Goal: Task Accomplishment & Management: Manage account settings

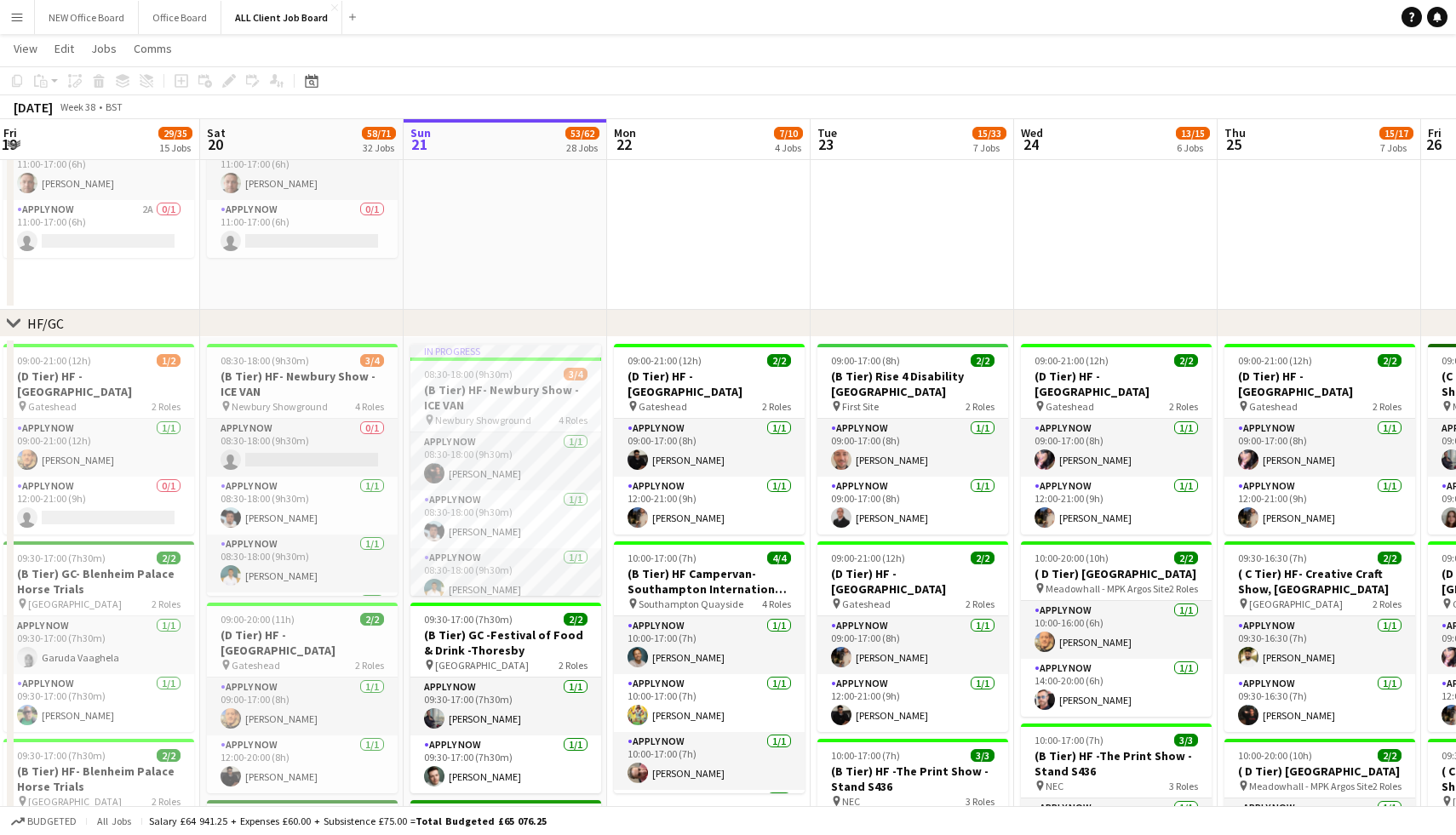
scroll to position [0, 385]
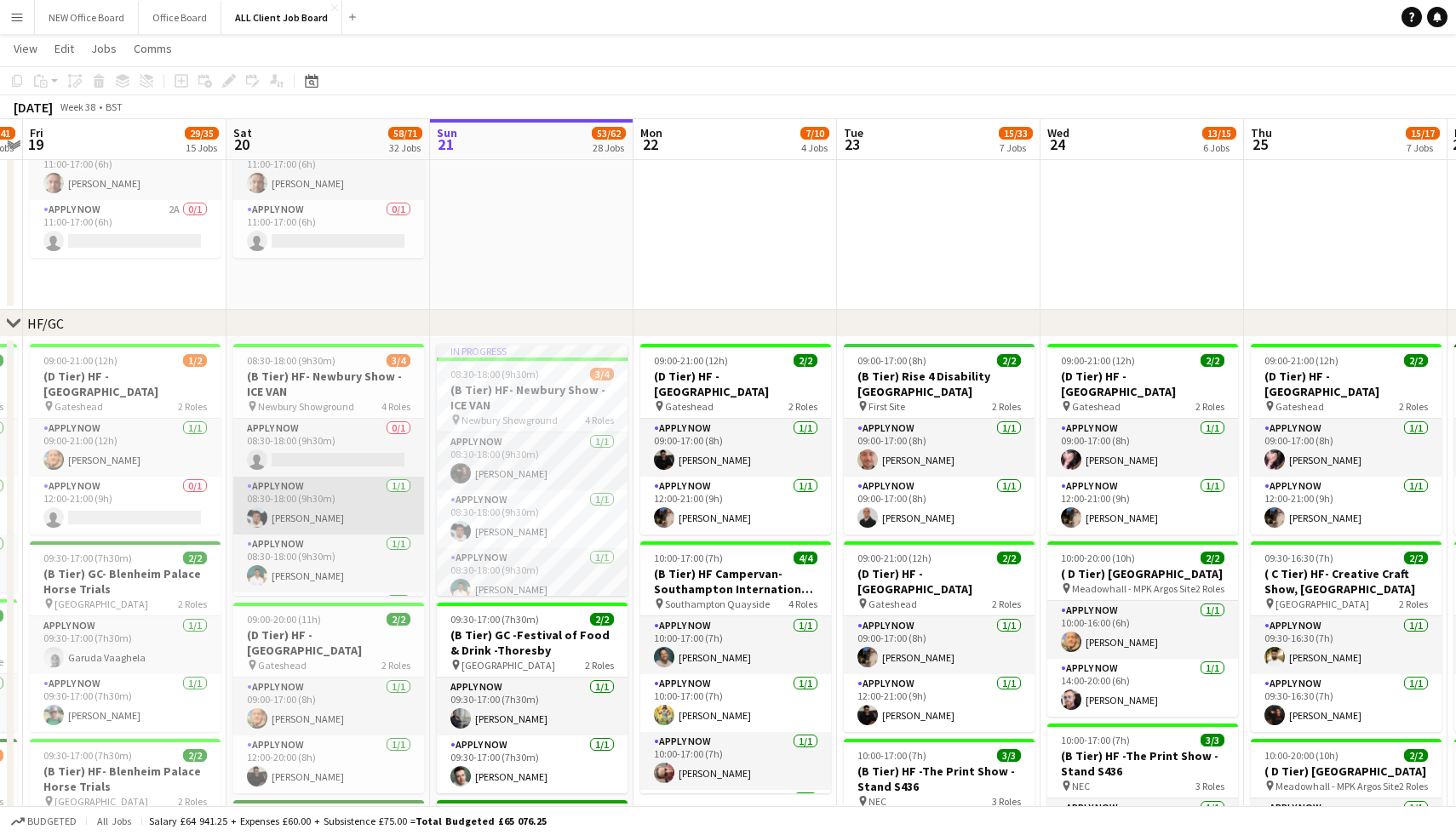
click at [308, 521] on app-card-role "APPLY NOW 1/1 08:30-18:00 (9h30m) Akeel Mahmood" at bounding box center [329, 505] width 191 height 58
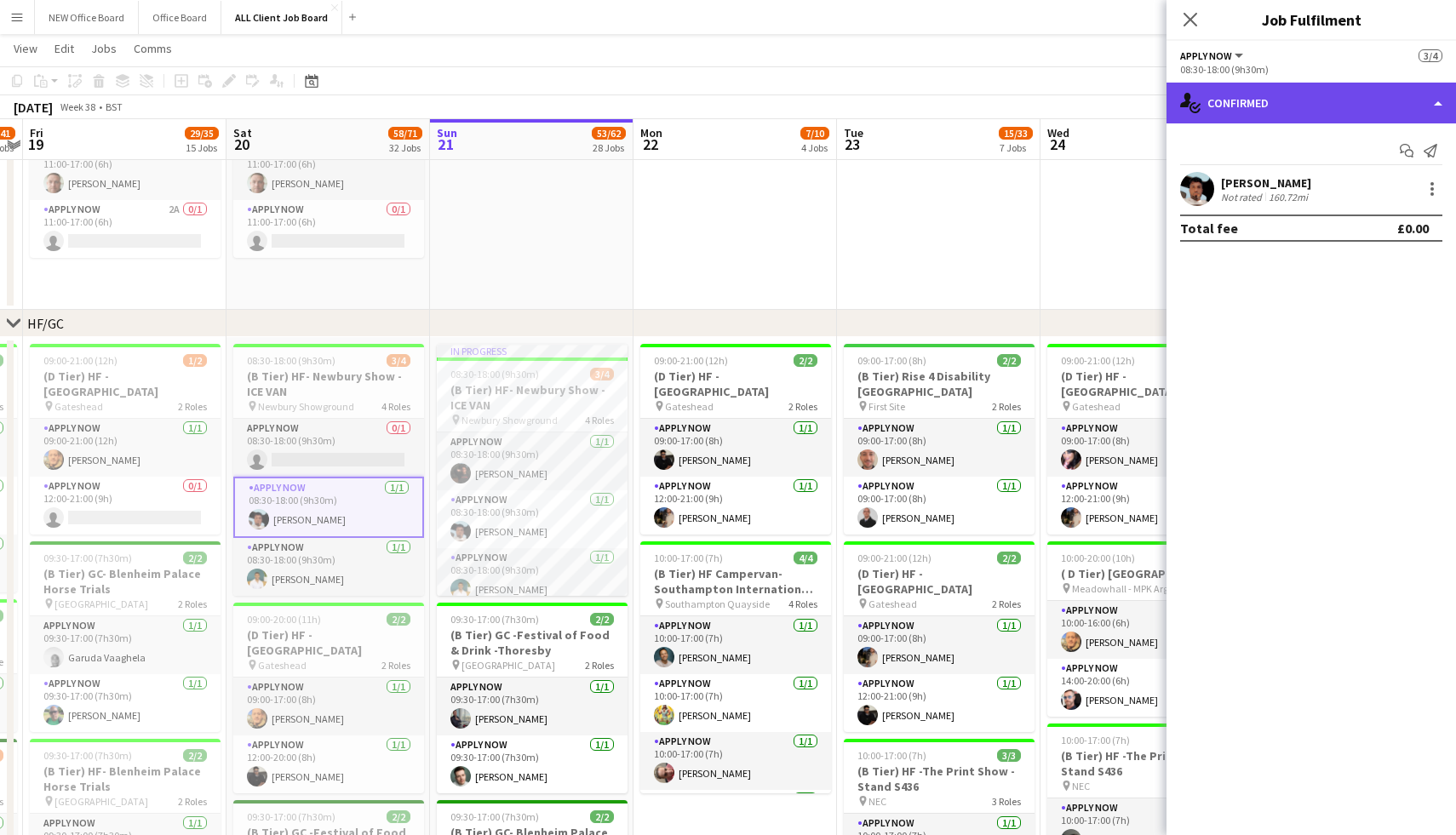
click at [1439, 101] on div "single-neutral-actions-check-2 Confirmed" at bounding box center [1311, 102] width 289 height 41
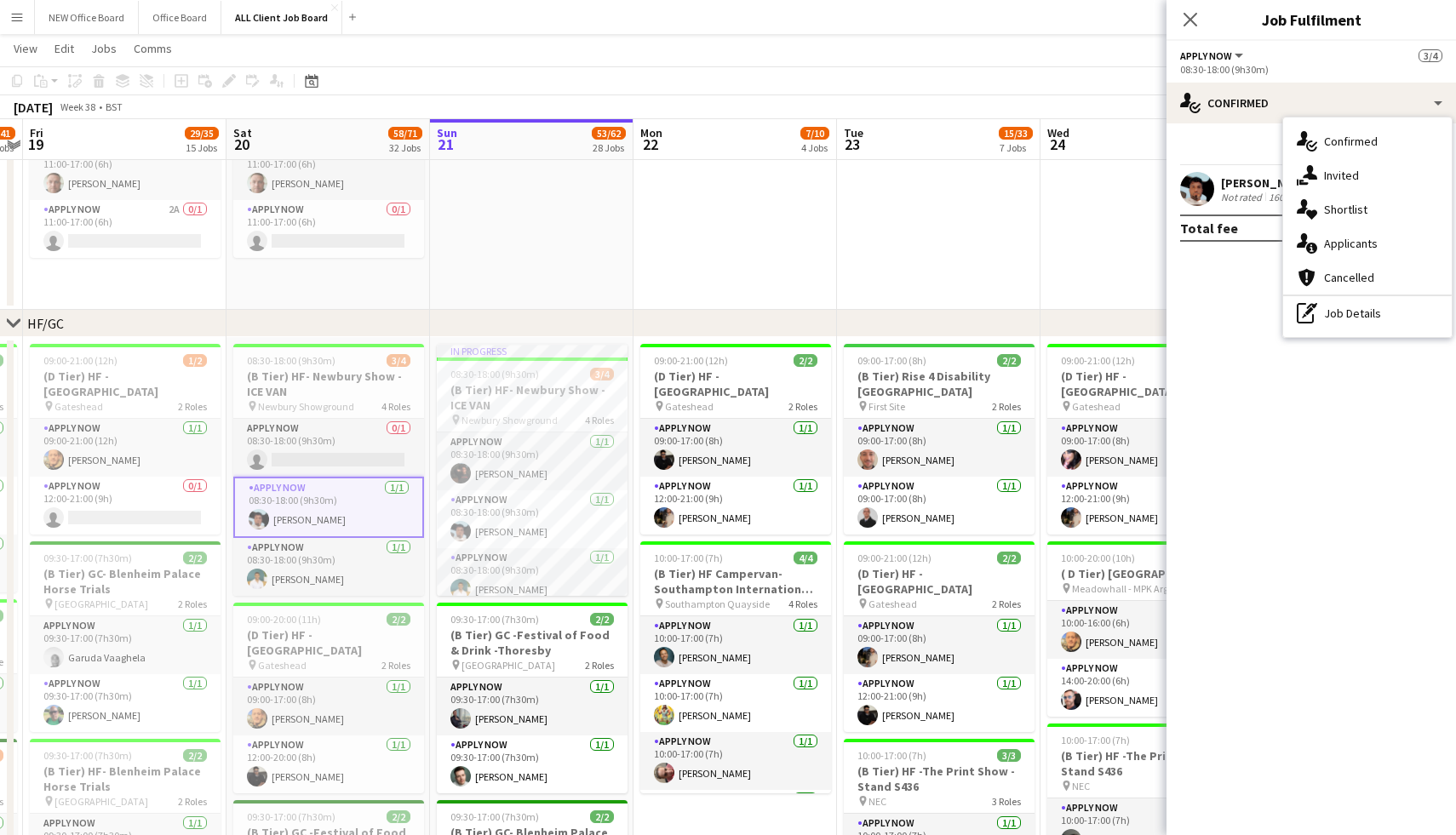
click at [1351, 468] on mat-expansion-panel "check Confirmed Start chat Send notification Akeel Mahmood Not rated 160.72mi T…" at bounding box center [1311, 480] width 289 height 712
click at [1430, 184] on div at bounding box center [1432, 189] width 21 height 21
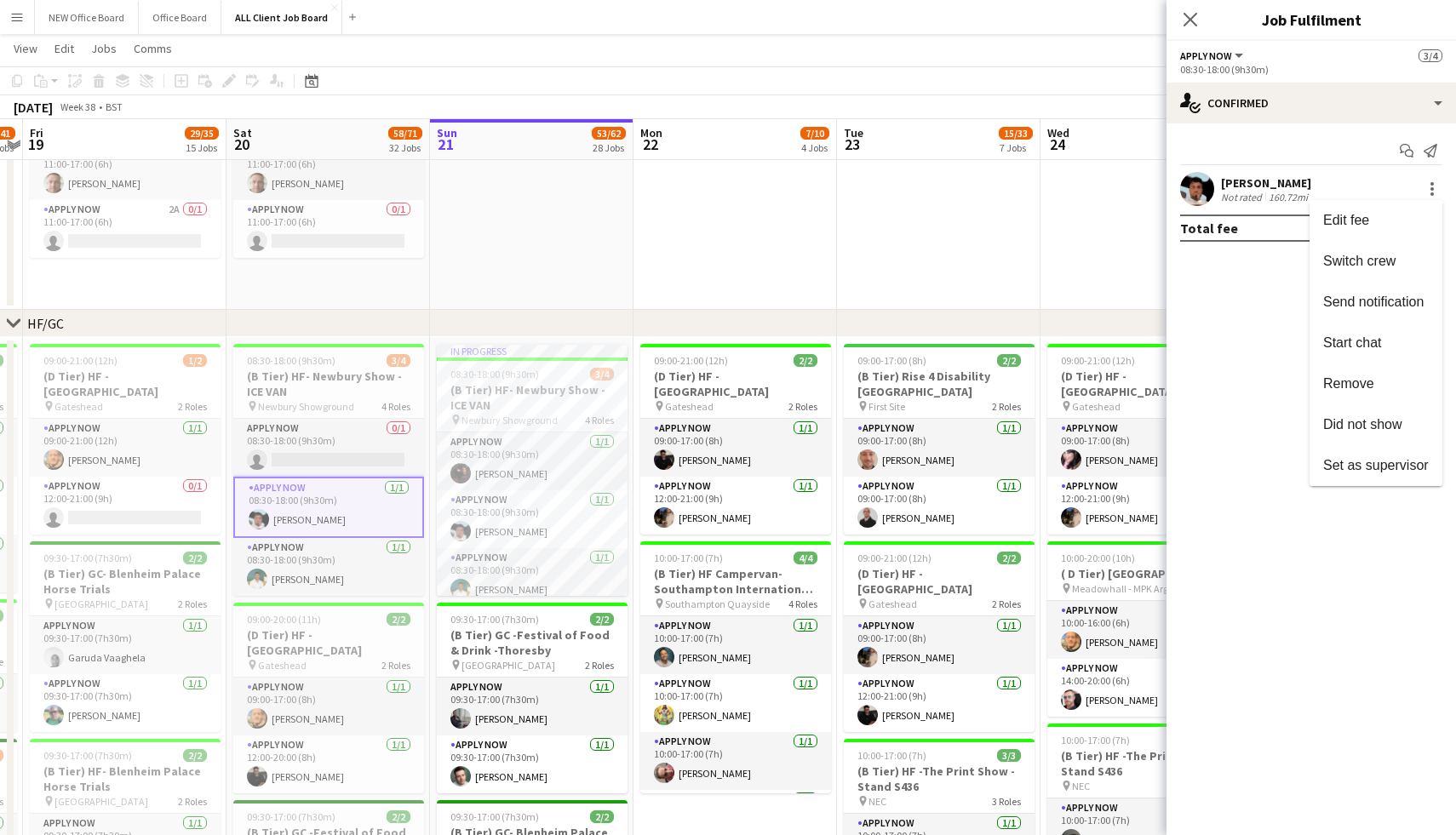
click at [977, 312] on div at bounding box center [728, 418] width 1456 height 835
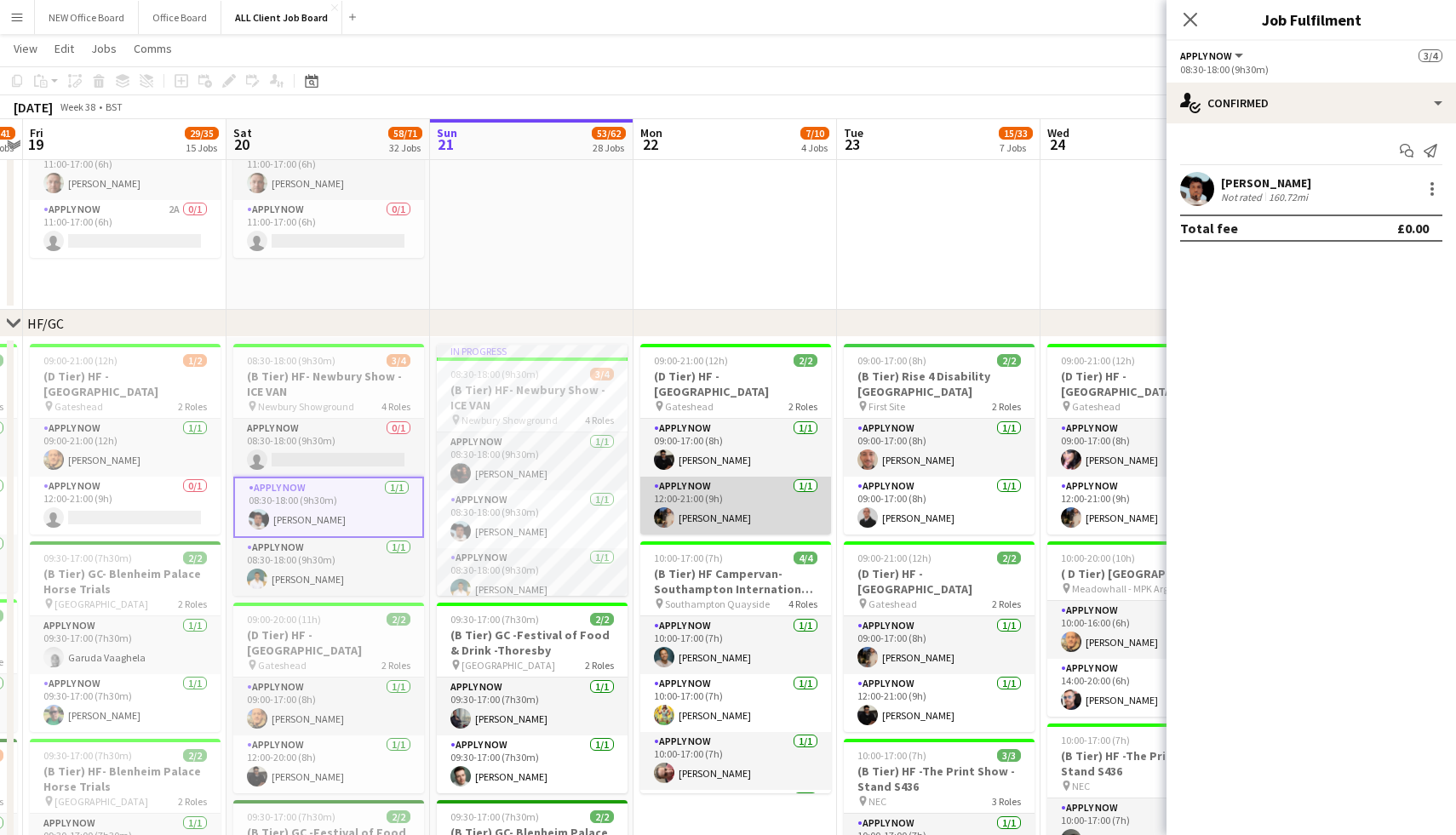
click at [727, 493] on app-card-role "APPLY NOW 1/1 12:00-21:00 (9h) Eric Stolarski" at bounding box center [736, 505] width 191 height 58
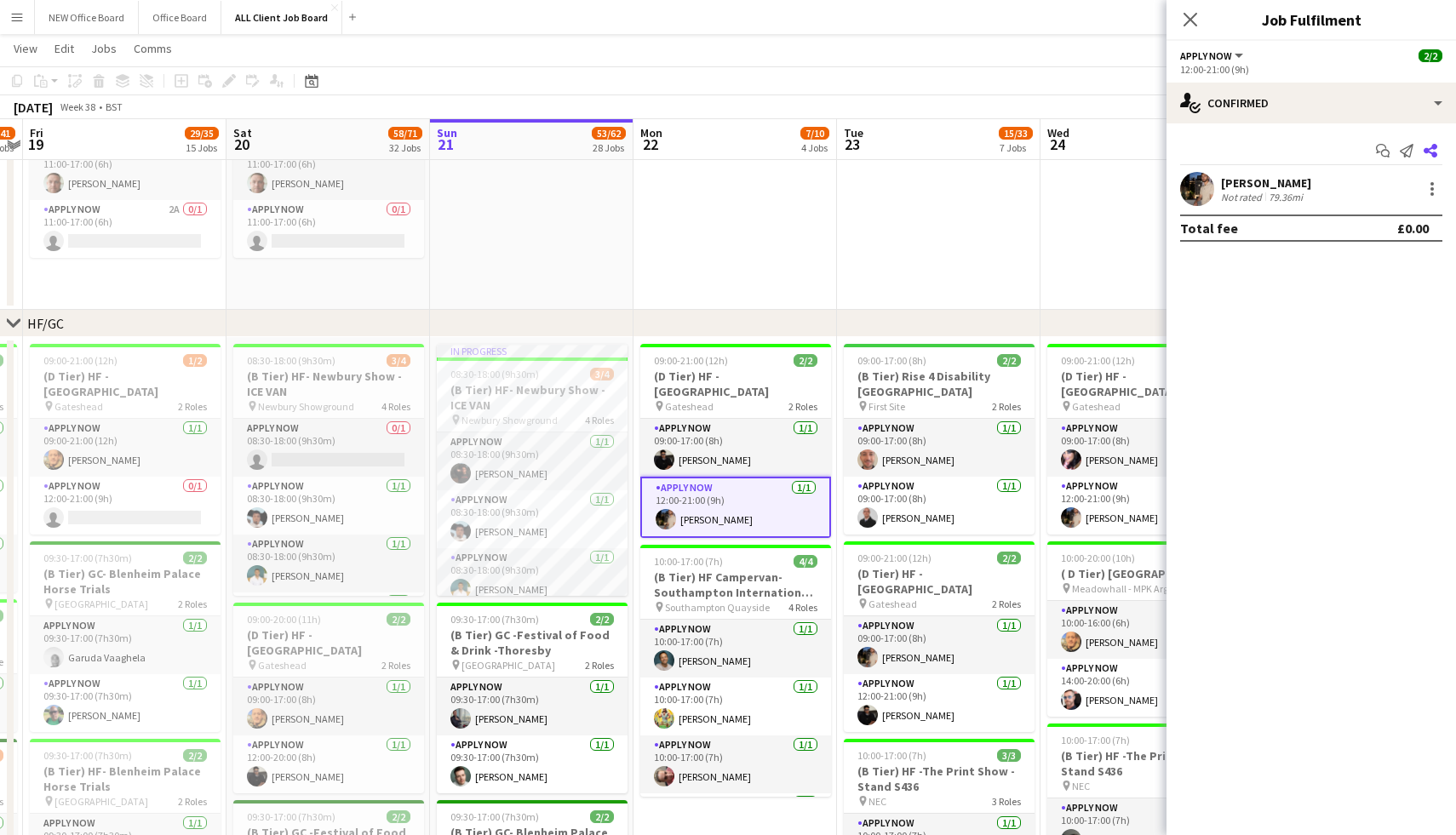
click at [1426, 150] on icon at bounding box center [1430, 150] width 13 height 13
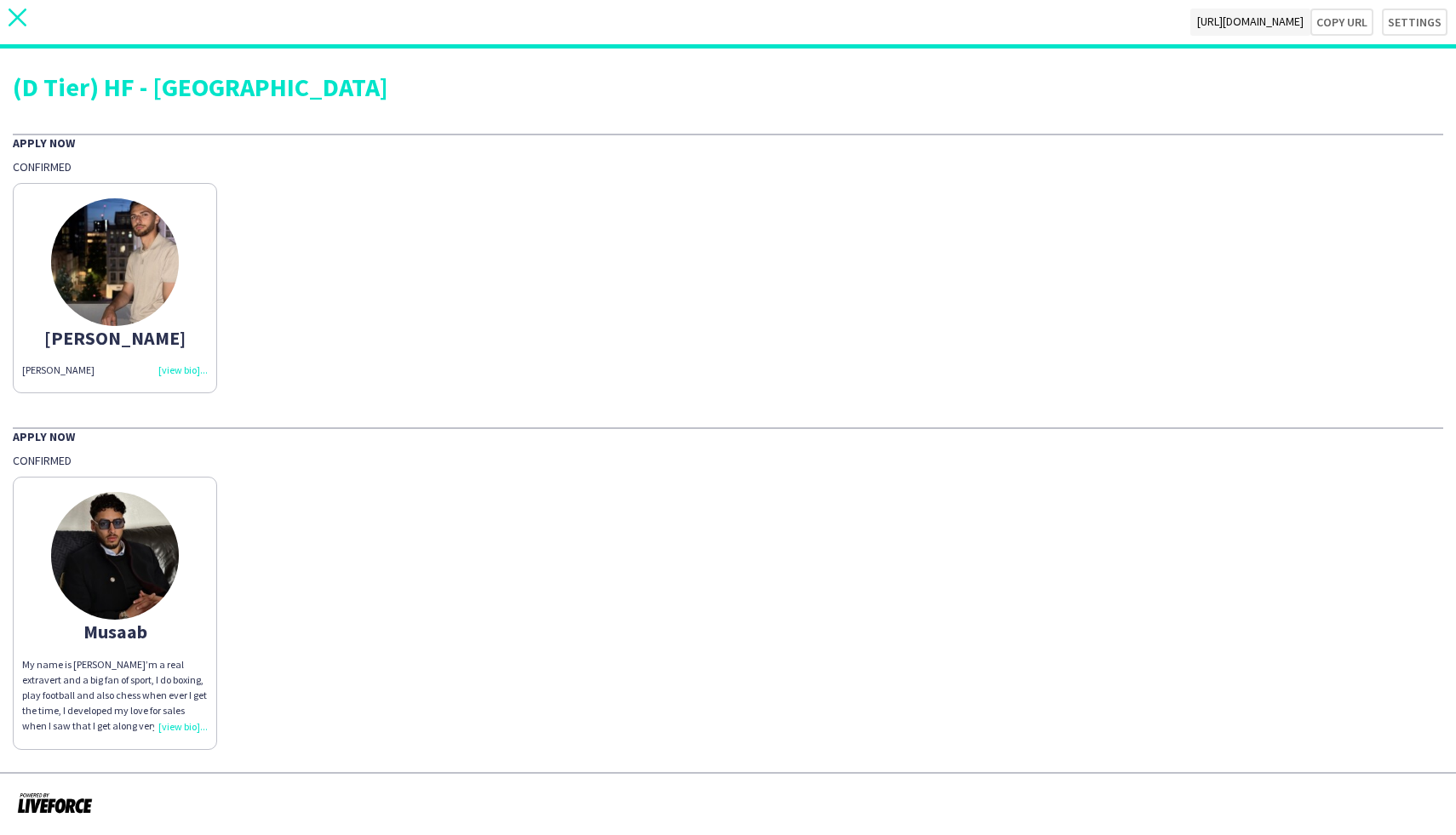
click at [19, 21] on icon "close" at bounding box center [17, 17] width 18 height 18
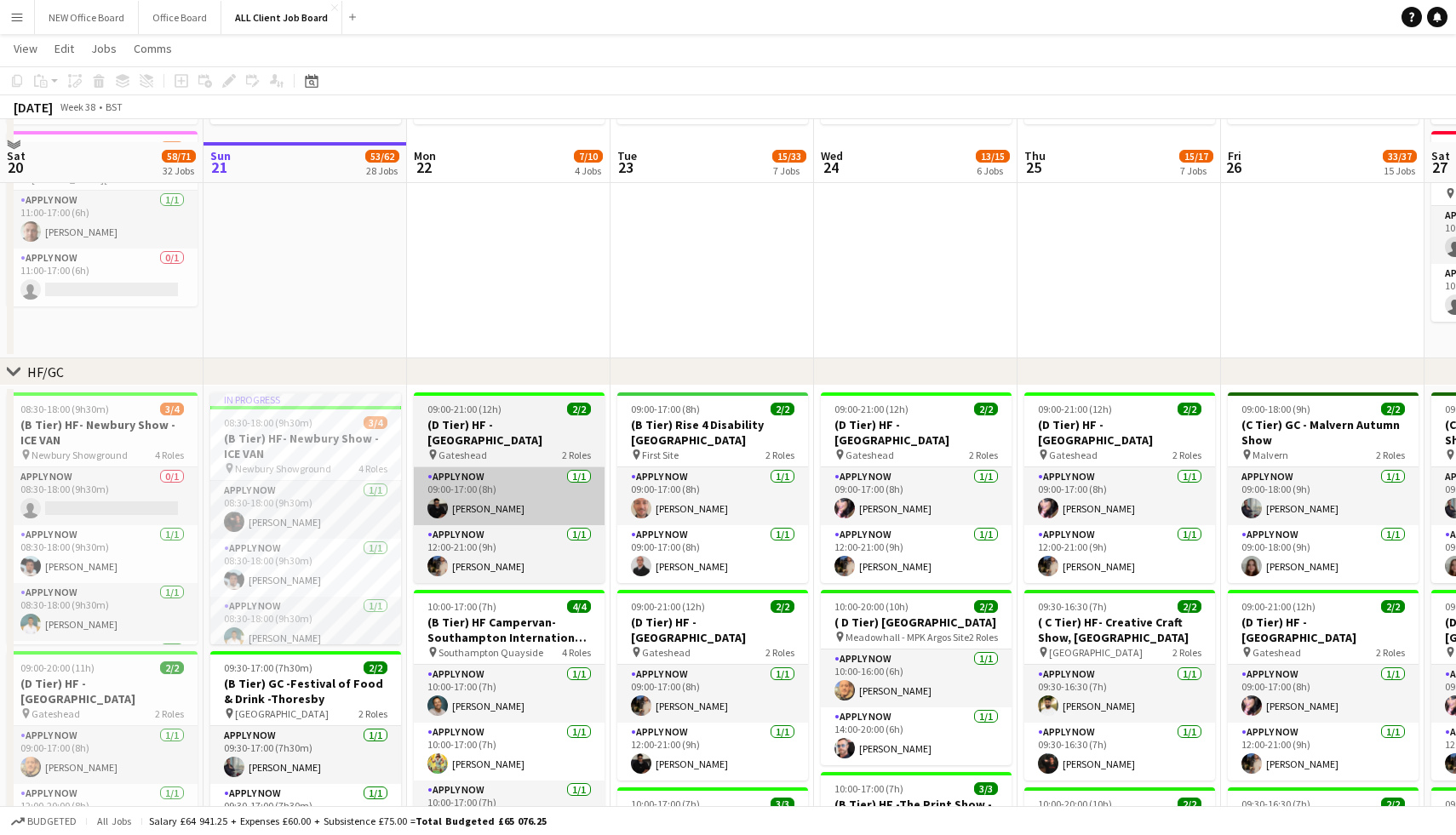
scroll to position [287, 0]
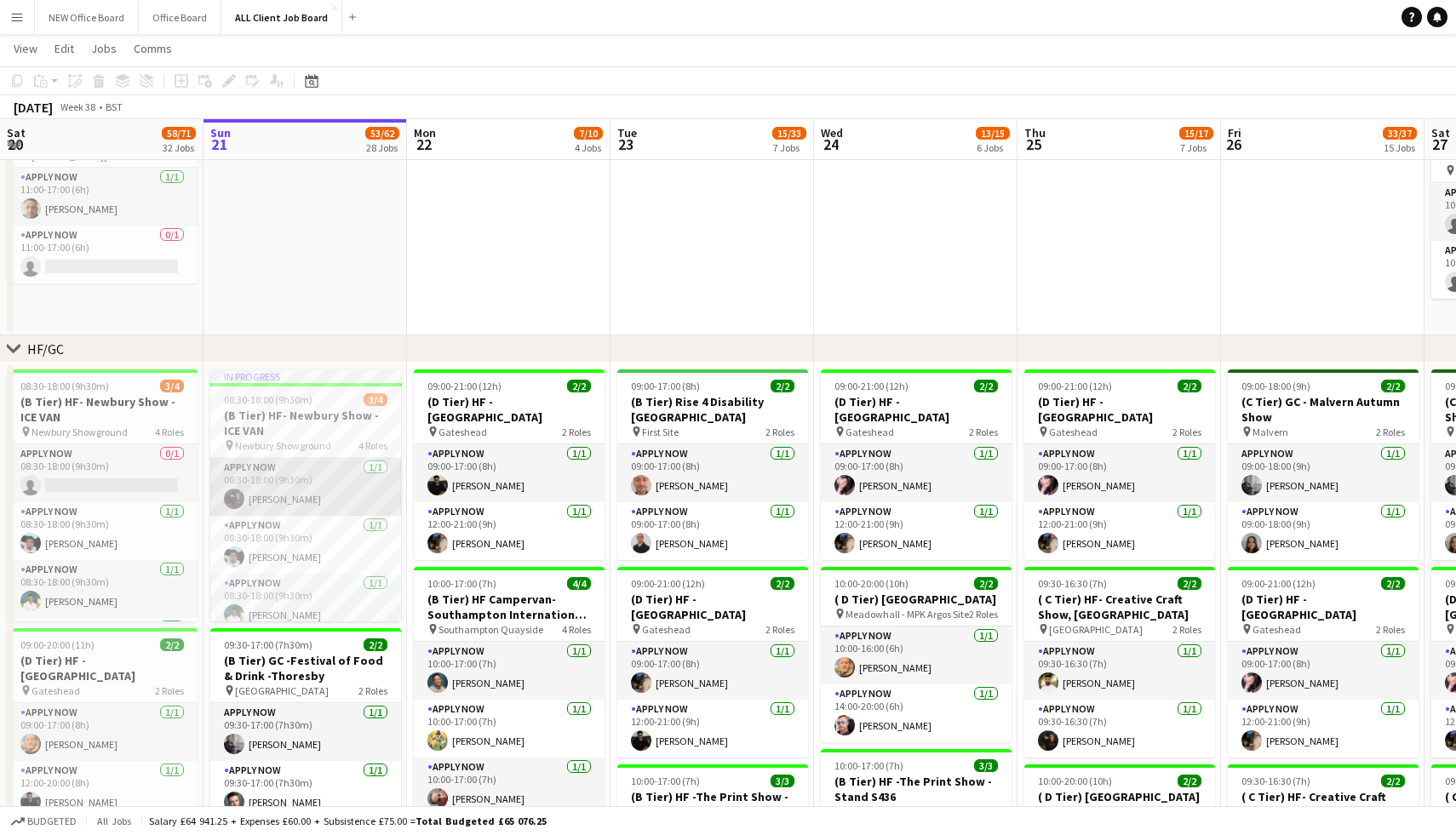
click at [303, 480] on app-card-role "APPLY NOW 1/1 08:30-18:00 (9h30m) Jack Reeve" at bounding box center [306, 486] width 191 height 58
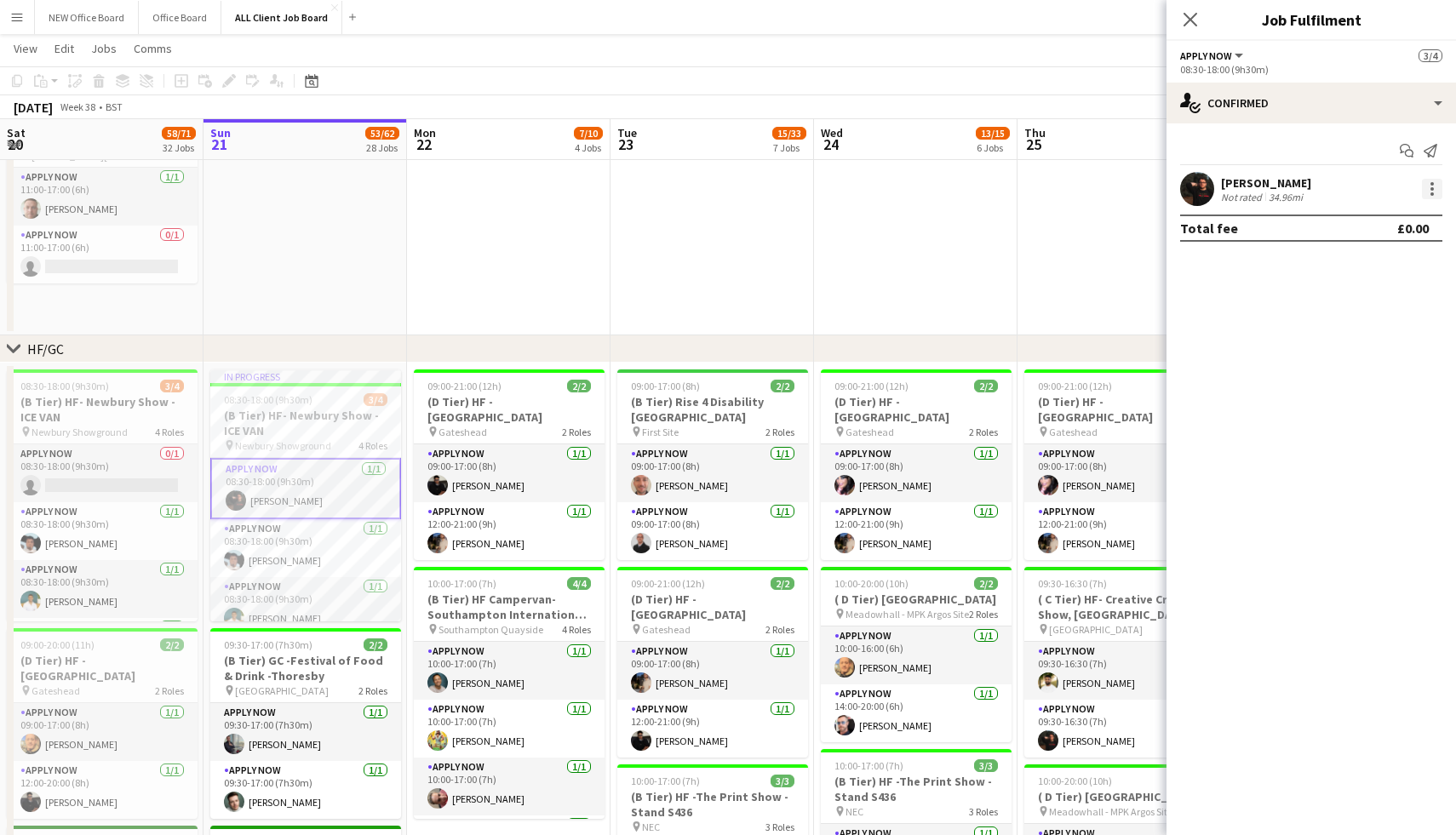
click at [1435, 198] on div at bounding box center [1432, 189] width 21 height 21
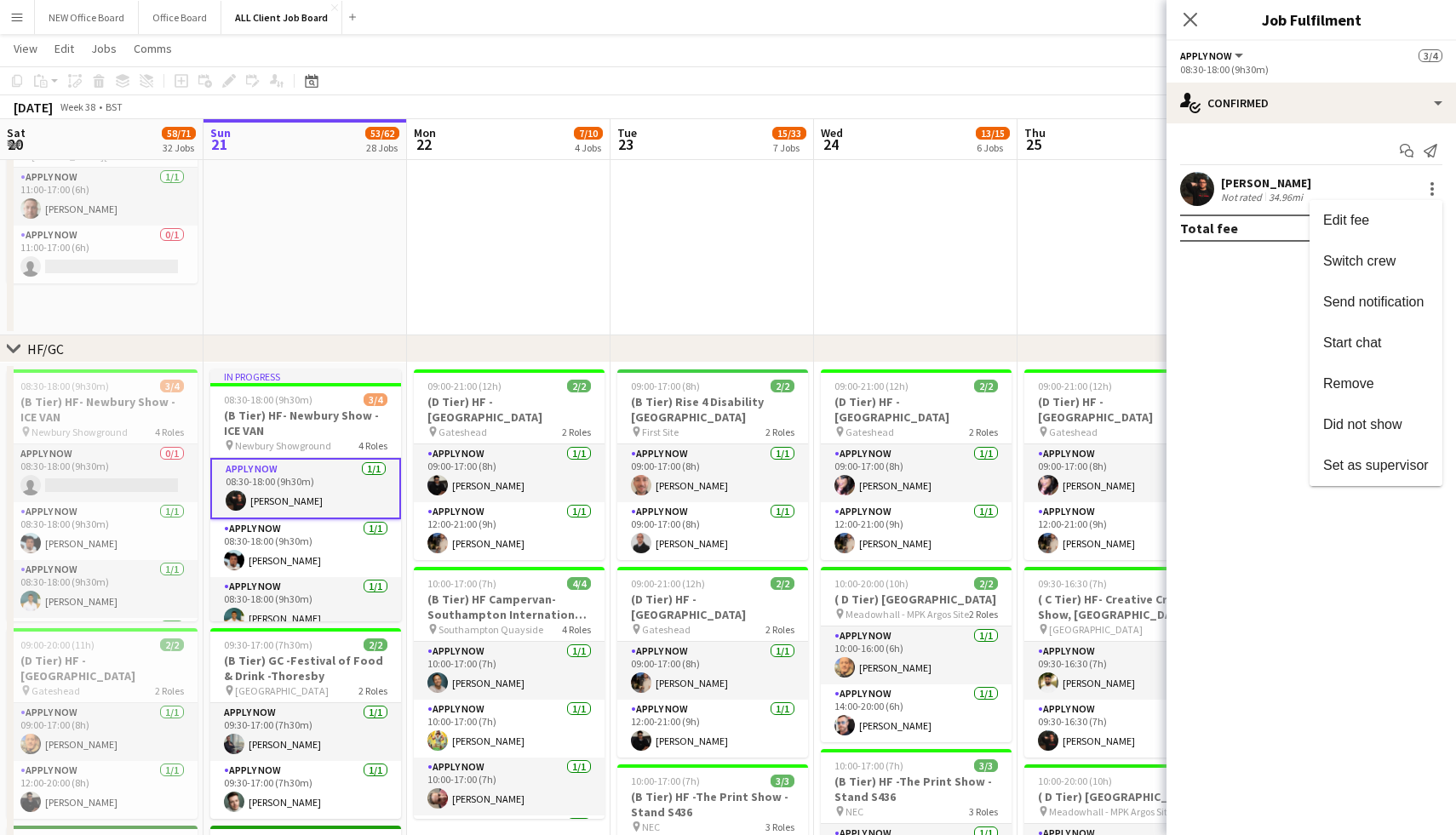
click at [1300, 419] on div at bounding box center [728, 418] width 1456 height 835
click at [1225, 60] on span "APPLY NOW" at bounding box center [1206, 56] width 52 height 13
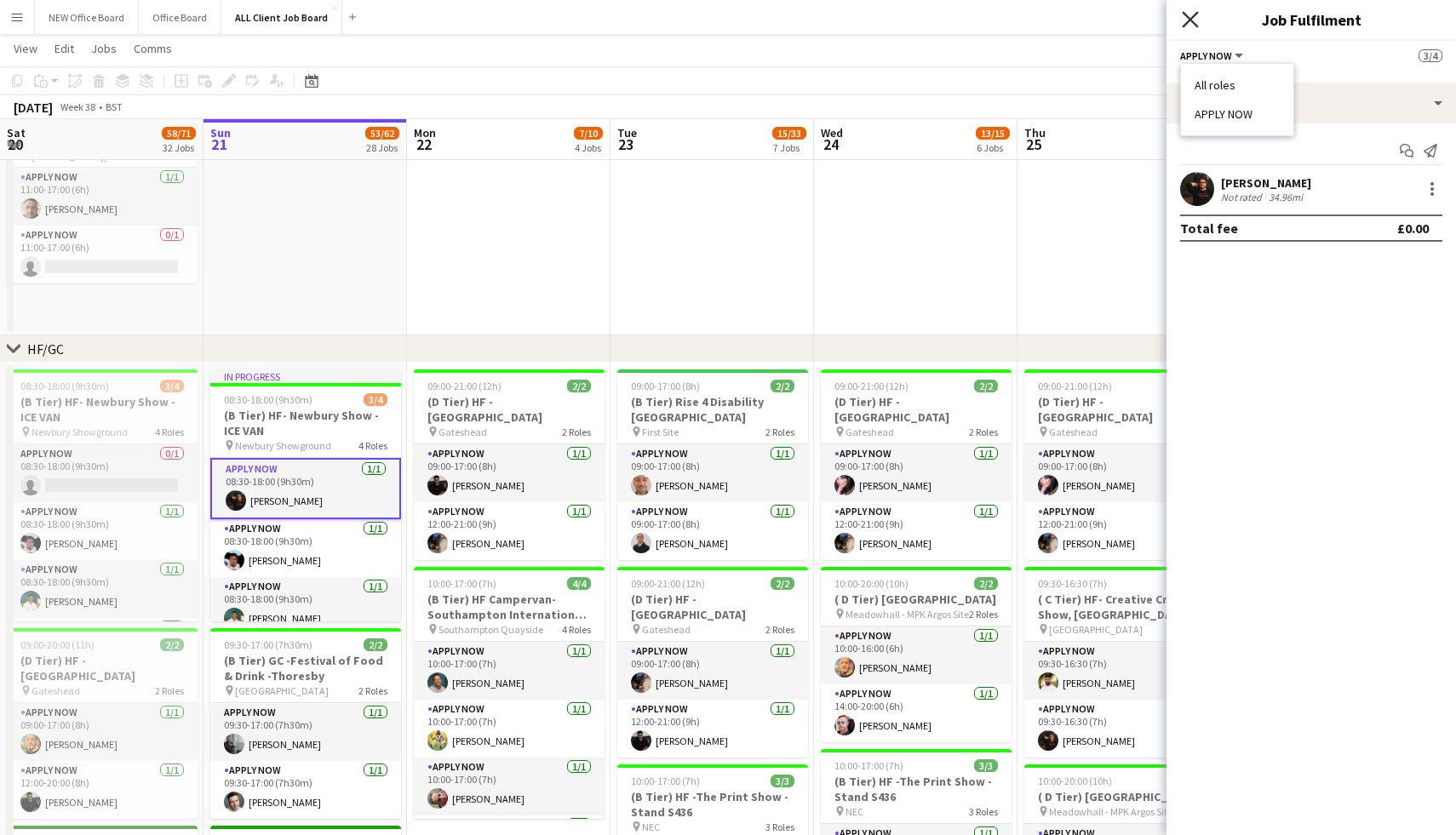
click at [1191, 17] on icon at bounding box center [1190, 19] width 16 height 16
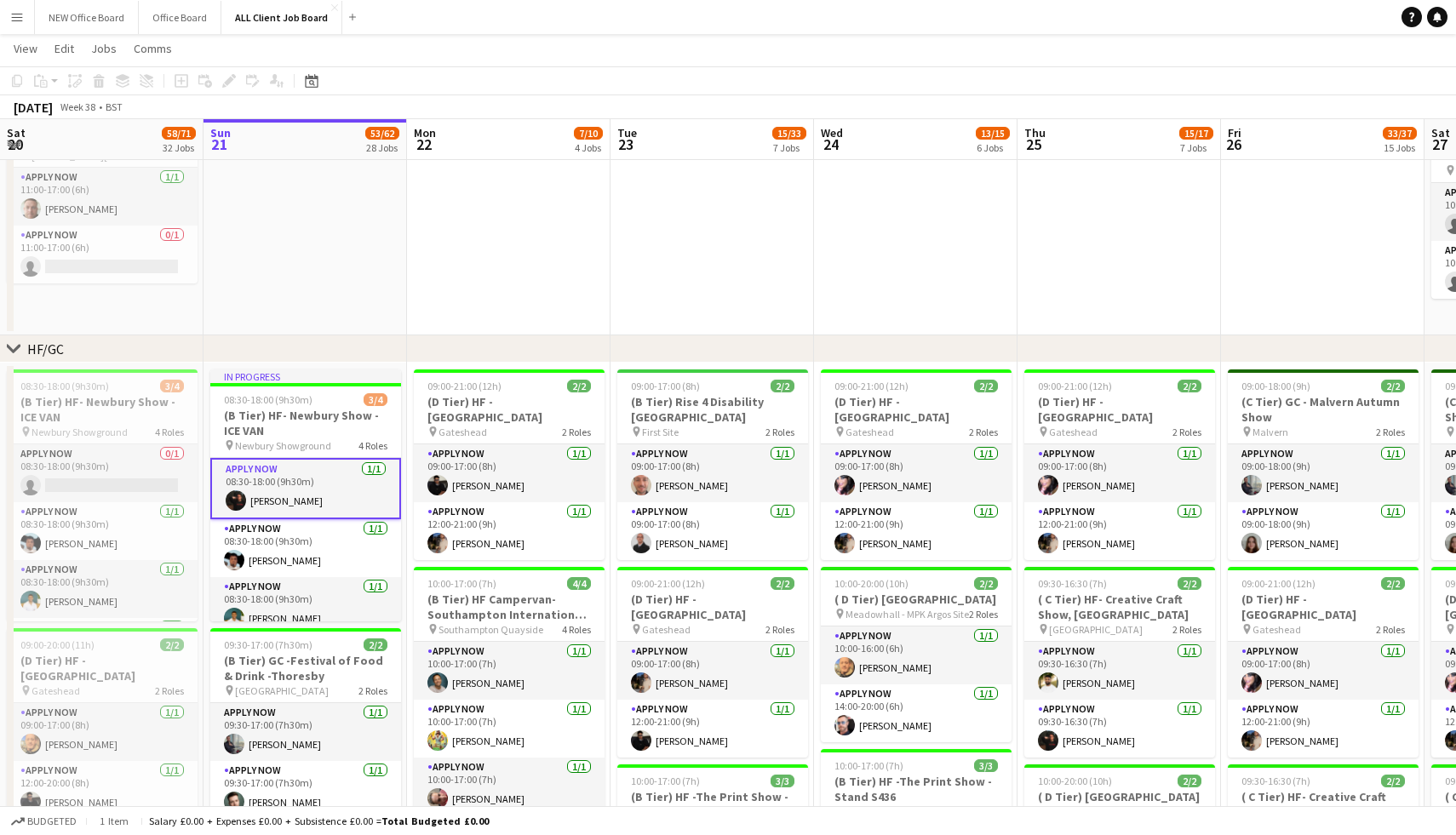
click at [368, 468] on app-card-role "APPLY NOW 1/1 08:30-18:00 (9h30m) Jack Reeve" at bounding box center [306, 488] width 191 height 61
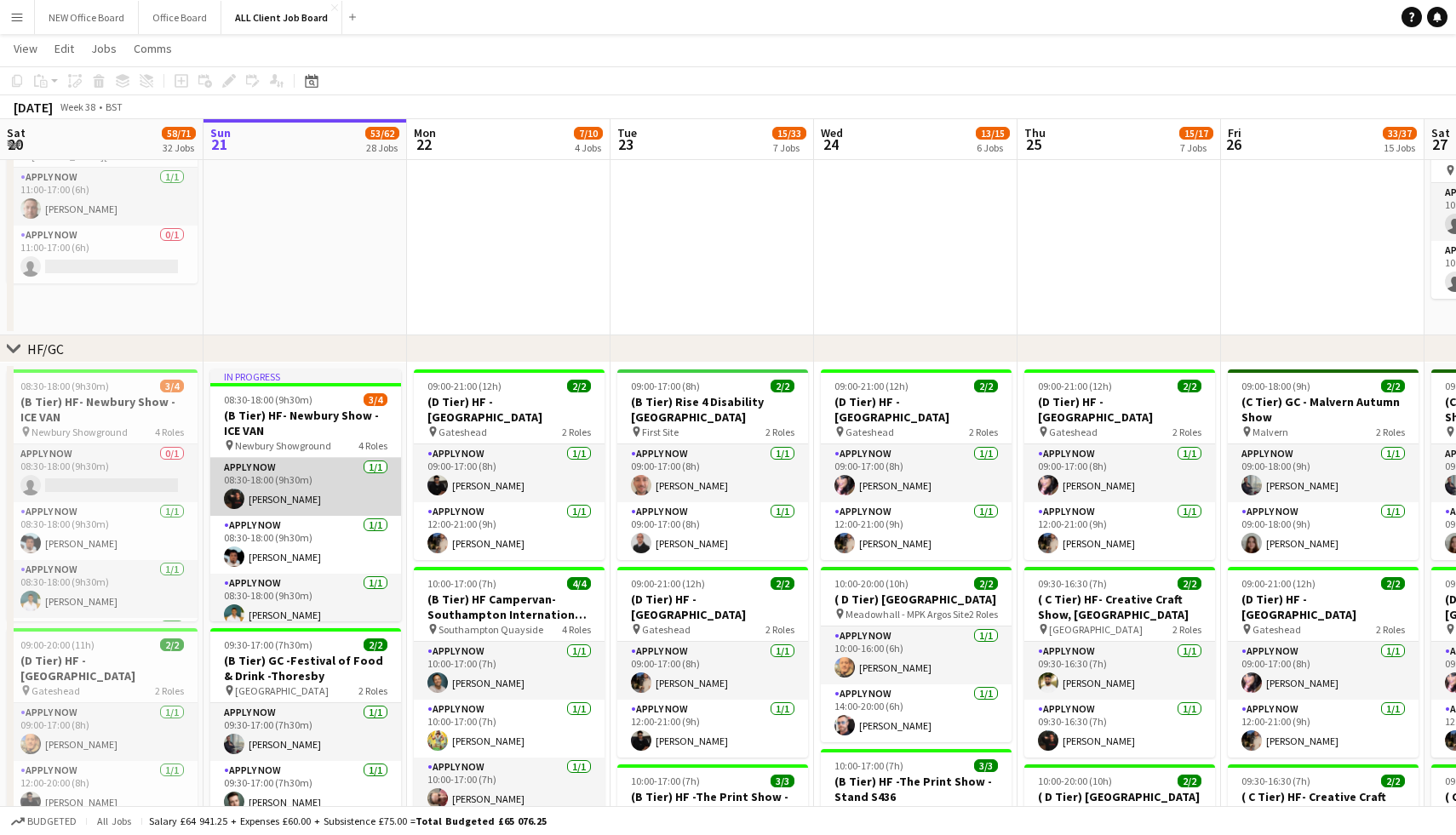
click at [368, 468] on app-card-role "APPLY NOW 1/1 08:30-18:00 (9h30m) Jack Reeve" at bounding box center [306, 486] width 191 height 58
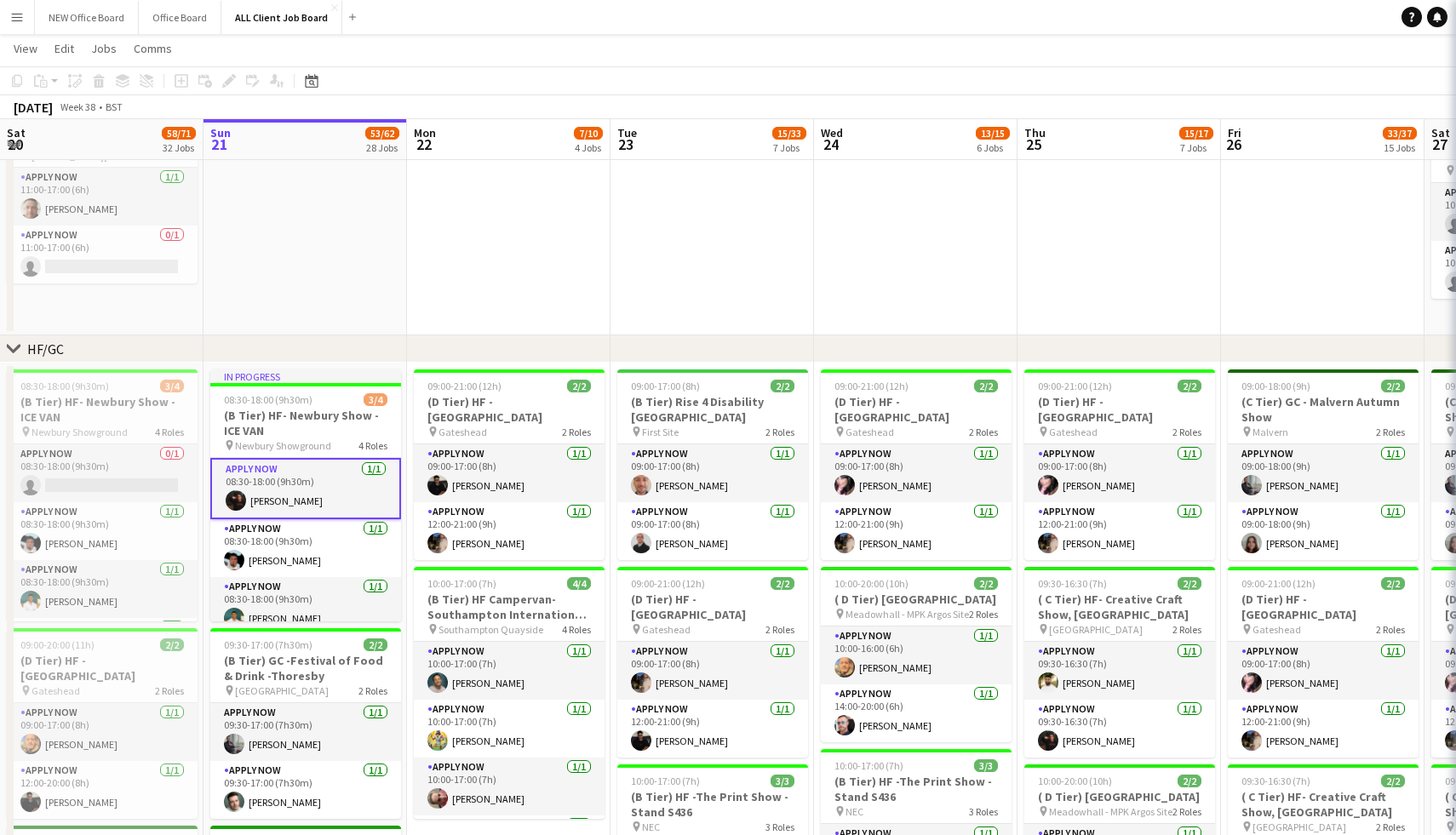
click at [368, 468] on app-card-role "APPLY NOW 1/1 08:30-18:00 (9h30m) Jack Reeve" at bounding box center [306, 488] width 191 height 61
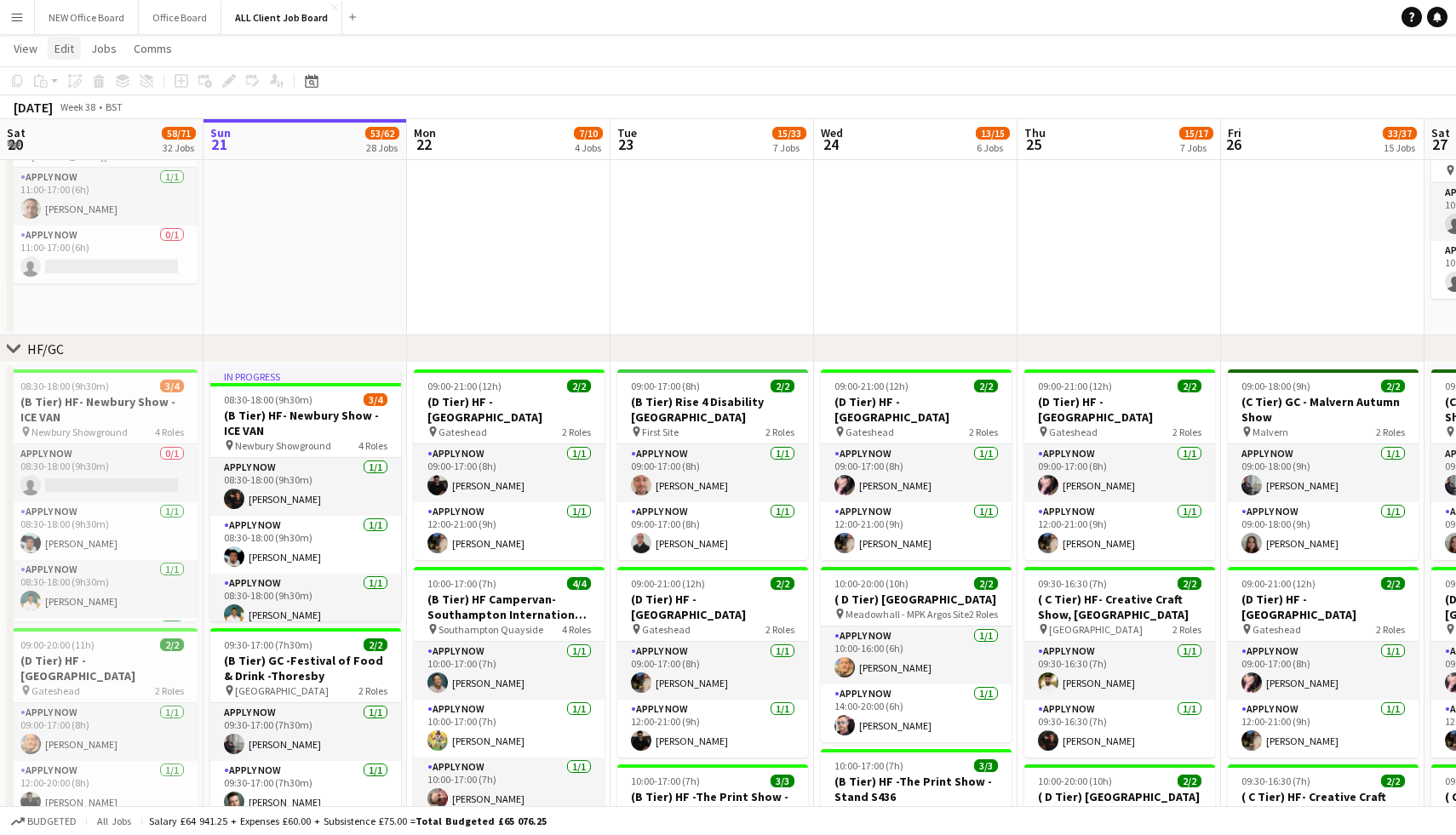
click at [65, 47] on span "Edit" at bounding box center [64, 48] width 20 height 15
click at [272, 242] on app-date-cell "09:30-17:00 (7h30m) 0/2 Free Stand - Southampton International Boat Show pin So…" at bounding box center [304, 119] width 203 height 432
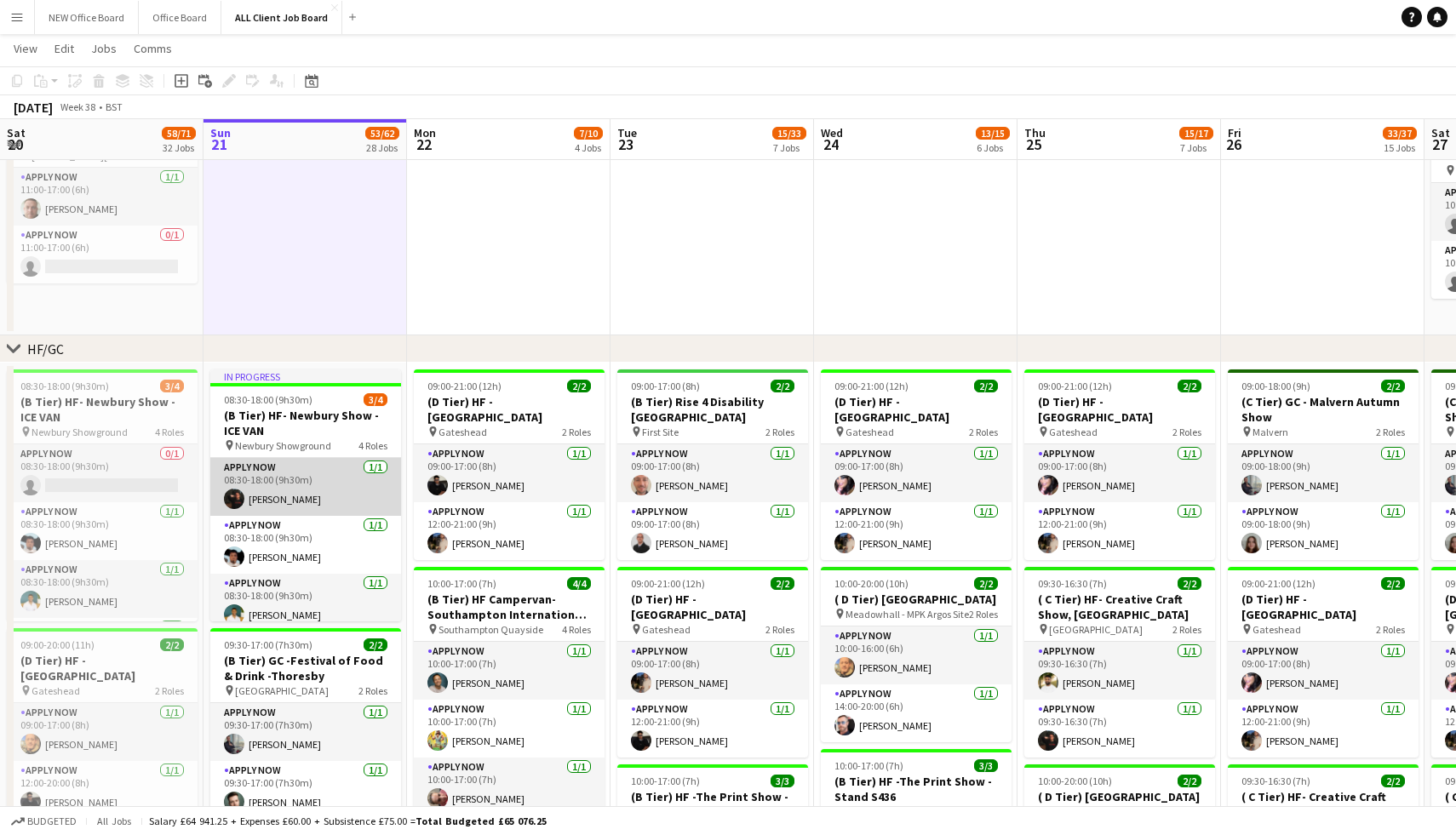
click at [290, 503] on app-card-role "APPLY NOW 1/1 08:30-18:00 (9h30m) Jack Reeve" at bounding box center [306, 486] width 191 height 58
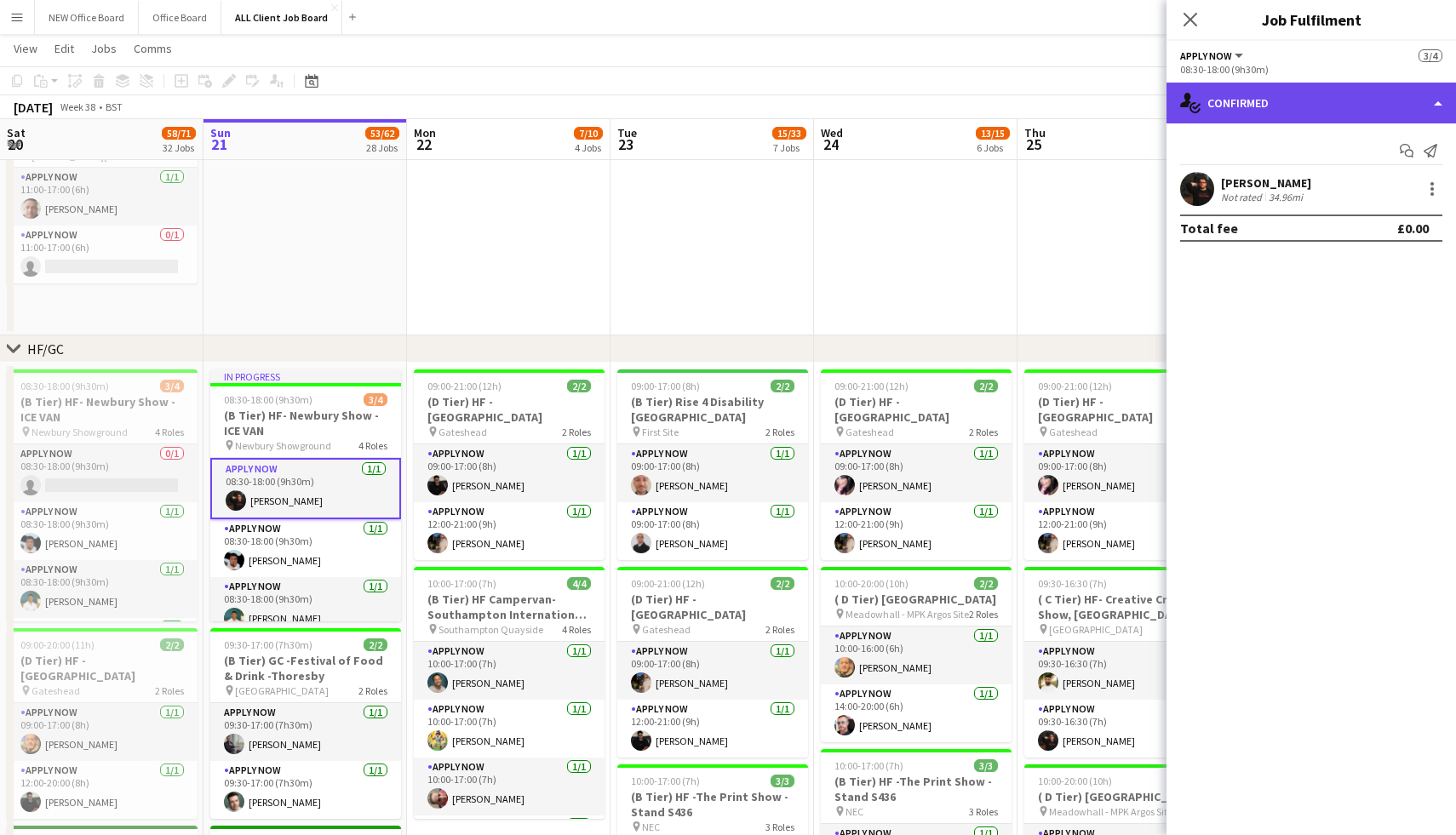
click at [1242, 103] on div "single-neutral-actions-check-2 Confirmed" at bounding box center [1311, 102] width 289 height 41
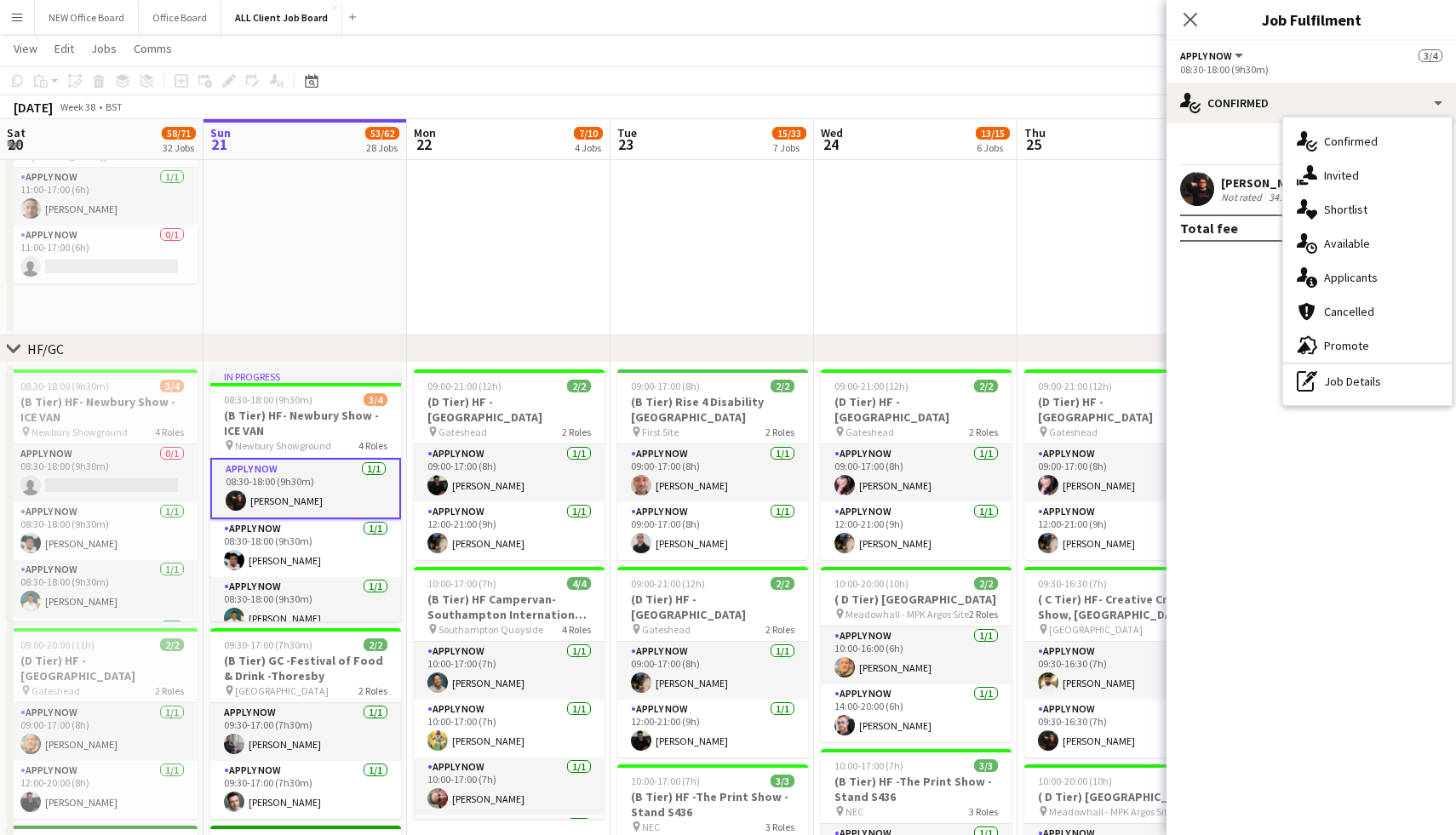
click at [1222, 360] on mat-expansion-panel "check Confirmed Start chat Send notification Jack Reeve Not rated 34.96mi Total…" at bounding box center [1311, 480] width 289 height 712
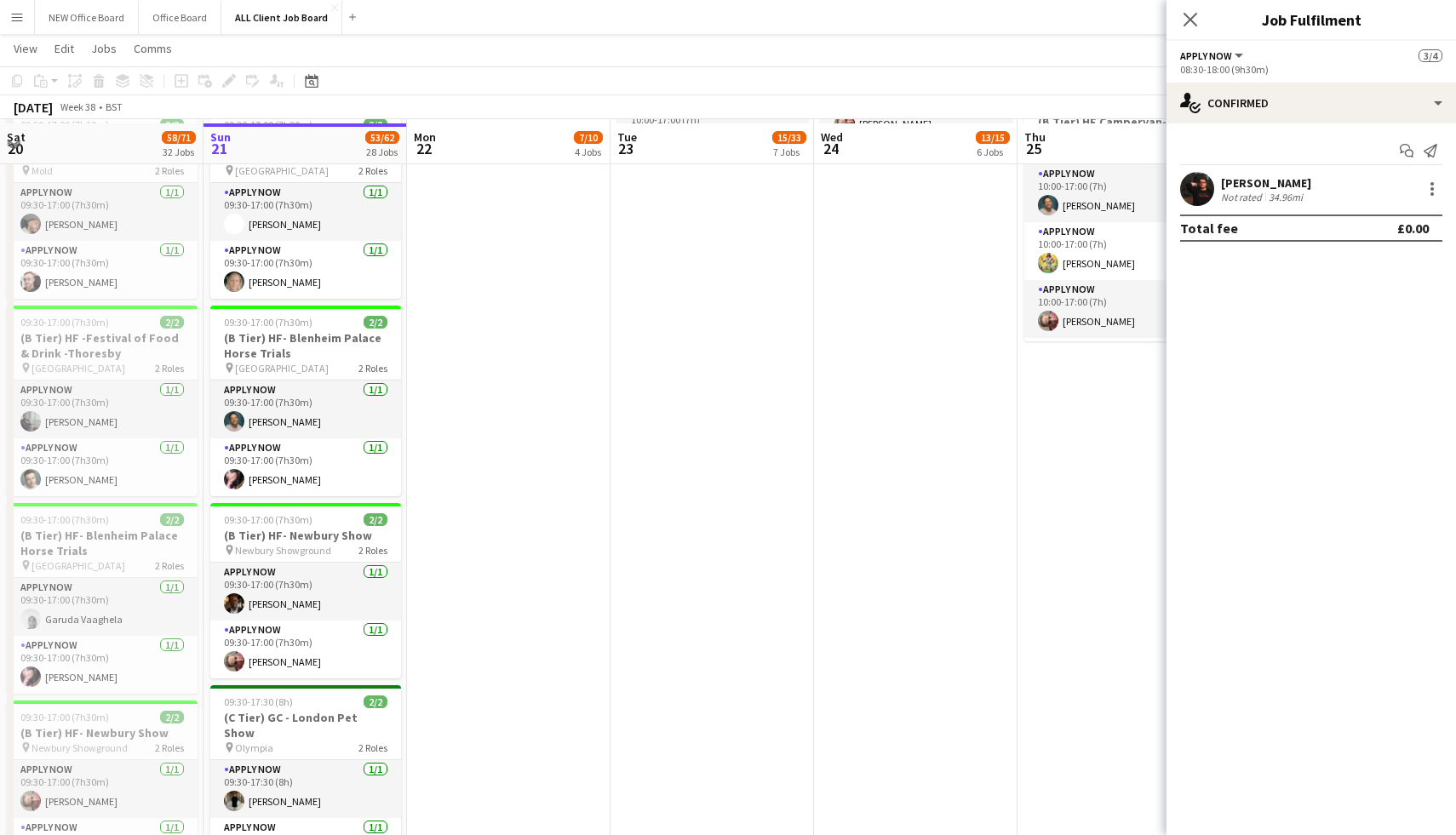
scroll to position [1408, 0]
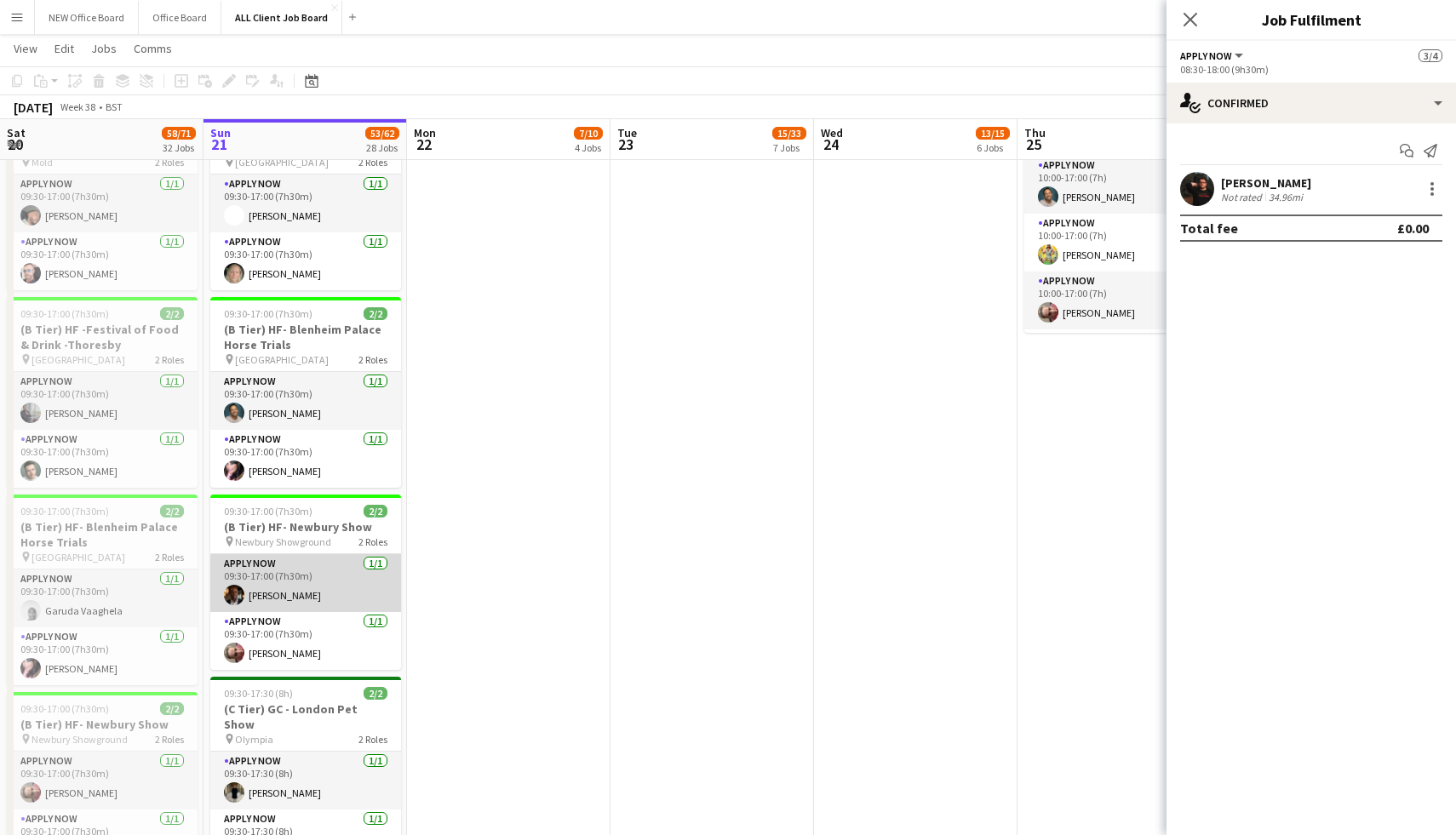
click at [291, 568] on app-card-role "APPLY NOW 1/1 09:30-17:00 (7h30m) Marlon Mckay-Fox" at bounding box center [306, 583] width 191 height 58
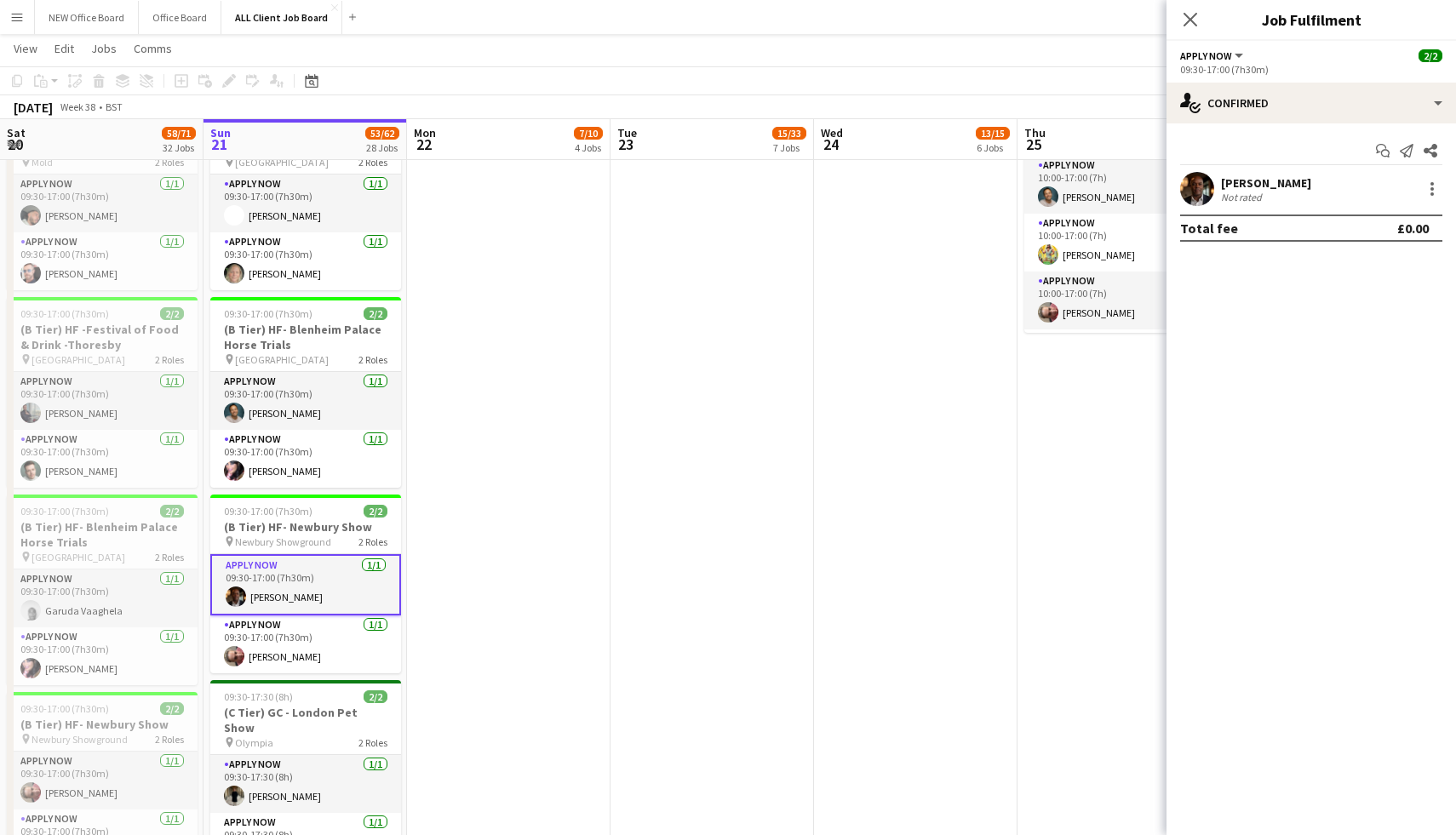
scroll to position [68, 0]
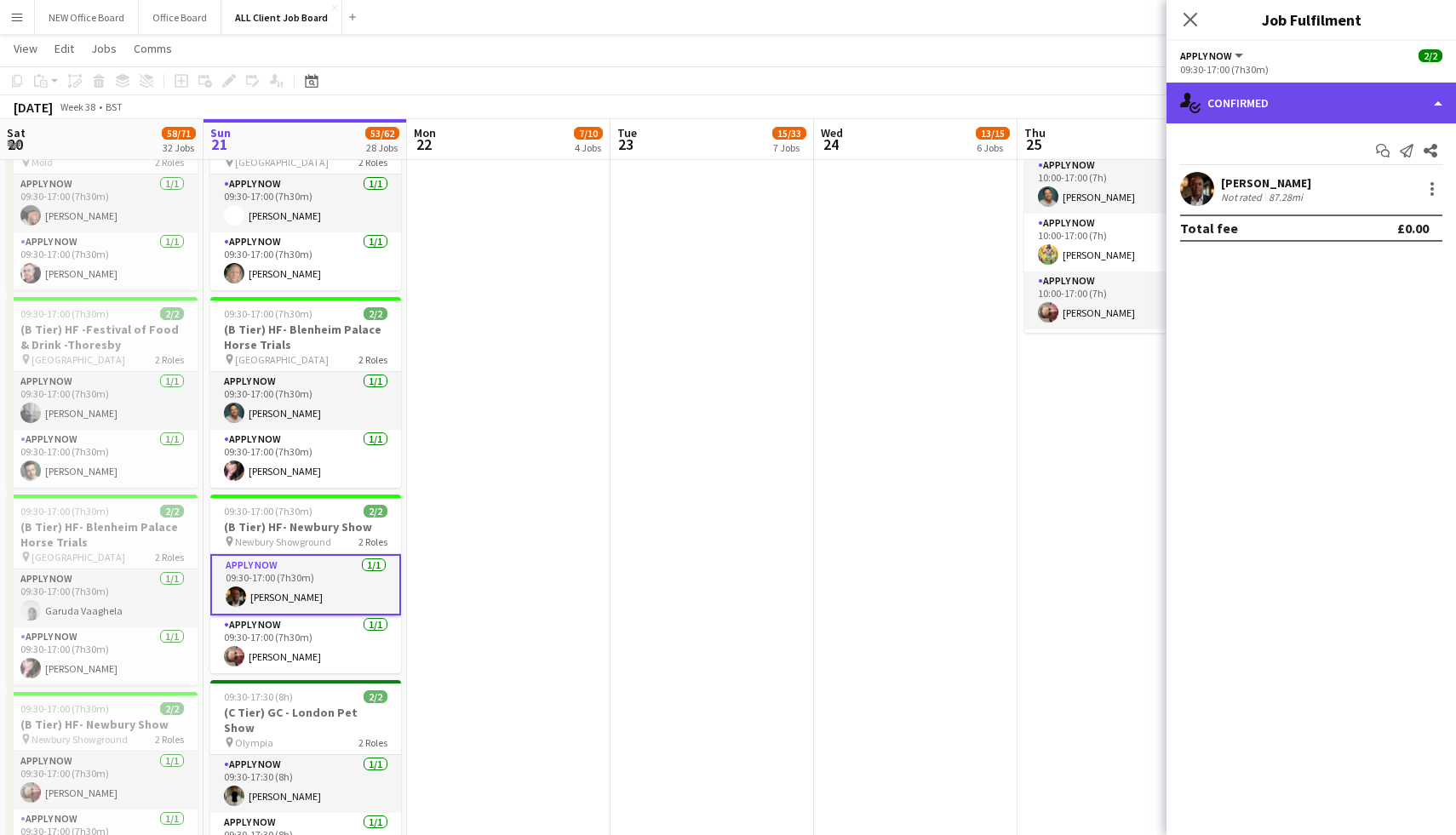
click at [1259, 104] on div "single-neutral-actions-check-2 Confirmed" at bounding box center [1311, 102] width 289 height 41
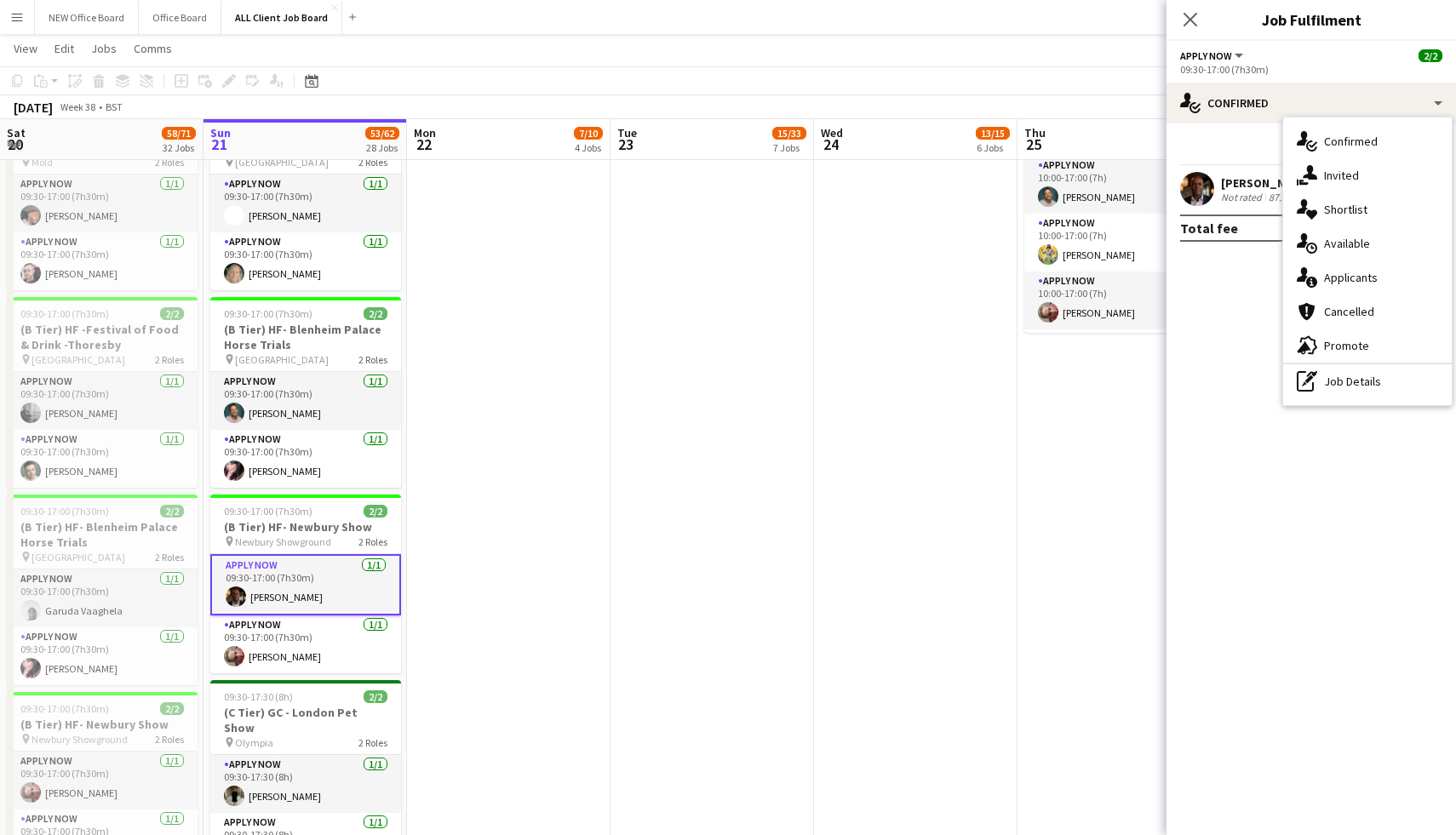
click at [1233, 285] on mat-expansion-panel "check Confirmed Start chat Send notification Share Marlon Mckay-Fox Not rated 8…" at bounding box center [1311, 480] width 289 height 712
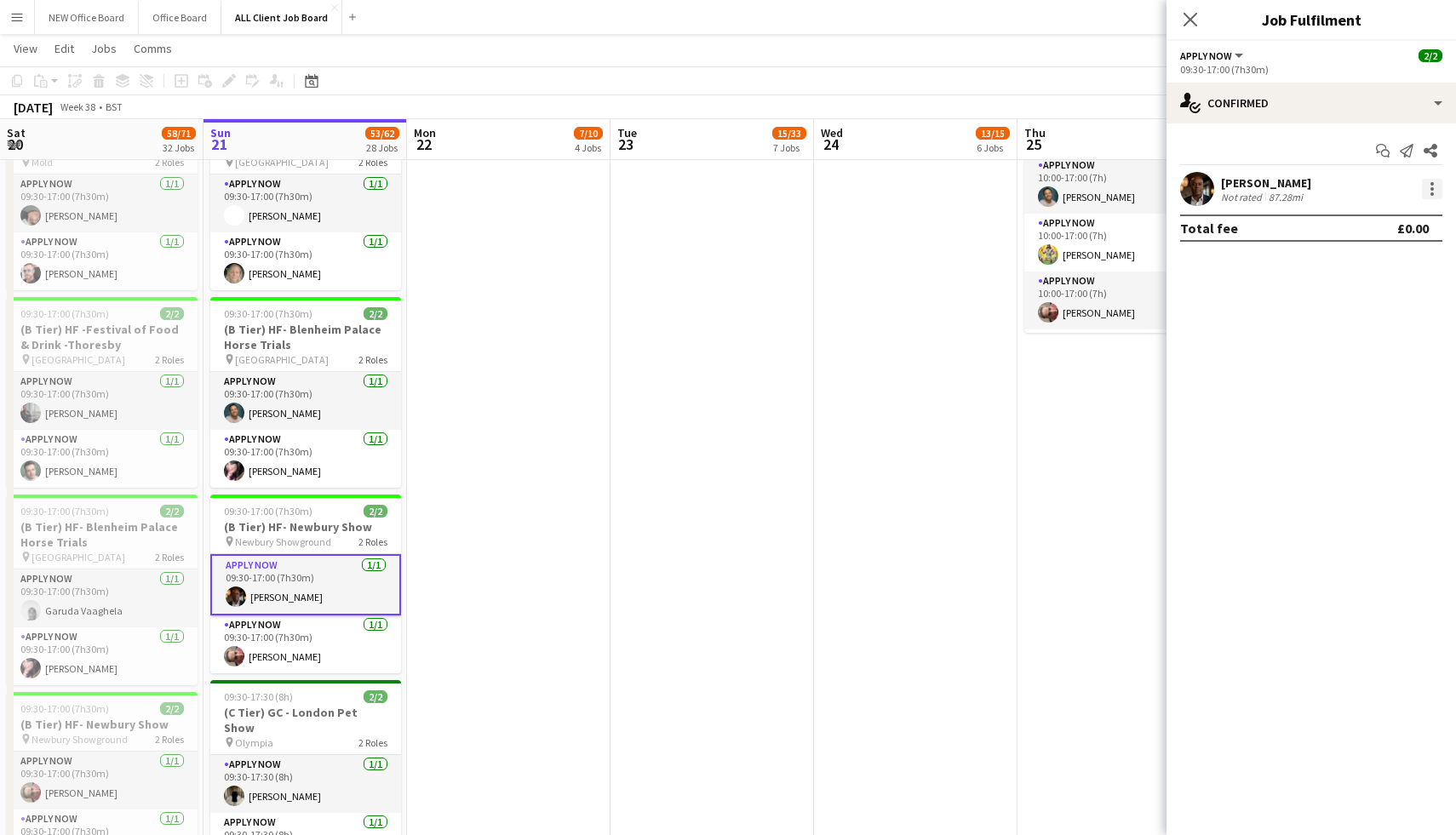
click at [1430, 188] on div at bounding box center [1432, 189] width 4 height 4
click at [1251, 299] on div at bounding box center [728, 418] width 1456 height 835
click at [1426, 58] on span "2/2" at bounding box center [1430, 56] width 24 height 13
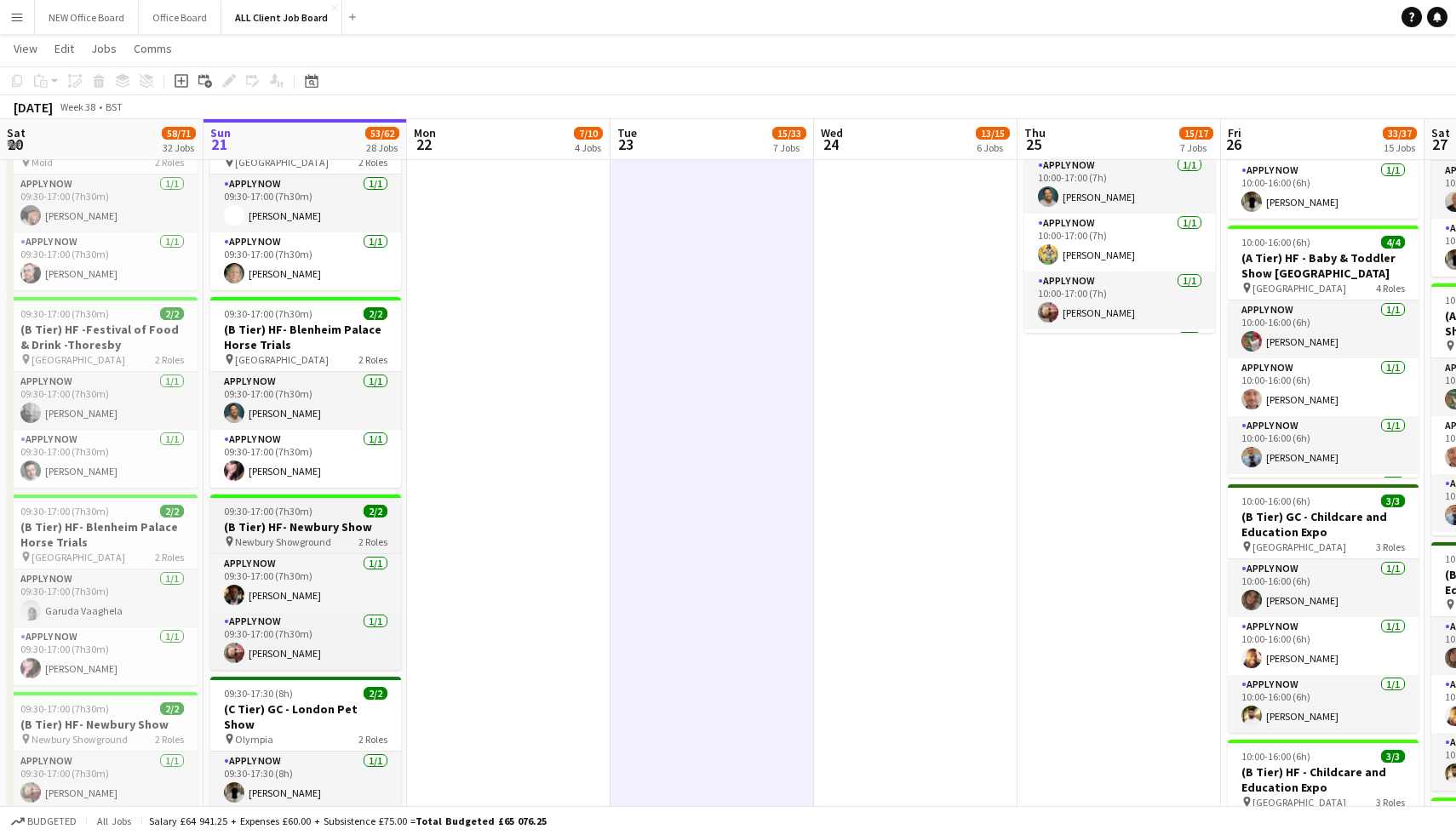
click at [297, 520] on h3 "(B Tier) HF- Newbury Show" at bounding box center [306, 527] width 191 height 15
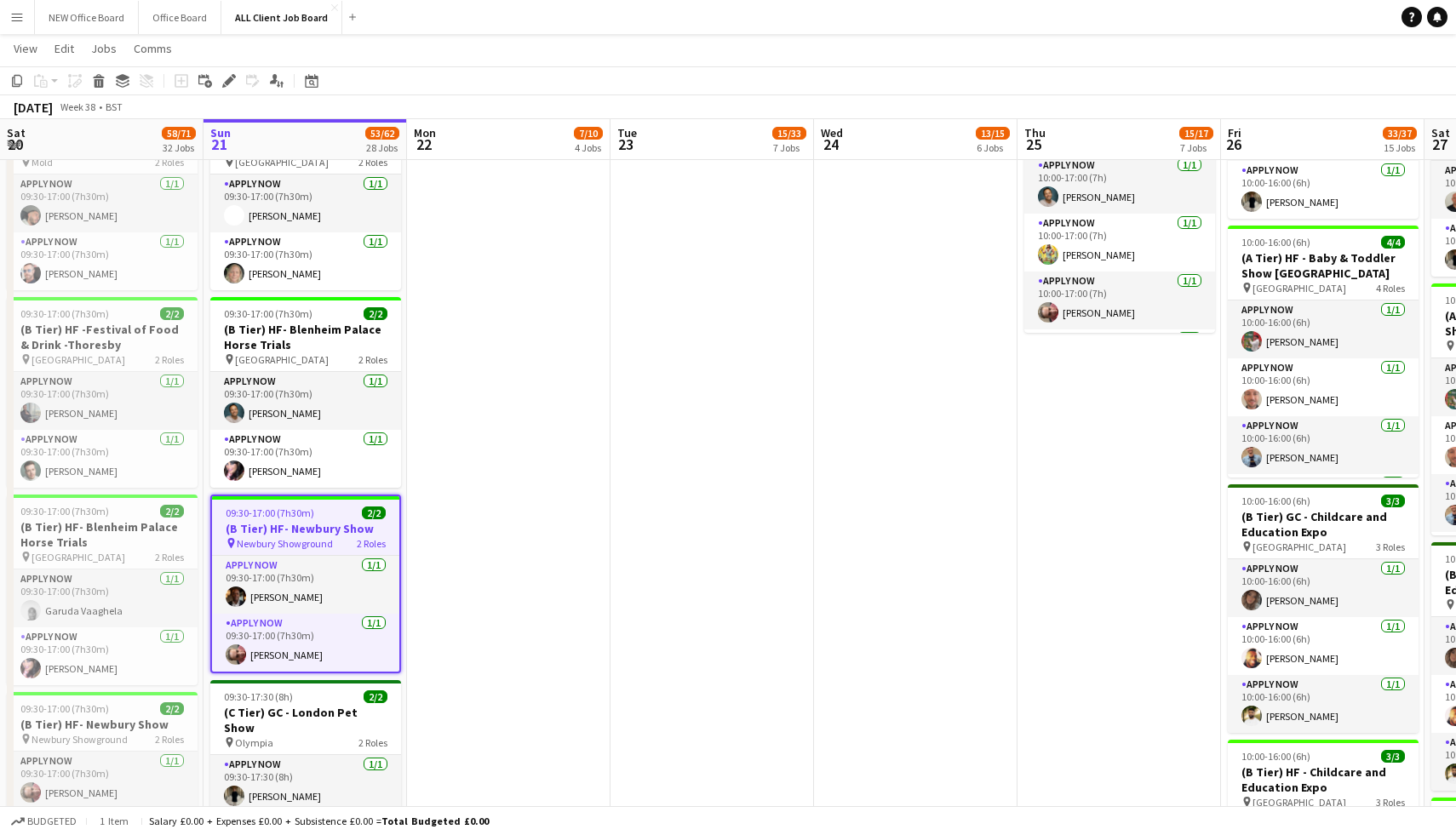
click at [297, 521] on h3 "(B Tier) HF- Newbury Show" at bounding box center [305, 529] width 187 height 15
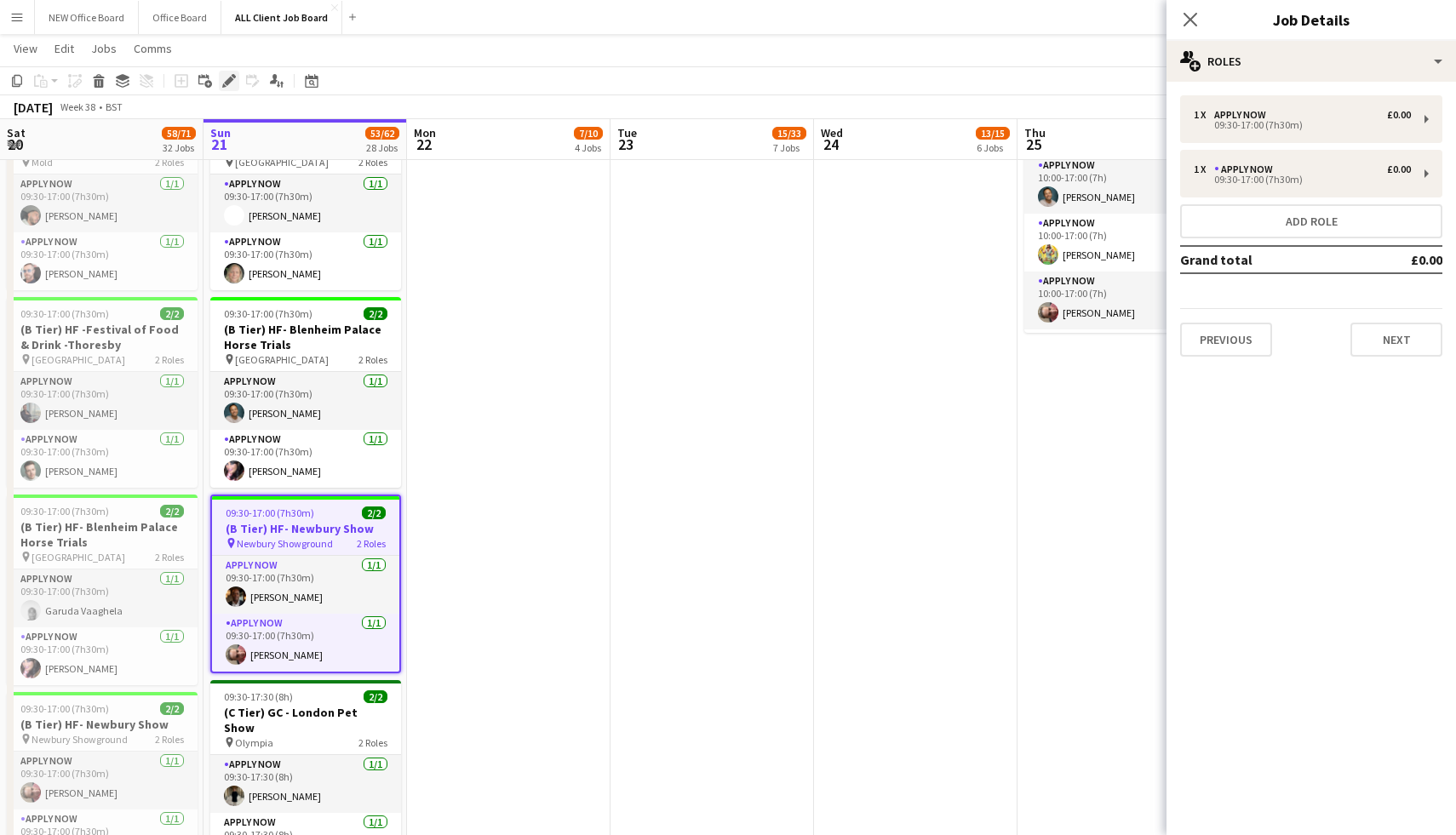
click at [231, 82] on icon at bounding box center [229, 81] width 9 height 9
click at [1191, 21] on icon at bounding box center [1190, 19] width 16 height 16
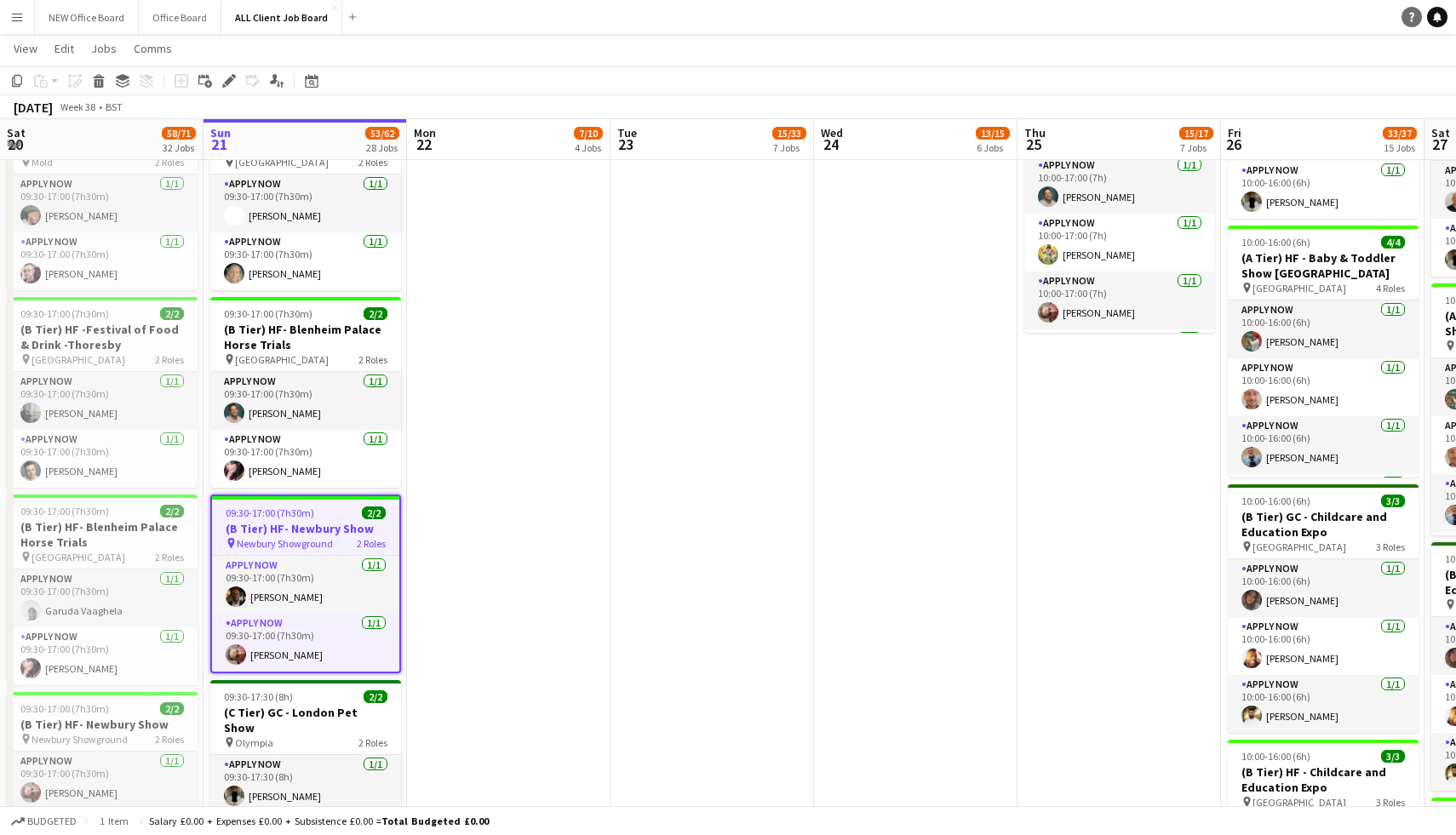
click at [1412, 20] on icon at bounding box center [1412, 18] width 5 height 9
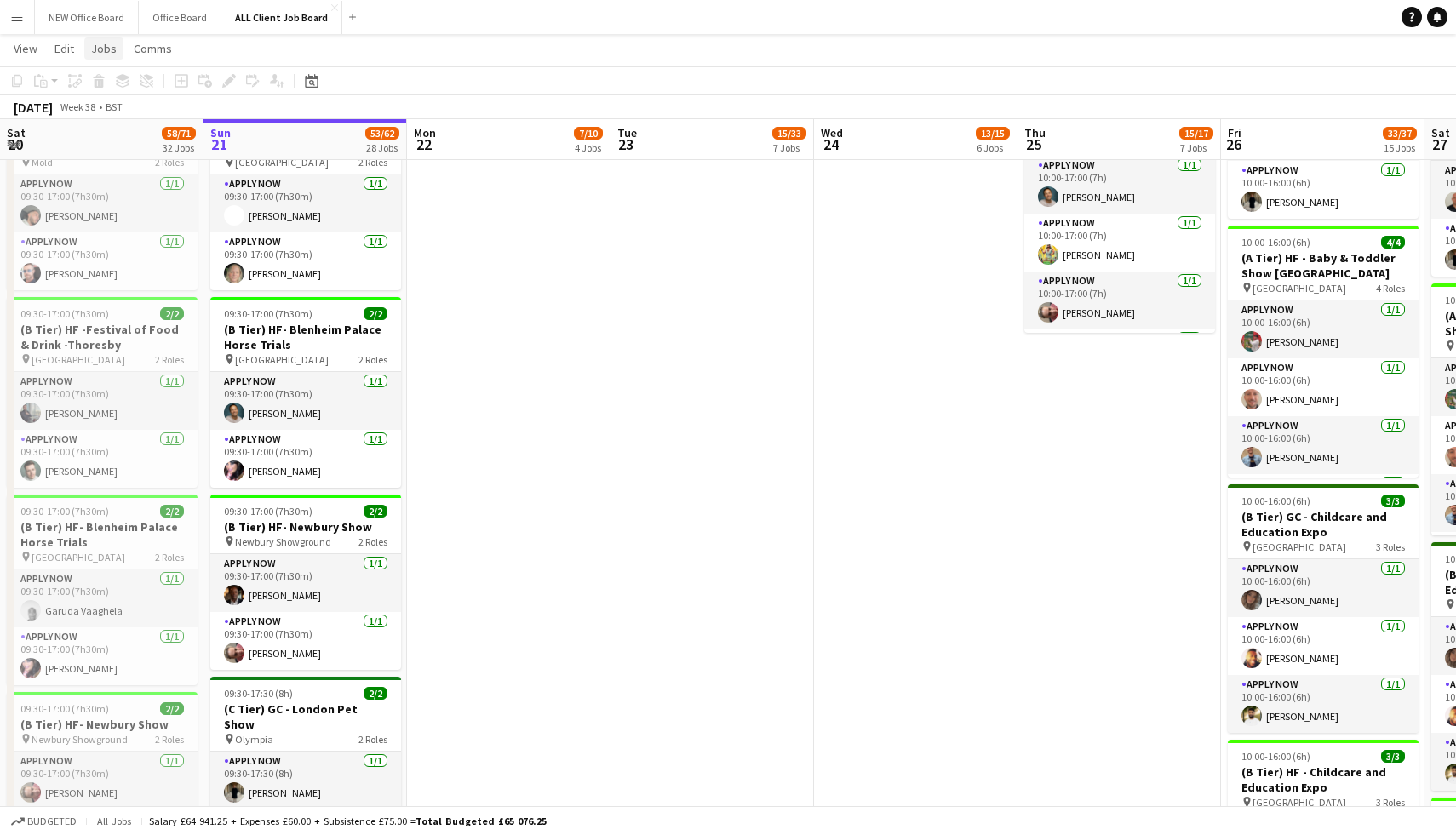
click at [109, 50] on span "Jobs" at bounding box center [103, 48] width 26 height 15
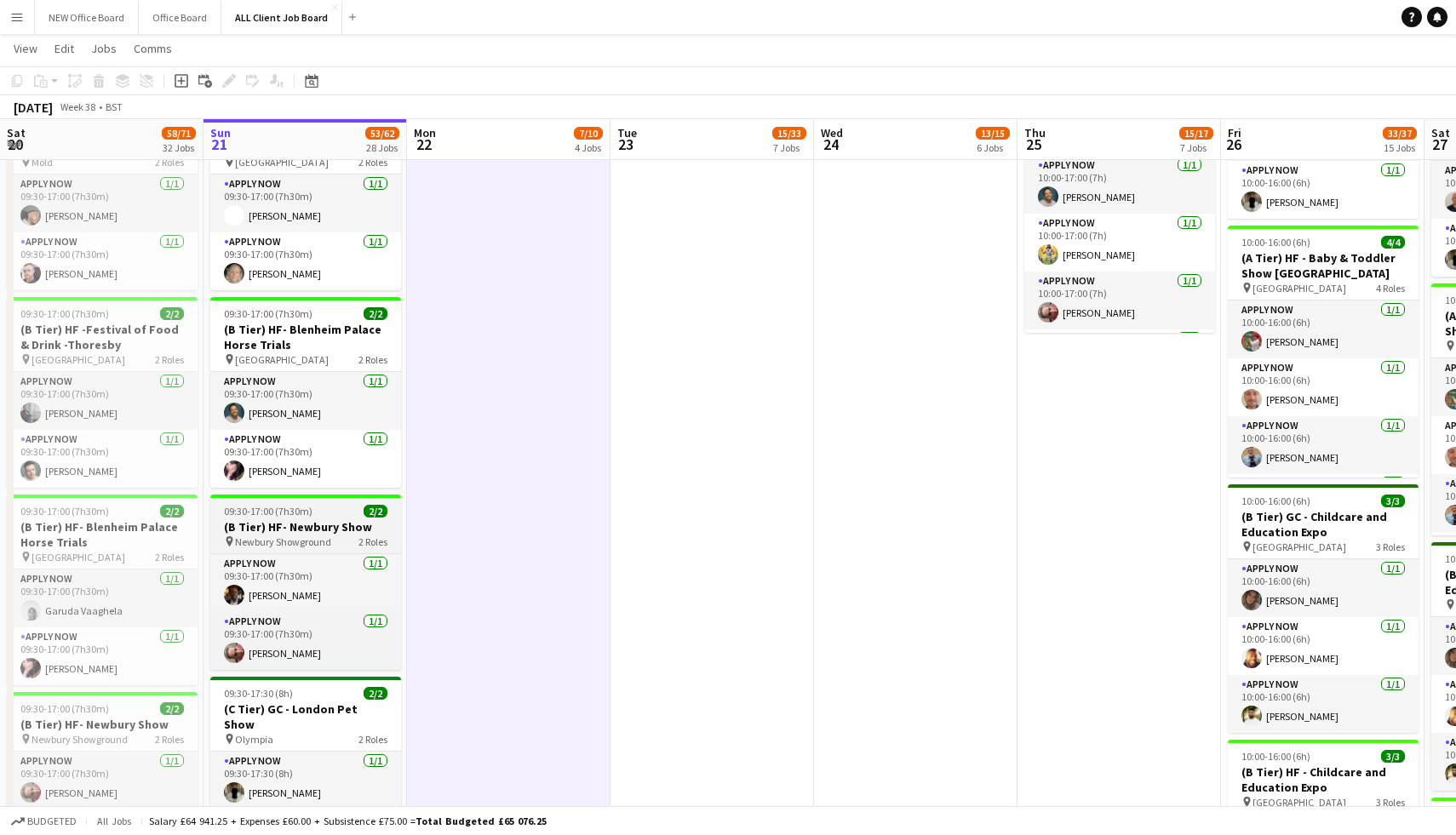
click at [299, 520] on h3 "(B Tier) HF- Newbury Show" at bounding box center [306, 527] width 191 height 15
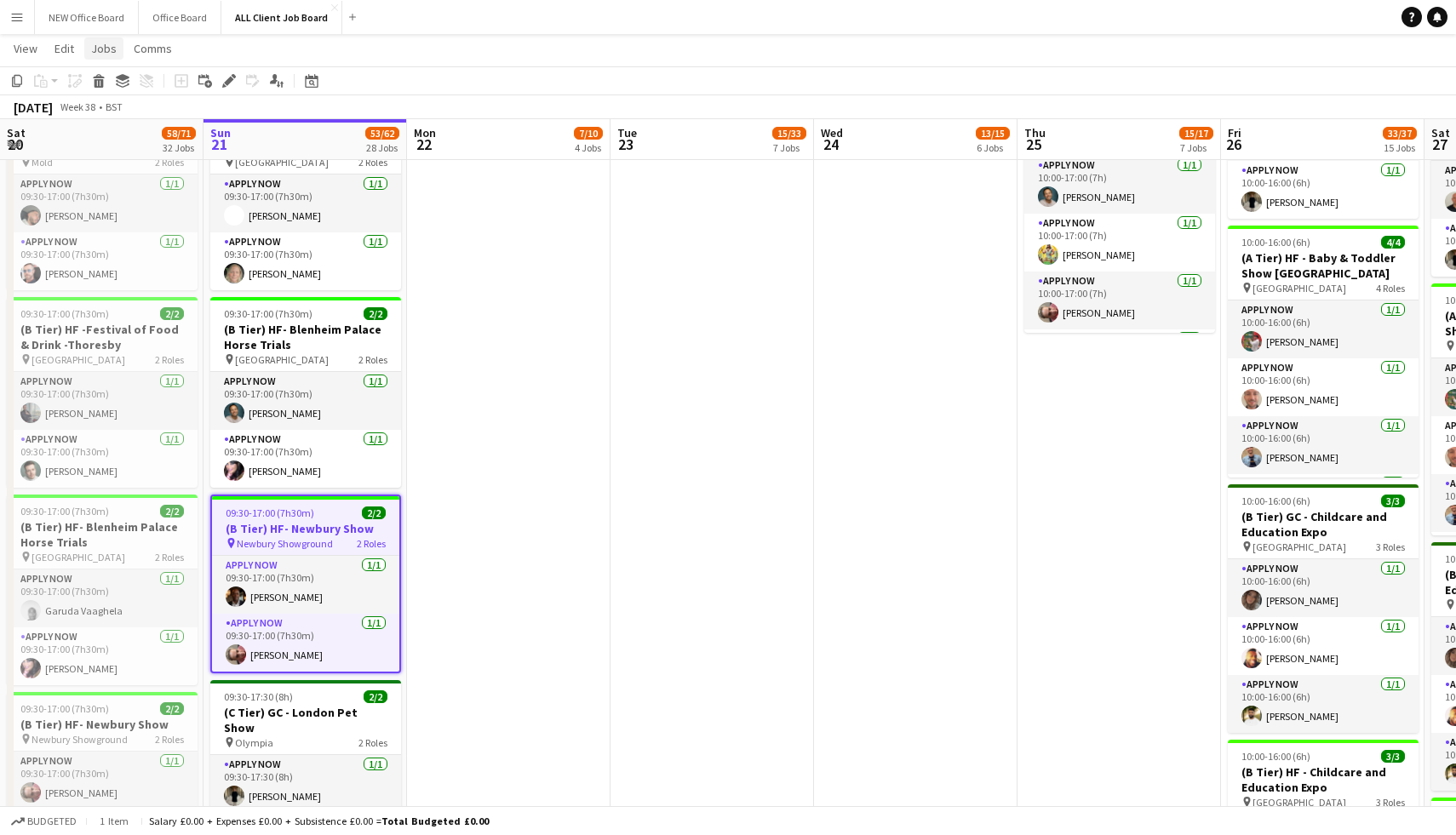
click at [106, 43] on span "Jobs" at bounding box center [103, 48] width 26 height 15
click at [28, 49] on span "View" at bounding box center [25, 48] width 24 height 15
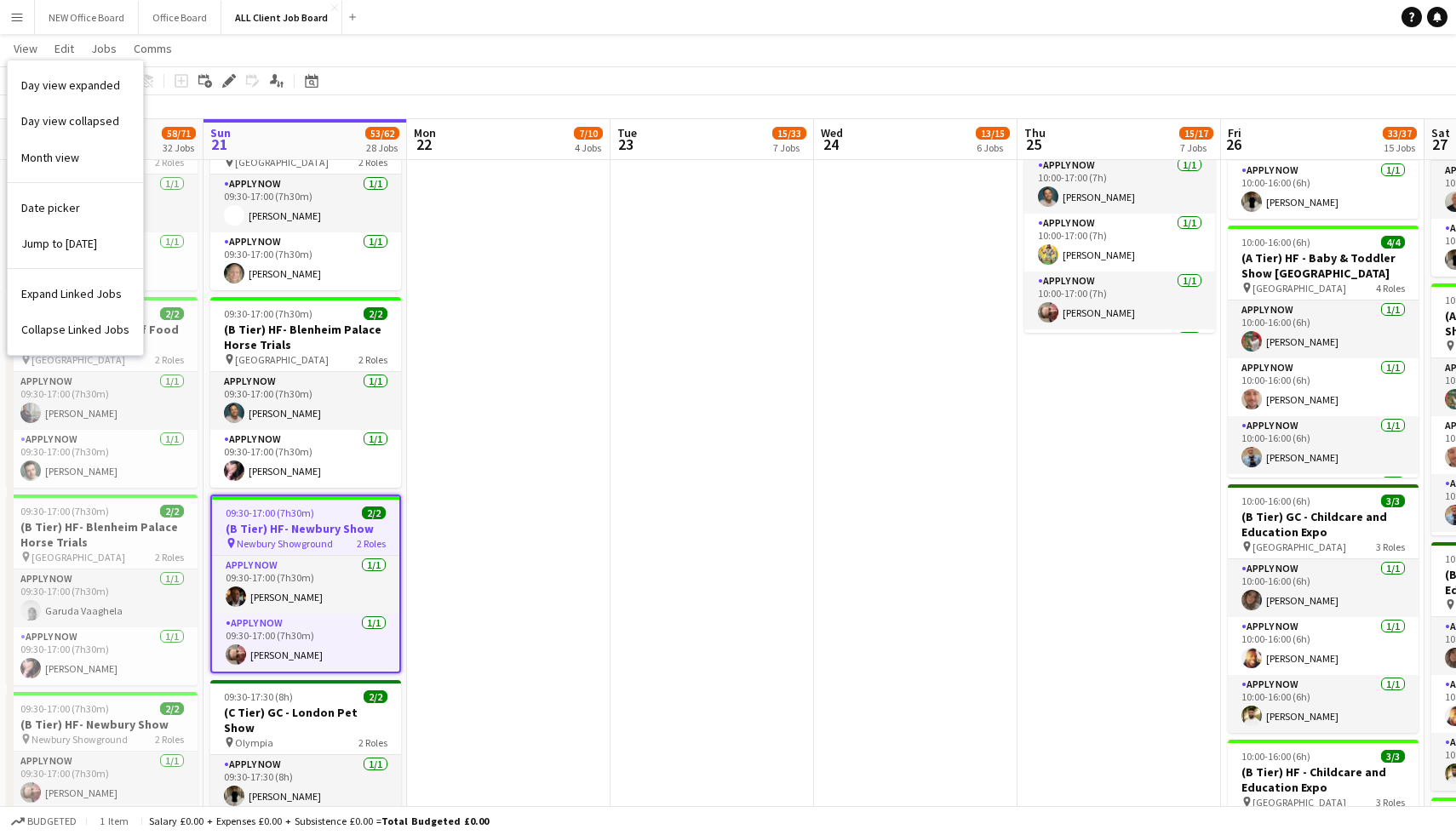
click at [46, 50] on app-page-menu "View Day view expanded Day view collapsed Month view Date picker Jump to today …" at bounding box center [728, 50] width 1456 height 32
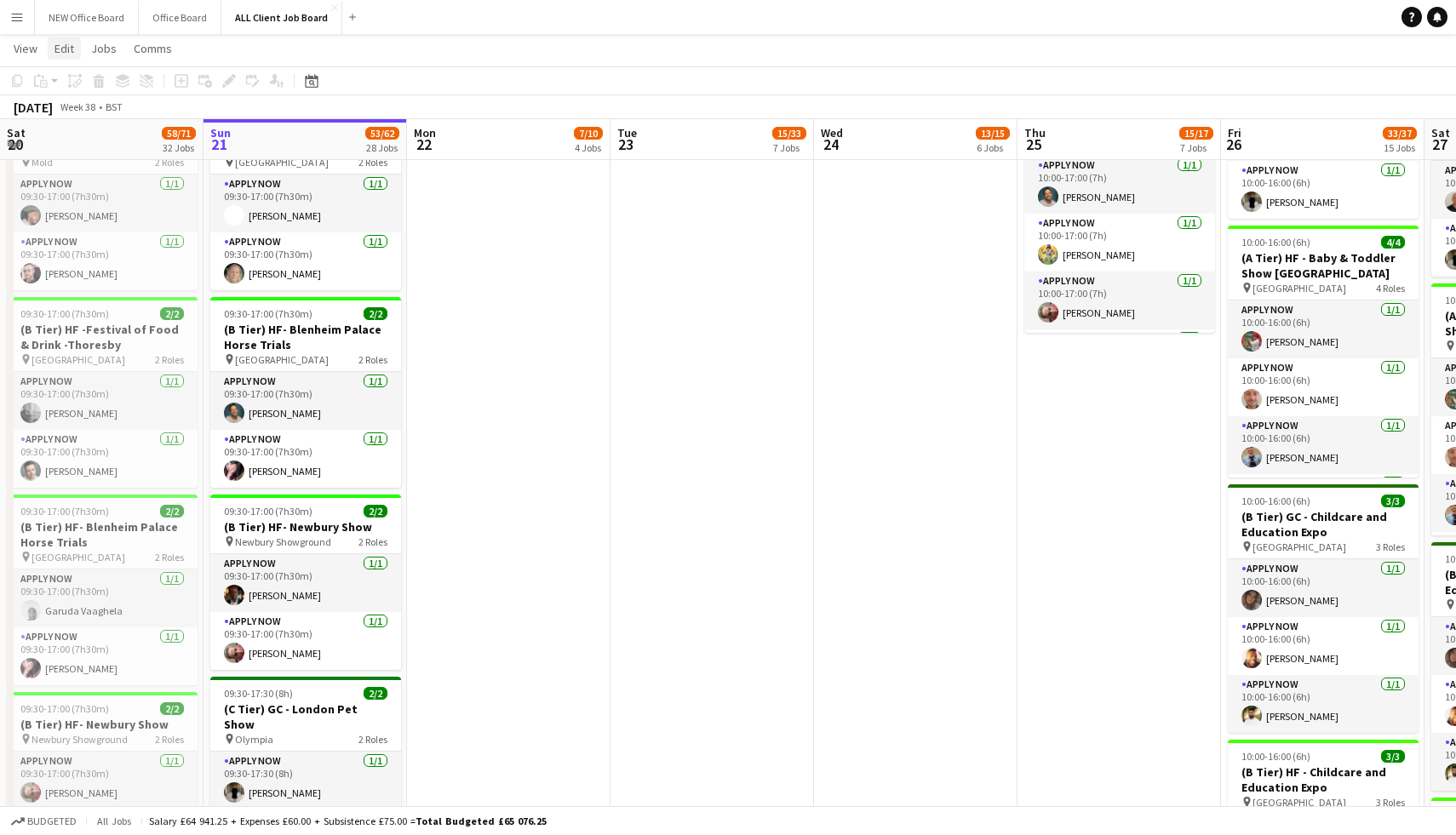
click at [59, 49] on span "Edit" at bounding box center [64, 48] width 20 height 15
click at [105, 56] on span "Jobs" at bounding box center [103, 48] width 26 height 15
click at [144, 50] on span "Comms" at bounding box center [153, 48] width 39 height 15
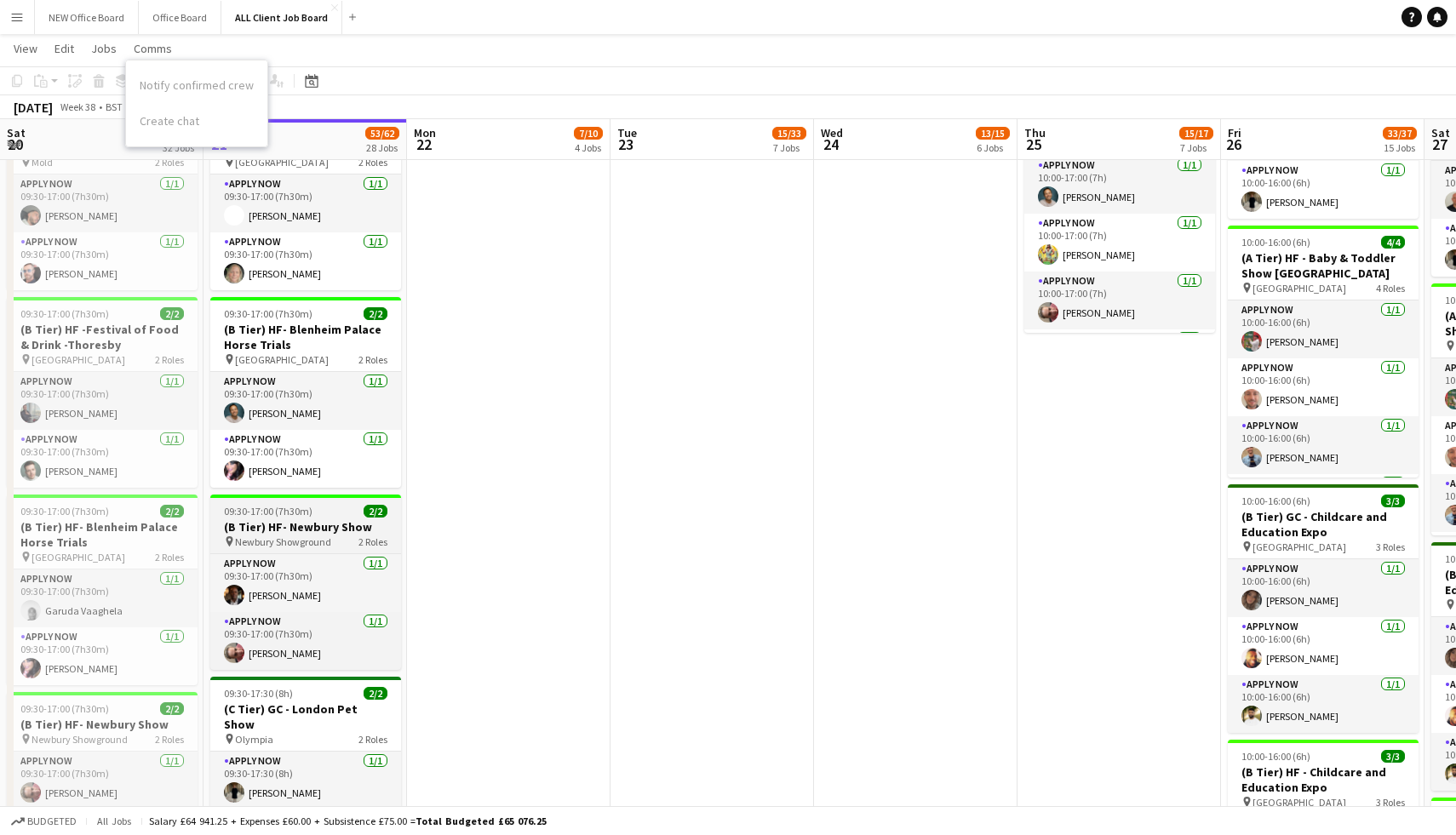
click at [289, 520] on h3 "(B Tier) HF- Newbury Show" at bounding box center [306, 527] width 191 height 15
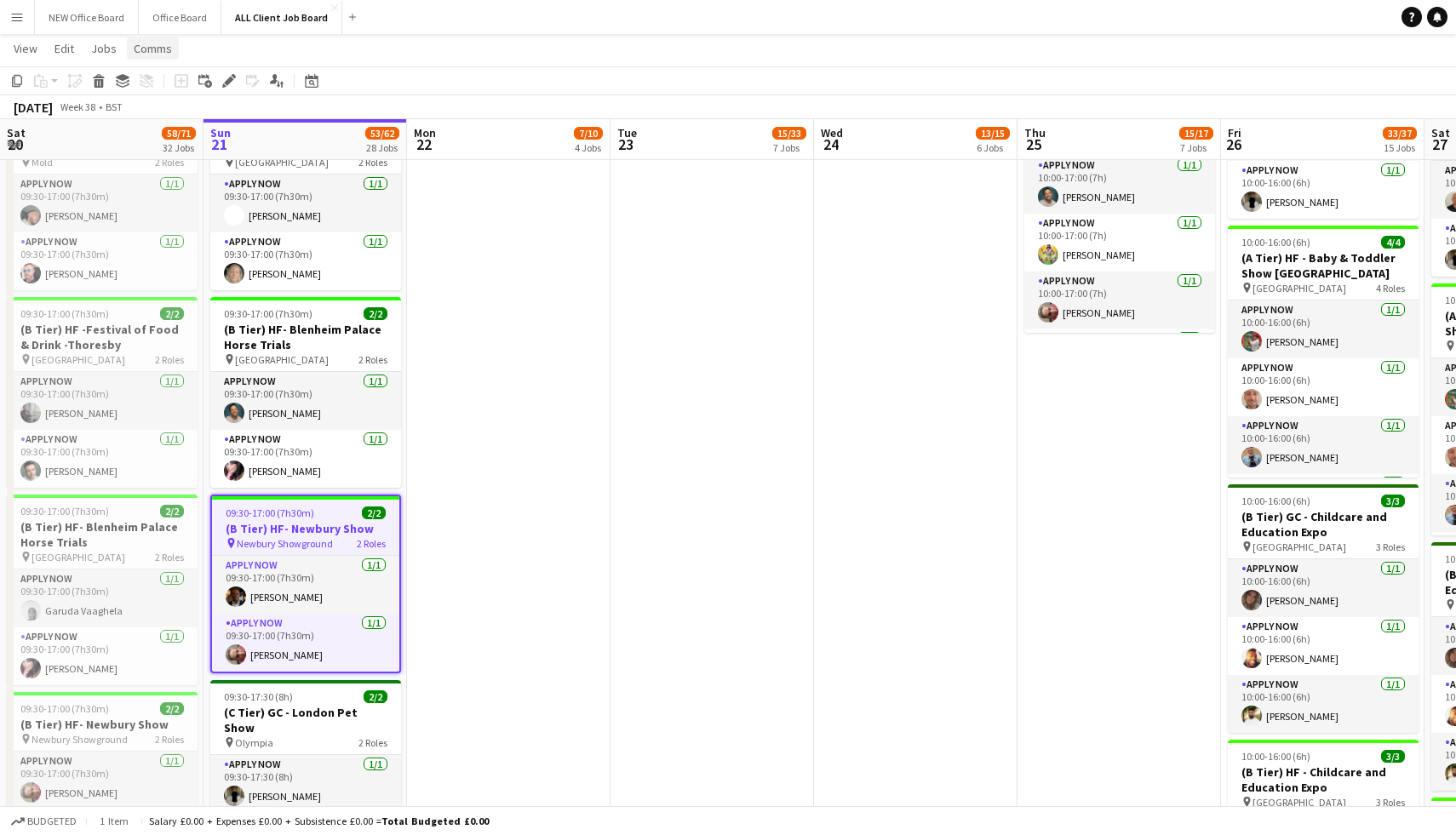
click at [165, 39] on link "Comms" at bounding box center [152, 48] width 52 height 22
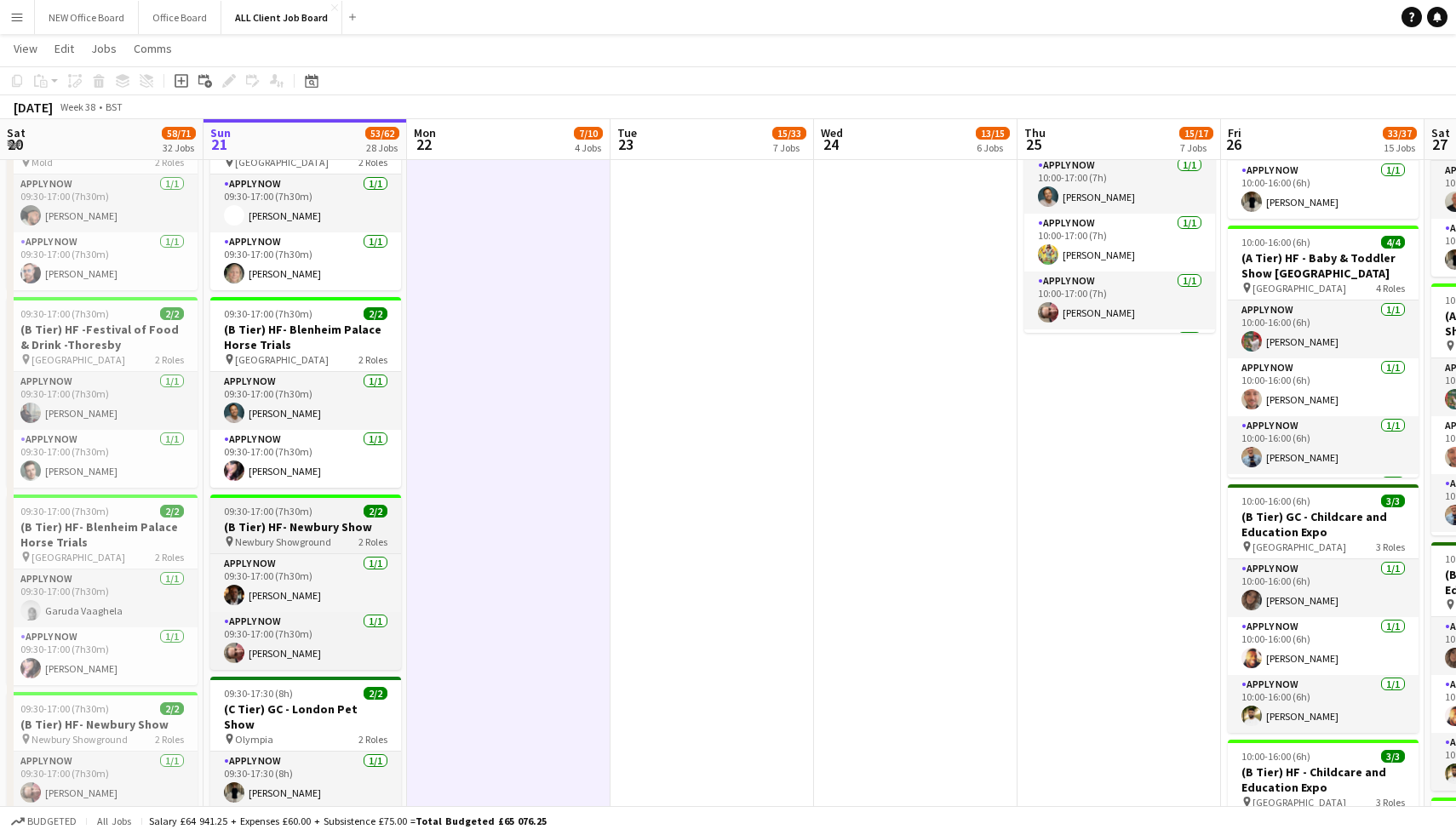
click at [327, 520] on h3 "(B Tier) HF- Newbury Show" at bounding box center [306, 527] width 191 height 15
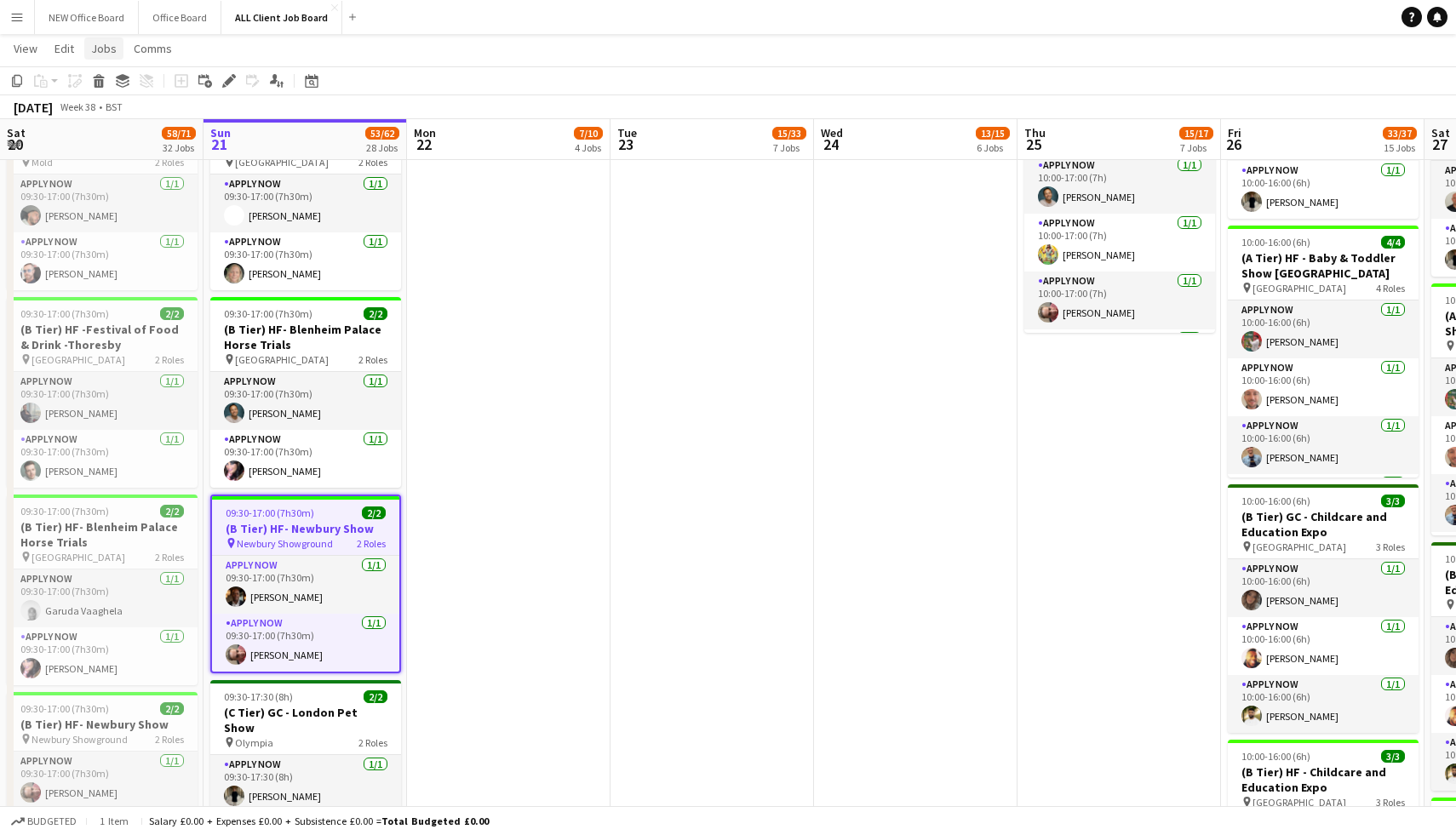
click at [97, 51] on span "Jobs" at bounding box center [103, 48] width 26 height 15
click at [173, 272] on link "Job fulfilment" at bounding box center [145, 280] width 119 height 36
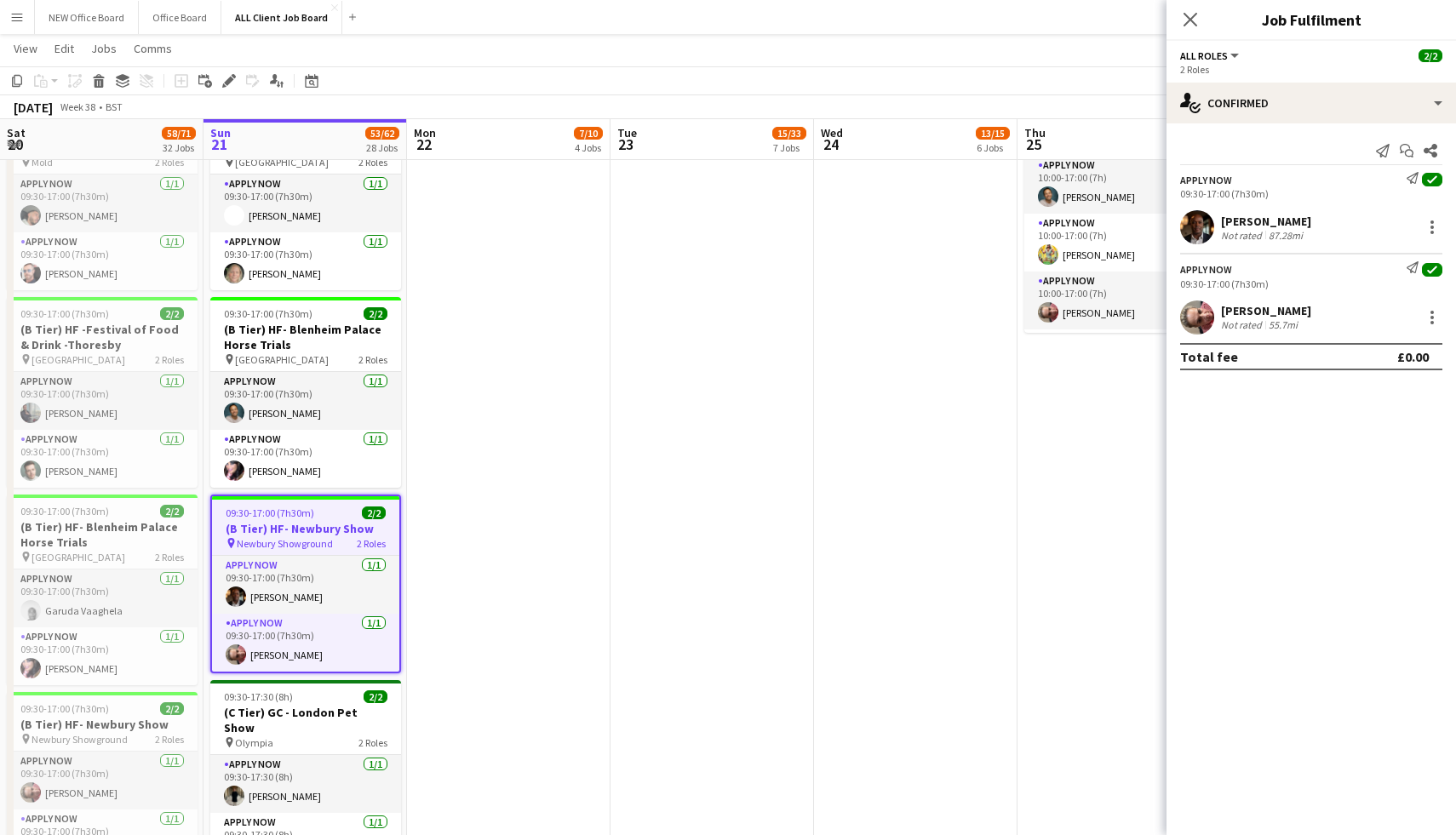
click at [1436, 216] on div "Marlon Mckay-Fox Not rated 87.28mi" at bounding box center [1311, 228] width 289 height 34
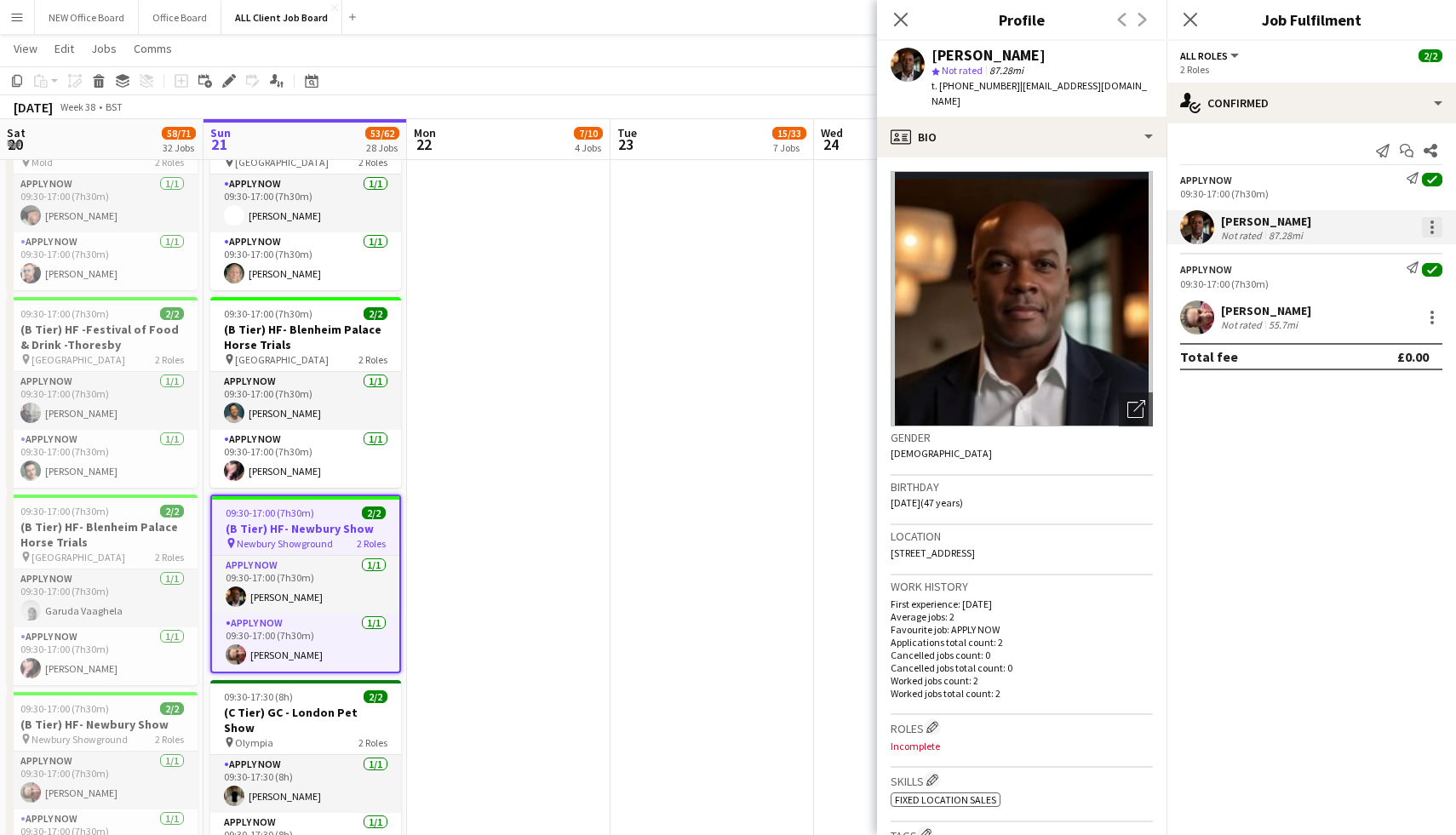
click at [1436, 220] on div at bounding box center [1432, 228] width 21 height 21
click at [900, 17] on div at bounding box center [728, 418] width 1456 height 835
click at [897, 20] on icon "Close pop-in" at bounding box center [900, 19] width 16 height 16
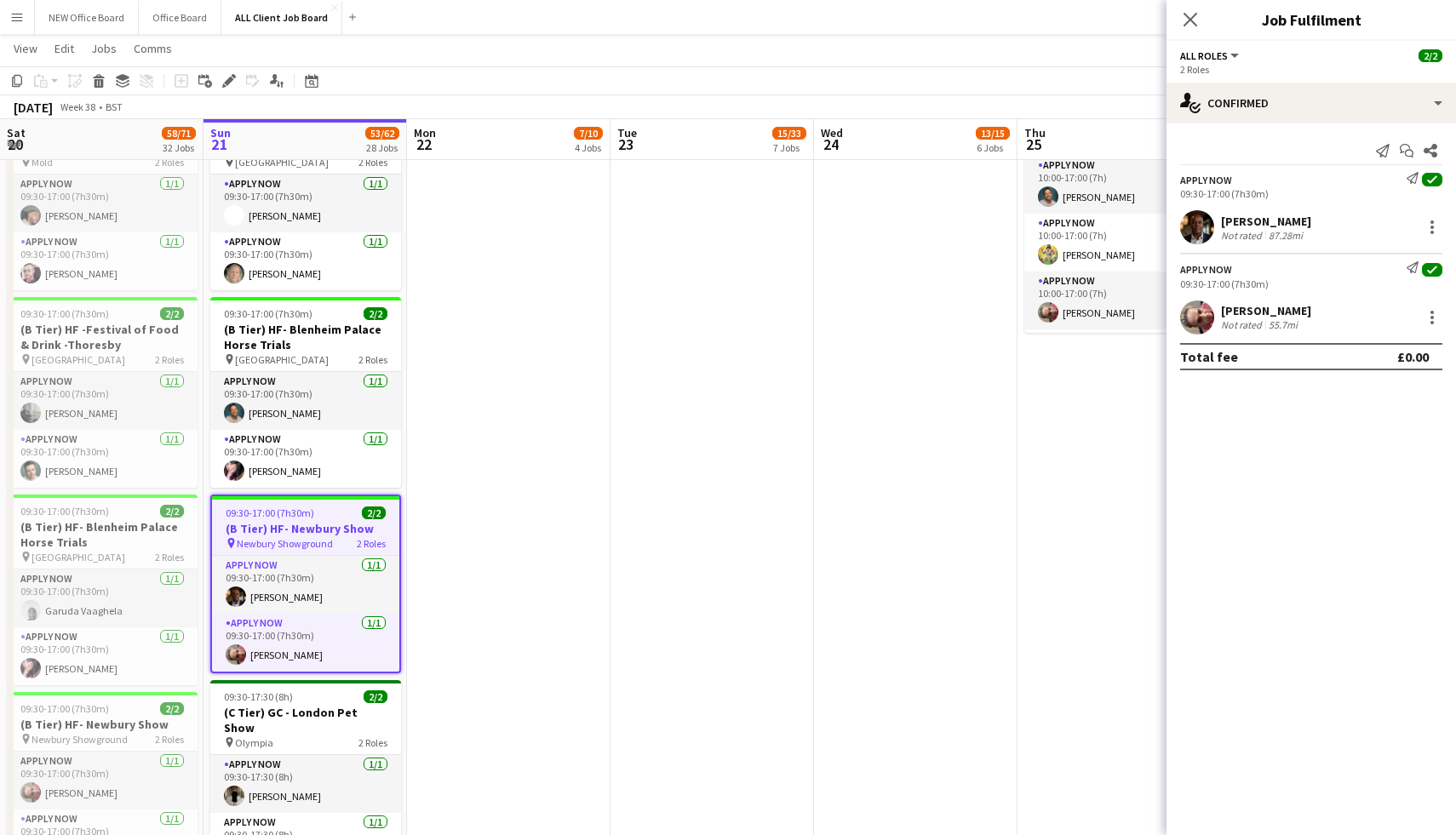
click at [1438, 180] on span "check" at bounding box center [1432, 179] width 21 height 13
click at [1430, 227] on div at bounding box center [1432, 228] width 4 height 4
click at [1249, 448] on div at bounding box center [728, 418] width 1456 height 835
click at [1442, 105] on div "single-neutral-actions-check-2 Confirmed" at bounding box center [1311, 102] width 289 height 41
click at [1361, 168] on div "pen-write Job Details" at bounding box center [1367, 177] width 168 height 34
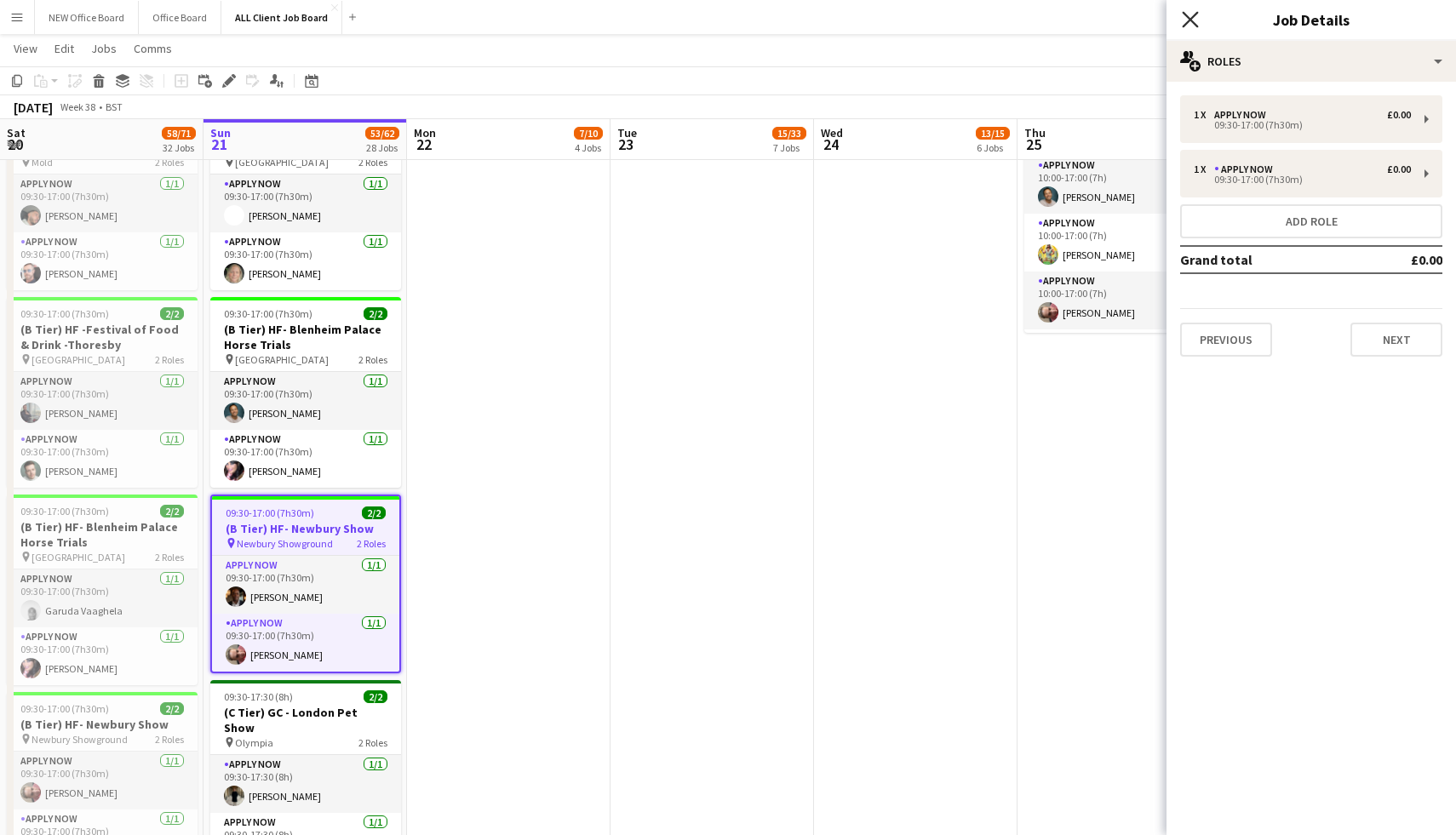
click at [1193, 11] on icon "Close pop-in" at bounding box center [1190, 19] width 16 height 16
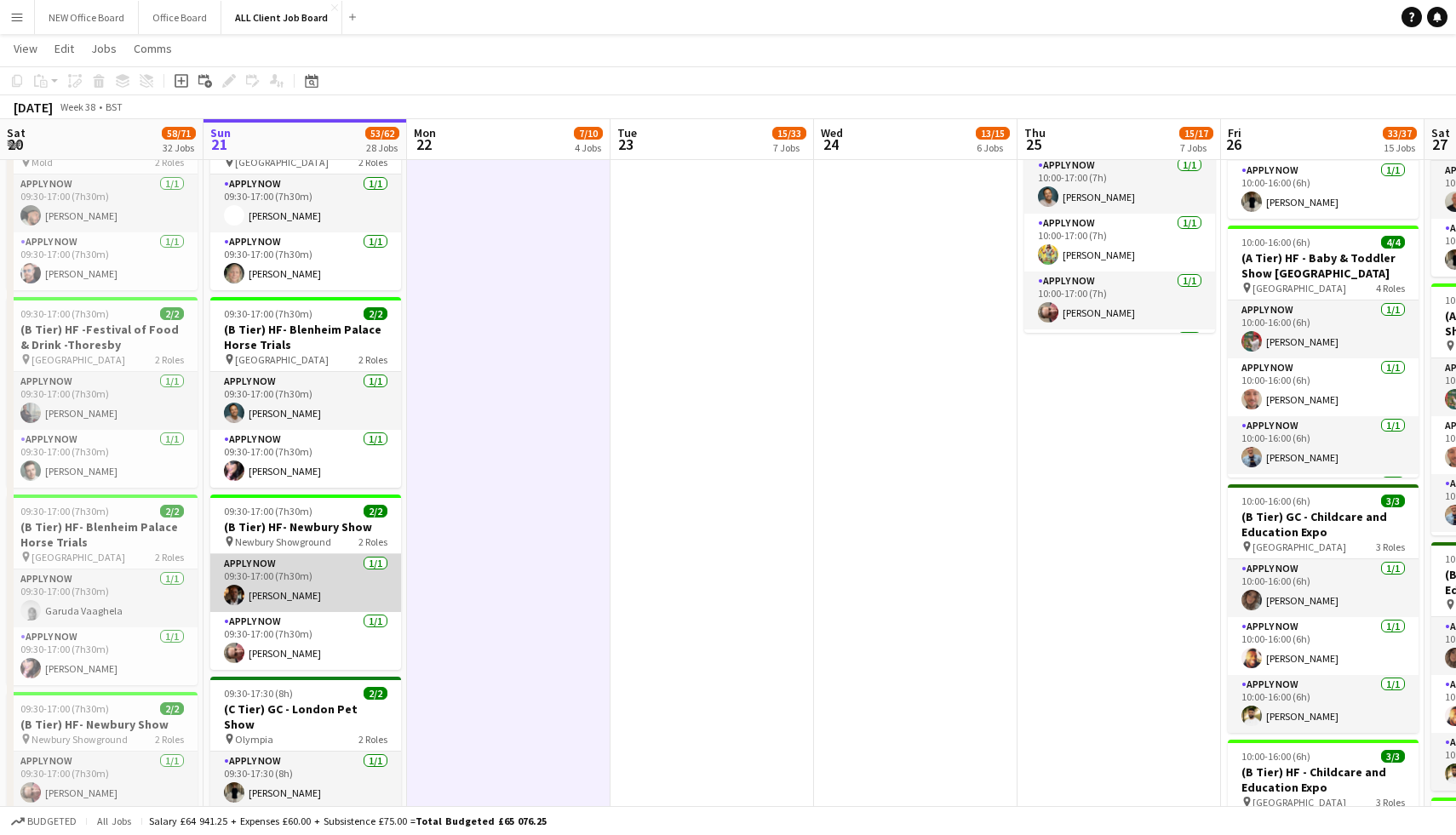
click at [376, 554] on app-card-role "APPLY NOW 1/1 09:30-17:00 (7h30m) Marlon Mckay-Fox" at bounding box center [306, 583] width 191 height 58
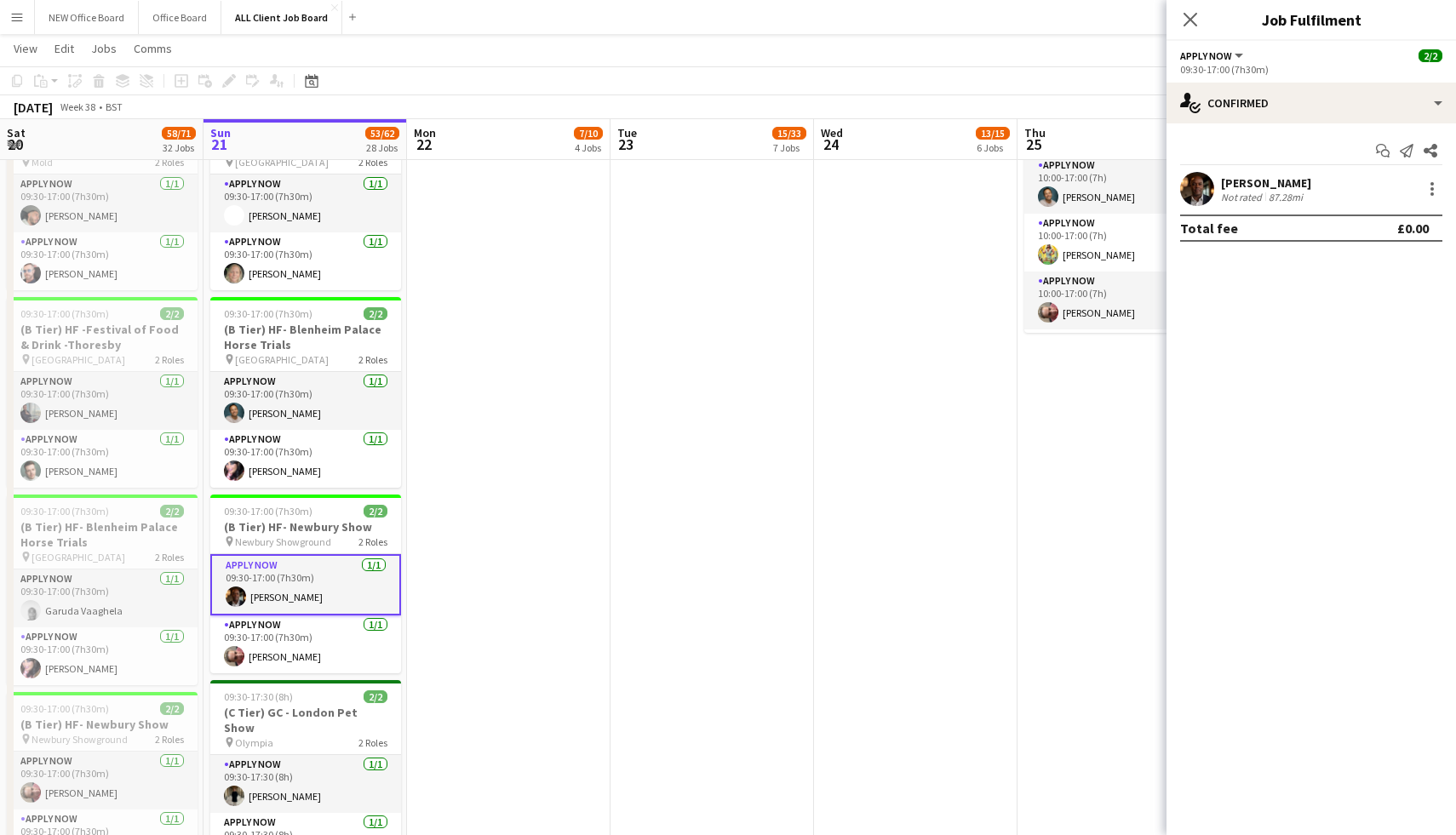
click at [376, 554] on app-card-role "APPLY NOW 1/1 09:30-17:00 (7h30m) Marlon Mckay-Fox" at bounding box center [306, 585] width 191 height 61
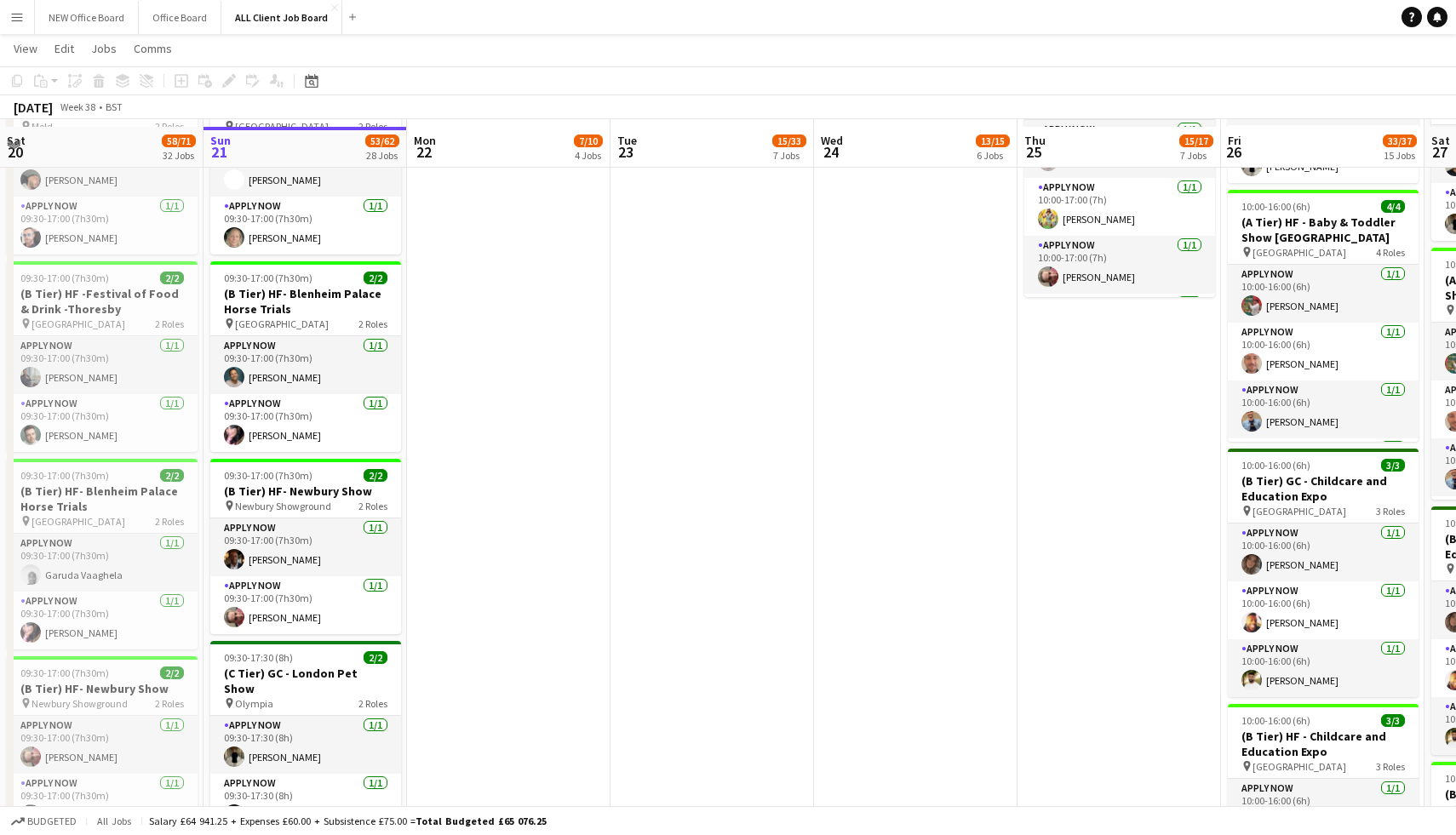
scroll to position [1456, 0]
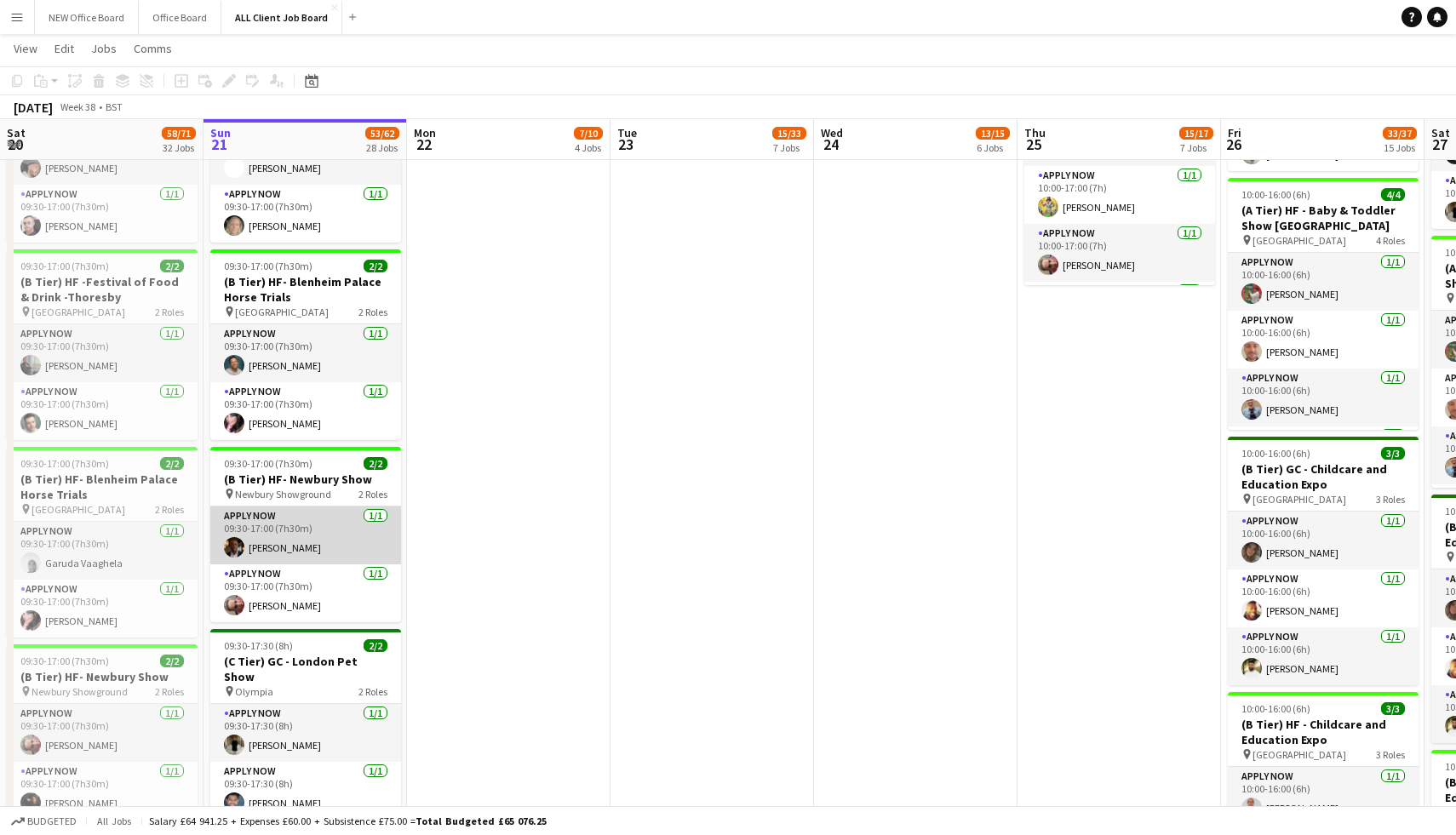
click at [308, 522] on app-card-role "APPLY NOW 1/1 09:30-17:00 (7h30m) Marlon Mckay-Fox" at bounding box center [306, 535] width 191 height 58
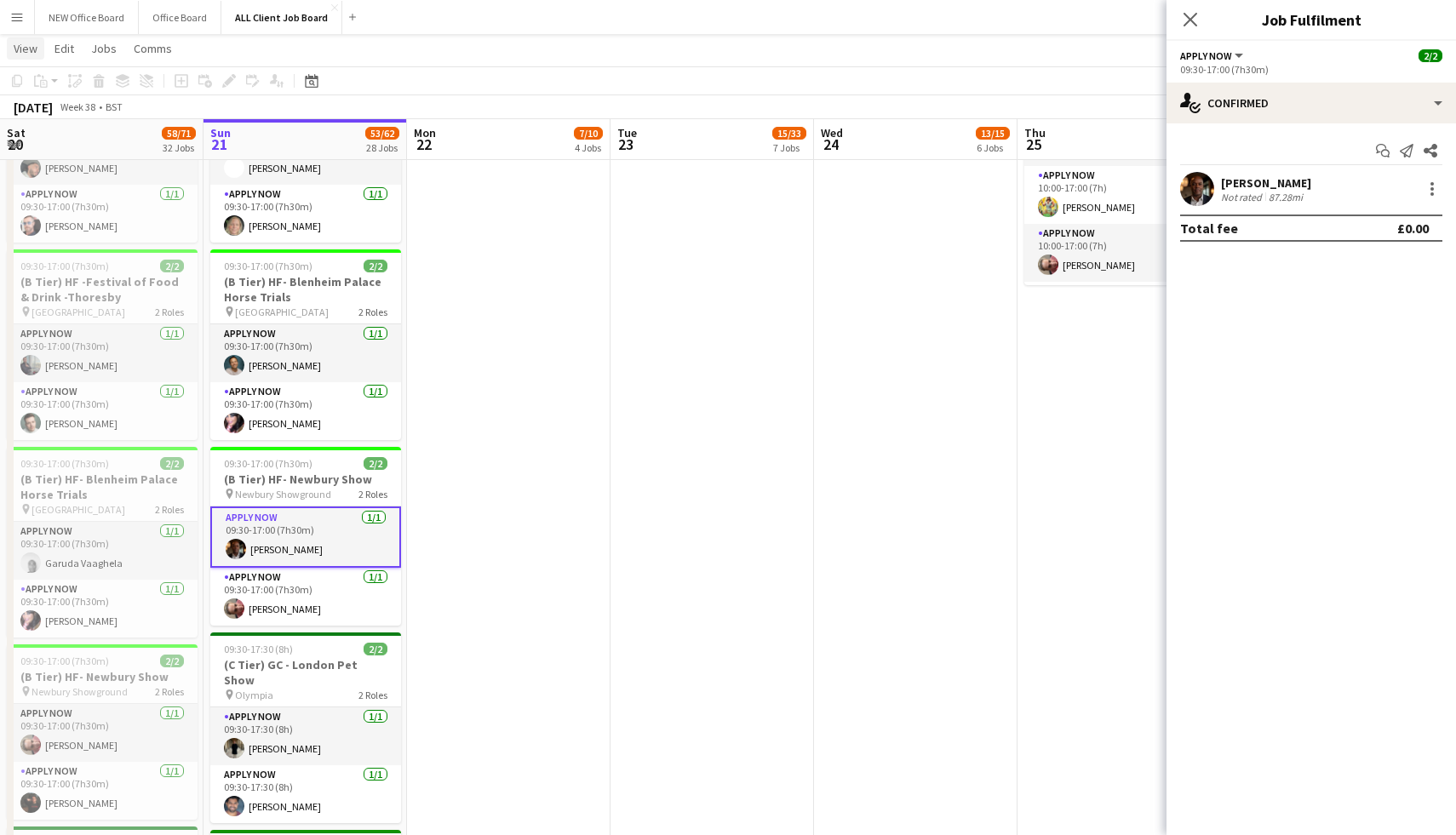
click at [24, 52] on span "View" at bounding box center [25, 48] width 24 height 15
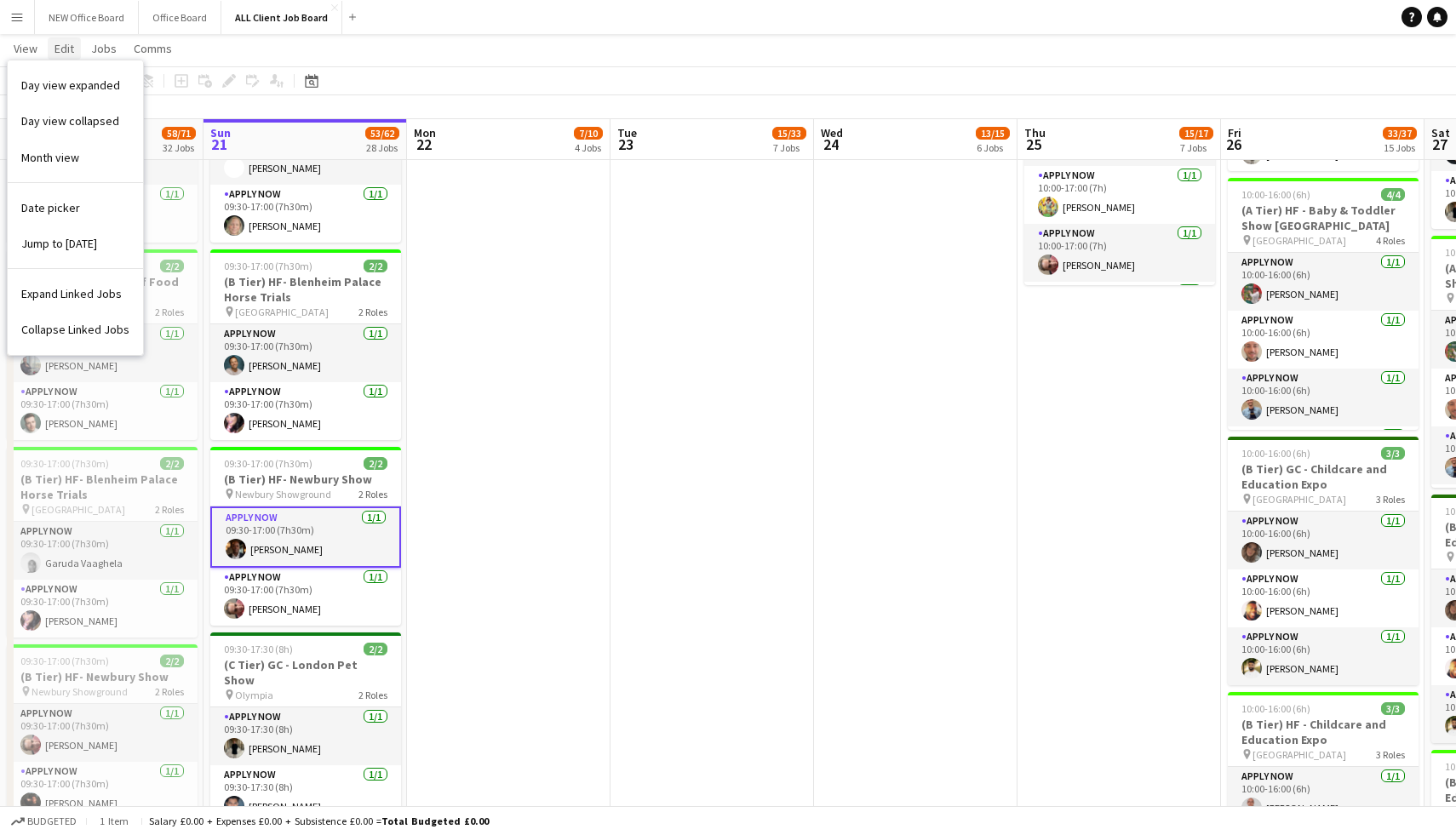
click at [56, 41] on span "Edit" at bounding box center [64, 48] width 20 height 15
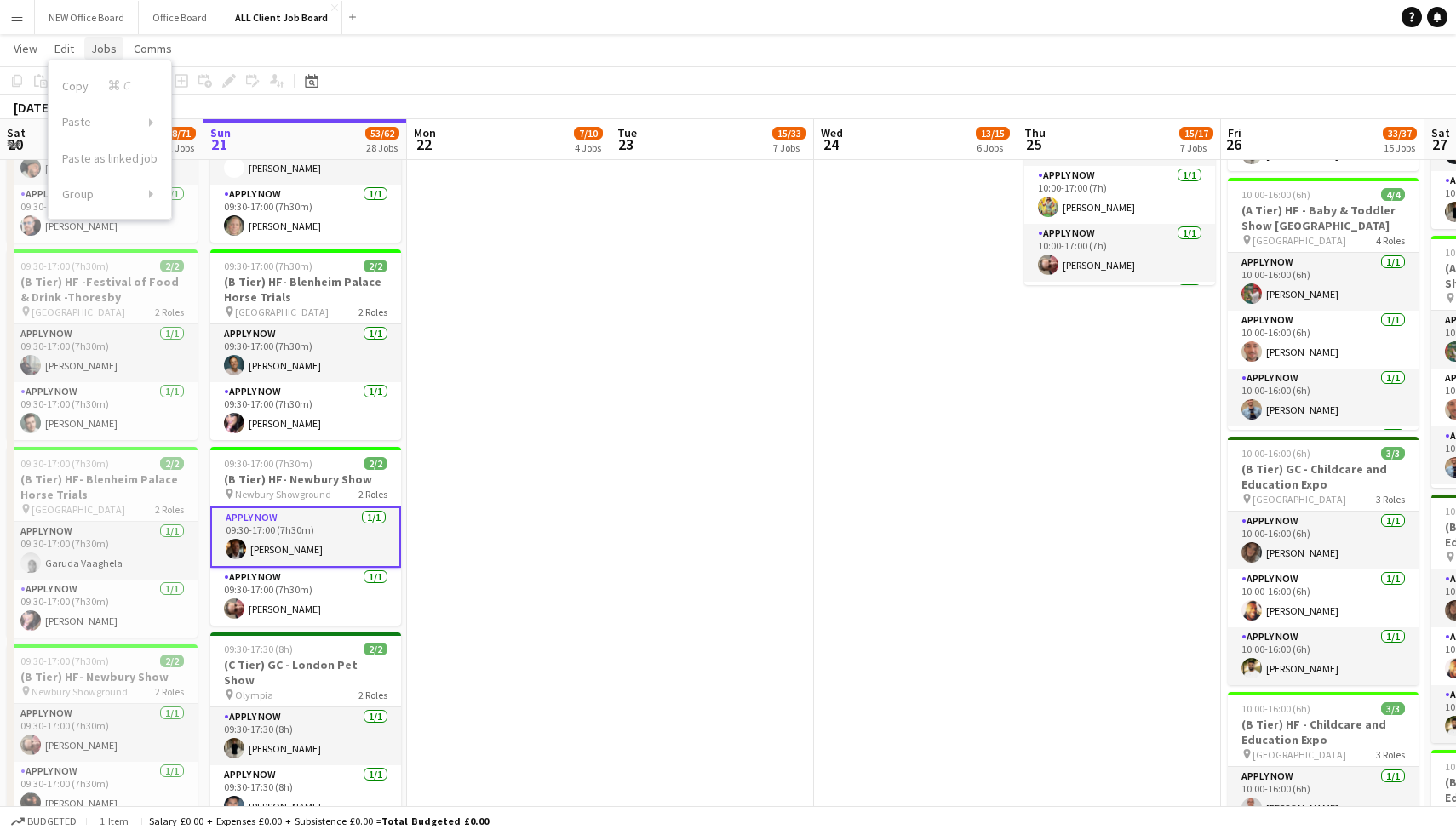
click at [105, 55] on span "Jobs" at bounding box center [103, 48] width 26 height 15
click at [148, 56] on span "Comms" at bounding box center [153, 48] width 39 height 15
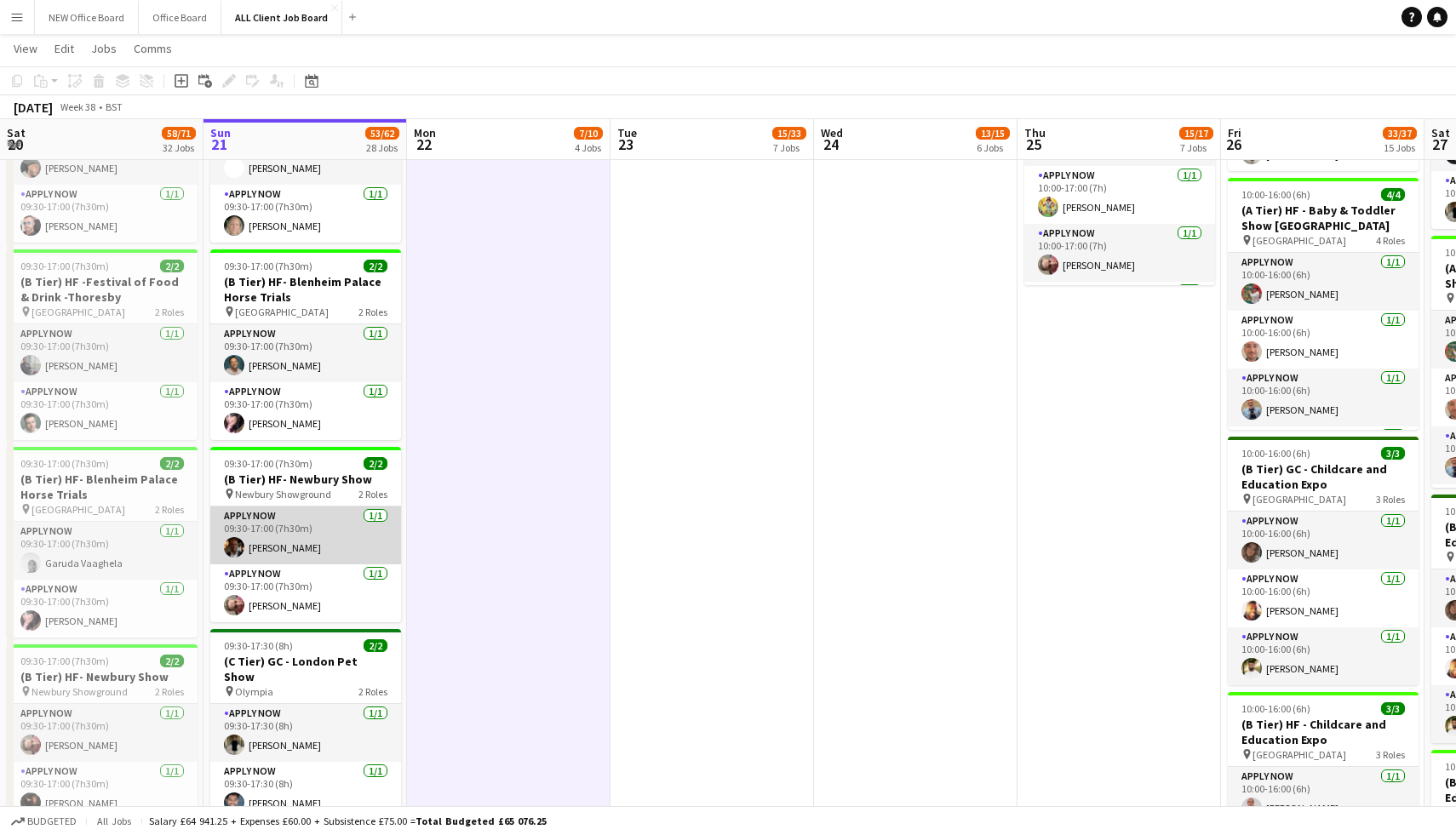
click at [337, 506] on app-card-role "APPLY NOW 1/1 09:30-17:00 (7h30m) Marlon Mckay-Fox" at bounding box center [306, 535] width 191 height 58
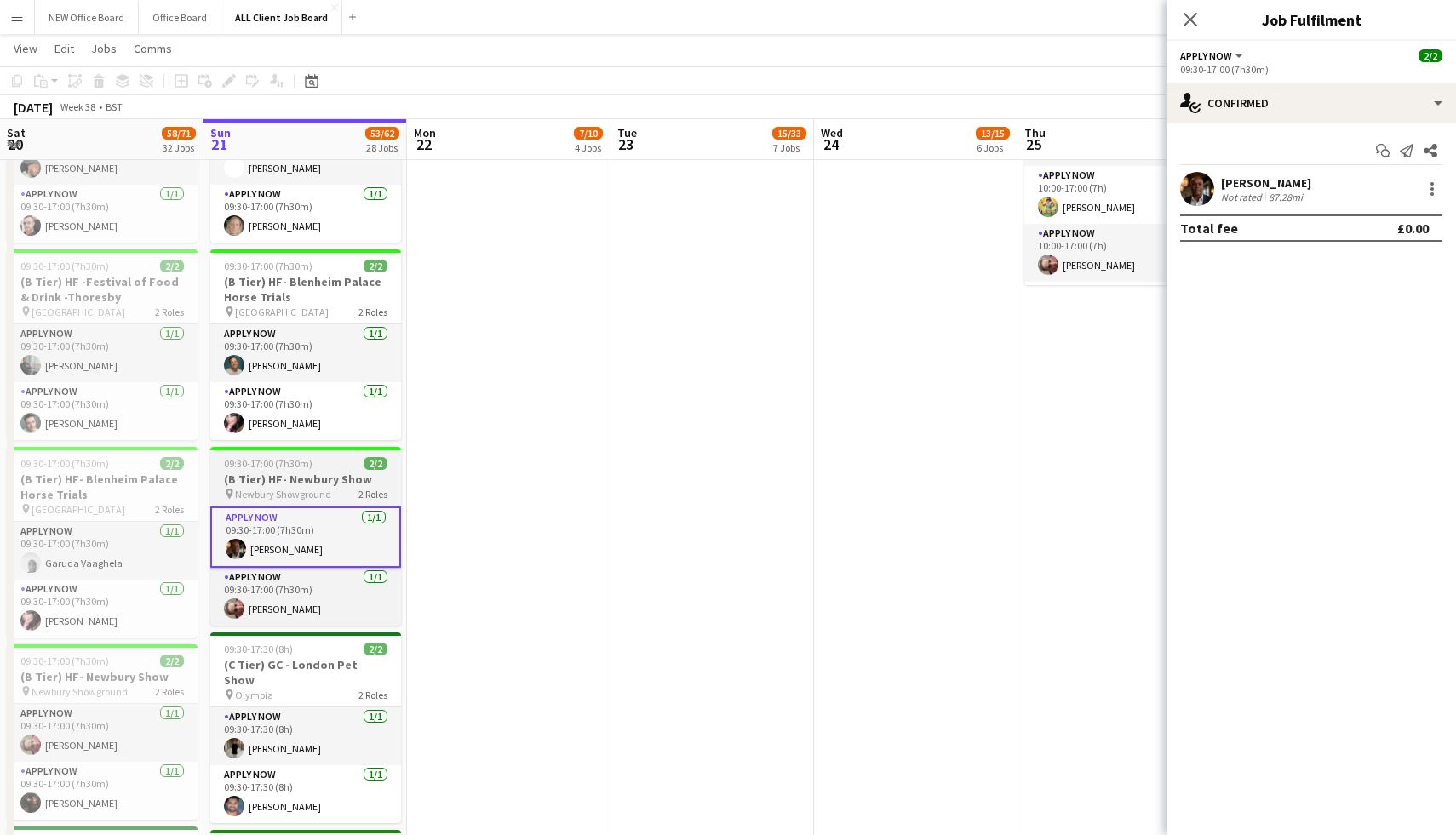
click at [312, 457] on div "09:30-17:00 (7h30m) 2/2" at bounding box center [306, 464] width 191 height 13
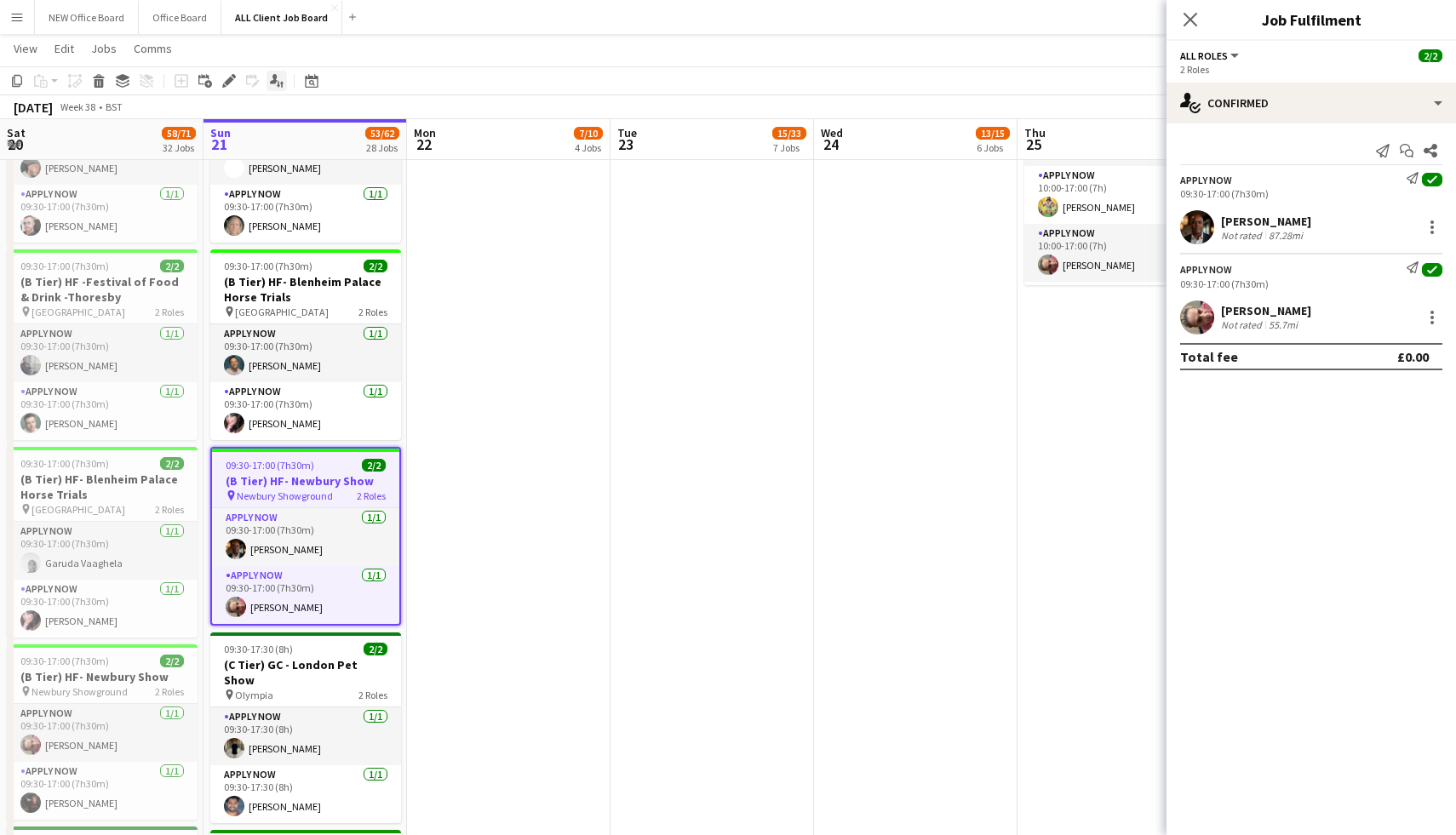
click at [280, 80] on icon "Applicants" at bounding box center [277, 80] width 13 height 13
click at [232, 80] on icon "Edit" at bounding box center [229, 80] width 13 height 13
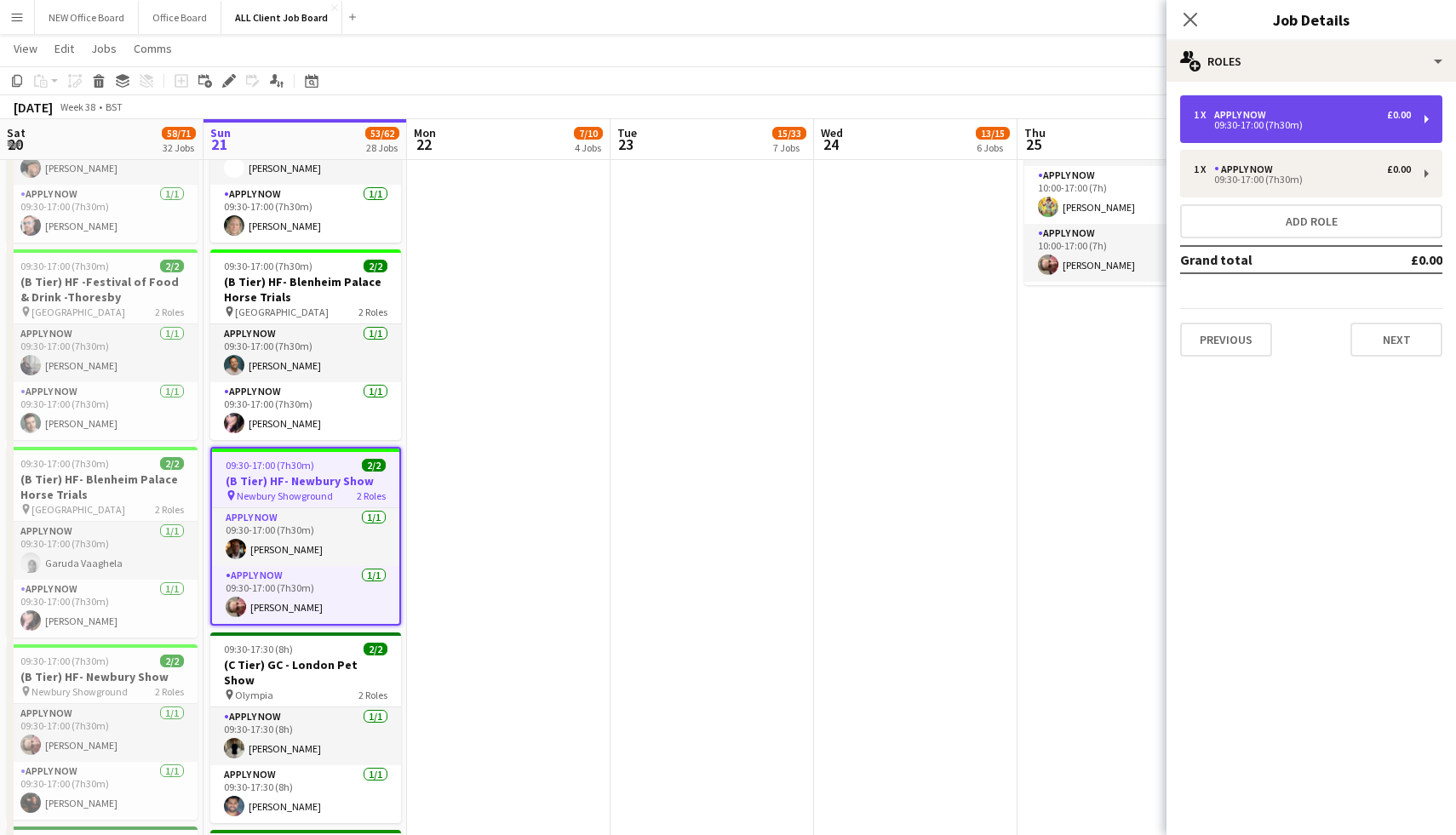
click at [1430, 113] on div "1 x APPLY NOW £0.00 09:30-17:00 (7h30m)" at bounding box center [1311, 119] width 263 height 47
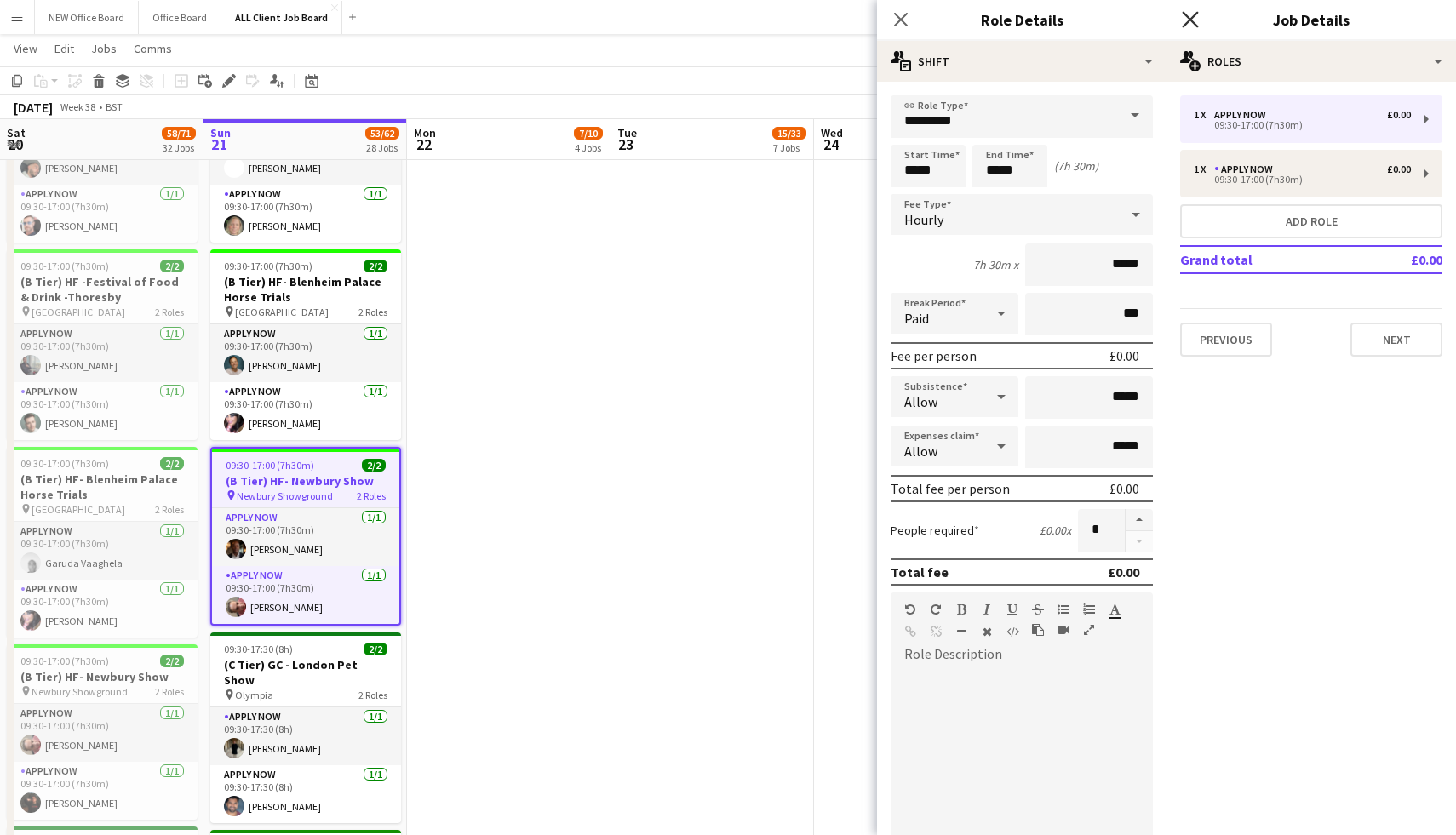
click at [1196, 13] on icon at bounding box center [1190, 19] width 16 height 16
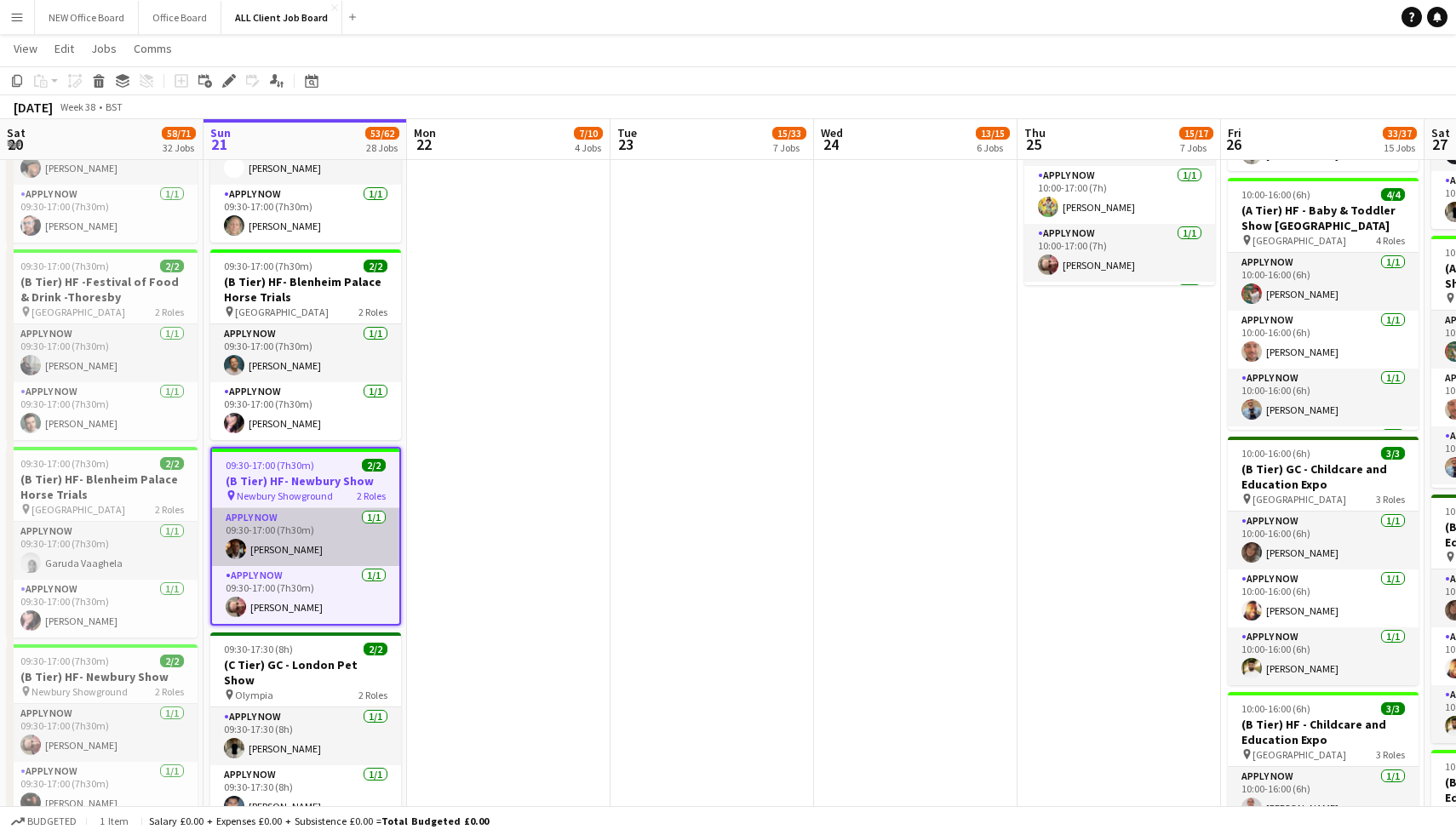
click at [374, 508] on app-card-role "APPLY NOW 1/1 09:30-17:00 (7h30m) Marlon Mckay-Fox" at bounding box center [305, 537] width 187 height 58
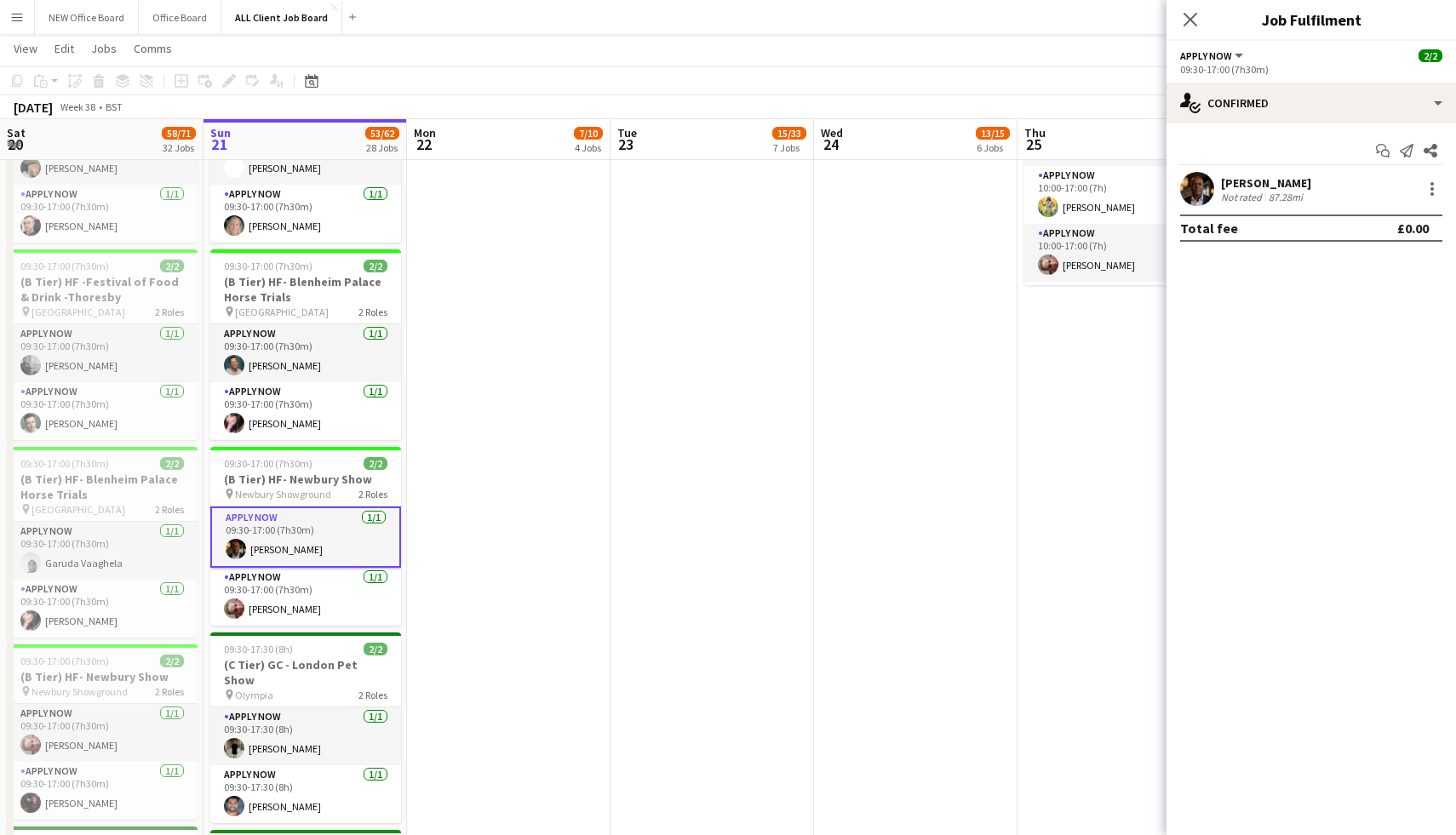
click at [374, 506] on app-card-role "APPLY NOW 1/1 09:30-17:00 (7h30m) Marlon Mckay-Fox" at bounding box center [306, 537] width 191 height 61
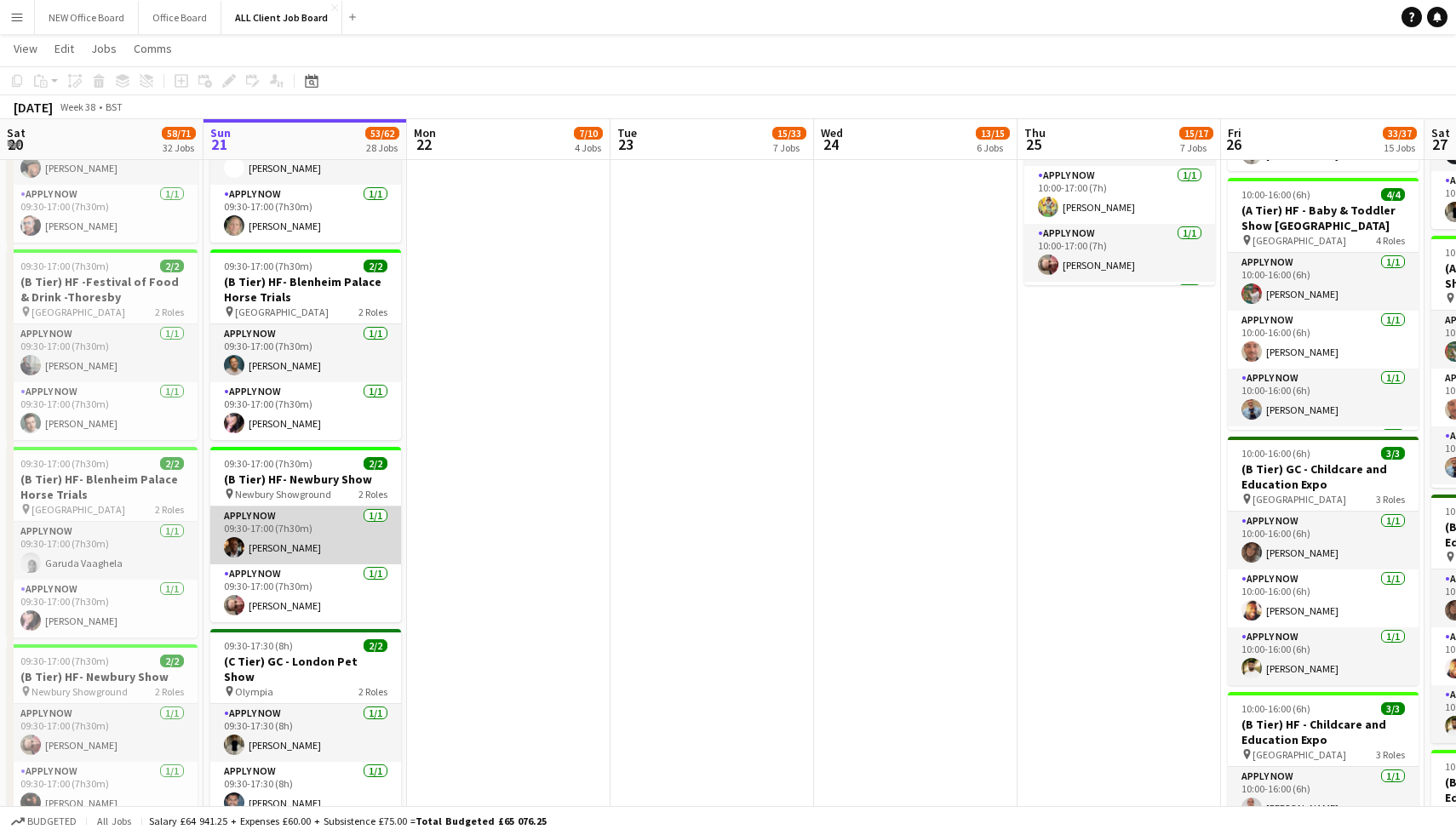
click at [374, 506] on app-card-role "APPLY NOW 1/1 09:30-17:00 (7h30m) Marlon Mckay-Fox" at bounding box center [306, 535] width 191 height 58
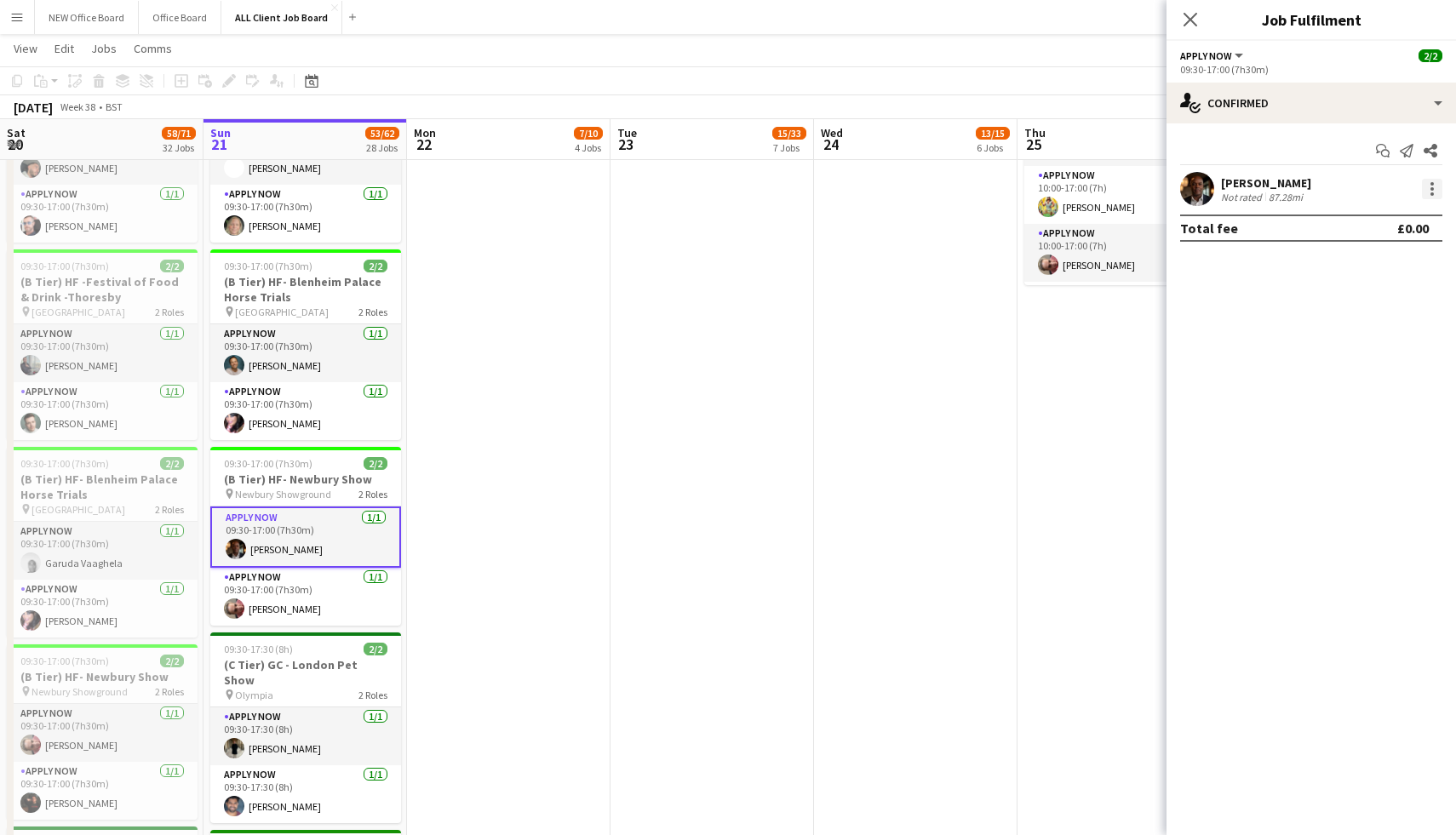
click at [1439, 189] on div at bounding box center [1432, 189] width 21 height 21
click at [1341, 219] on span "Edit fee" at bounding box center [1346, 219] width 46 height 14
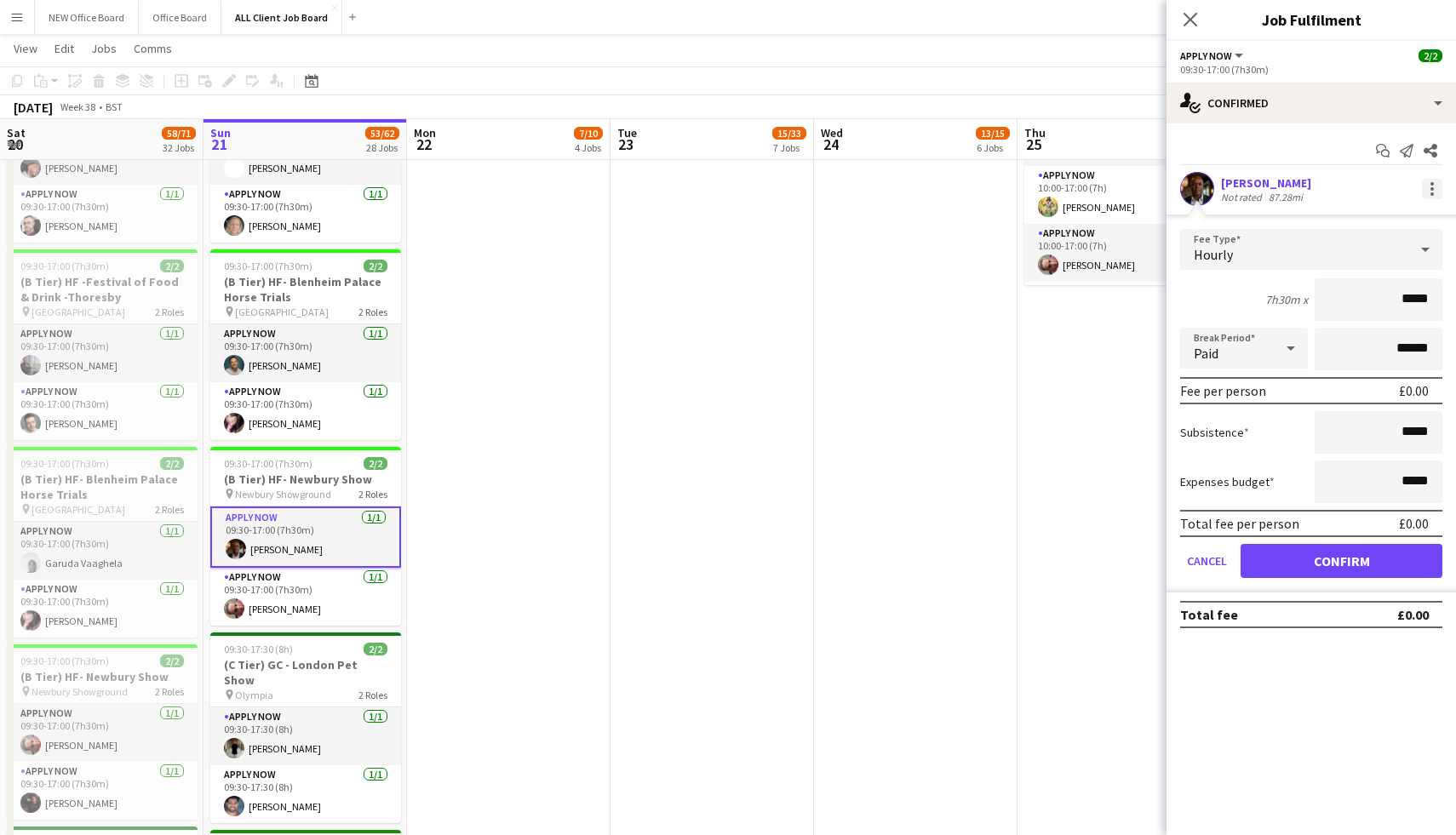
click at [1440, 194] on div at bounding box center [1432, 189] width 21 height 21
click at [1277, 159] on div at bounding box center [728, 418] width 1456 height 835
click at [1185, 16] on icon "Close pop-in" at bounding box center [1190, 19] width 16 height 16
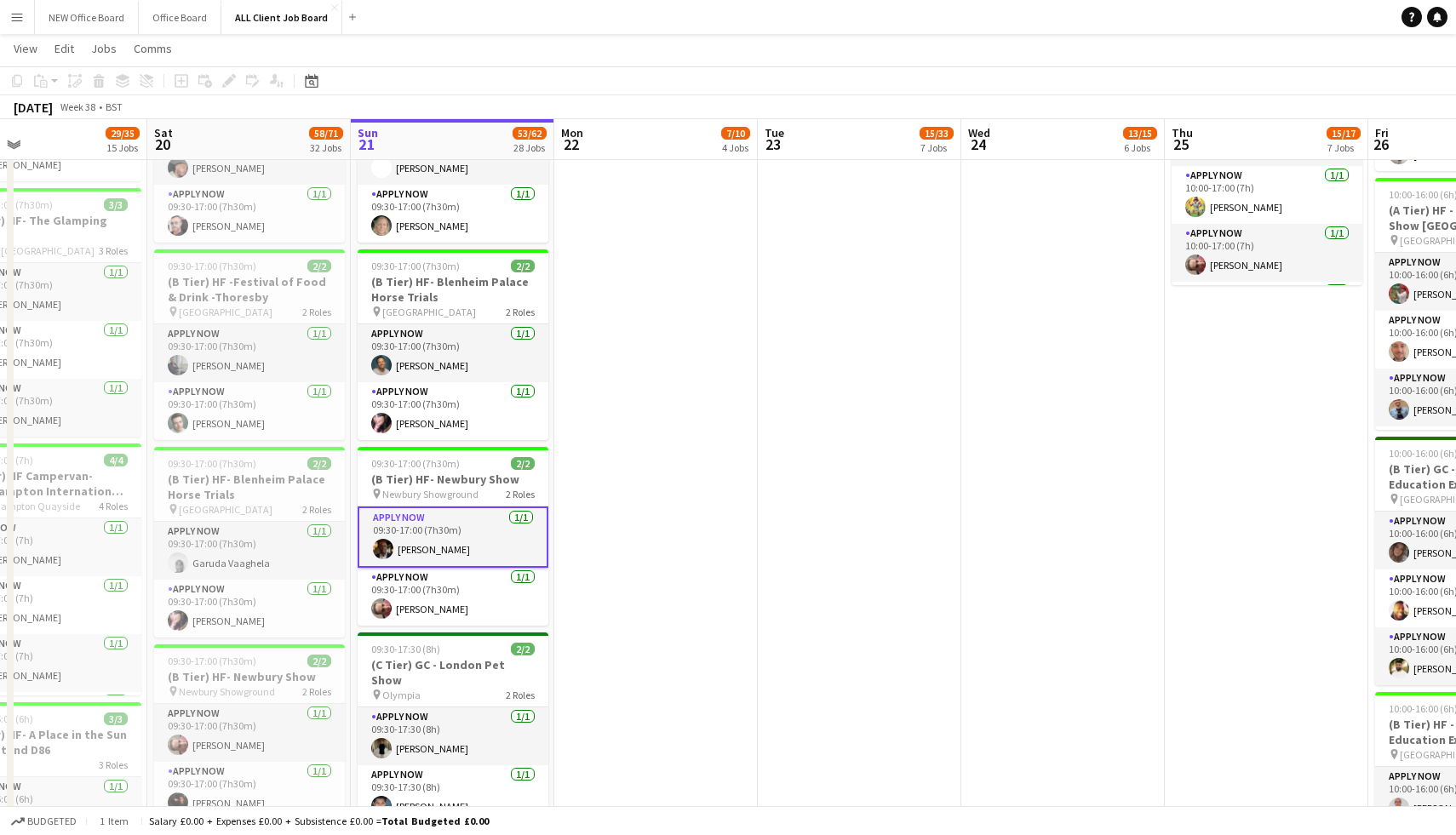
scroll to position [0, 456]
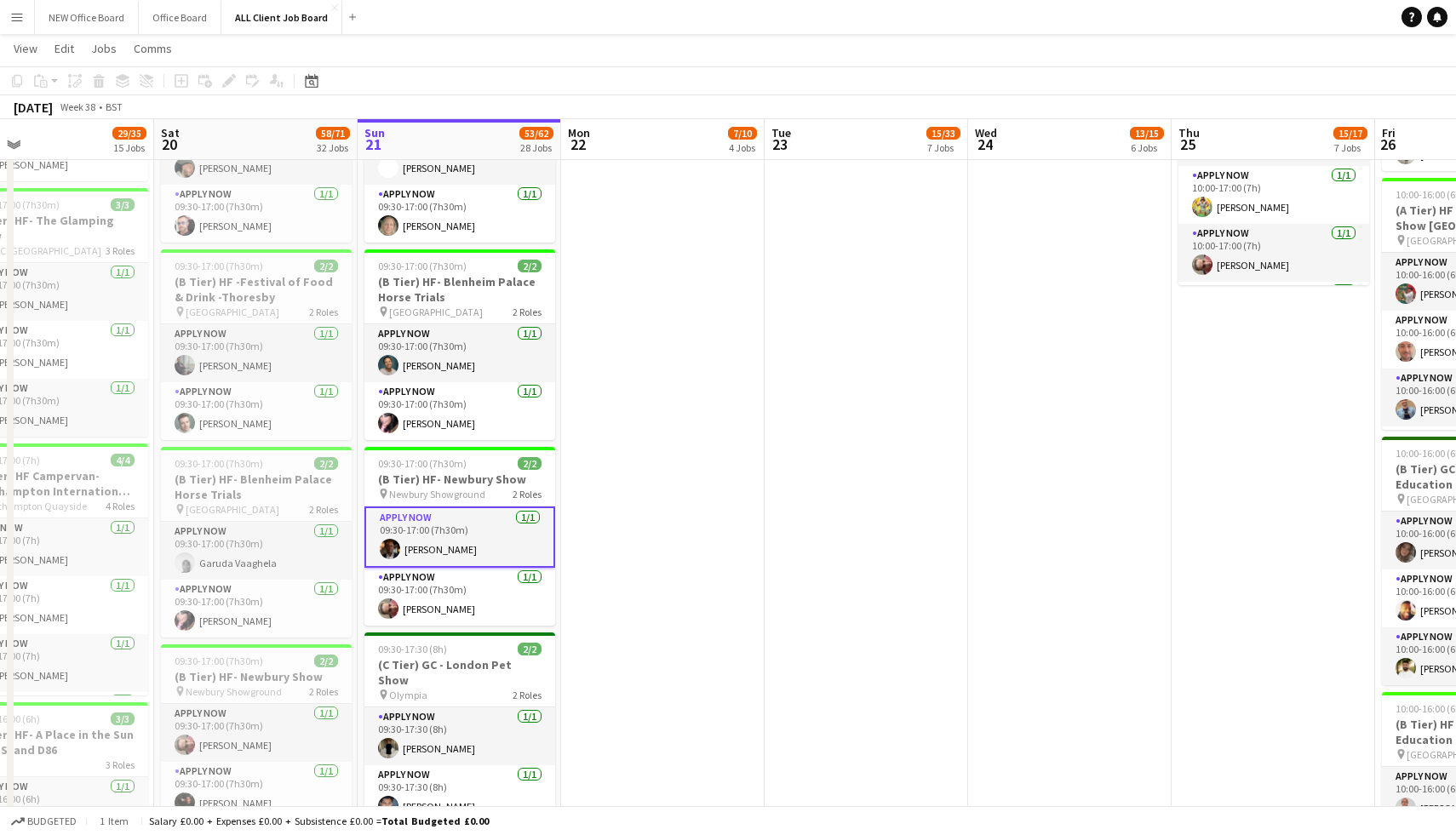
click at [7, 13] on button "Menu" at bounding box center [17, 17] width 34 height 34
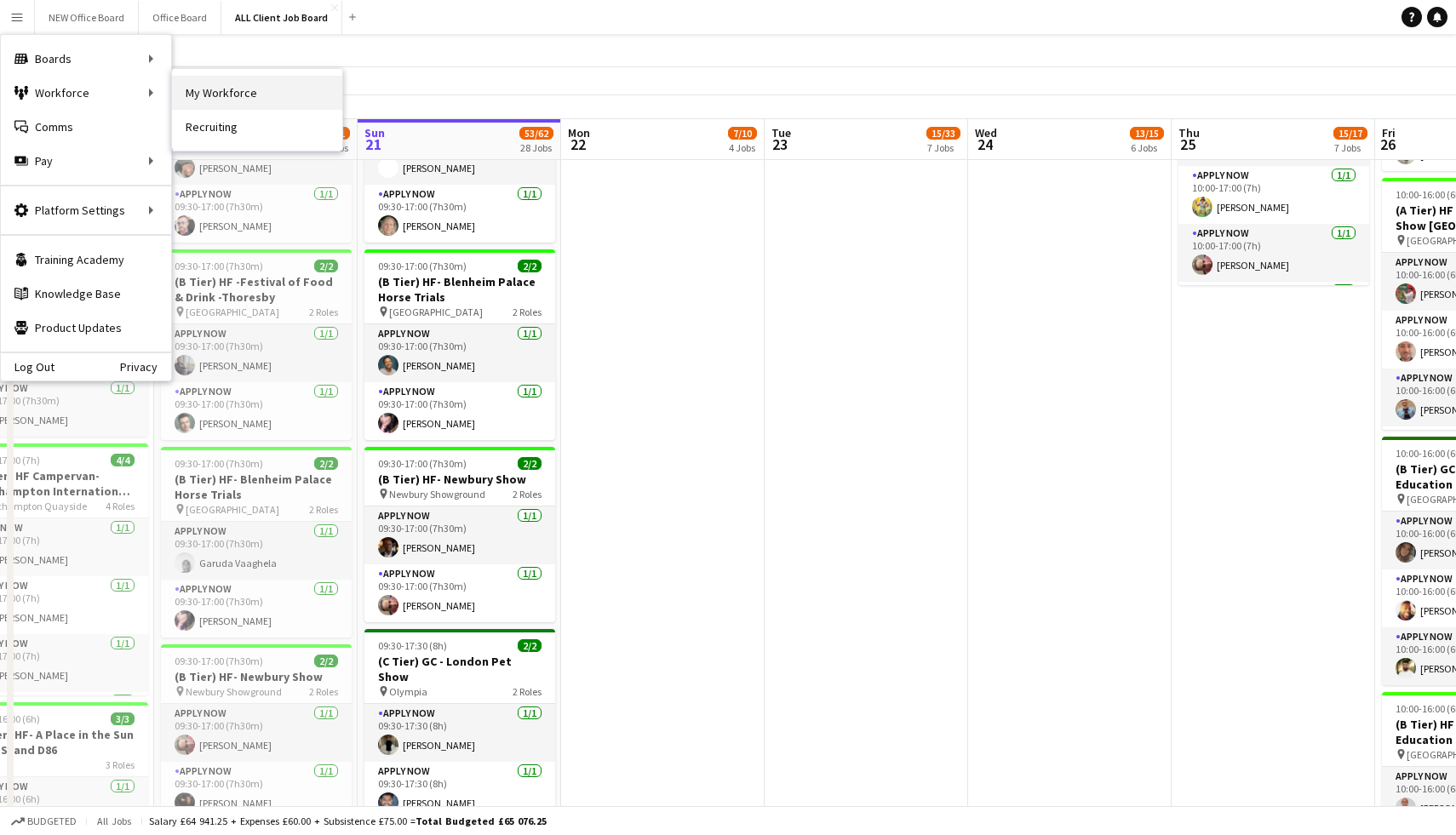
click at [206, 92] on link "My Workforce" at bounding box center [257, 93] width 170 height 34
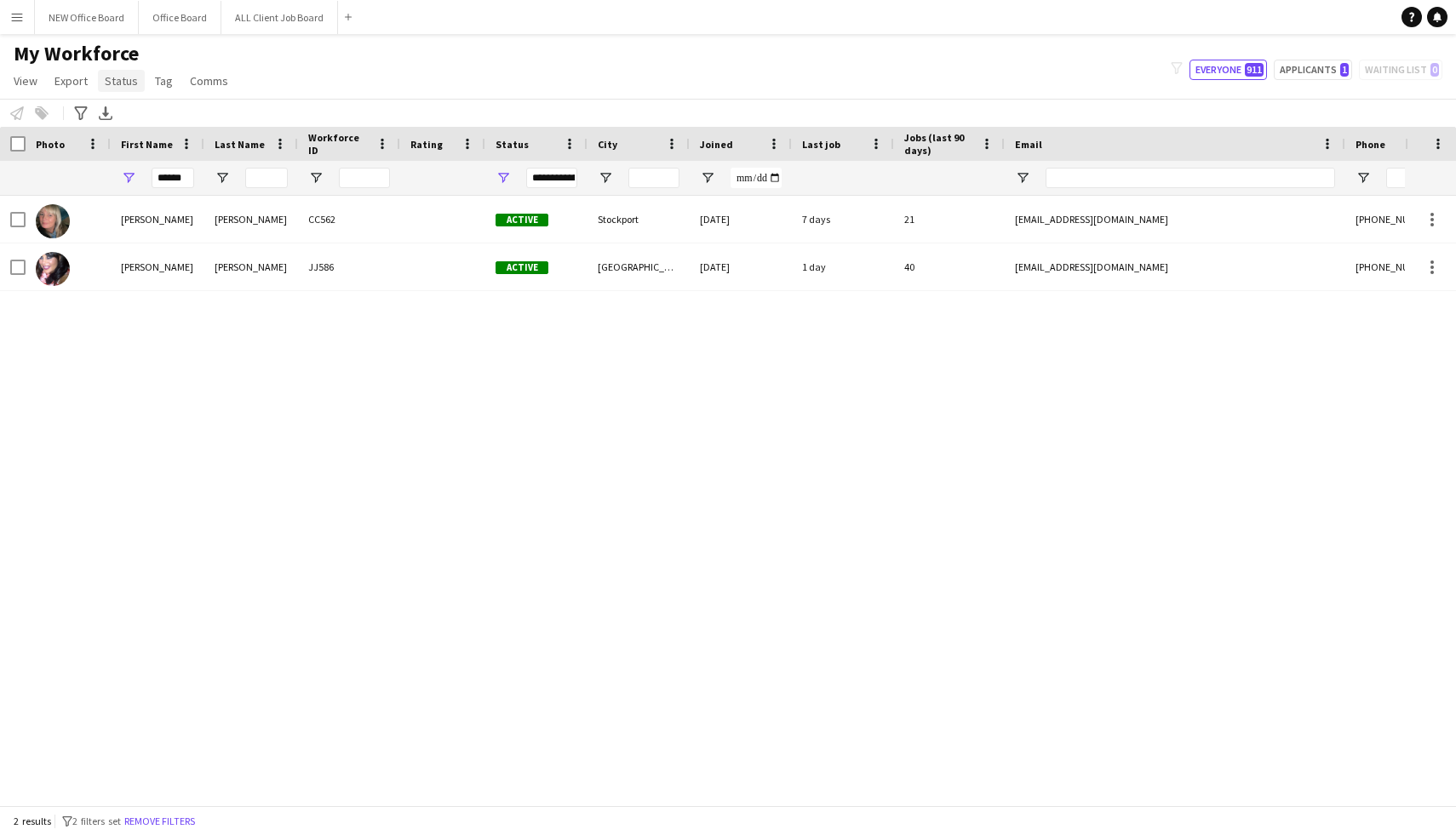
click at [126, 89] on link "Status" at bounding box center [122, 80] width 47 height 22
click at [45, 74] on app-page-menu "View Views Default view Basic Info Report New view Update view Delete view Edit…" at bounding box center [123, 82] width 246 height 32
click at [27, 76] on span "View" at bounding box center [25, 81] width 24 height 15
click at [239, 325] on div "Nicola Lewis CC562 Active Stockport 11-03-2024 7 days 21 nickyhodgson2003@yahoo…" at bounding box center [702, 500] width 1405 height 609
click at [261, 17] on button "ALL Client Job Board Close" at bounding box center [279, 17] width 116 height 33
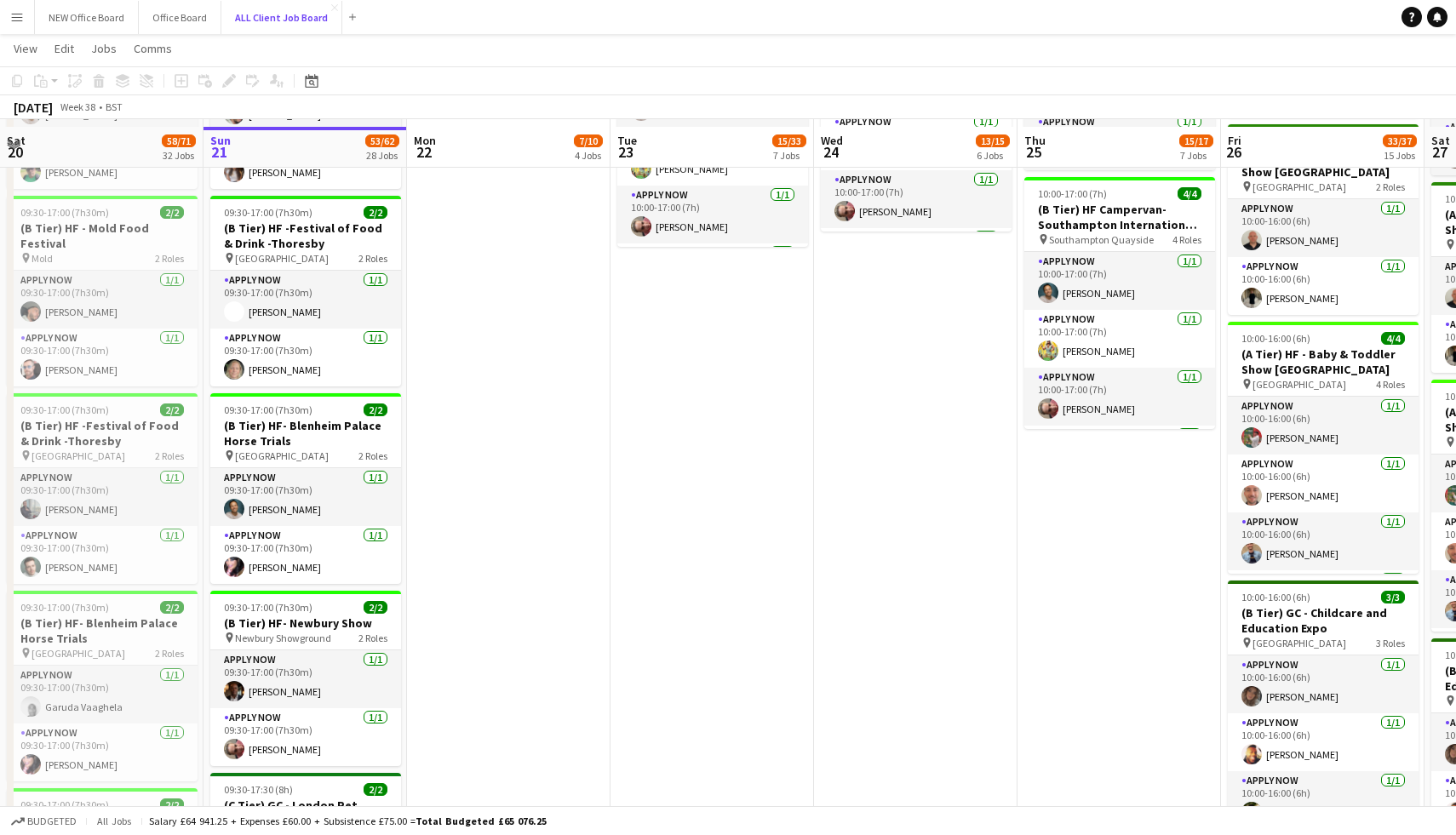
scroll to position [1320, 0]
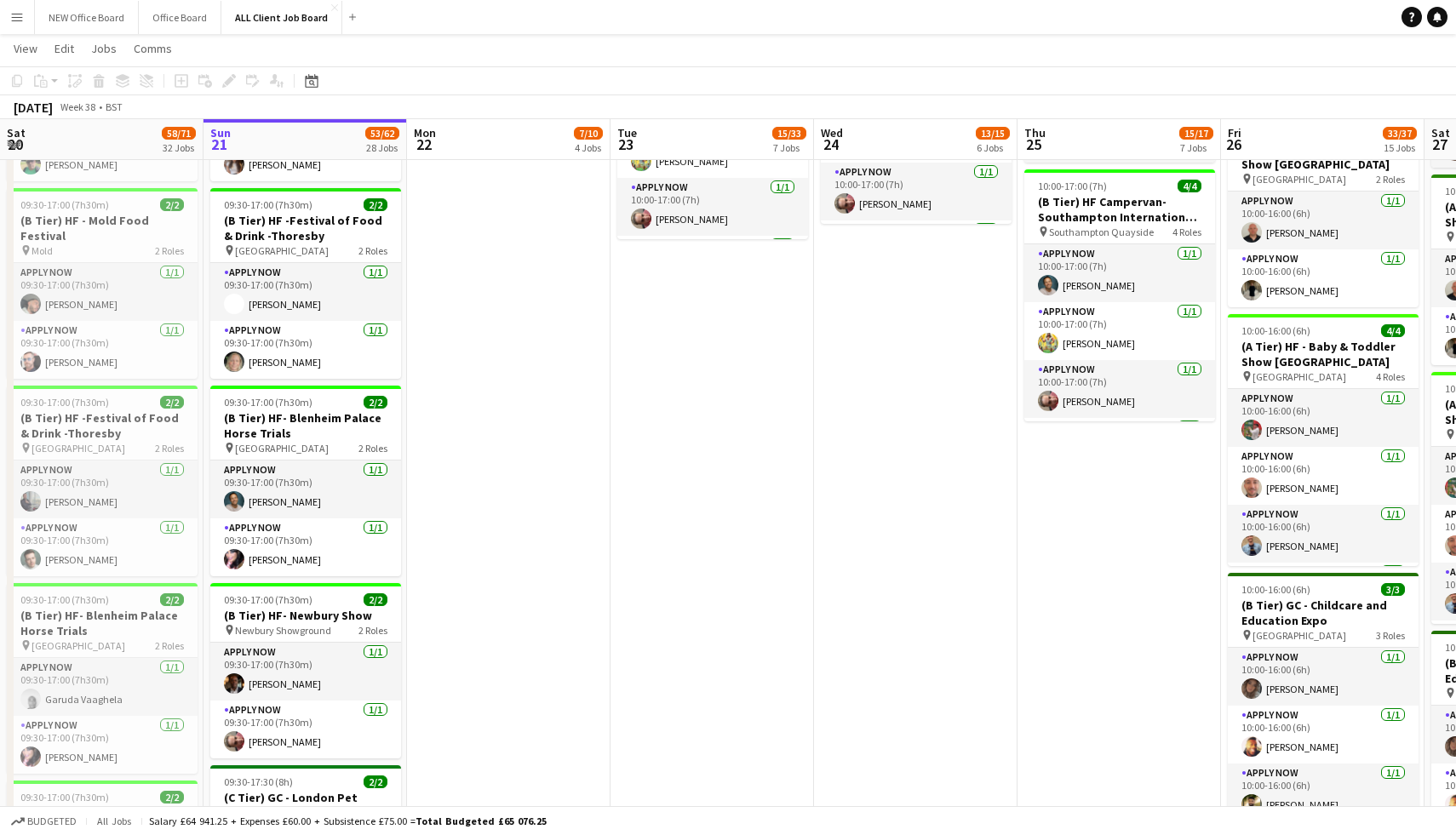
click at [313, 531] on app-card-role "APPLY NOW 1/1 09:30-17:00 (7h30m) Nicola Smith" at bounding box center [306, 547] width 191 height 58
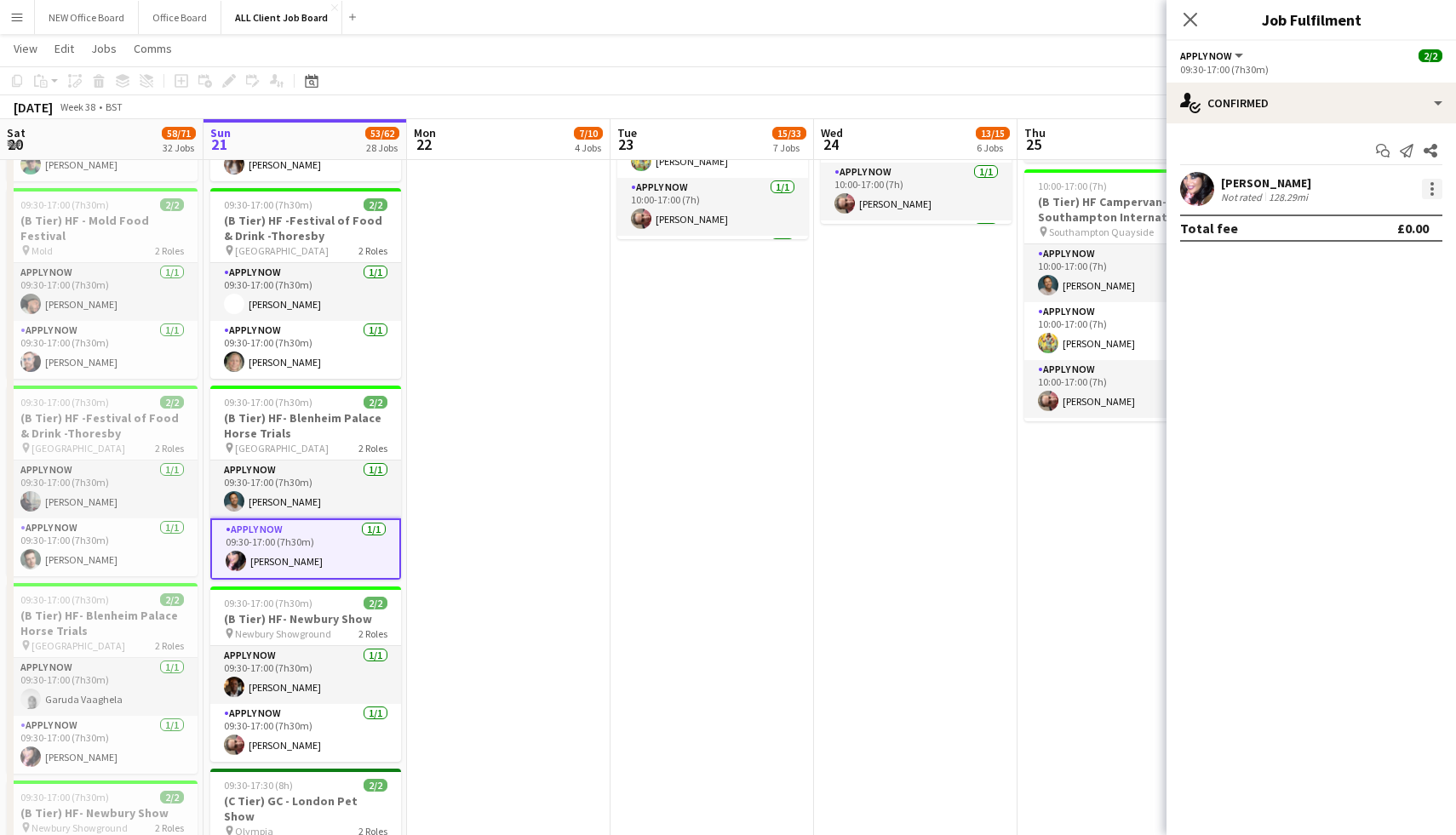
click at [1433, 191] on div at bounding box center [1432, 189] width 21 height 21
click at [1433, 191] on div at bounding box center [728, 418] width 1456 height 835
click at [1413, 99] on div "single-neutral-actions-check-2 Confirmed" at bounding box center [1311, 102] width 289 height 41
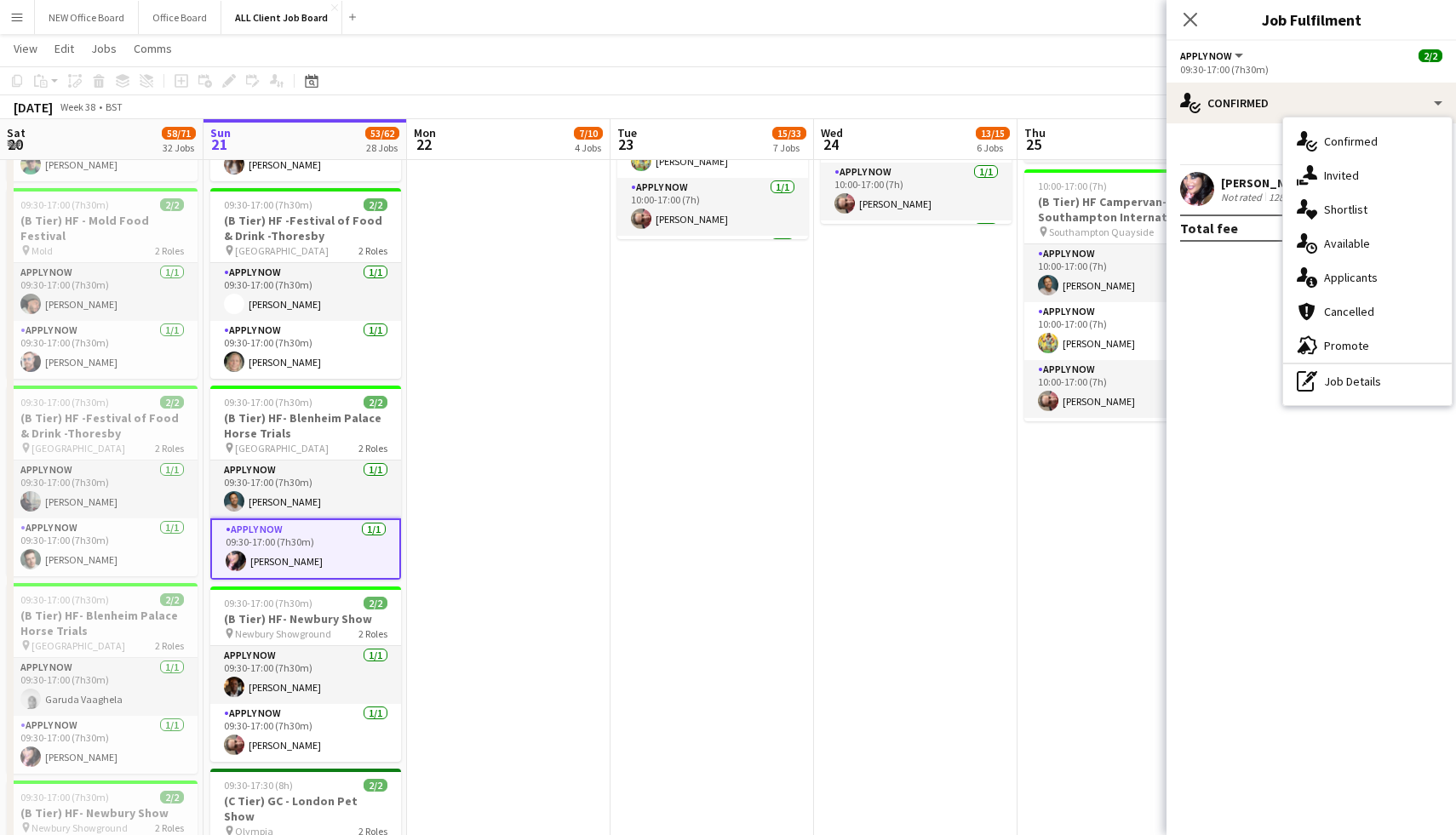
click at [1202, 344] on mat-expansion-panel "check Confirmed Start chat Send notification Share Nicola Smith Not rated 128.2…" at bounding box center [1311, 480] width 289 height 712
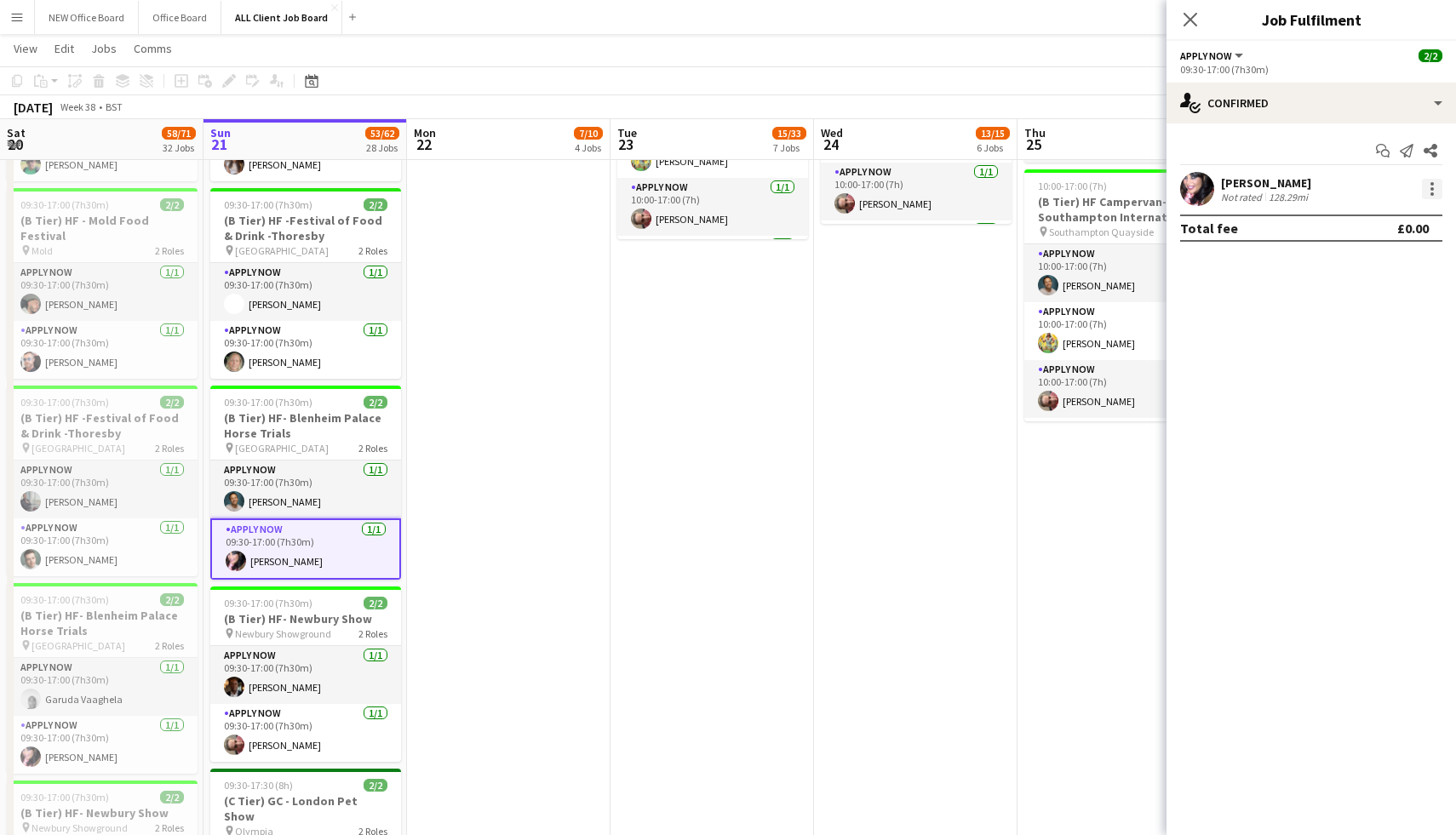
click at [1438, 188] on div at bounding box center [1432, 189] width 21 height 21
click at [1435, 104] on div at bounding box center [728, 418] width 1456 height 835
click at [1435, 99] on div "single-neutral-actions-check-2 Confirmed" at bounding box center [1311, 102] width 289 height 41
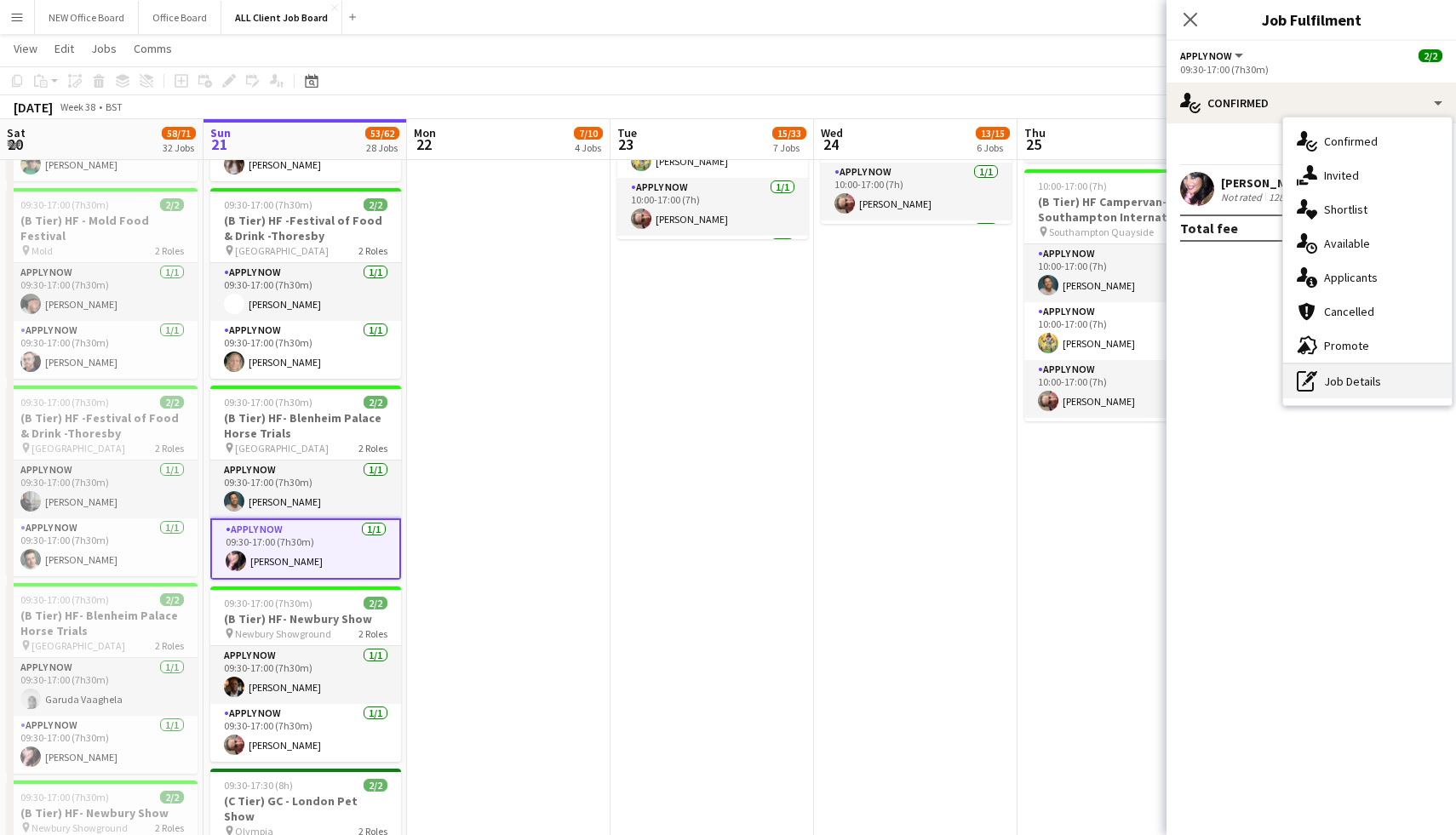
click at [1361, 378] on div "pen-write Job Details" at bounding box center [1367, 382] width 168 height 34
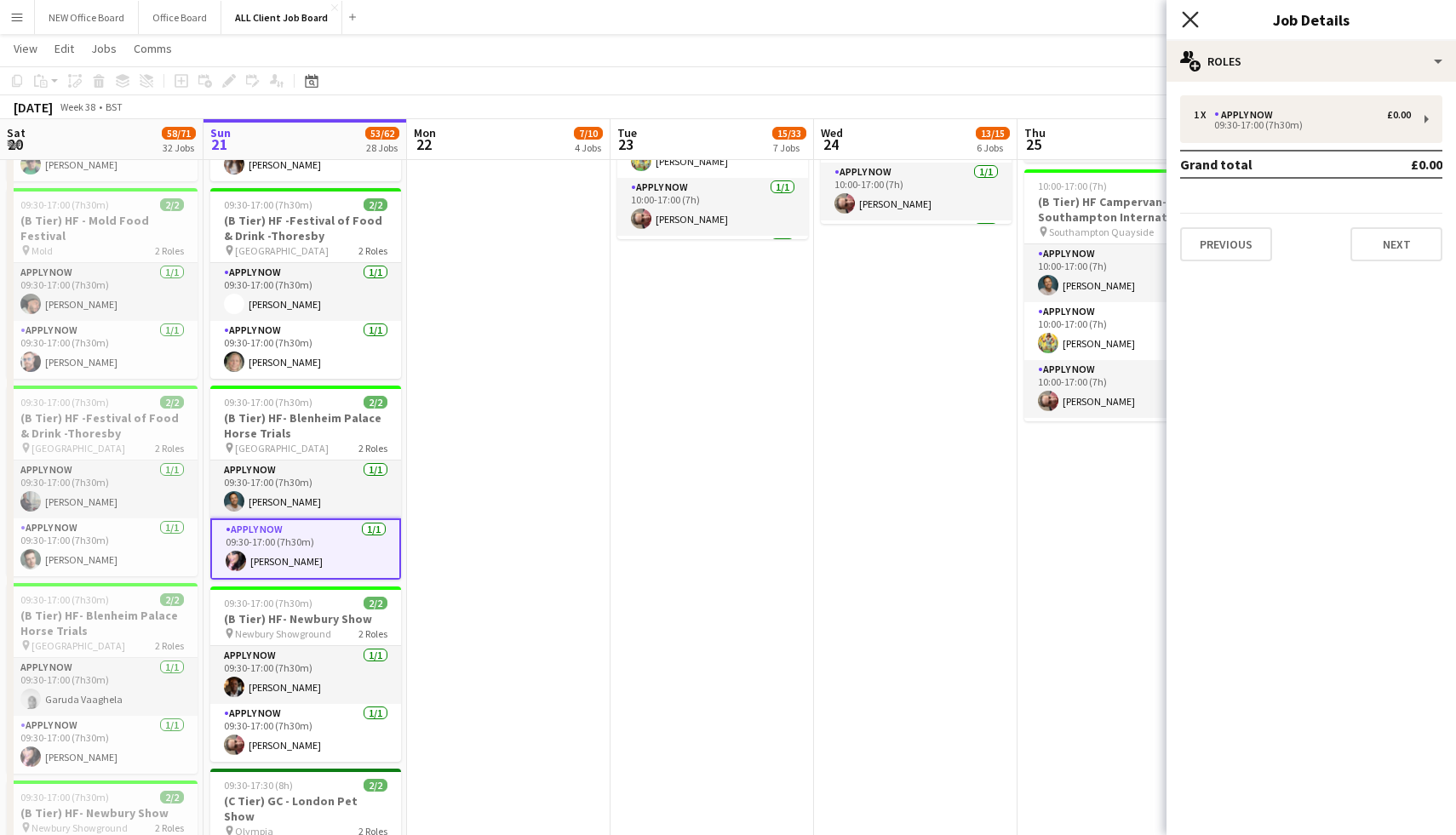
click at [1196, 20] on icon "Close pop-in" at bounding box center [1190, 19] width 16 height 16
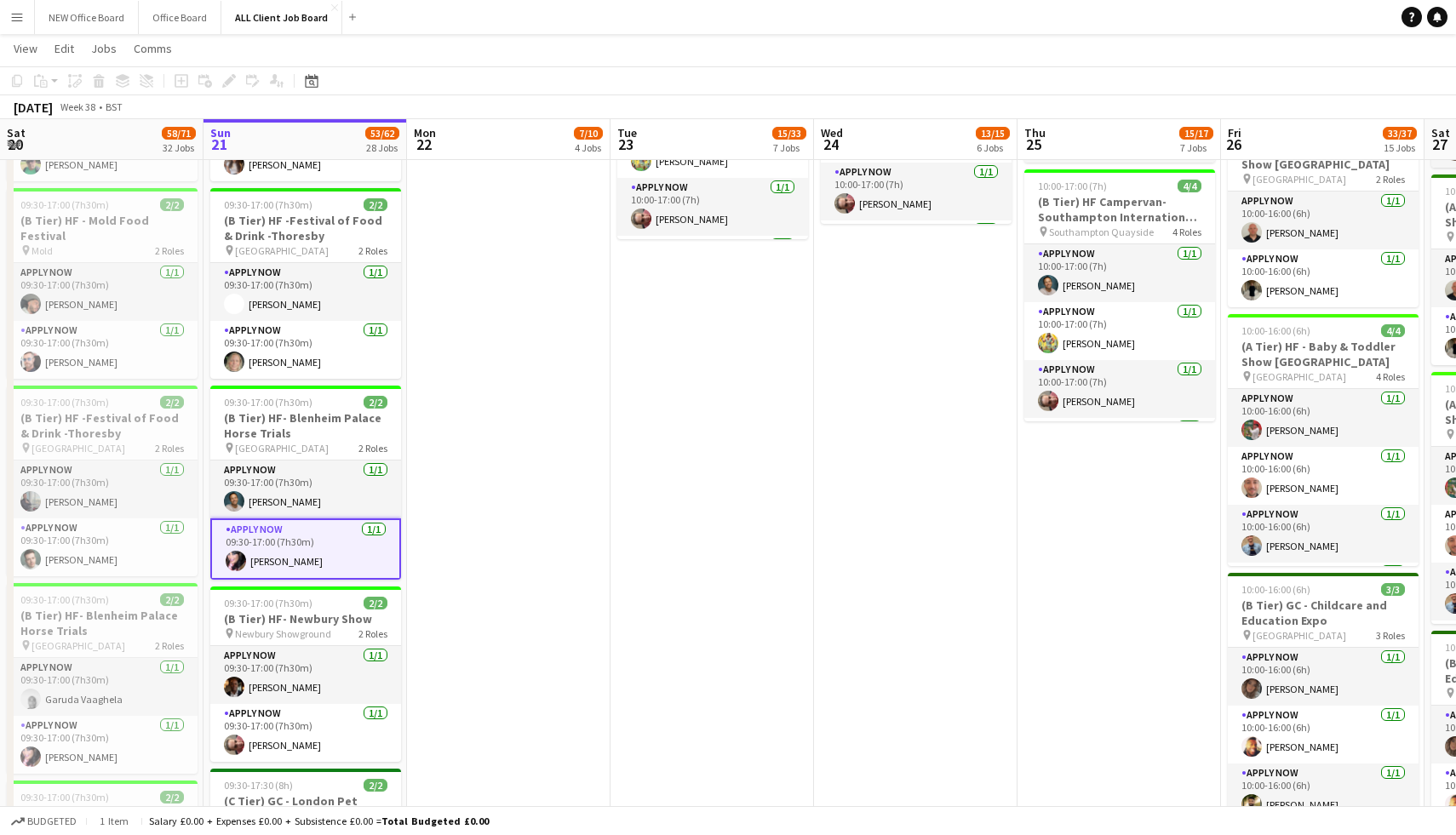
click at [330, 527] on app-card-role "APPLY NOW 1/1 09:30-17:00 (7h30m) Nicola Smith" at bounding box center [306, 549] width 191 height 61
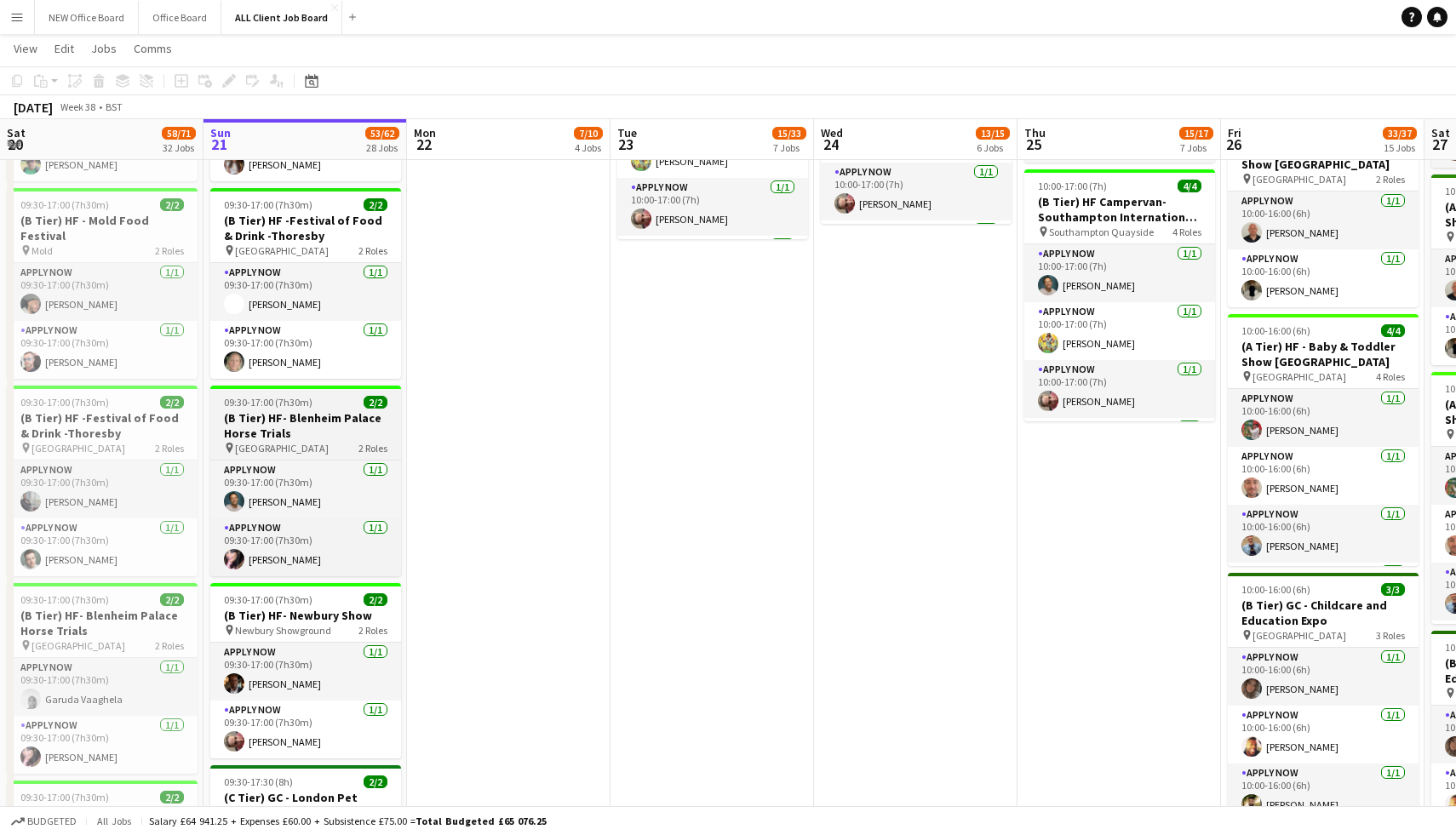
click at [314, 394] on app-job-card "09:30-17:00 (7h30m) 2/2 (B Tier) HF- Blenheim Palace Horse Trials pin Blenheim …" at bounding box center [306, 481] width 191 height 191
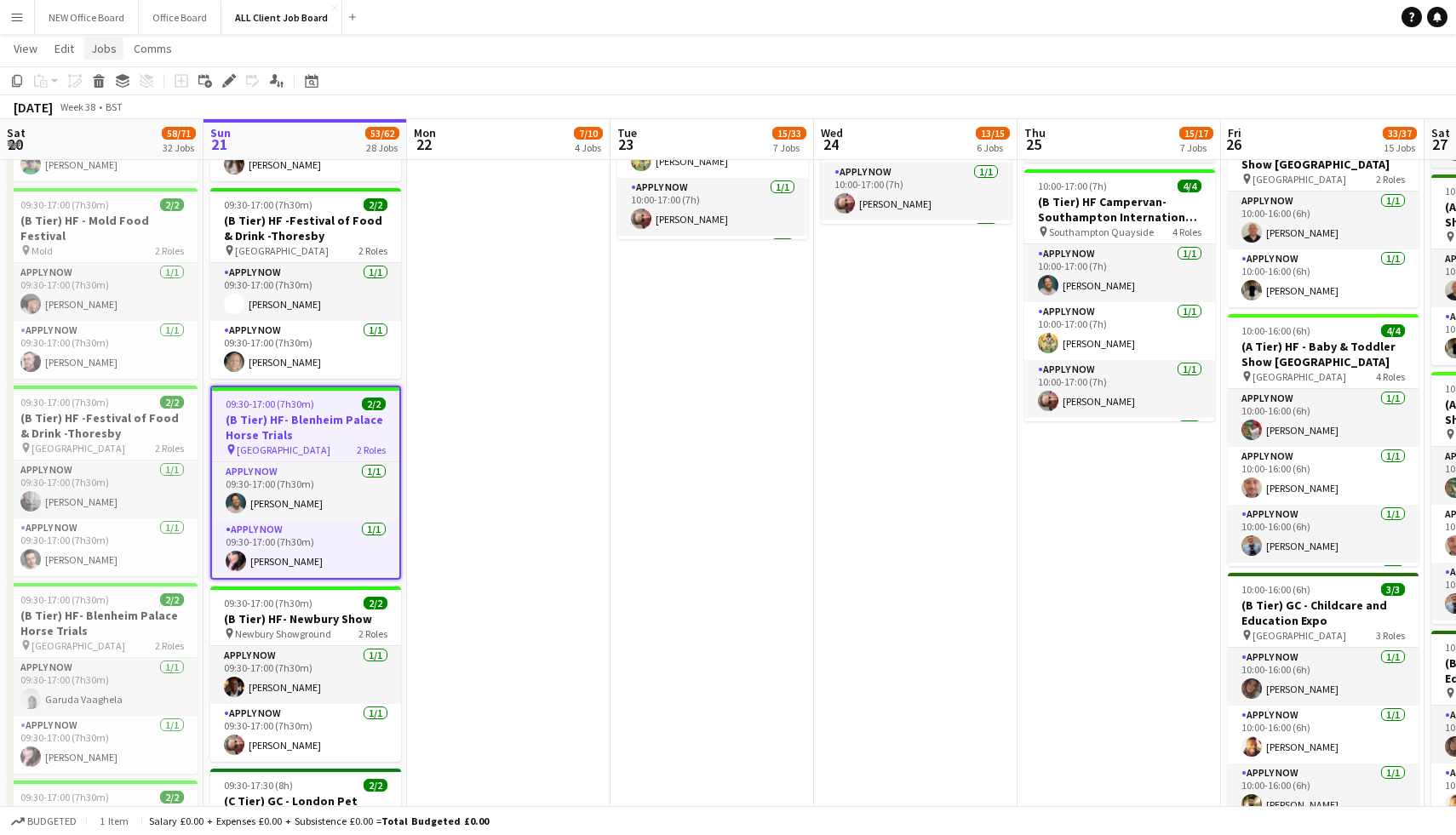
click at [108, 51] on span "Jobs" at bounding box center [103, 48] width 26 height 15
click at [138, 270] on link "Job fulfilment" at bounding box center [145, 280] width 119 height 36
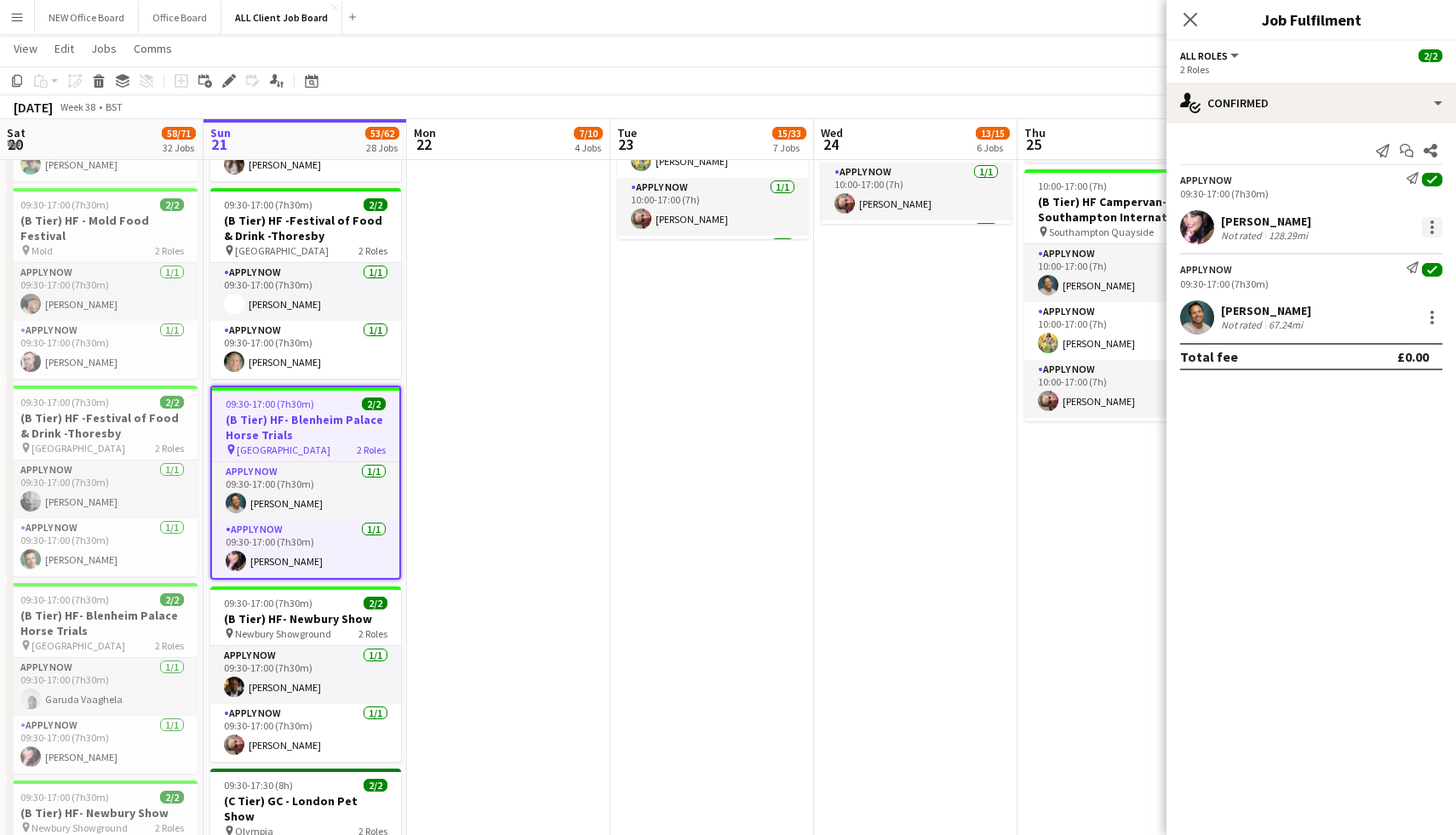
click at [1435, 229] on div at bounding box center [1432, 228] width 21 height 21
click at [1430, 183] on div at bounding box center [728, 418] width 1456 height 835
click at [1430, 183] on icon "check" at bounding box center [1432, 179] width 10 height 10
click at [1432, 224] on div at bounding box center [1432, 228] width 21 height 21
click at [1357, 204] on div at bounding box center [728, 418] width 1456 height 835
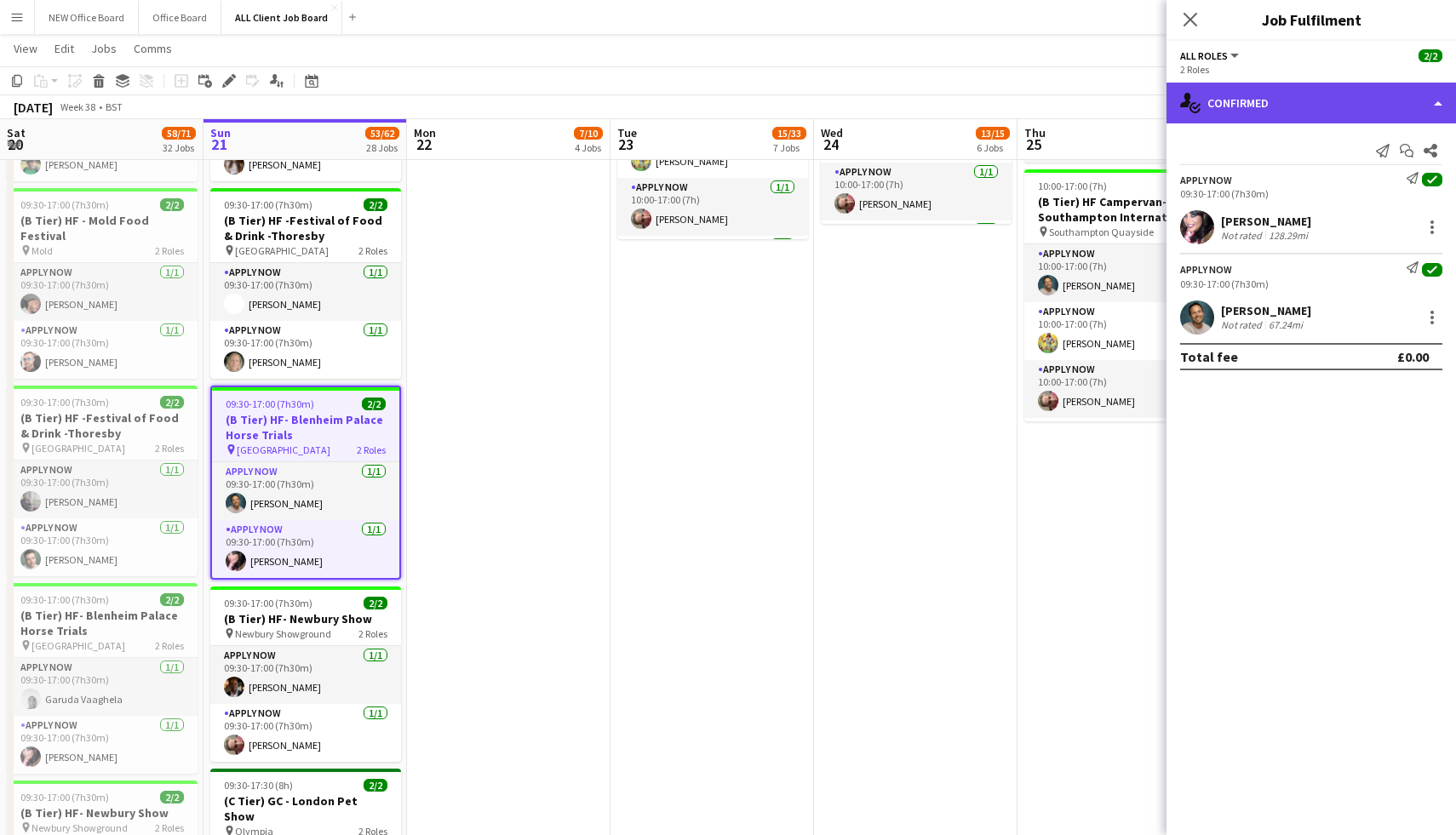
click at [1434, 103] on div "single-neutral-actions-check-2 Confirmed" at bounding box center [1311, 102] width 289 height 41
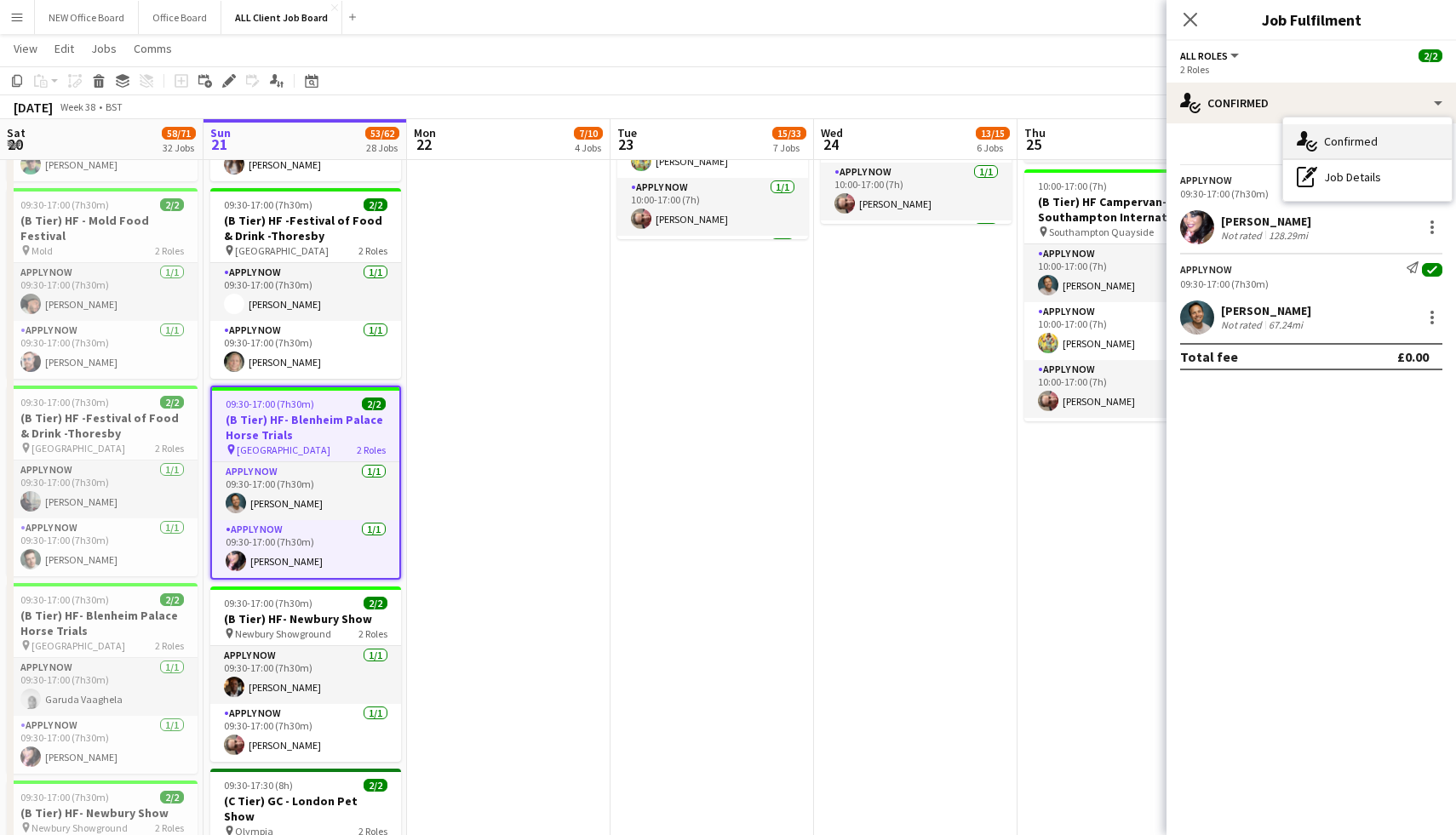
click at [1396, 134] on div "single-neutral-actions-check-2 Confirmed" at bounding box center [1367, 142] width 168 height 34
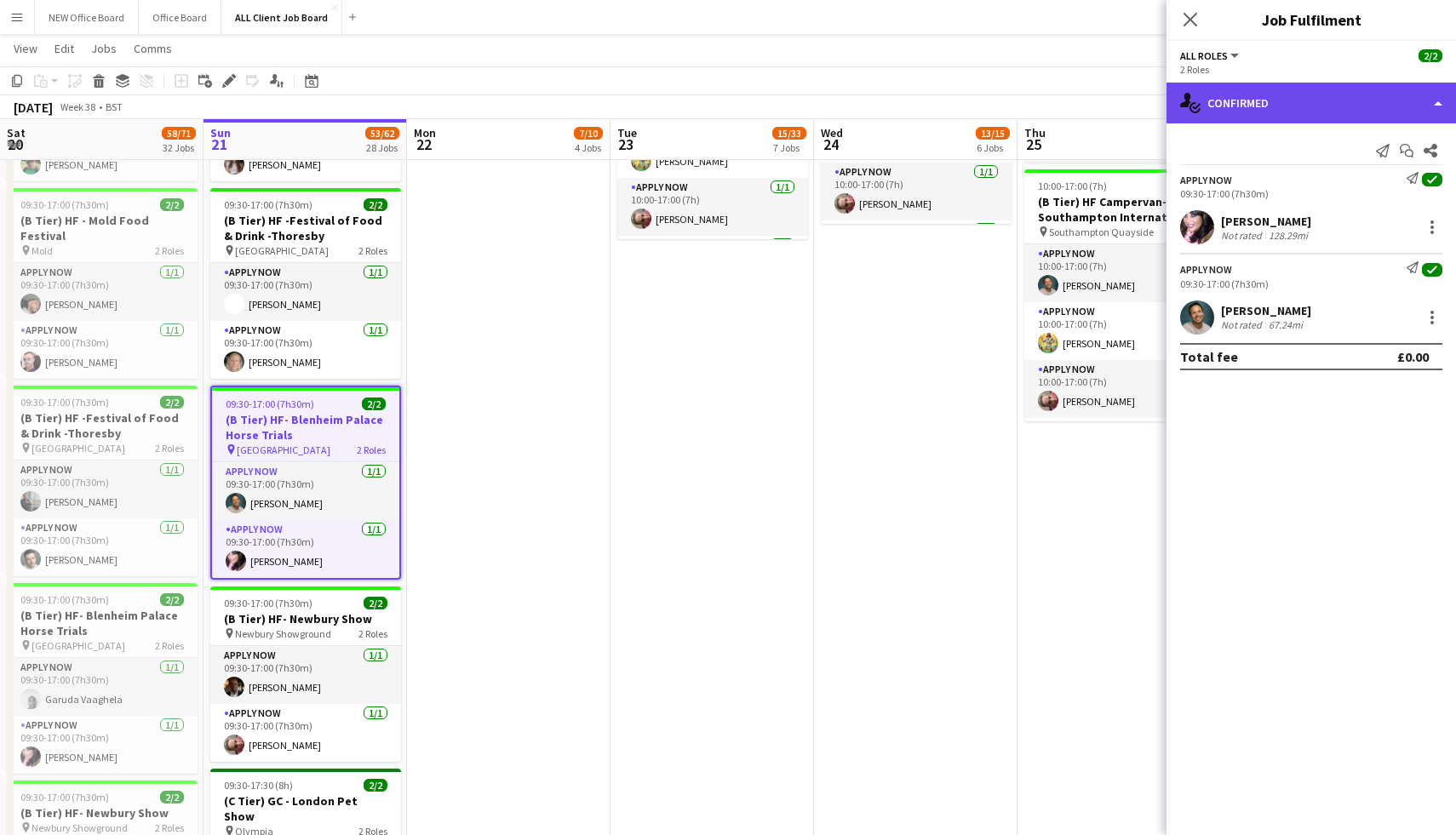
click at [1394, 111] on div "single-neutral-actions-check-2 Confirmed" at bounding box center [1311, 102] width 289 height 41
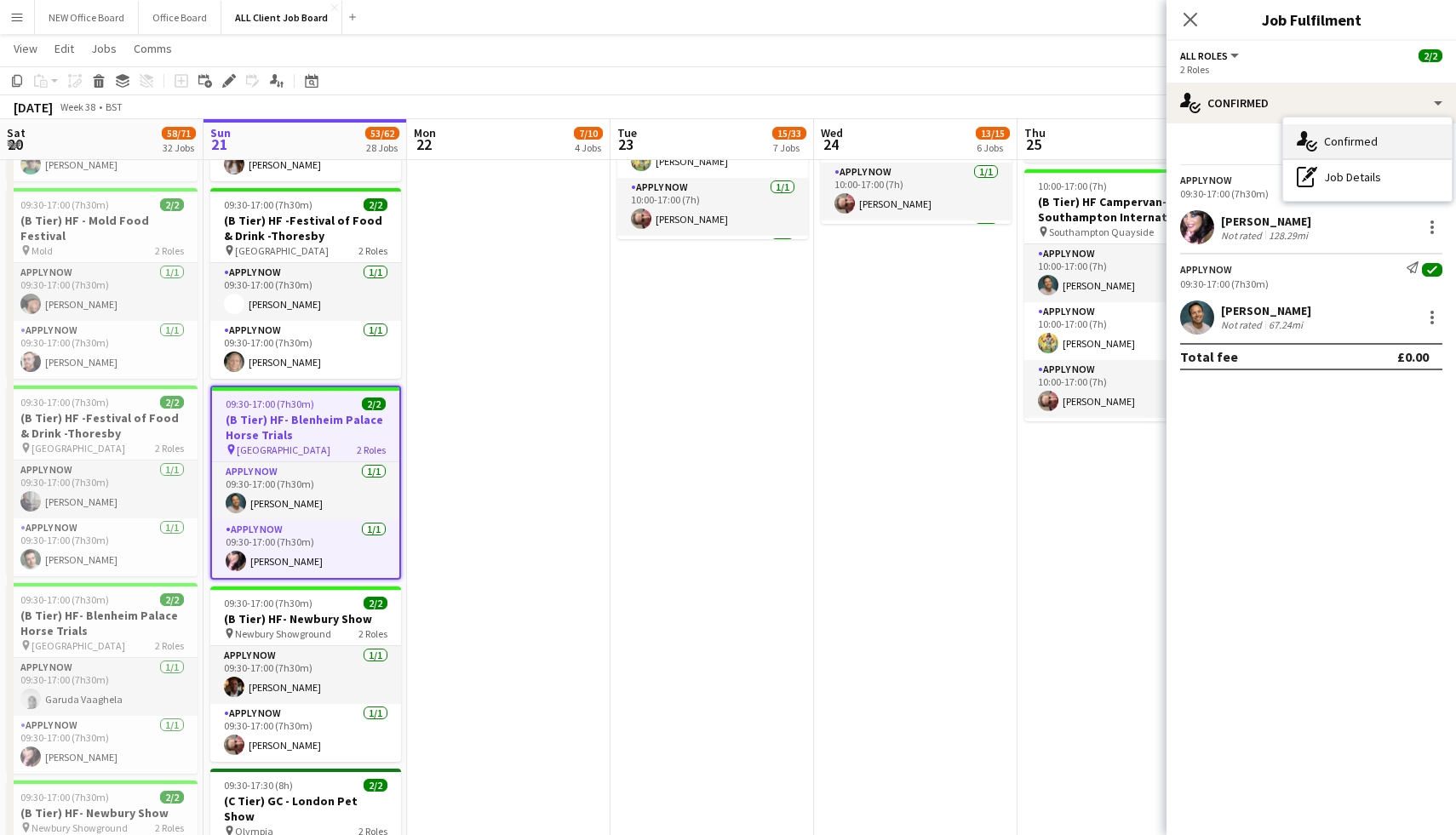
click at [1363, 140] on span "Confirmed" at bounding box center [1351, 142] width 54 height 15
click at [99, 48] on span "Jobs" at bounding box center [103, 48] width 26 height 15
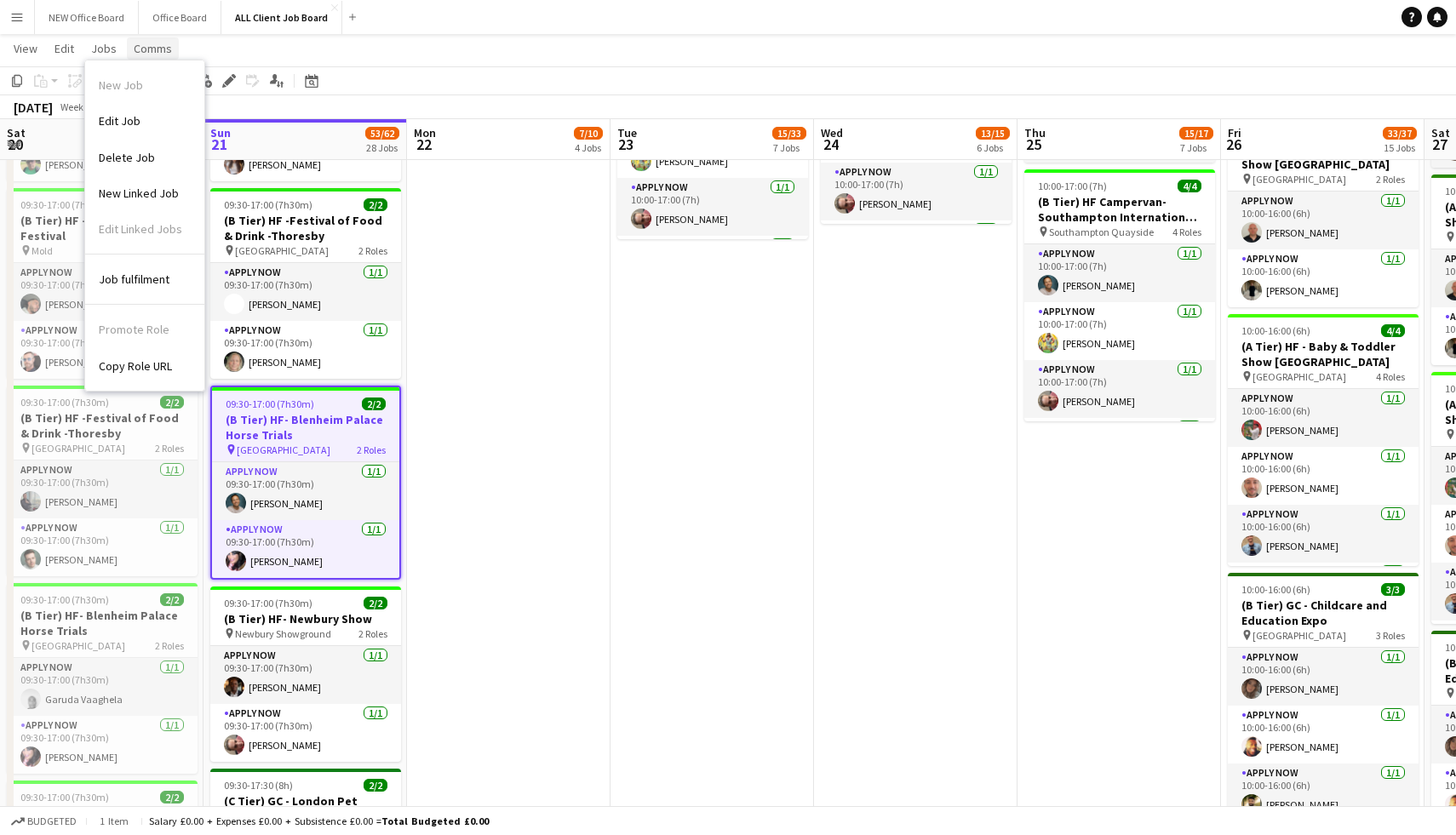
click at [143, 53] on span "Comms" at bounding box center [153, 48] width 39 height 15
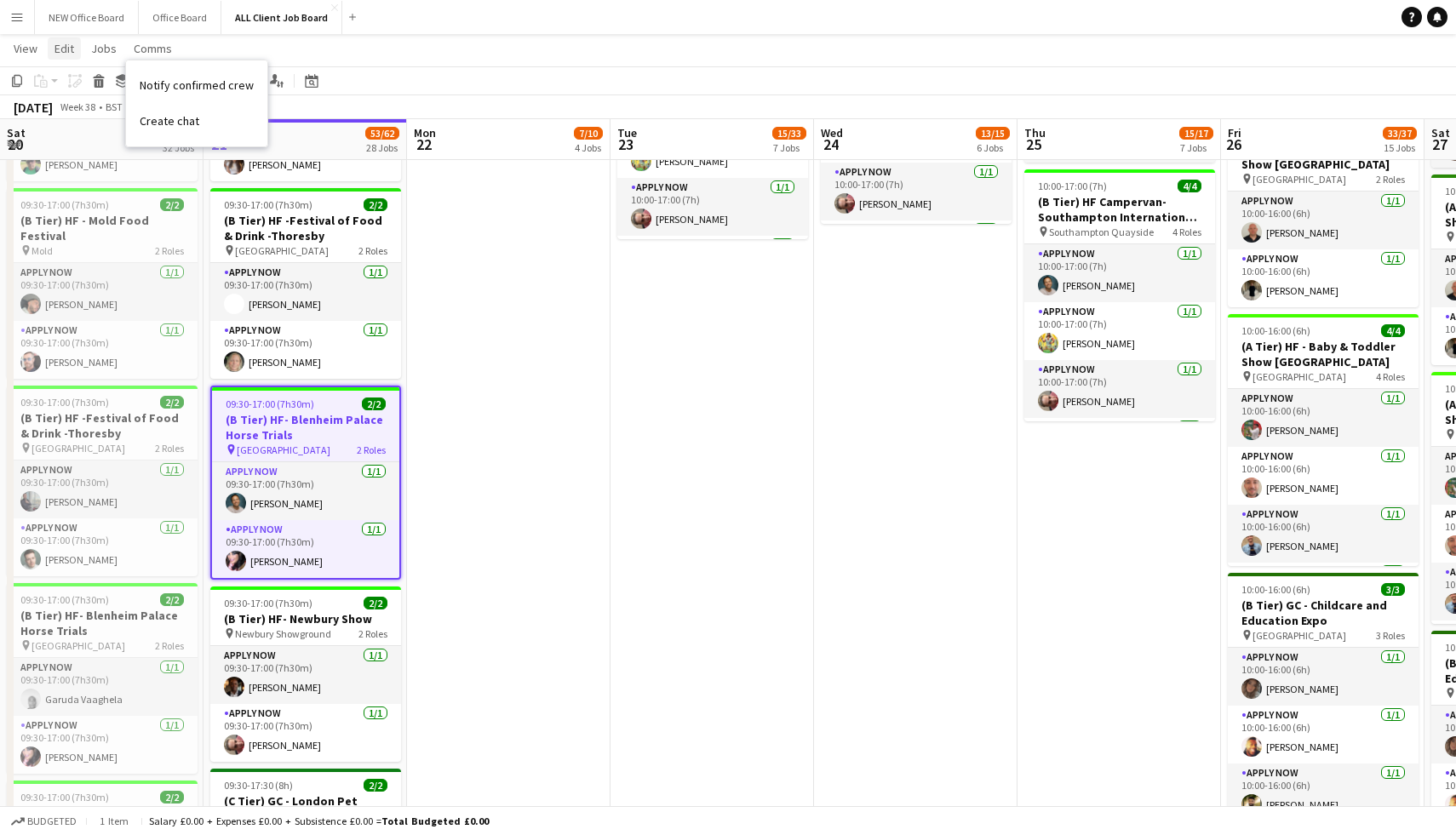
click at [69, 50] on span "Edit" at bounding box center [64, 48] width 20 height 15
click at [37, 48] on link "View" at bounding box center [26, 48] width 38 height 22
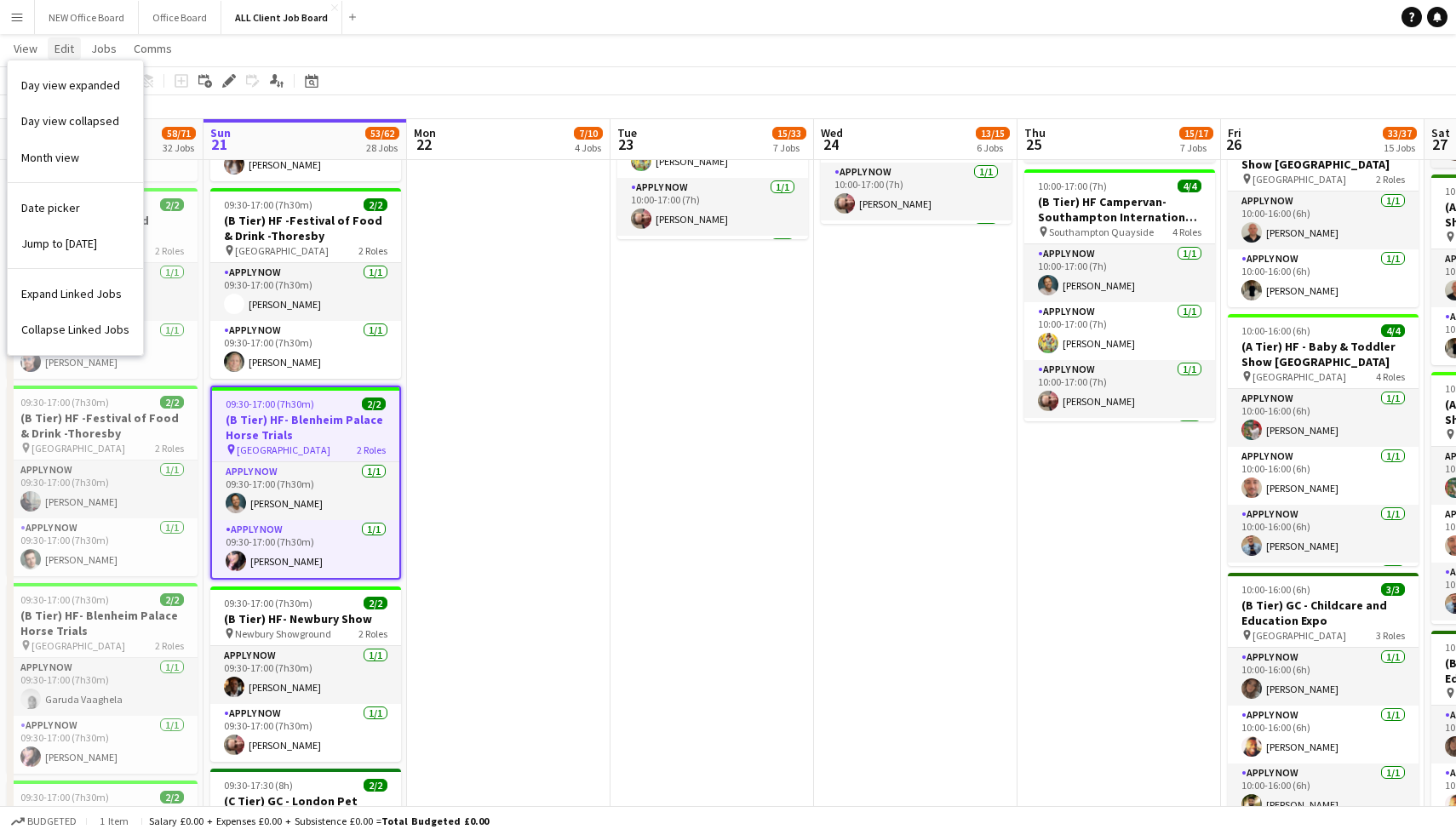
click at [60, 46] on span "Edit" at bounding box center [64, 48] width 20 height 15
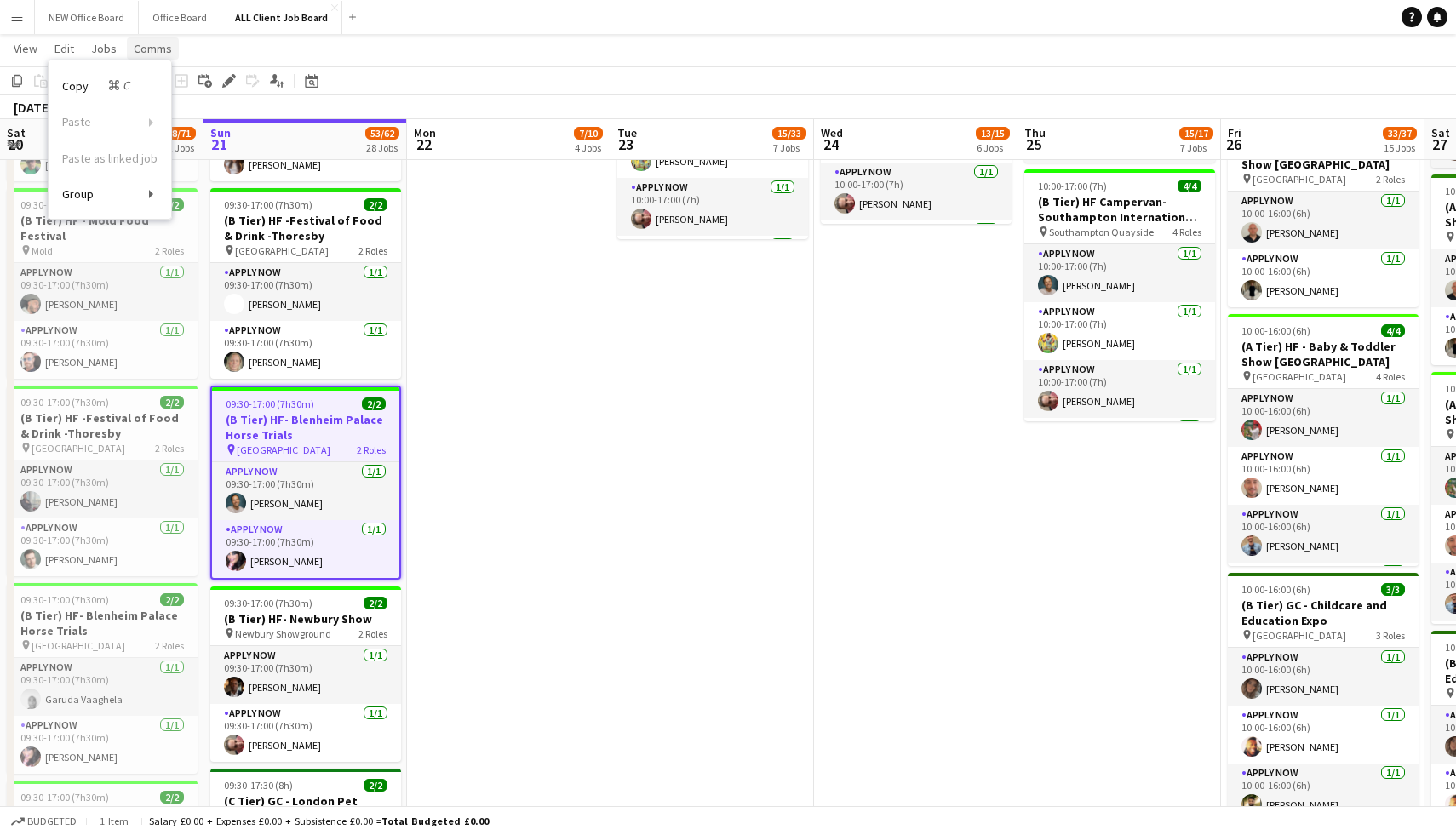
click at [146, 51] on span "Comms" at bounding box center [153, 48] width 39 height 15
click at [180, 82] on span "Notify confirmed crew" at bounding box center [197, 85] width 114 height 15
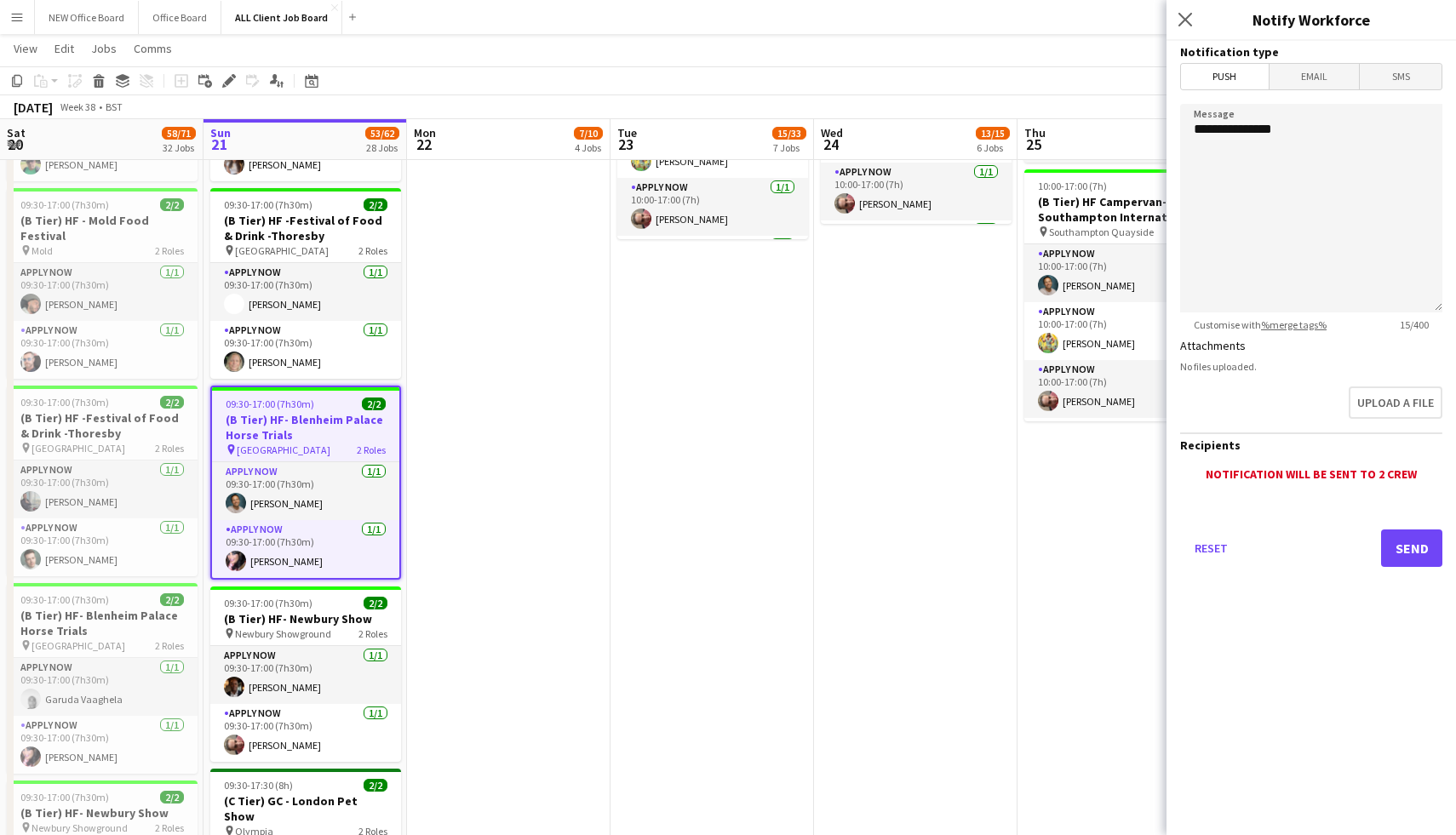
click at [1197, 22] on div "Close pop-in" at bounding box center [1188, 19] width 43 height 39
click at [1182, 17] on icon at bounding box center [1185, 19] width 16 height 16
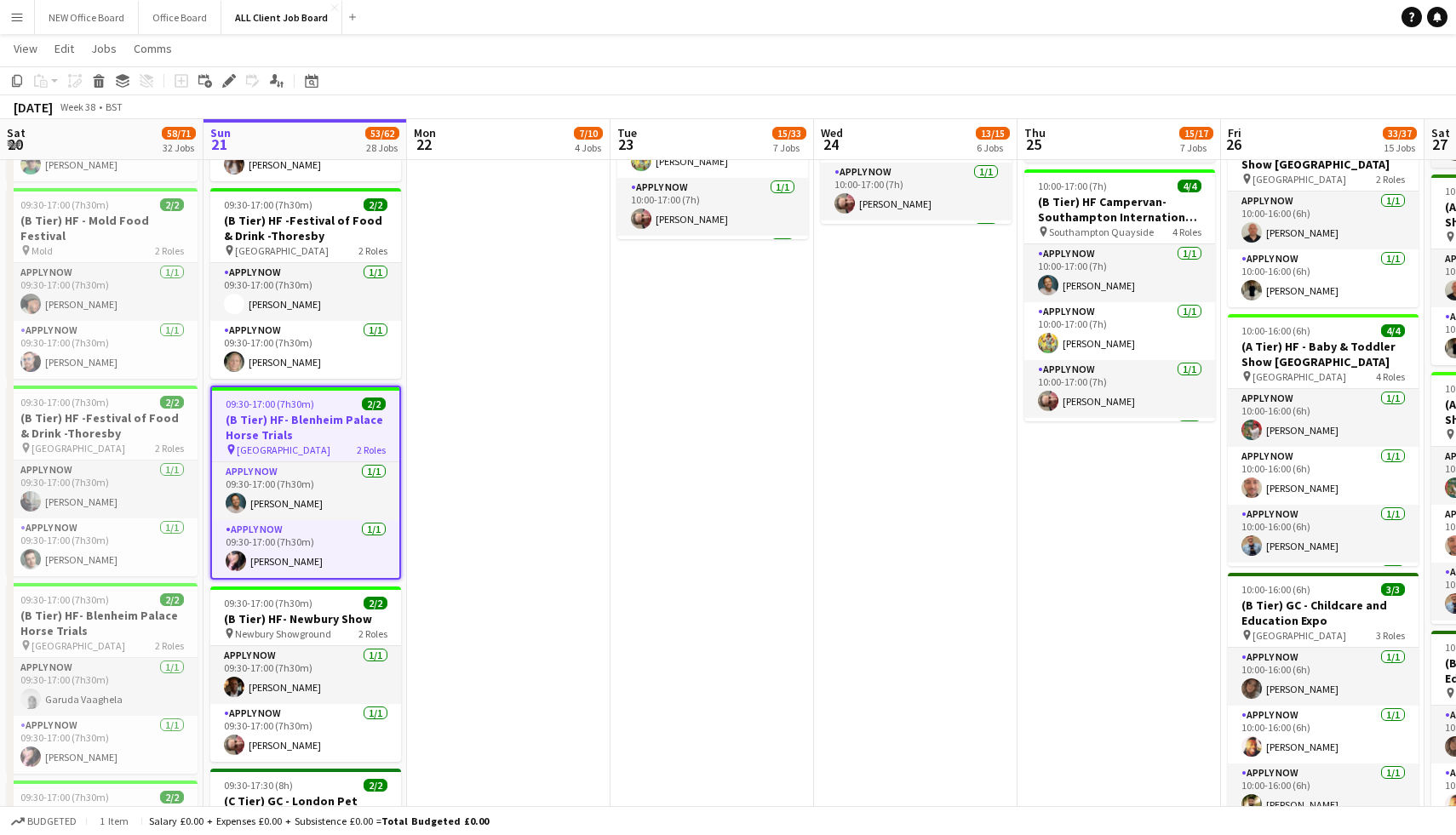
click at [355, 412] on h3 "(B Tier) HF- Blenheim Palace Horse Trials" at bounding box center [305, 427] width 187 height 30
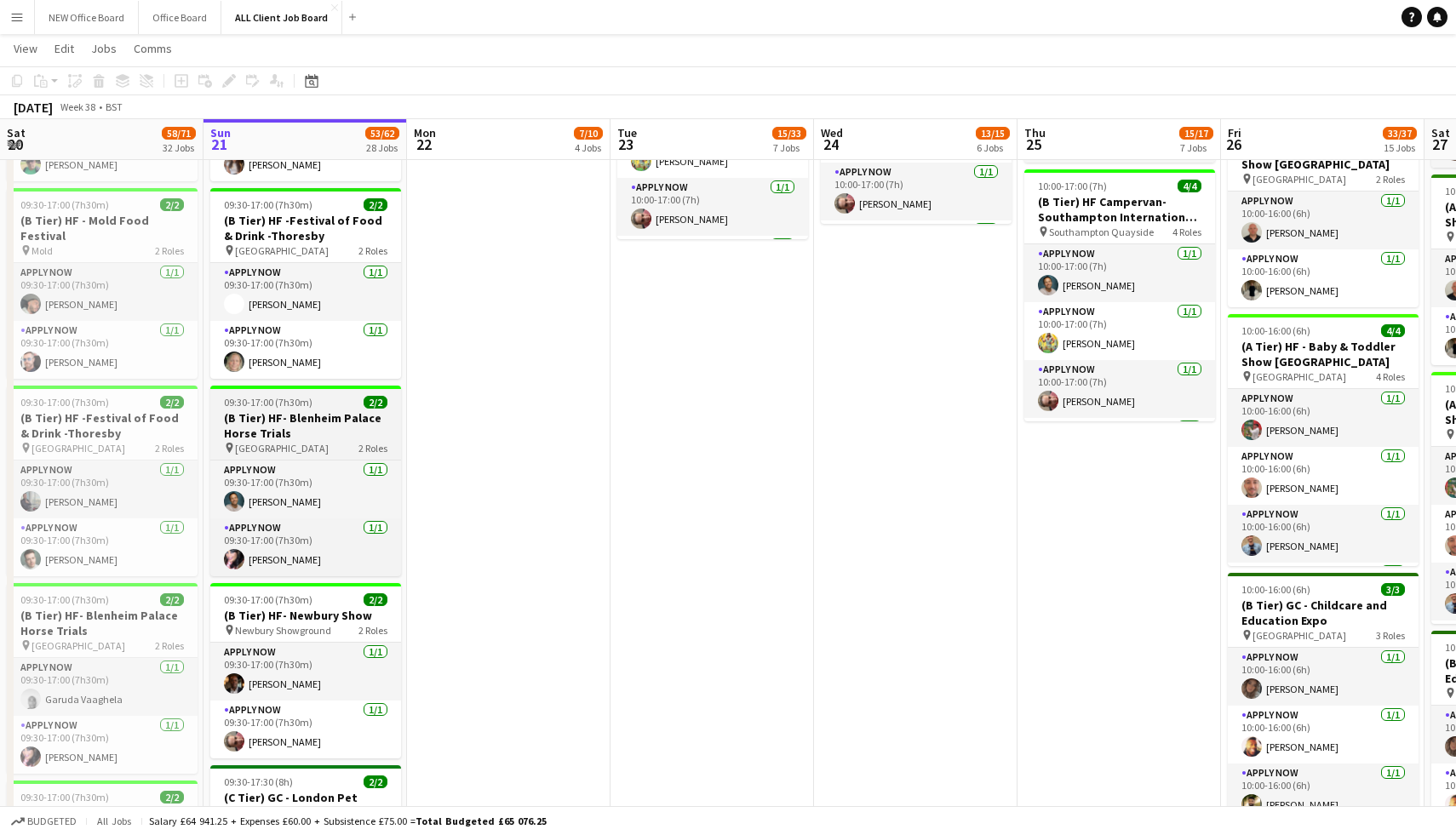
click at [355, 412] on h3 "(B Tier) HF- Blenheim Palace Horse Trials" at bounding box center [306, 425] width 191 height 30
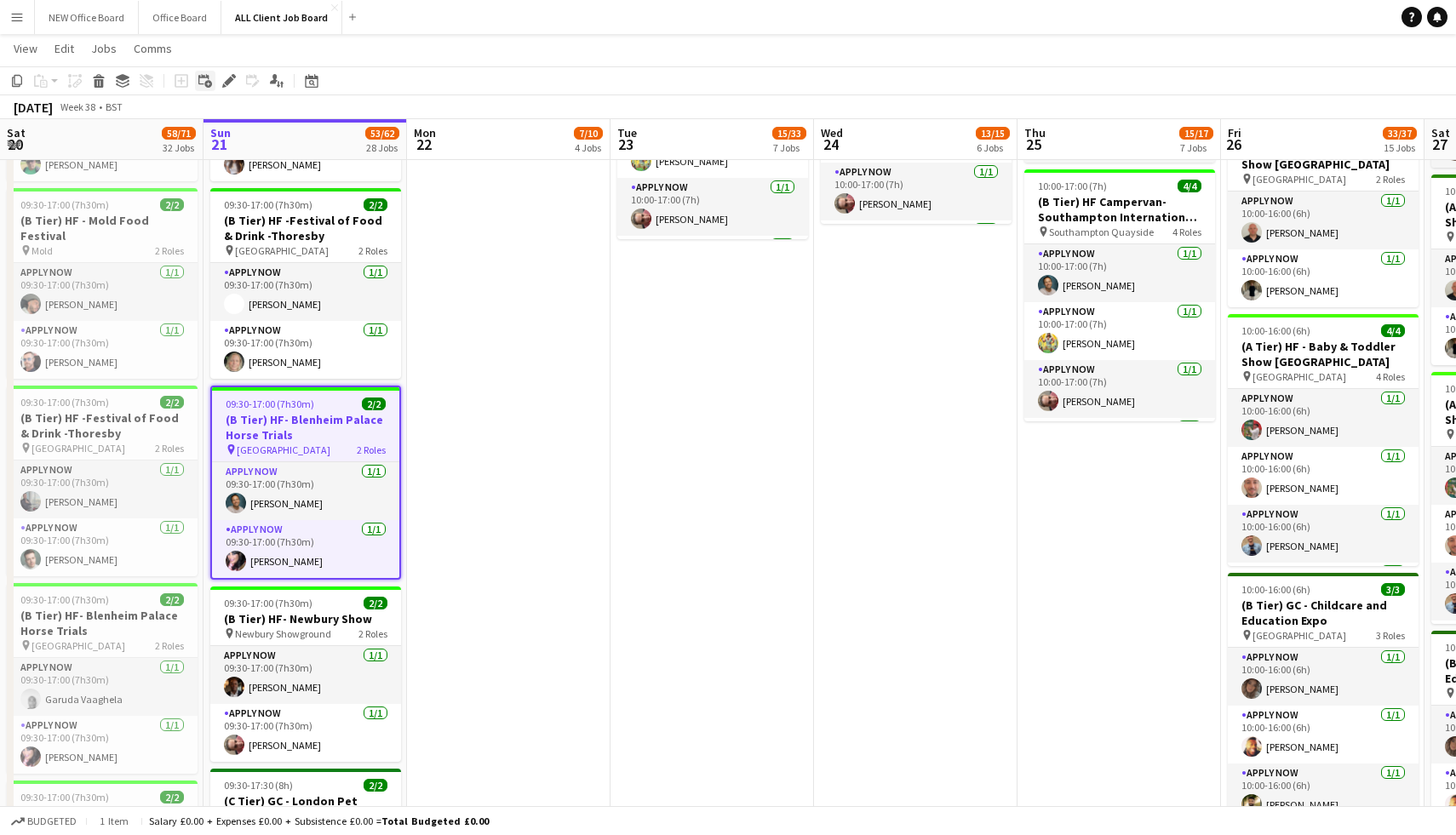
click at [208, 80] on icon at bounding box center [208, 84] width 8 height 8
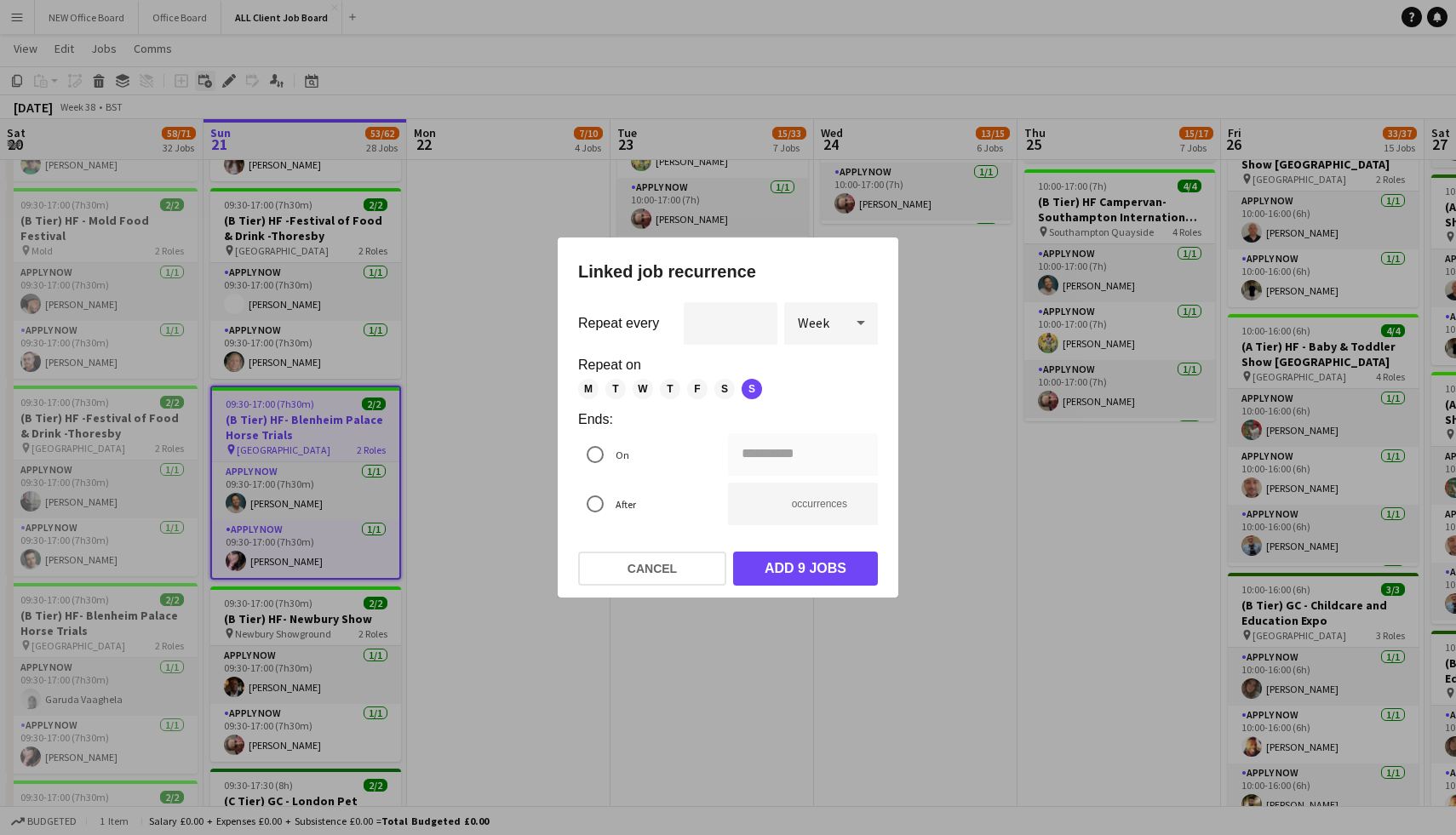
scroll to position [0, 0]
click at [653, 563] on button "Cancel" at bounding box center [652, 569] width 148 height 34
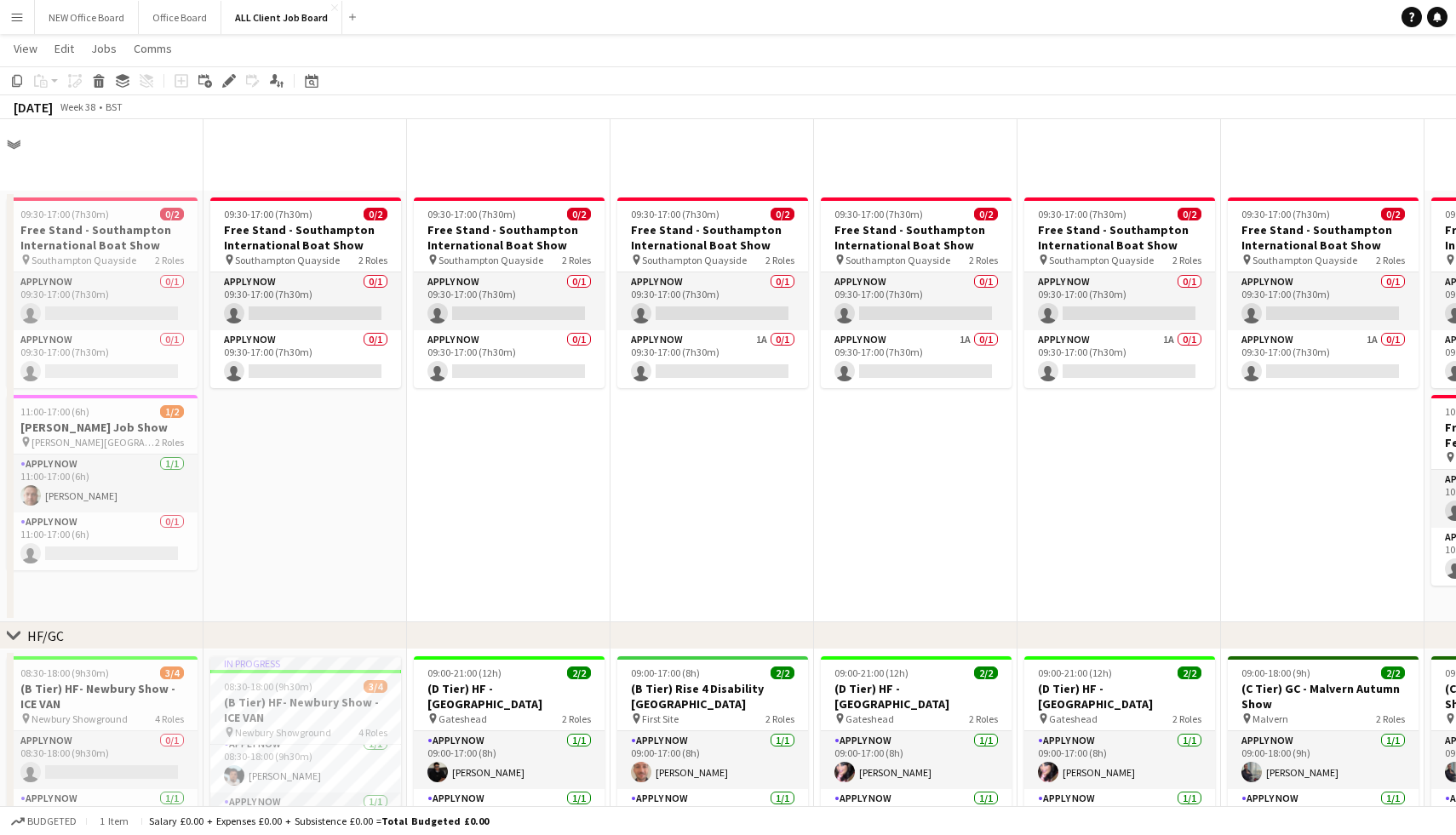
scroll to position [1320, 0]
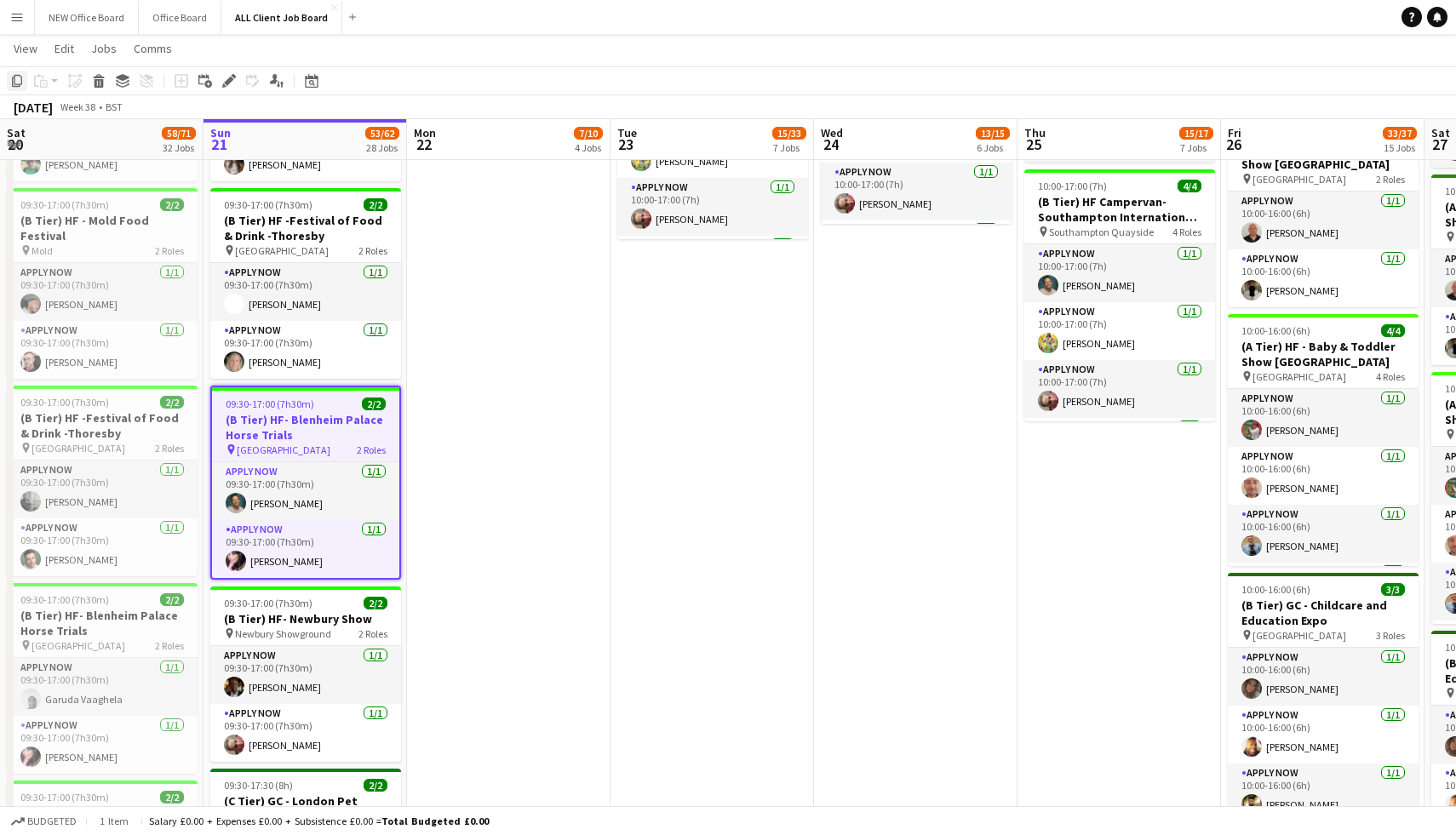
click at [14, 75] on icon at bounding box center [17, 80] width 10 height 12
click at [312, 80] on icon at bounding box center [312, 83] width 6 height 6
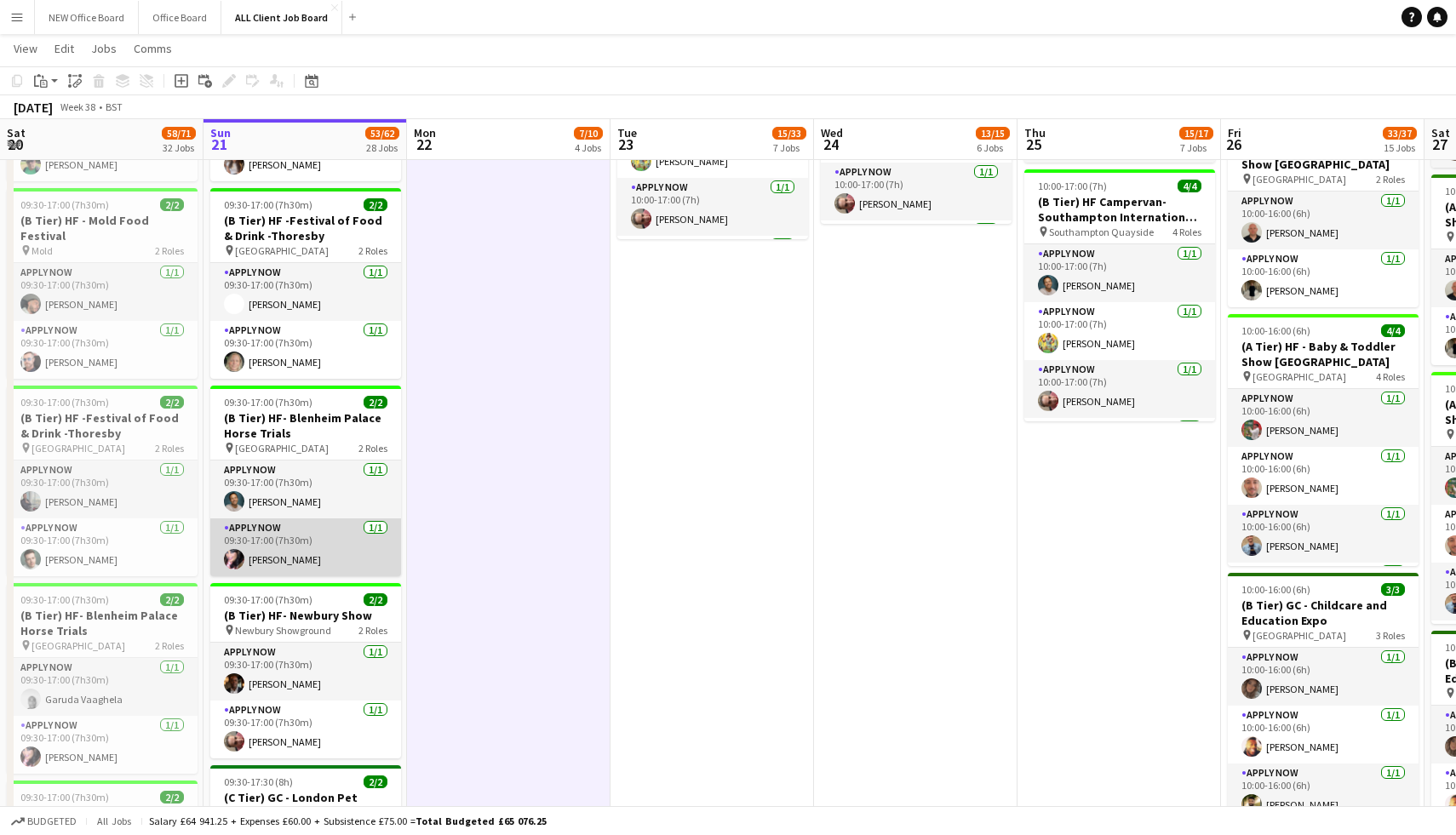
click at [379, 519] on app-card-role "APPLY NOW 1/1 09:30-17:00 (7h30m) Nicola Smith" at bounding box center [306, 547] width 191 height 58
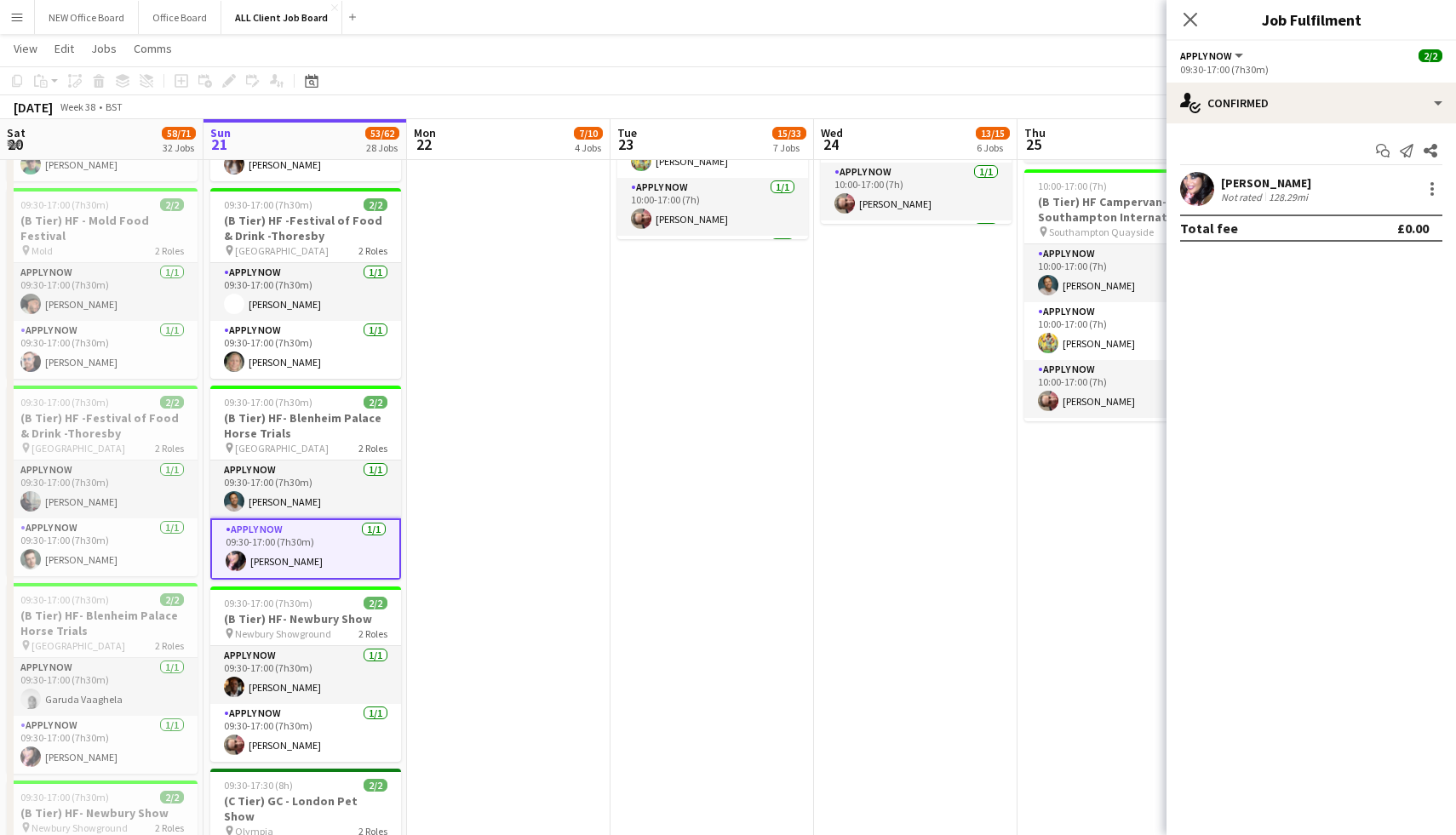
click at [379, 519] on app-card-role "APPLY NOW 1/1 09:30-17:00 (7h30m) Nicola Smith" at bounding box center [306, 549] width 191 height 61
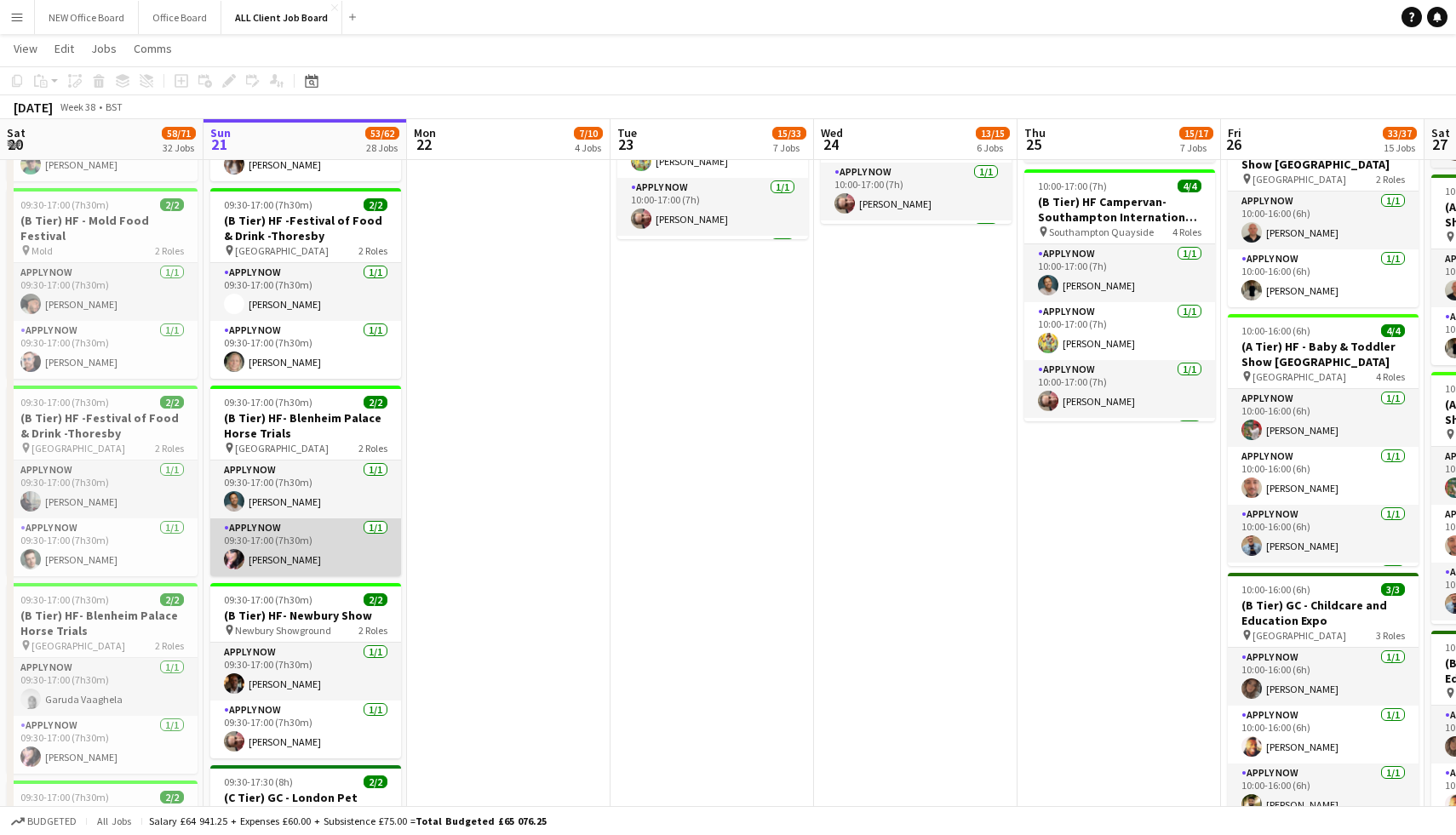
click at [379, 519] on app-card-role "APPLY NOW 1/1 09:30-17:00 (7h30m) Nicola Smith" at bounding box center [306, 547] width 191 height 58
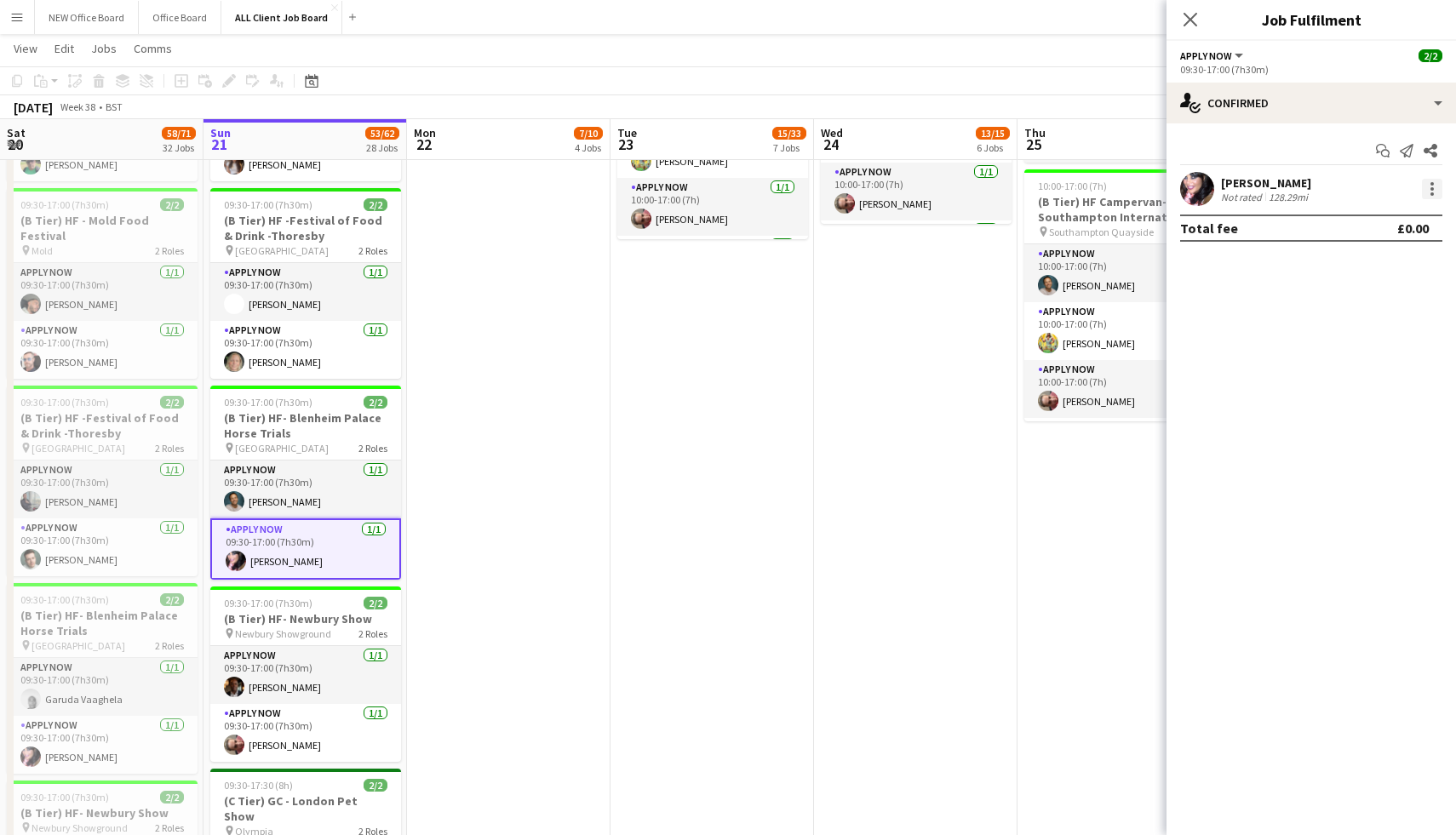
click at [1434, 195] on div at bounding box center [1432, 189] width 21 height 21
click at [1436, 100] on div at bounding box center [728, 418] width 1456 height 835
click at [1436, 100] on div "single-neutral-actions-check-2 Confirmed" at bounding box center [1311, 102] width 289 height 41
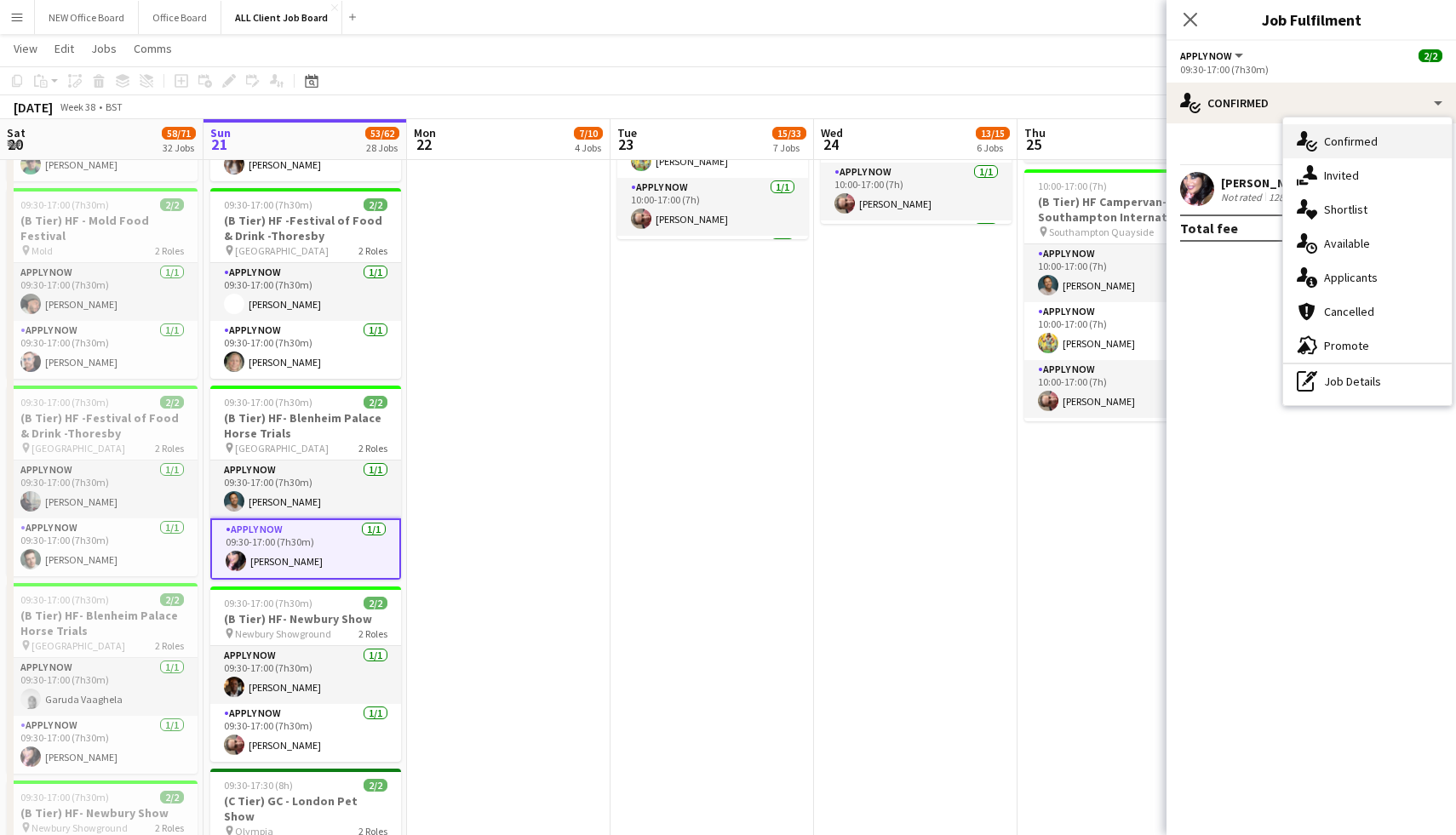
click at [1393, 133] on div "single-neutral-actions-check-2 Confirmed" at bounding box center [1367, 142] width 168 height 34
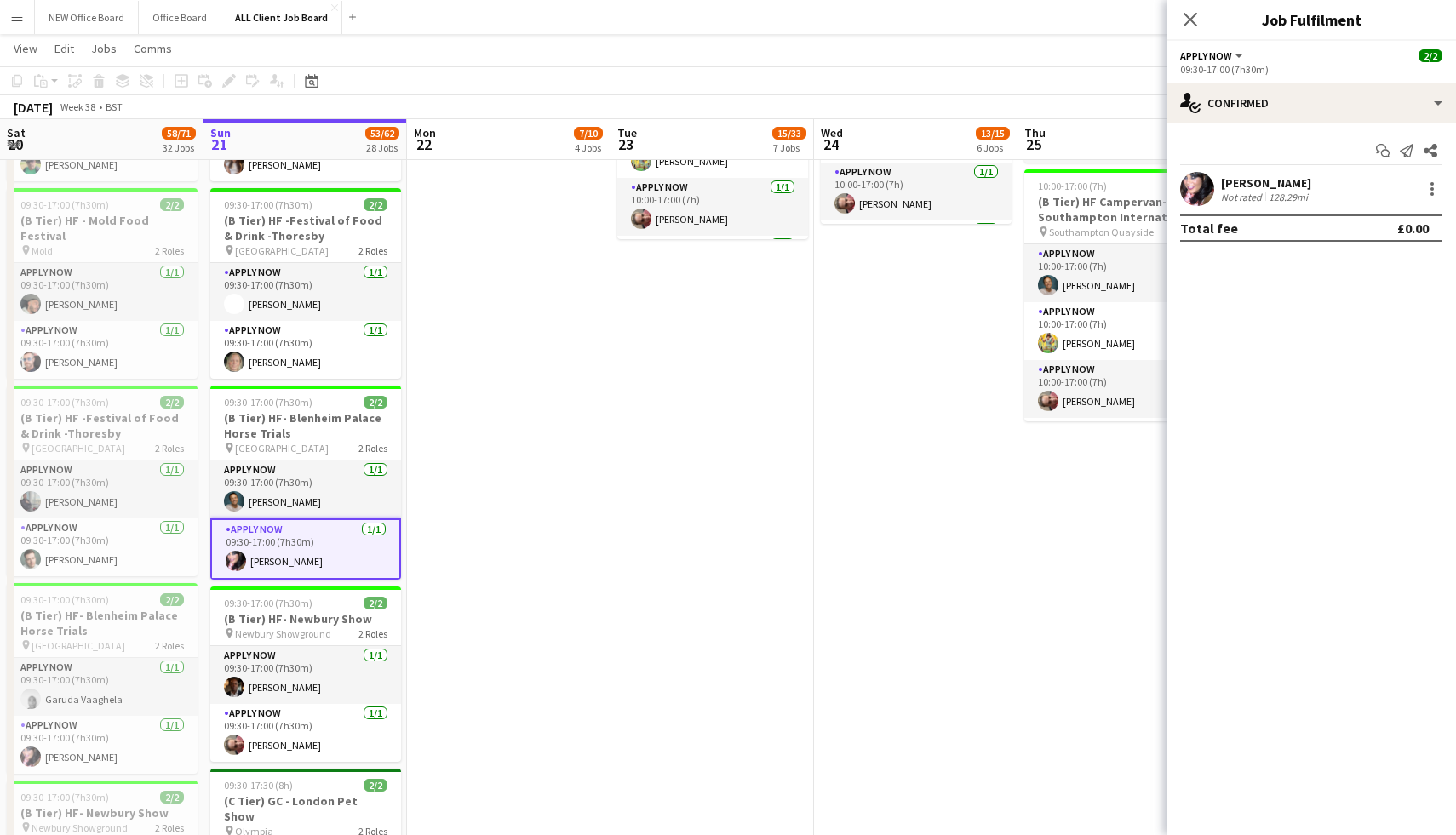
click at [8, 9] on button "Menu" at bounding box center [17, 17] width 34 height 34
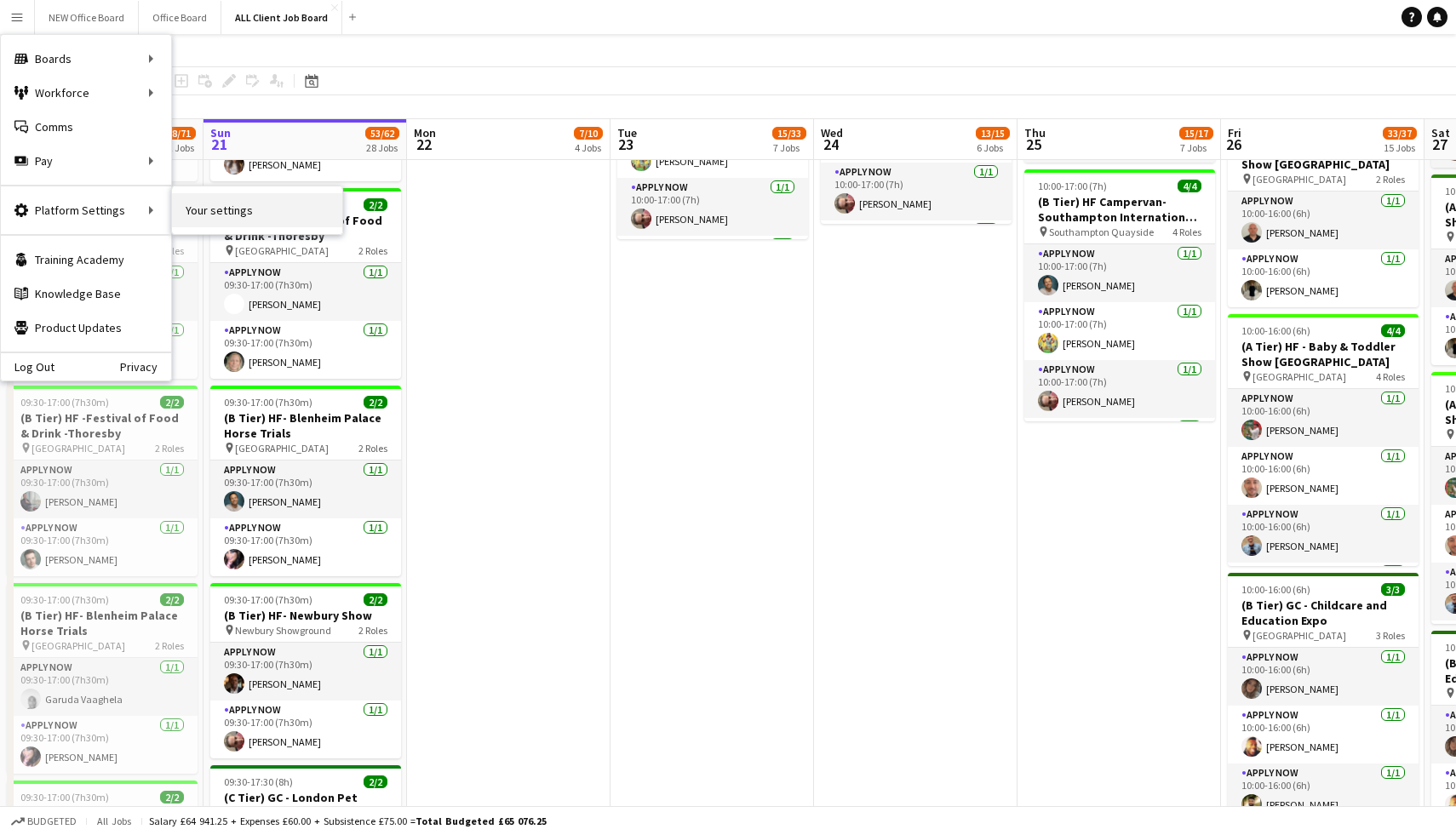
click at [203, 215] on link "Your settings" at bounding box center [257, 211] width 170 height 34
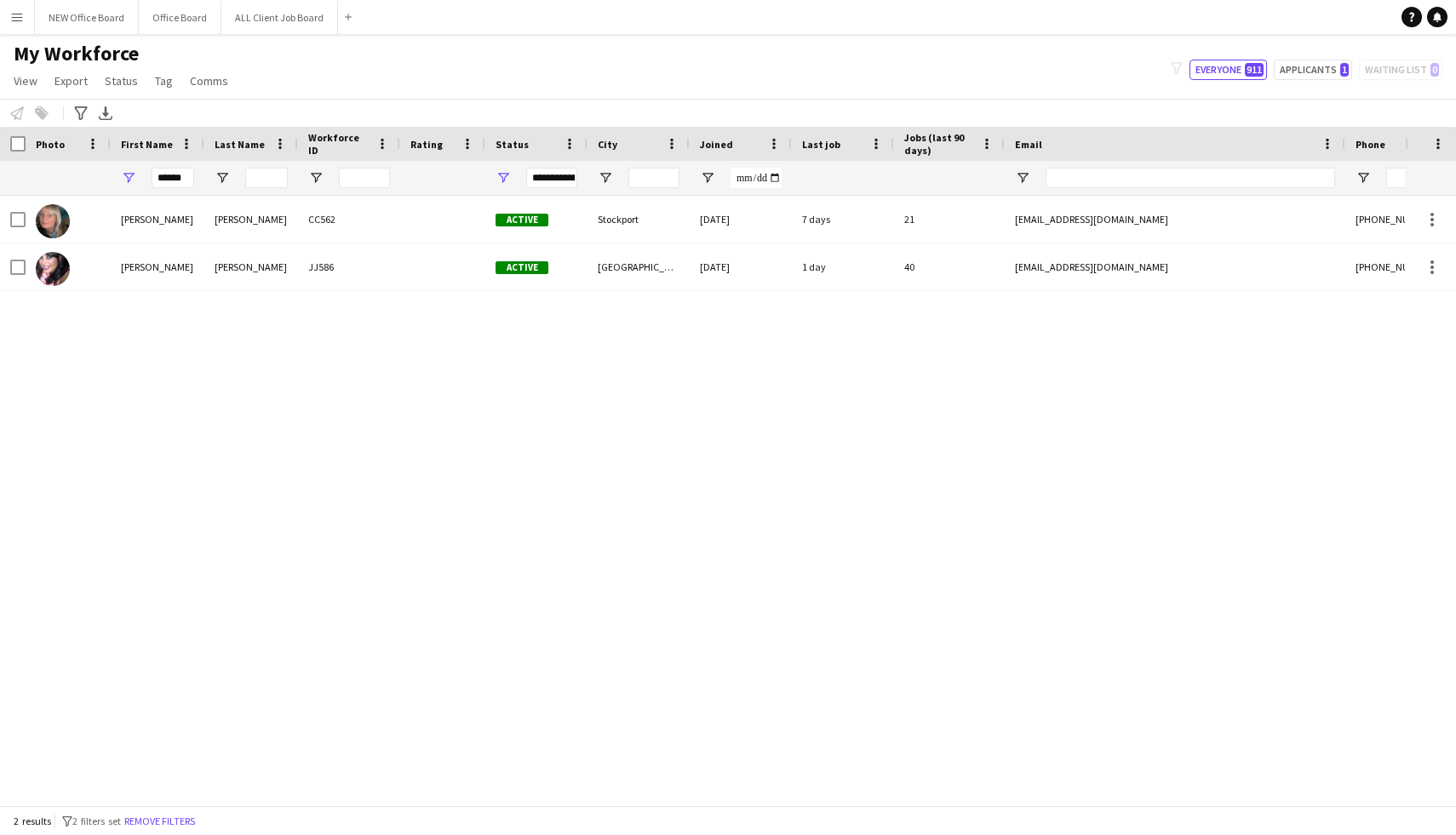
click at [19, 31] on button "Menu" at bounding box center [17, 17] width 34 height 34
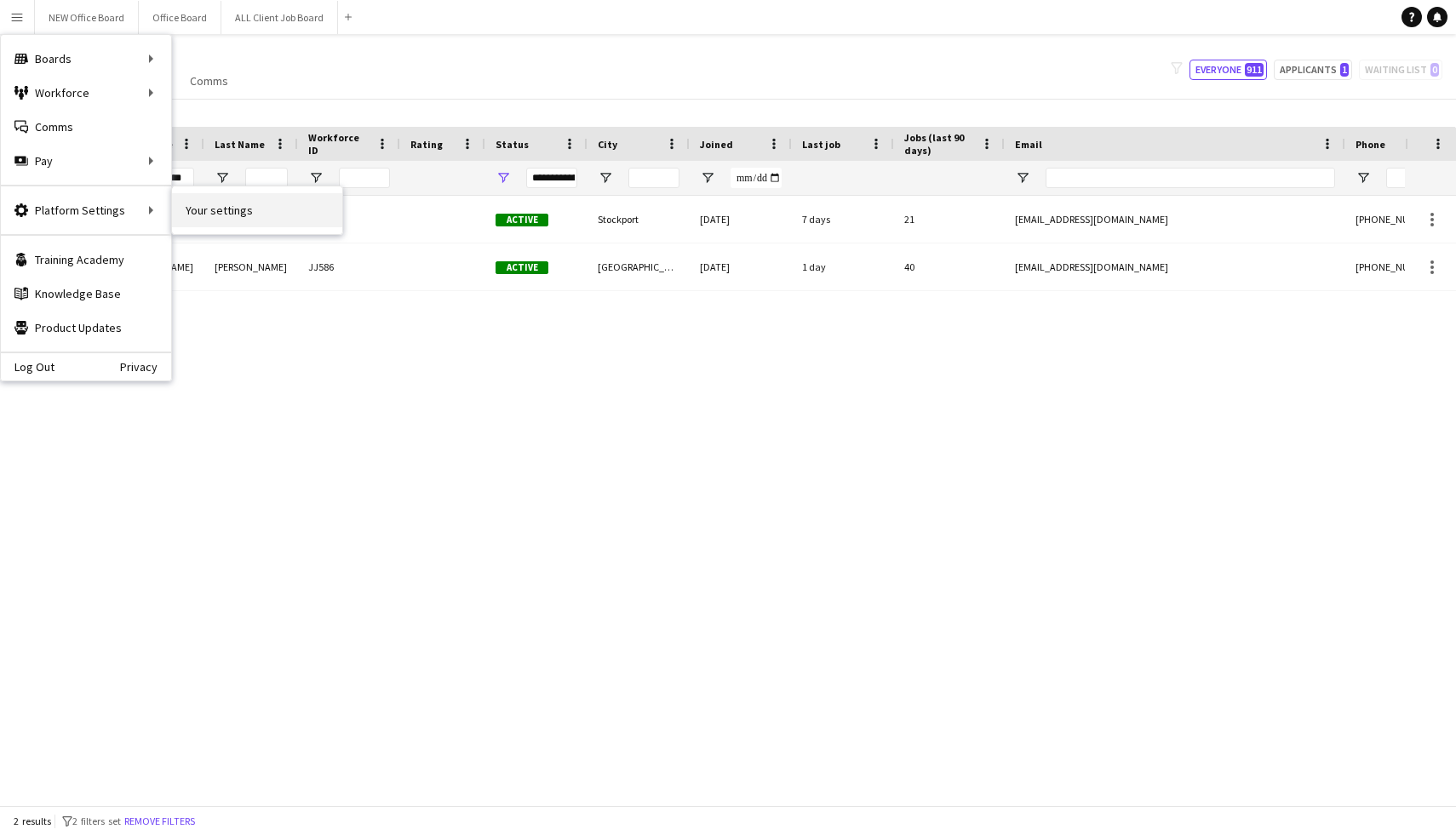
click at [202, 217] on link "Your settings" at bounding box center [257, 211] width 170 height 34
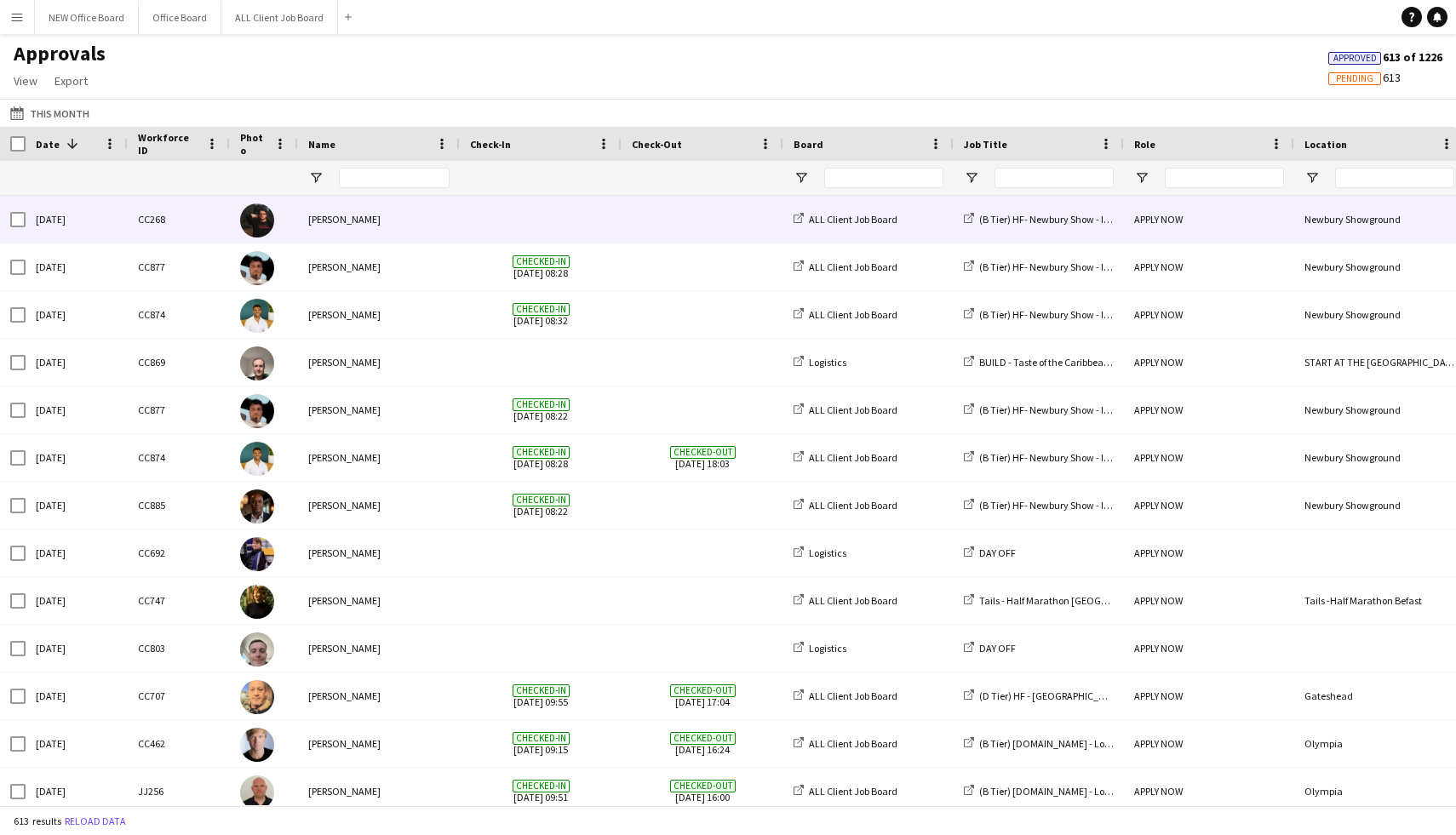
click at [508, 229] on span at bounding box center [541, 219] width 142 height 47
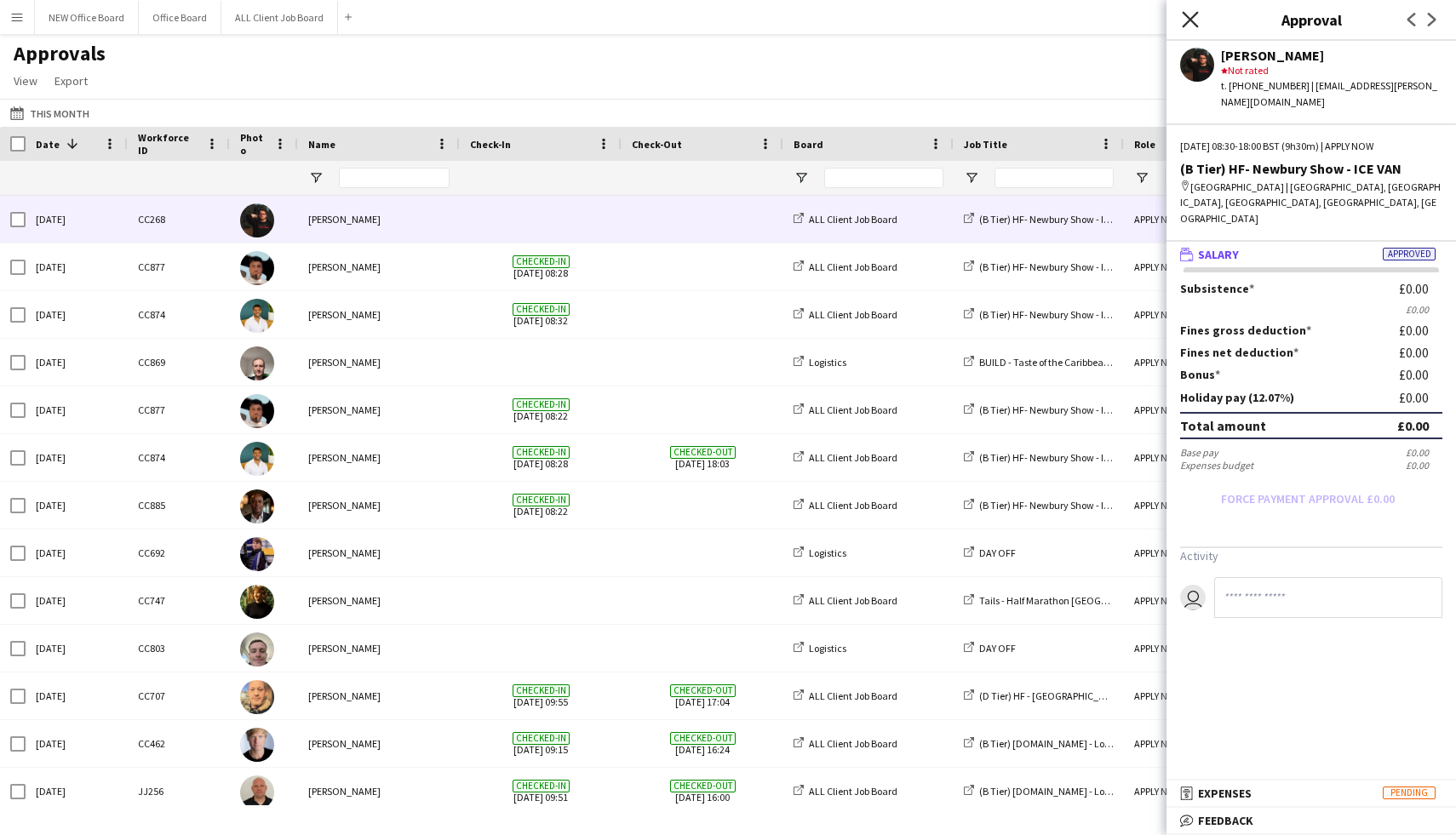
click at [1188, 16] on icon at bounding box center [1190, 19] width 16 height 16
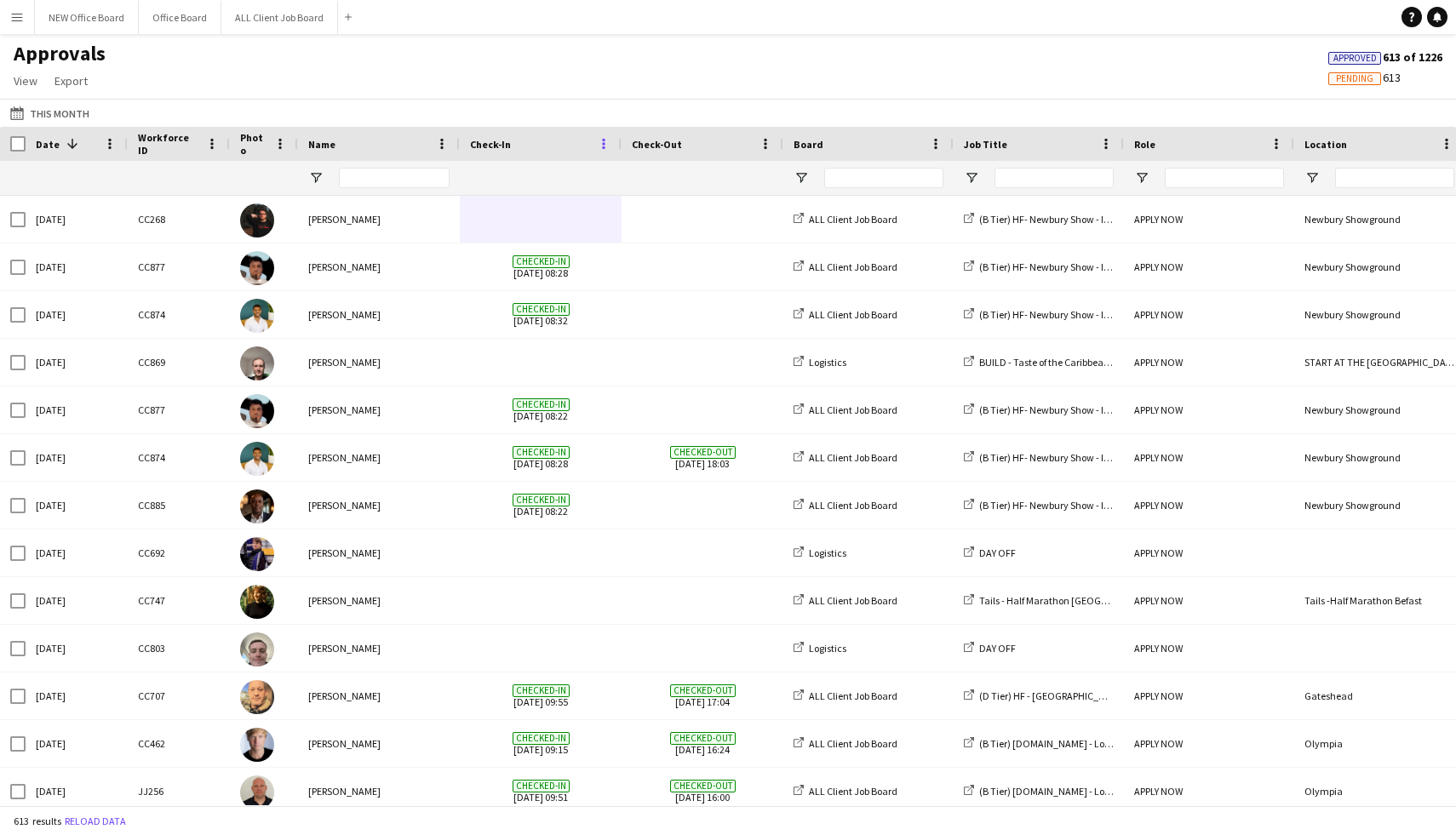
click at [601, 147] on span at bounding box center [604, 144] width 15 height 15
click at [573, 99] on div "This Month This Month [DATE] This Week This Month [DATE] Last Week Last Month […" at bounding box center [728, 113] width 1456 height 28
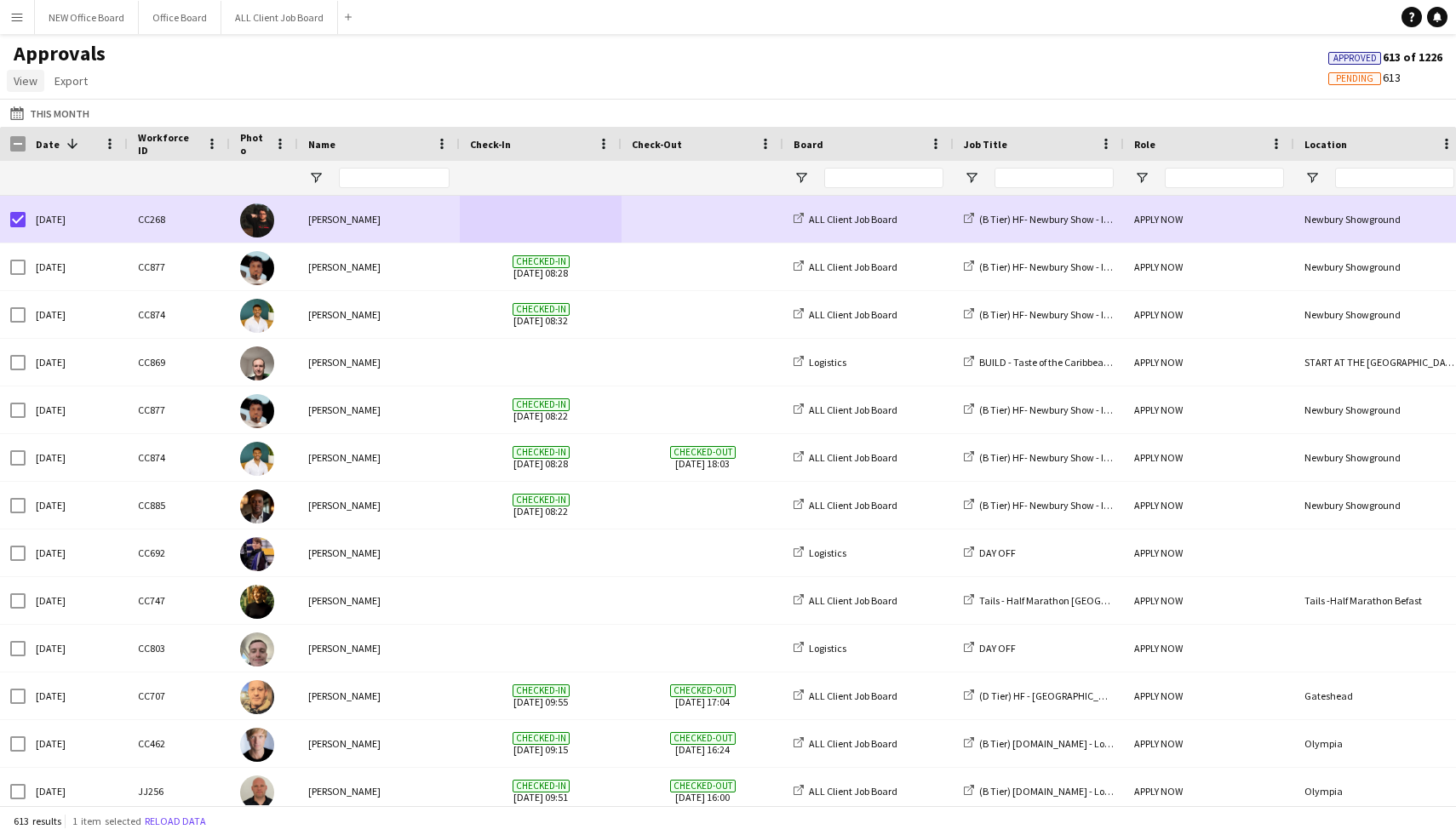
click at [37, 84] on span "View" at bounding box center [25, 81] width 24 height 15
click at [171, 85] on div "Approvals View Customise view Customise filters Reset Filters Reset View Reset …" at bounding box center [728, 69] width 1456 height 58
click at [80, 77] on span "Export" at bounding box center [71, 81] width 33 height 15
click at [191, 87] on div "Approvals View Customise view Customise filters Reset Filters Reset View Reset …" at bounding box center [728, 69] width 1456 height 58
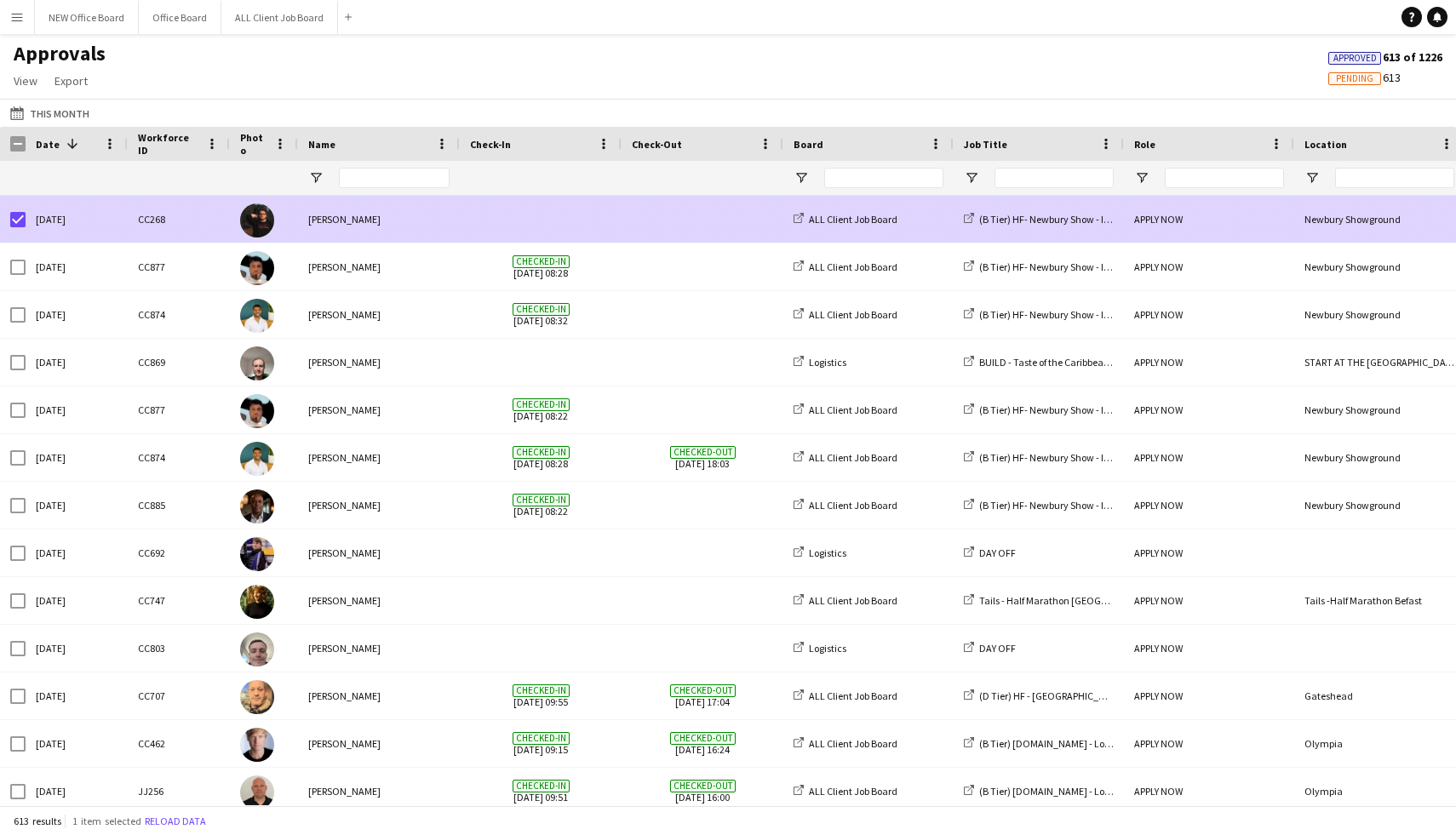
click at [512, 224] on span at bounding box center [541, 219] width 142 height 47
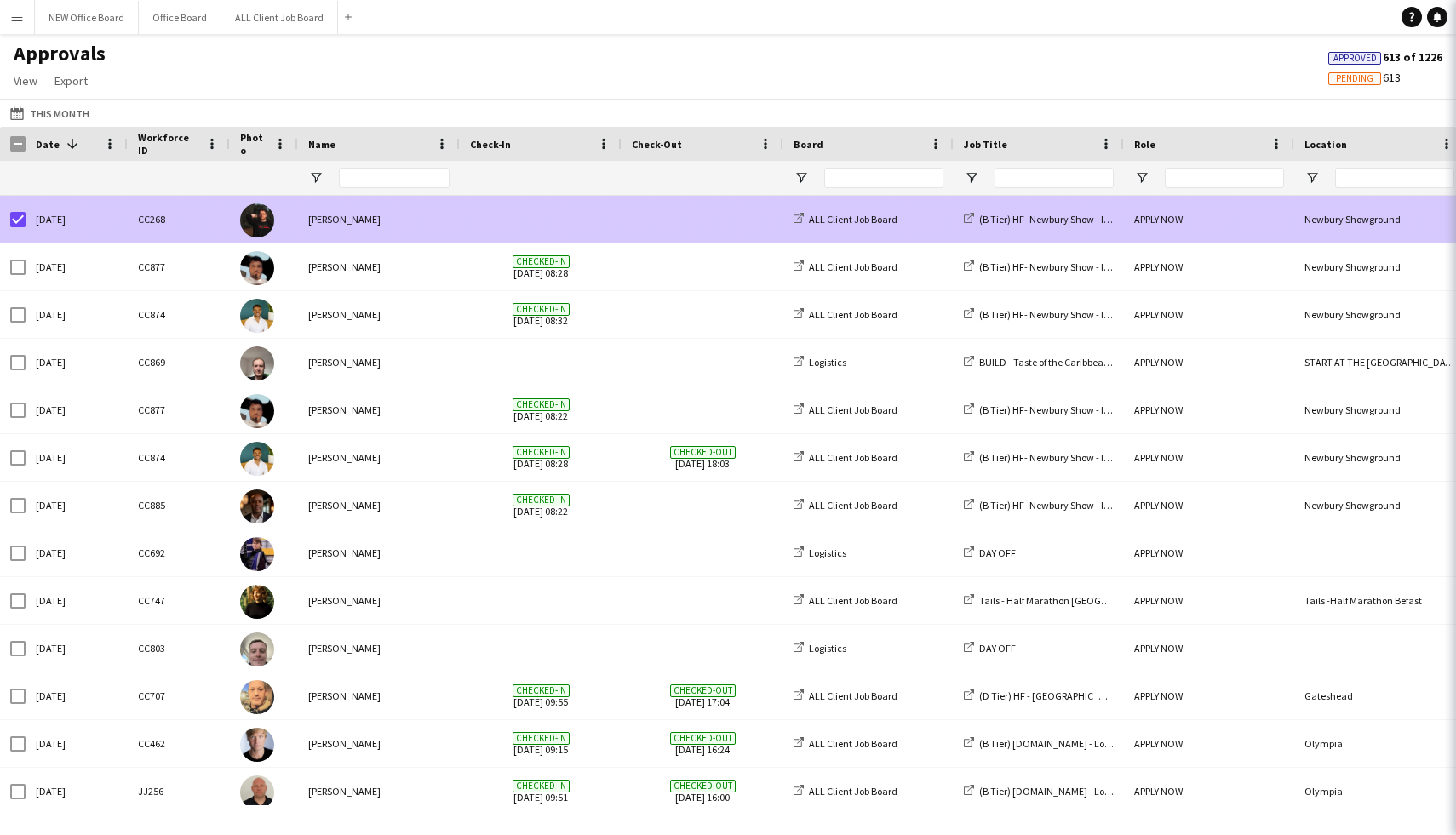
click at [512, 224] on span at bounding box center [541, 219] width 142 height 47
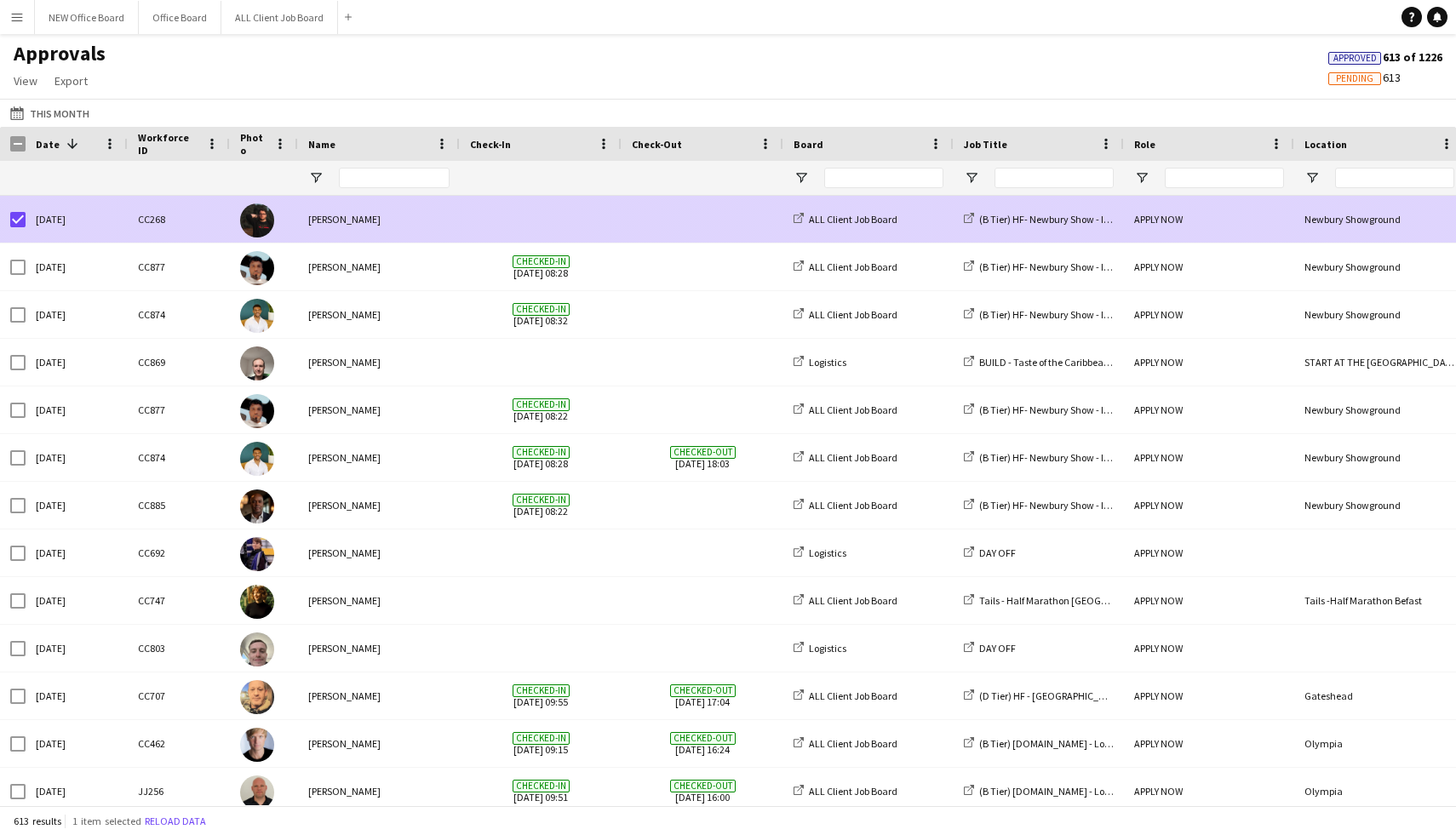
click at [512, 224] on span at bounding box center [541, 219] width 142 height 47
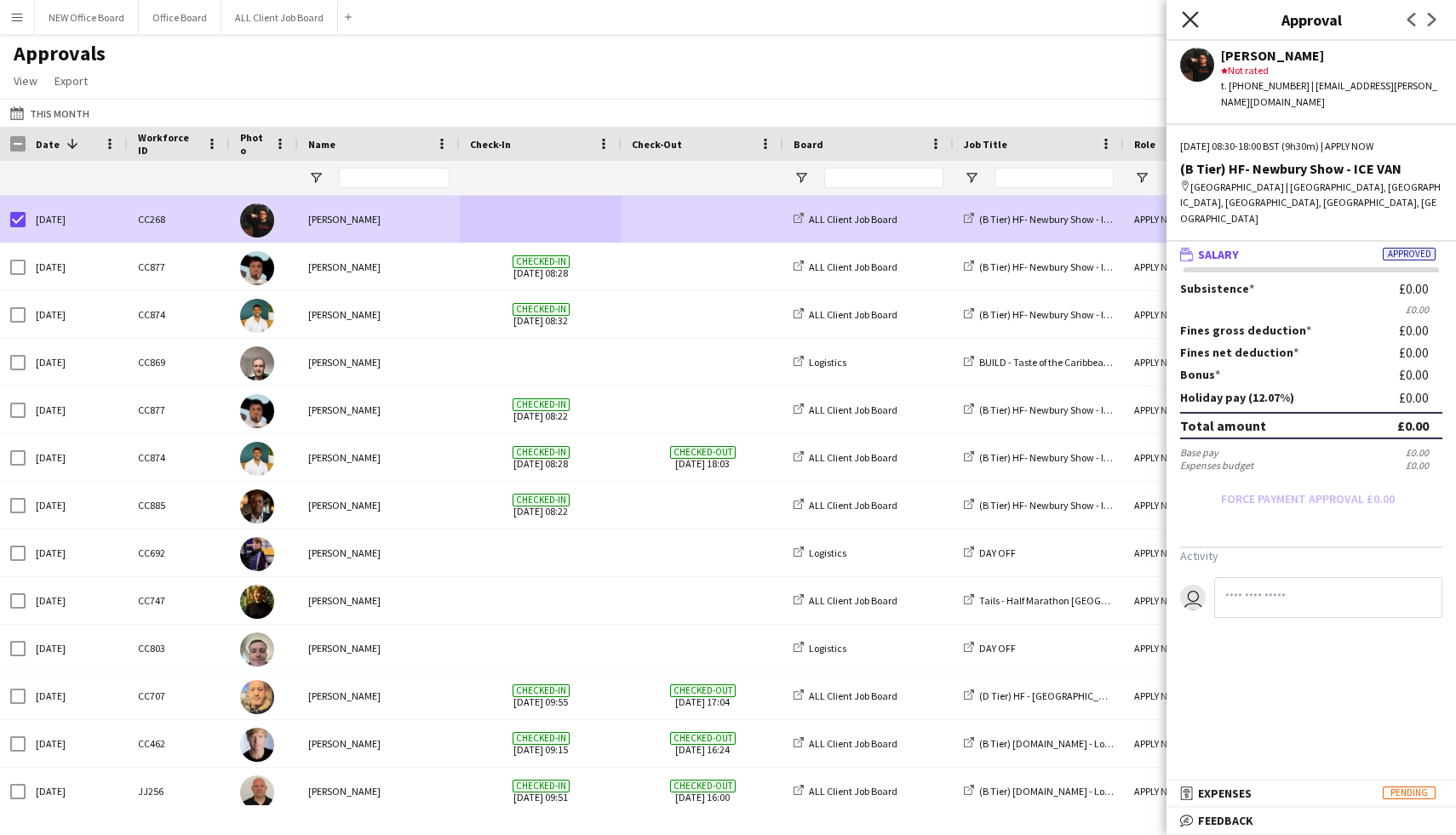
click at [1186, 18] on icon "Close pop-in" at bounding box center [1190, 19] width 16 height 16
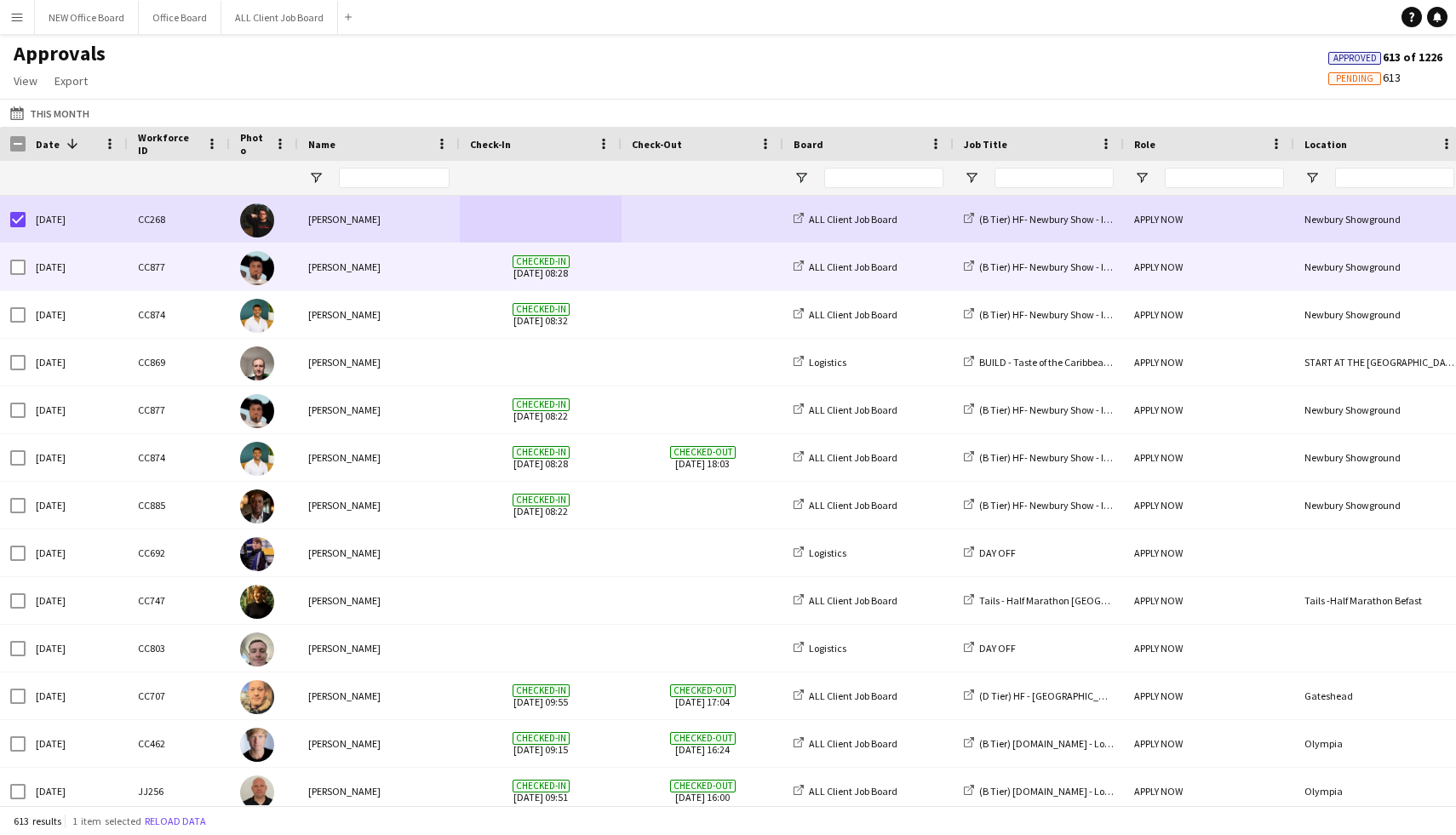
click at [524, 268] on span "Checked-in 21-09-2025 08:28" at bounding box center [541, 267] width 142 height 47
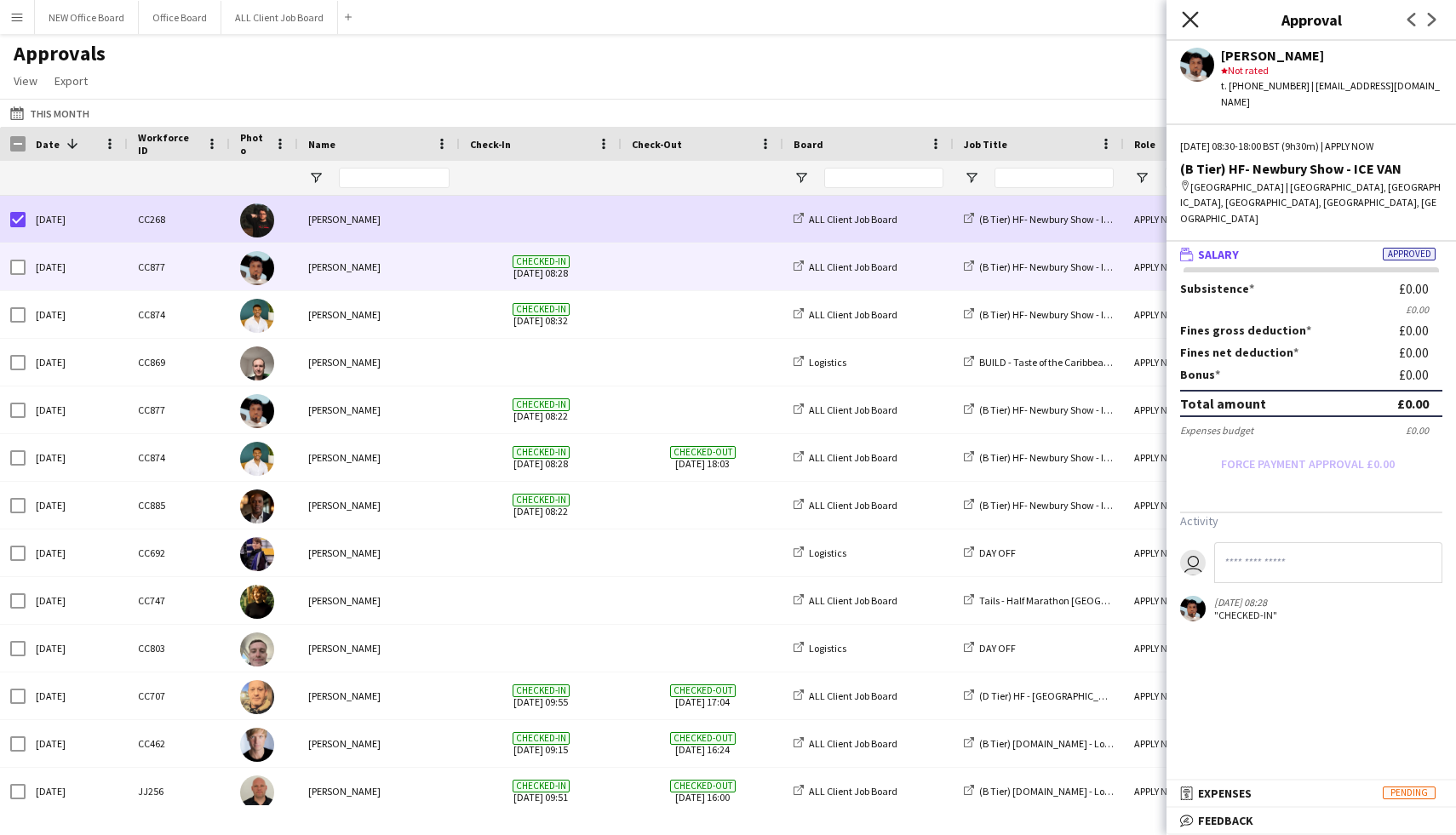
click at [1193, 25] on icon "Close pop-in" at bounding box center [1190, 19] width 16 height 16
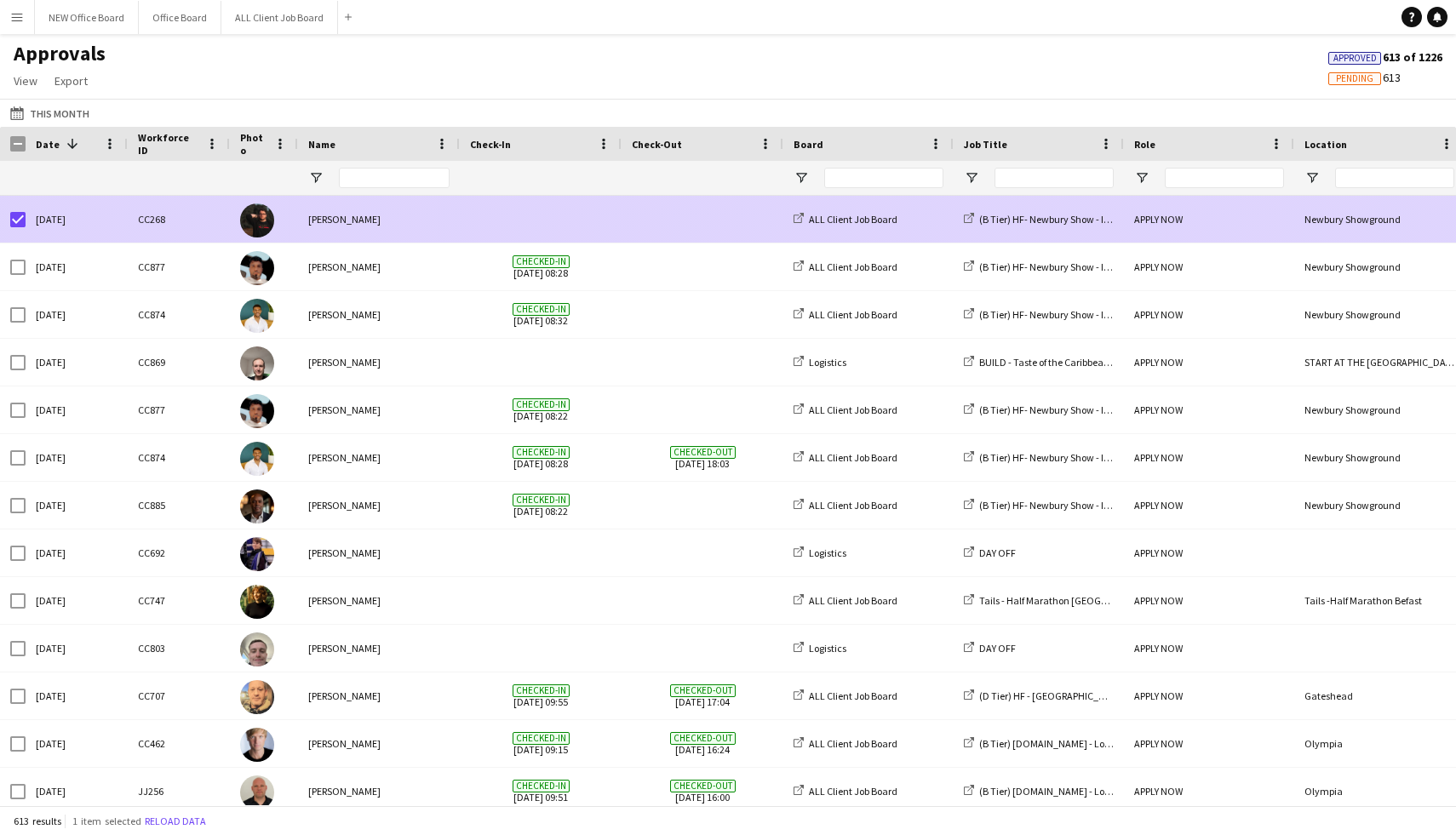
click at [533, 219] on span at bounding box center [541, 219] width 142 height 47
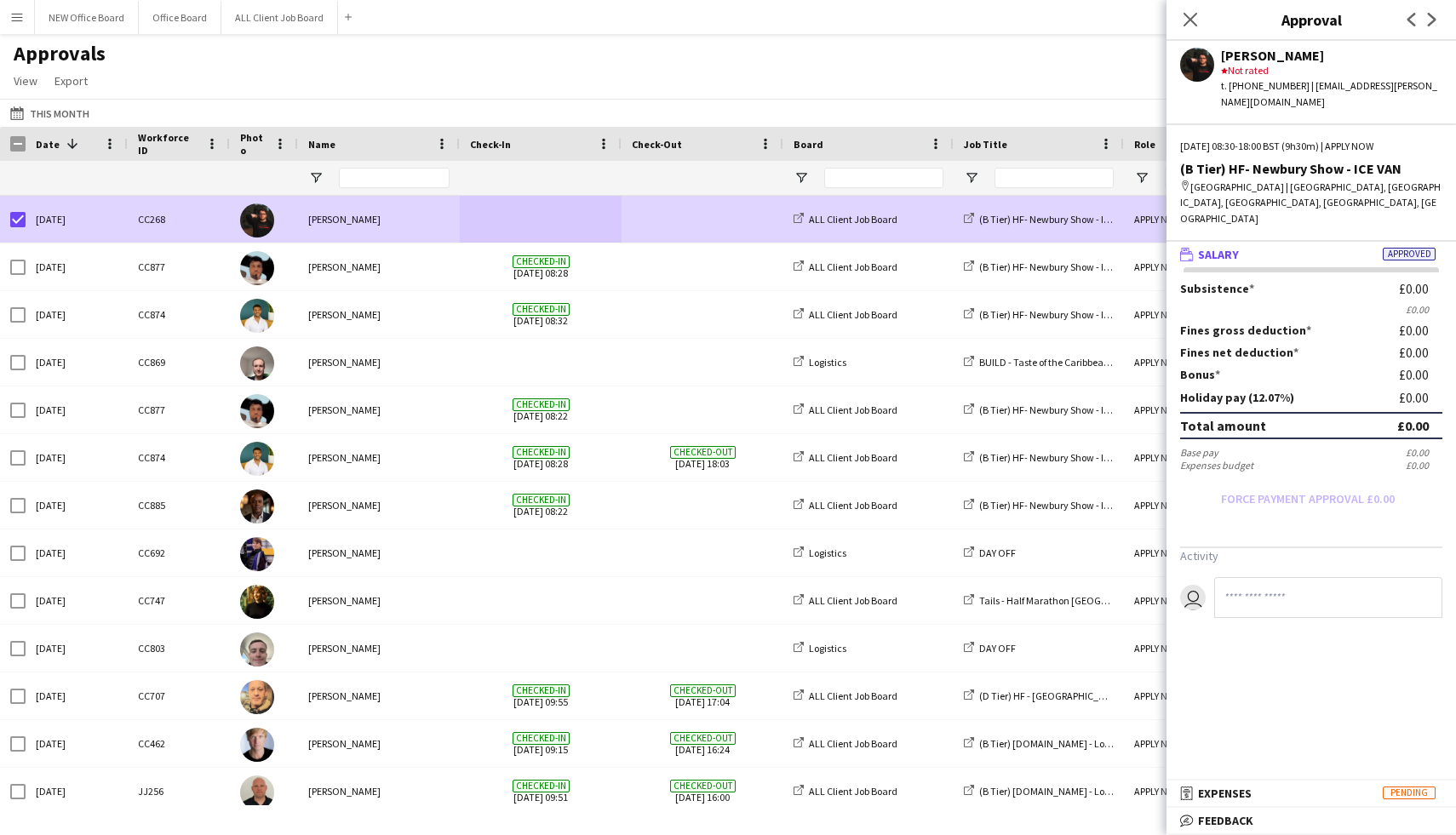
click at [1252, 577] on input at bounding box center [1328, 597] width 229 height 41
click at [765, 146] on span at bounding box center [765, 144] width 15 height 15
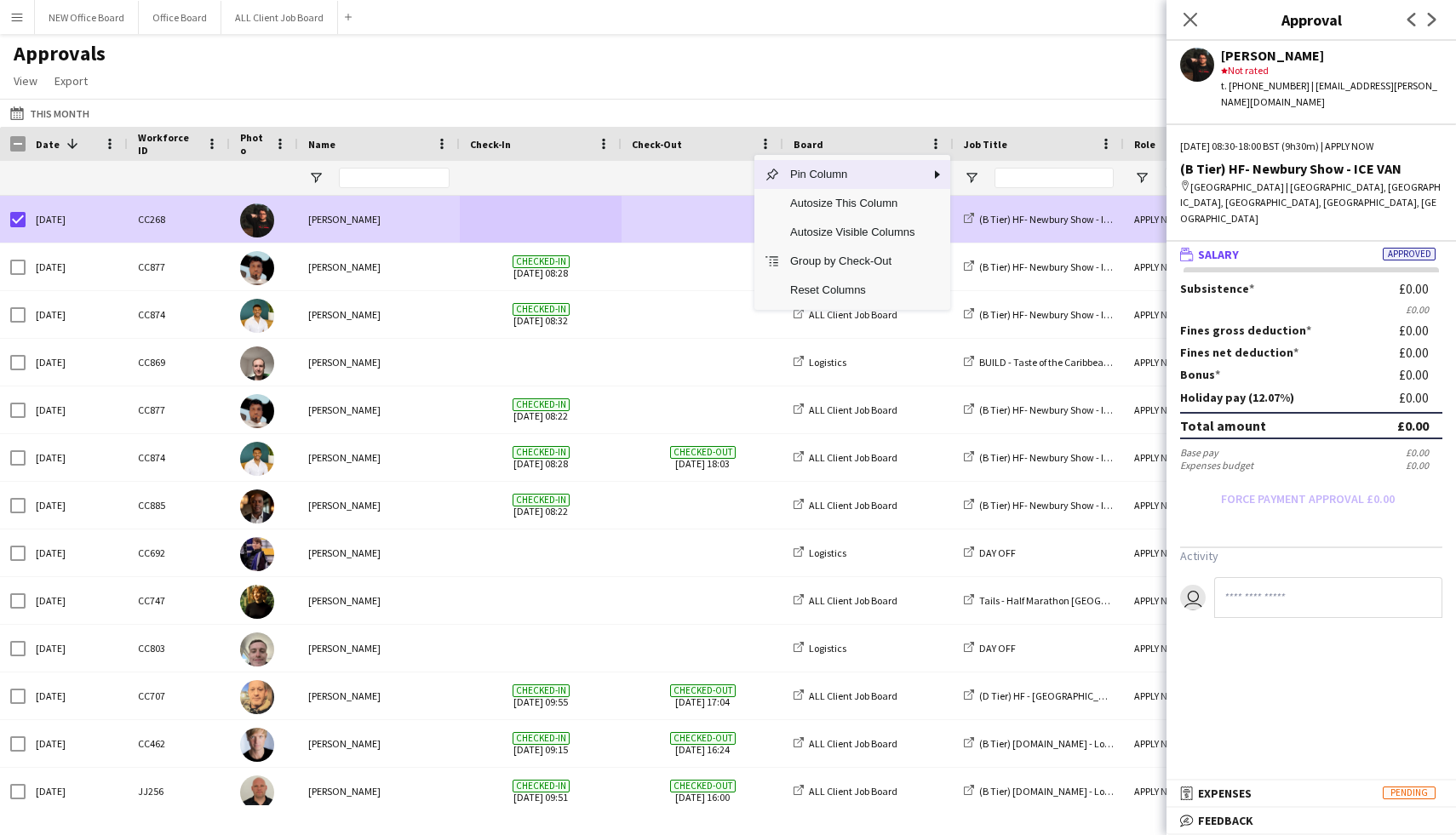
click at [703, 111] on div "This Month This Month Today This Week This Month Yesterday Last Week Last Month…" at bounding box center [728, 113] width 1456 height 28
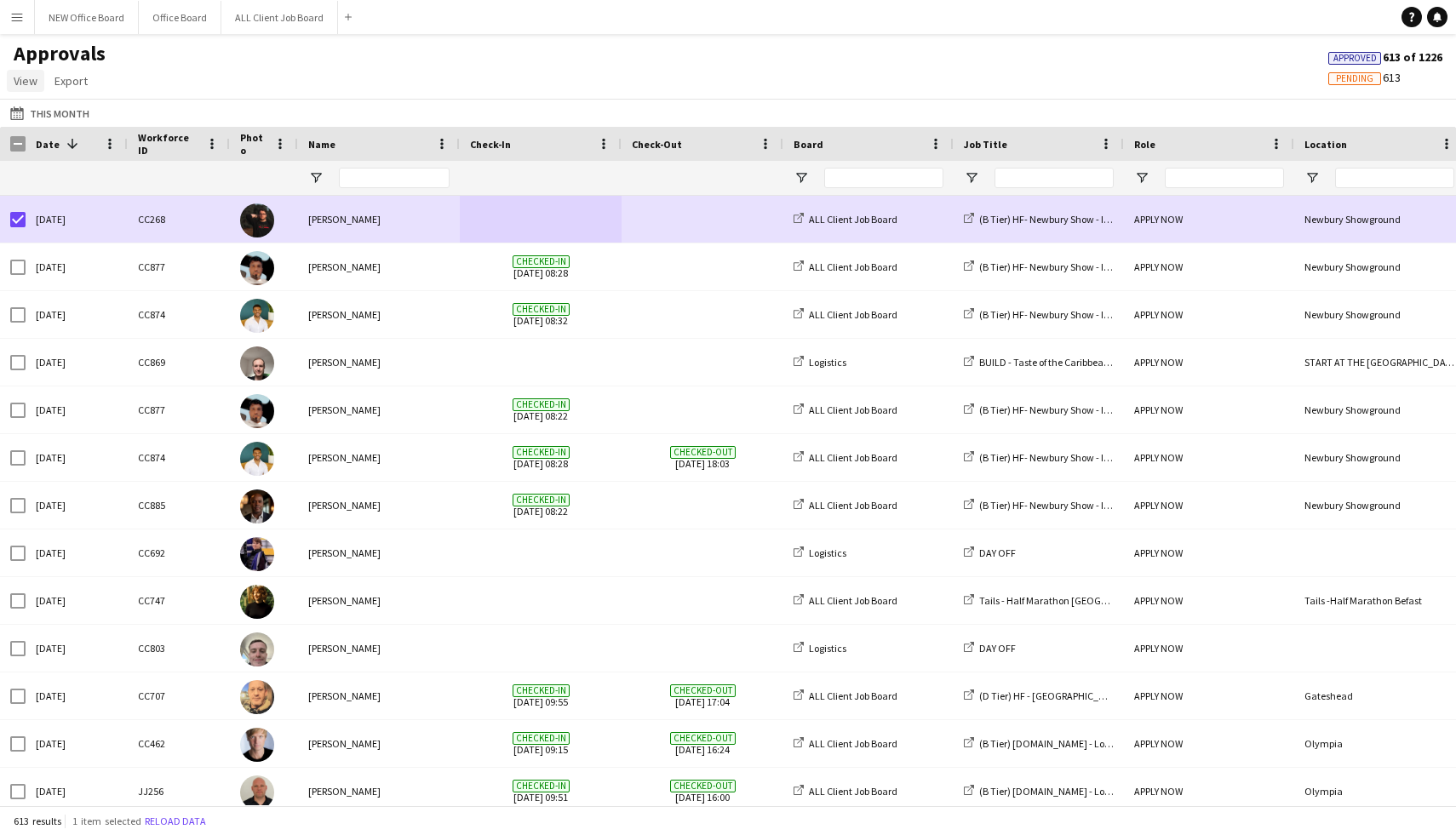
click at [36, 77] on span "View" at bounding box center [25, 81] width 24 height 15
click at [65, 79] on span "Export" at bounding box center [71, 81] width 33 height 15
click at [160, 73] on div "Approvals View Customise view Customise filters Reset Filters Reset View Reset …" at bounding box center [728, 69] width 1456 height 58
click at [21, 26] on button "Menu" at bounding box center [17, 17] width 34 height 34
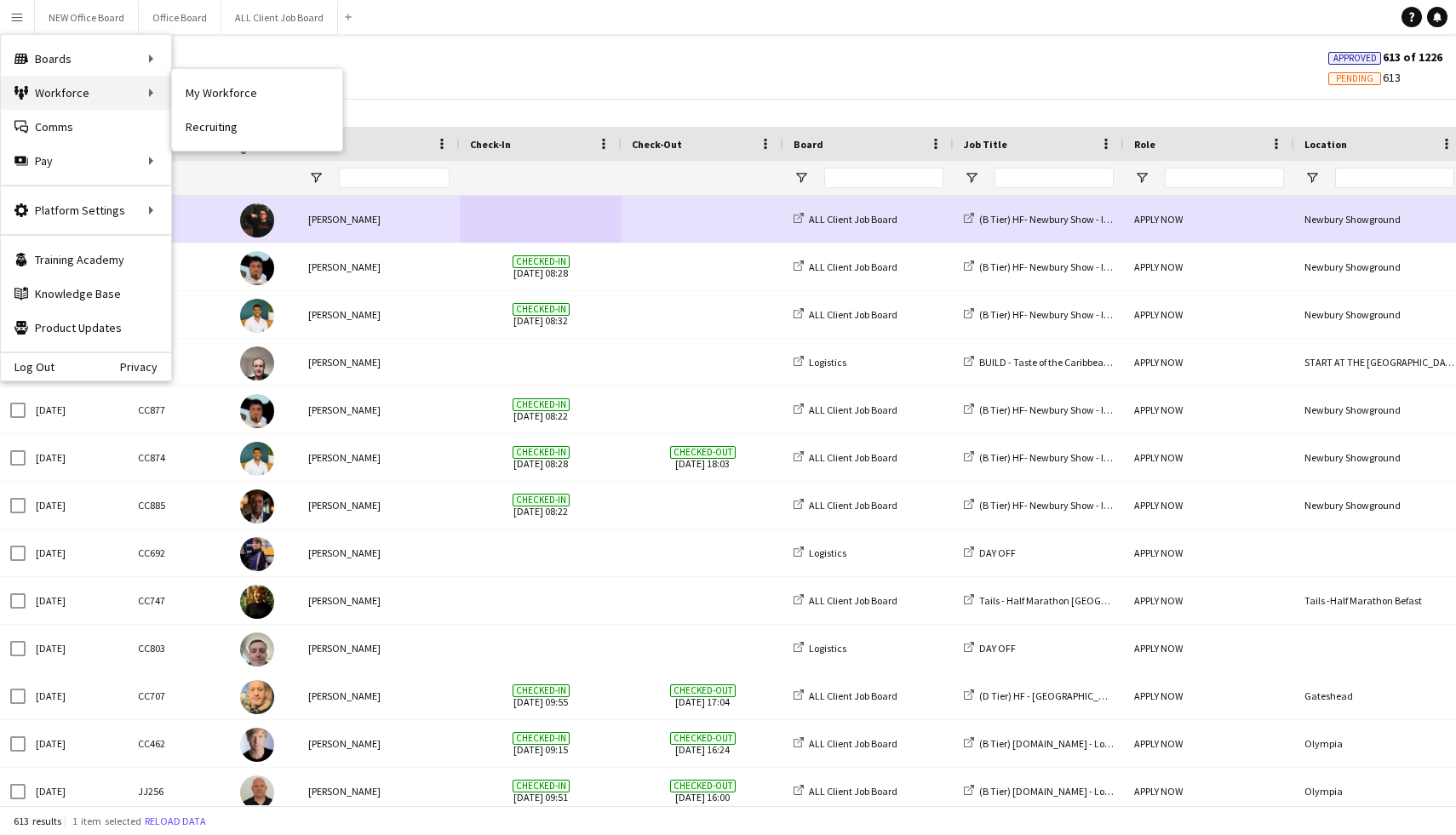
click at [66, 91] on div "Workforce Workforce" at bounding box center [86, 93] width 170 height 34
click at [187, 155] on link "Approvals" at bounding box center [257, 161] width 170 height 34
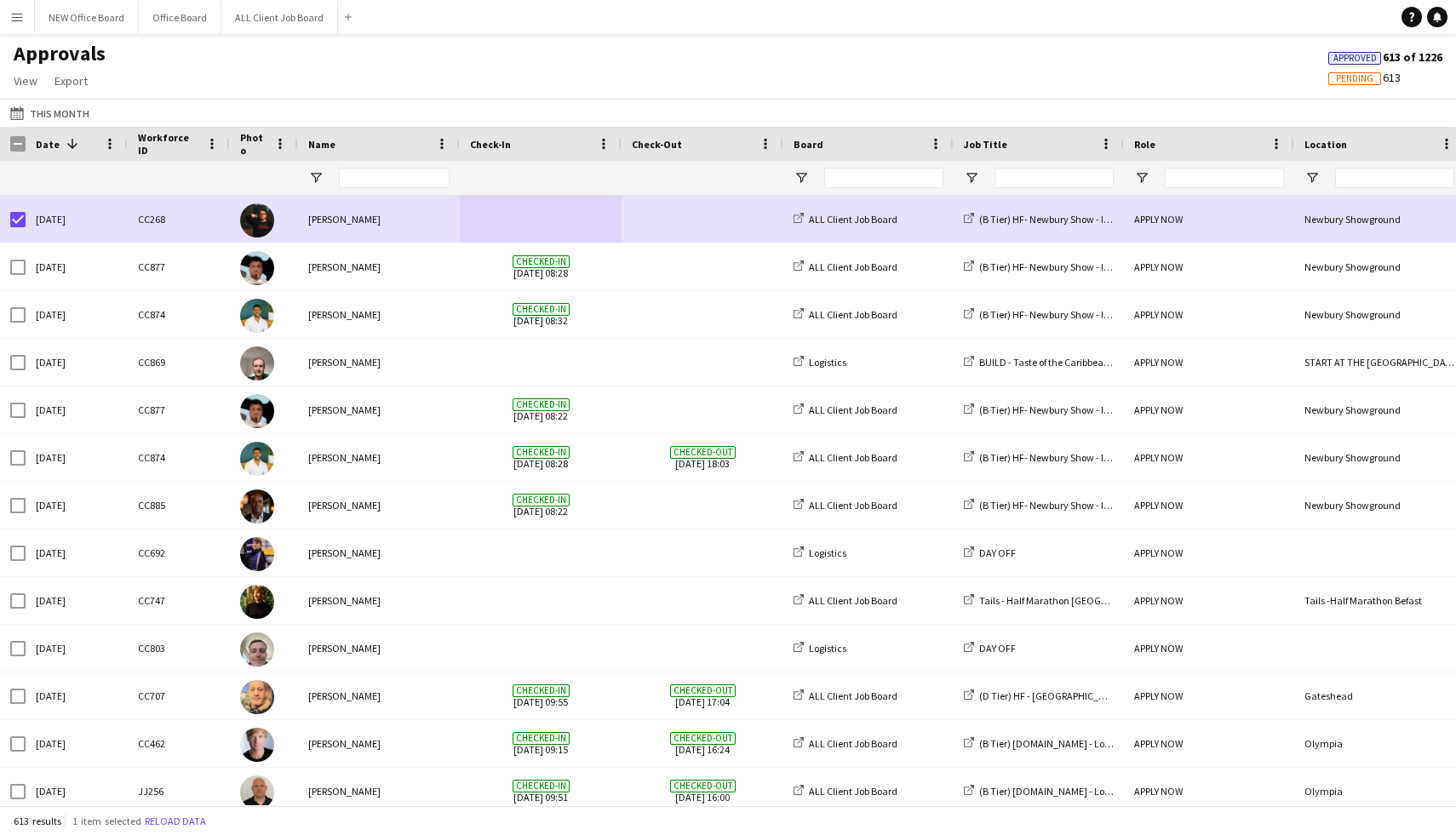
click at [28, 27] on button "Menu" at bounding box center [17, 17] width 34 height 34
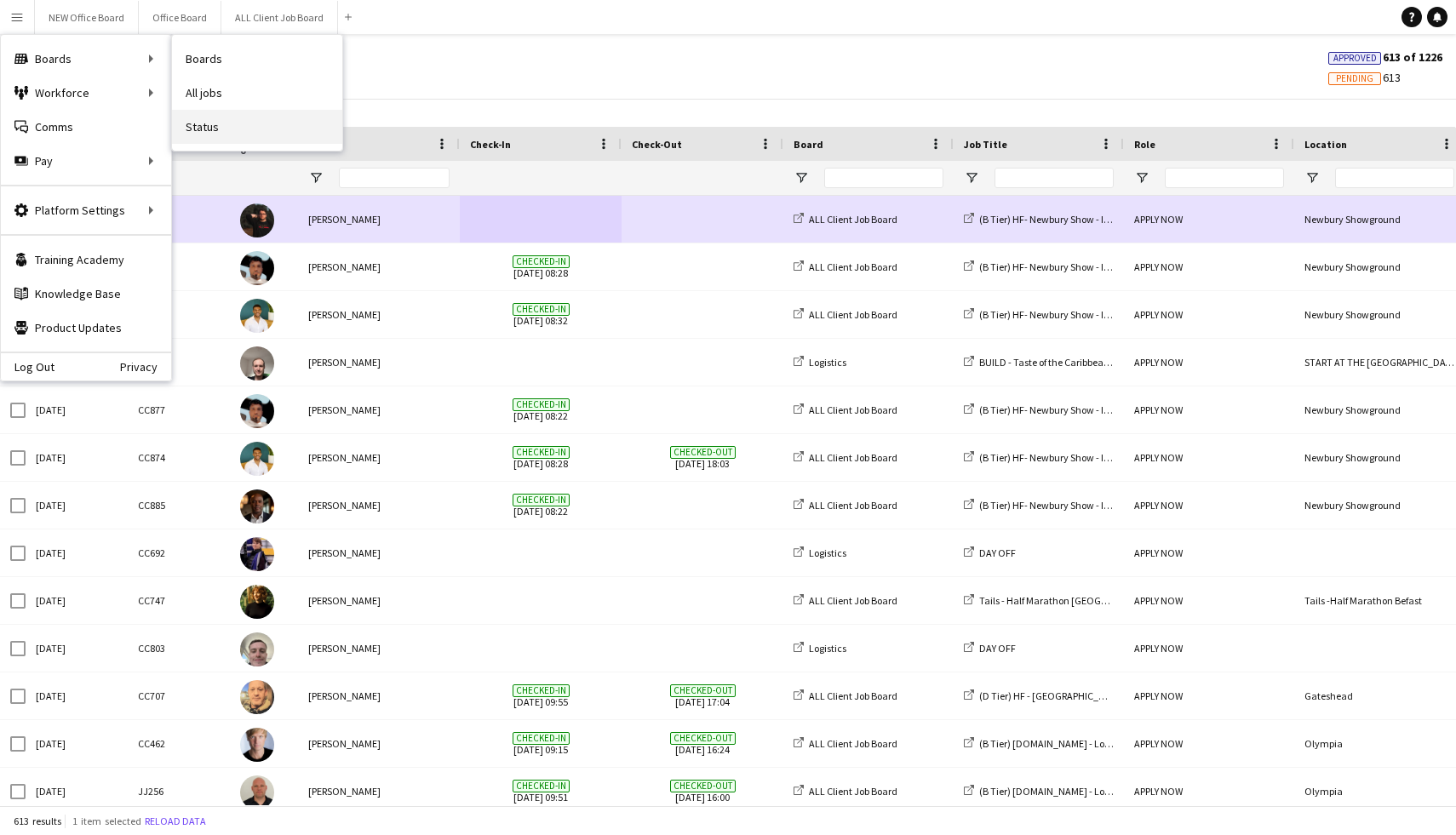
click at [214, 128] on link "Status" at bounding box center [257, 127] width 170 height 34
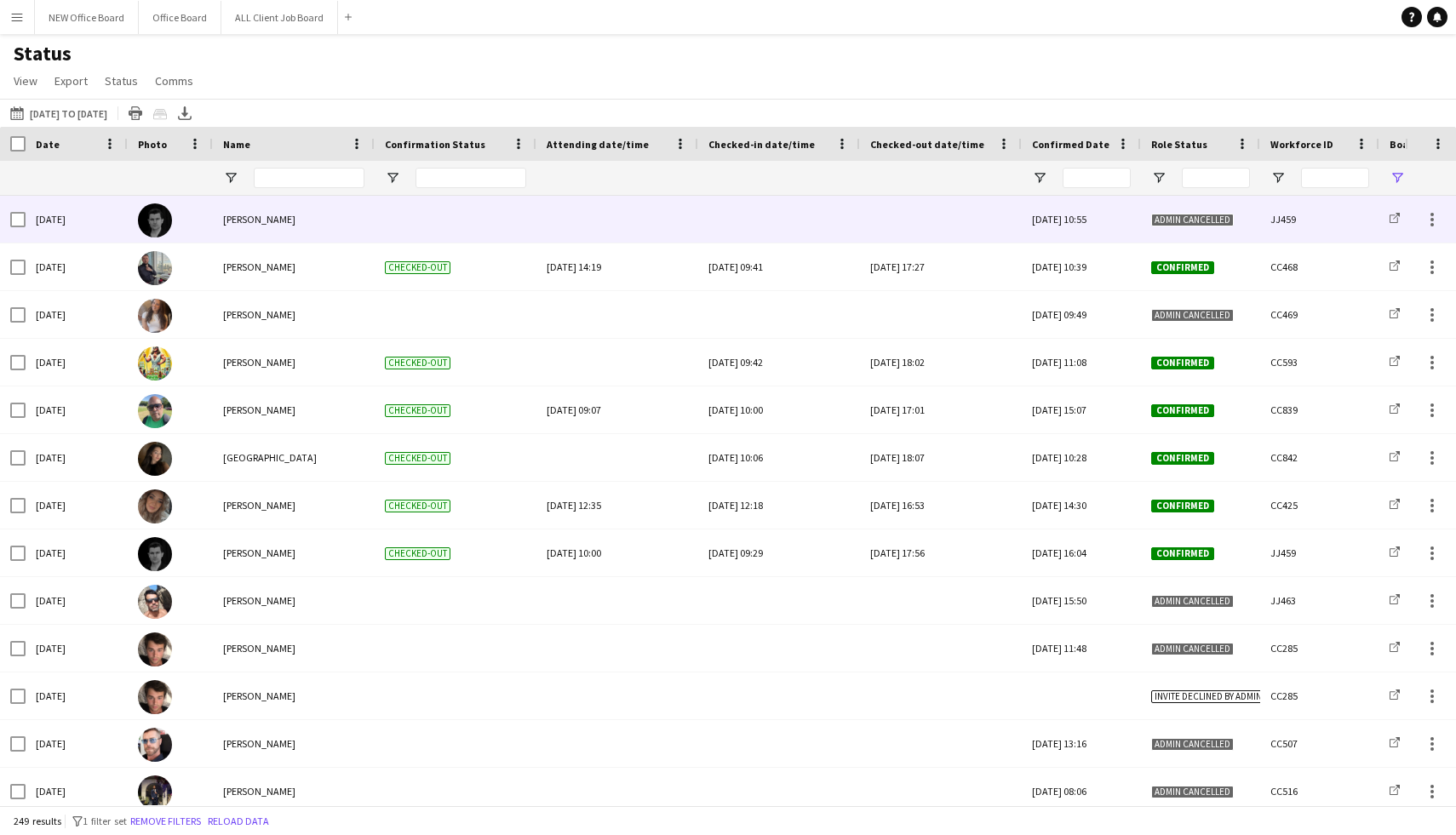
click at [412, 223] on div at bounding box center [455, 219] width 162 height 47
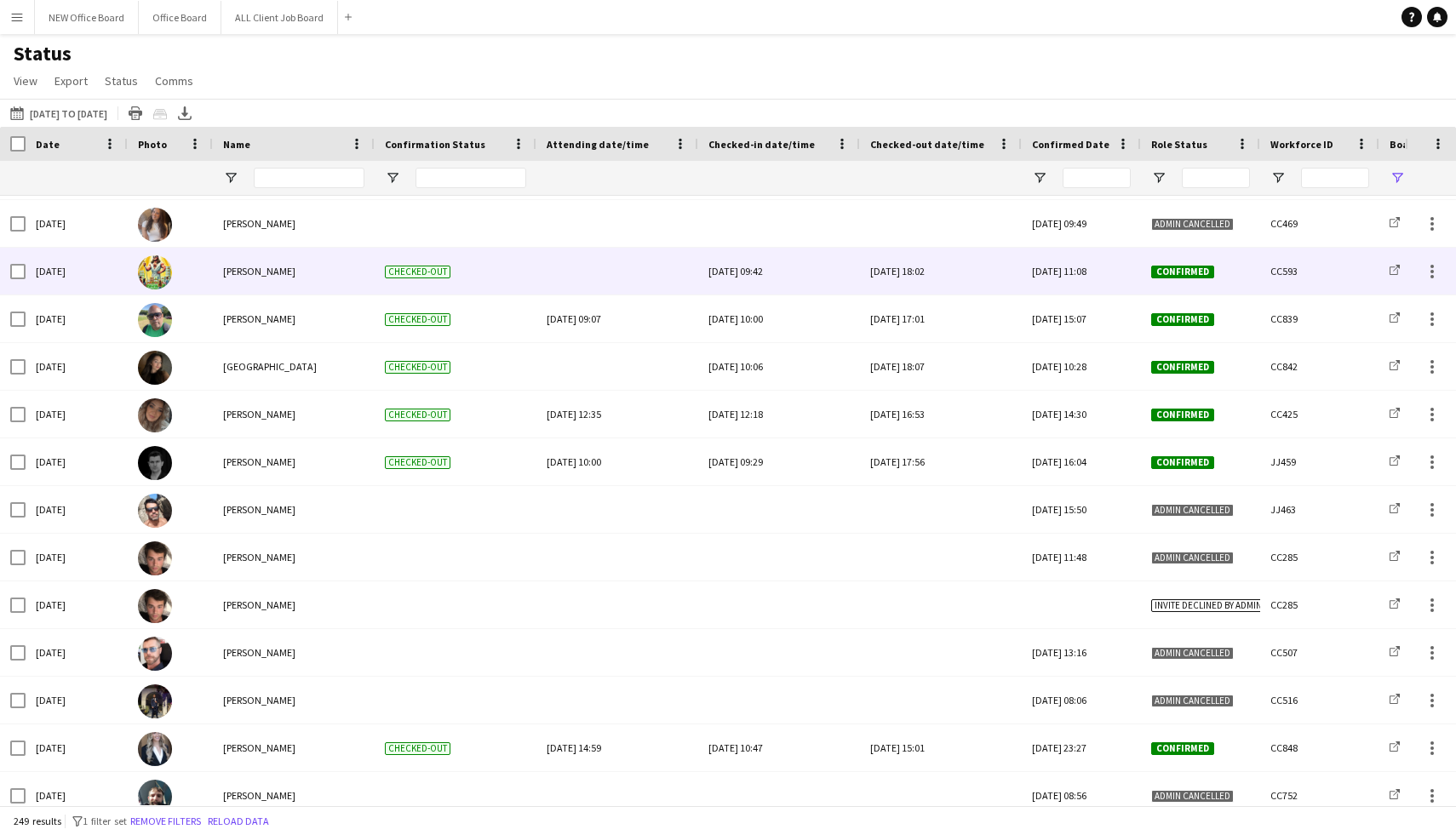
scroll to position [95, 0]
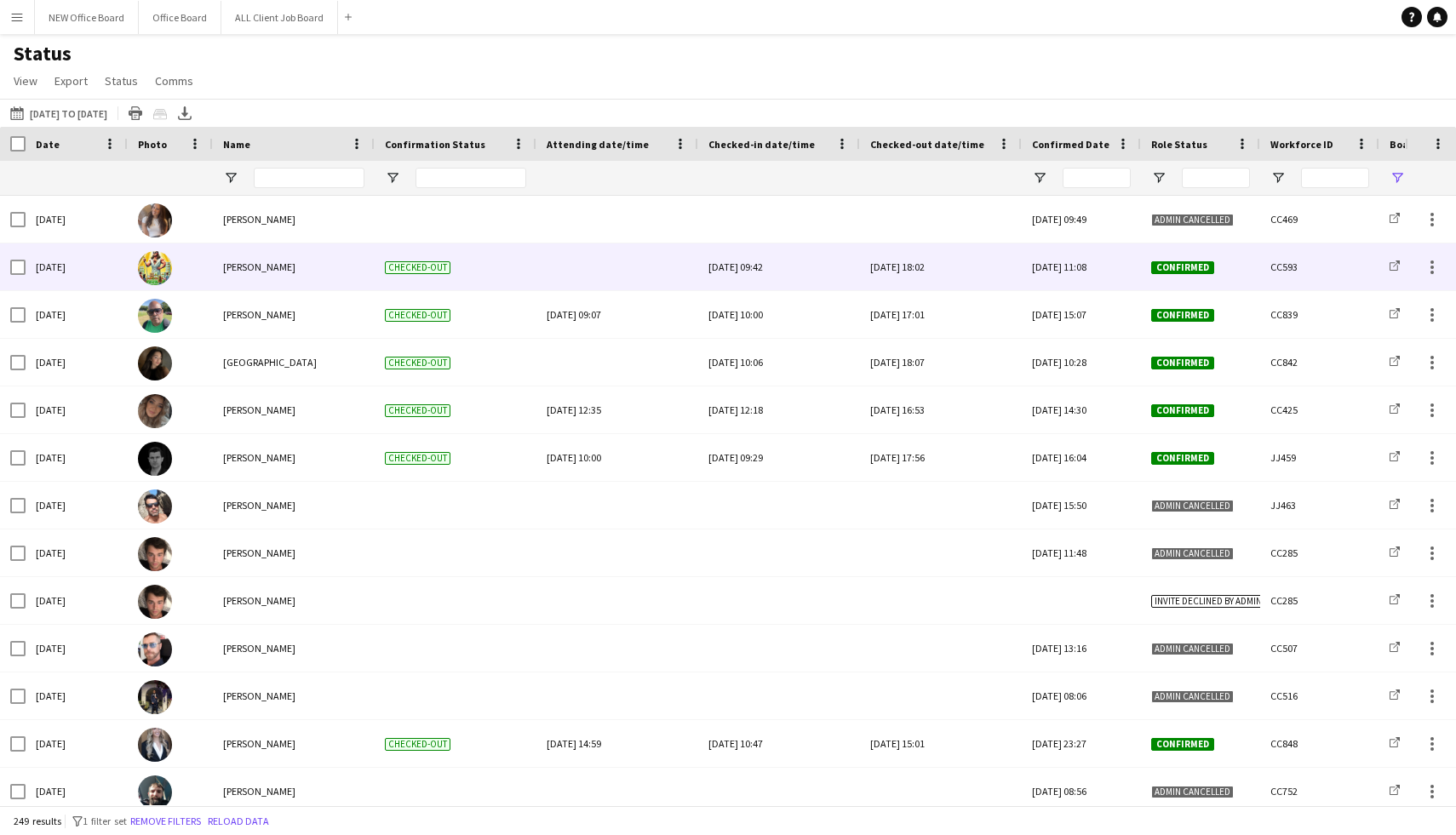
click at [430, 269] on span "Checked-out" at bounding box center [417, 268] width 65 height 13
click at [147, 280] on img at bounding box center [155, 268] width 34 height 34
click at [47, 269] on div "Mon, 8 Sep 2025" at bounding box center [77, 267] width 102 height 47
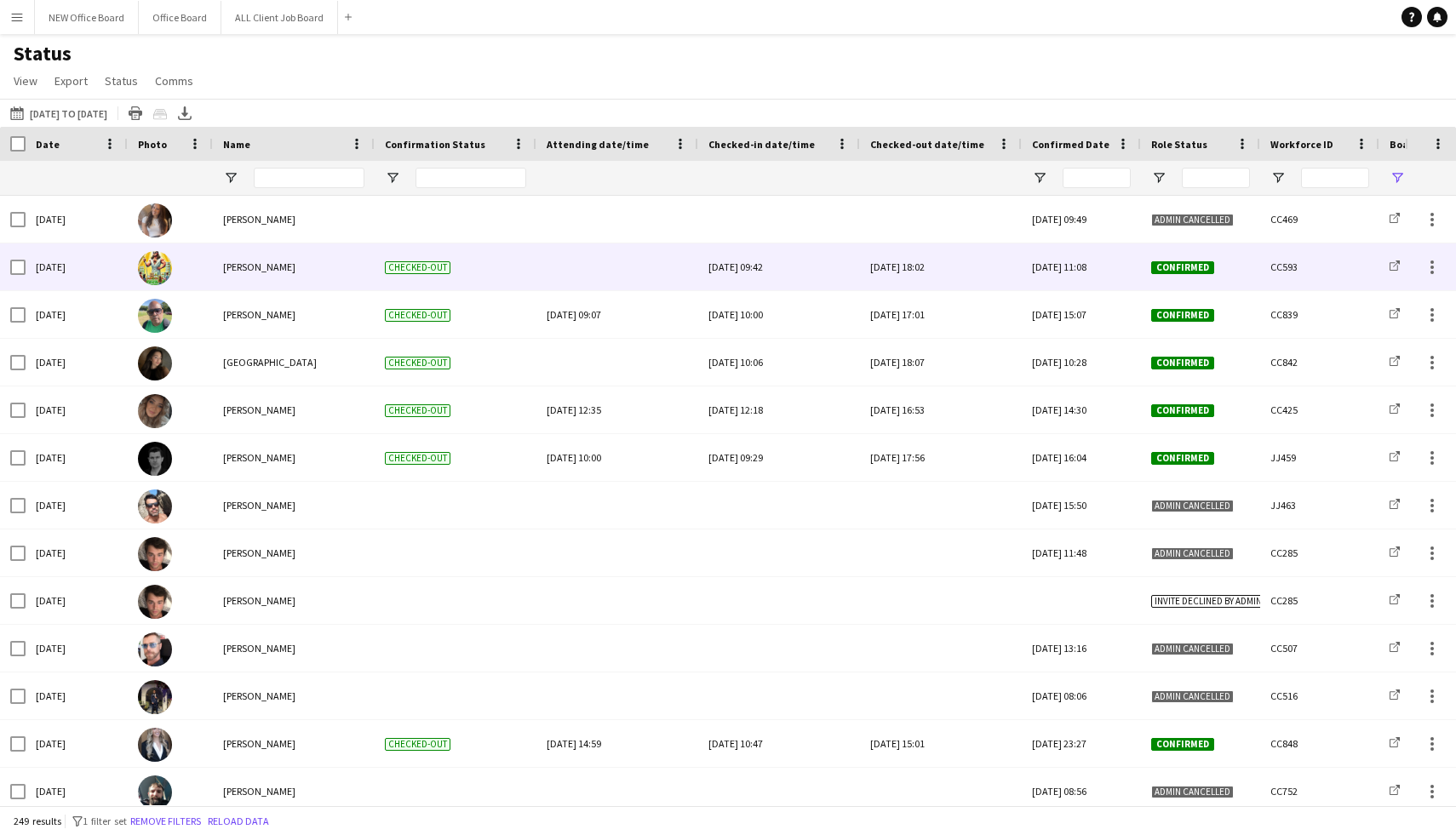
click at [26, 266] on div "Mon, 8 Sep 2025" at bounding box center [77, 267] width 102 height 47
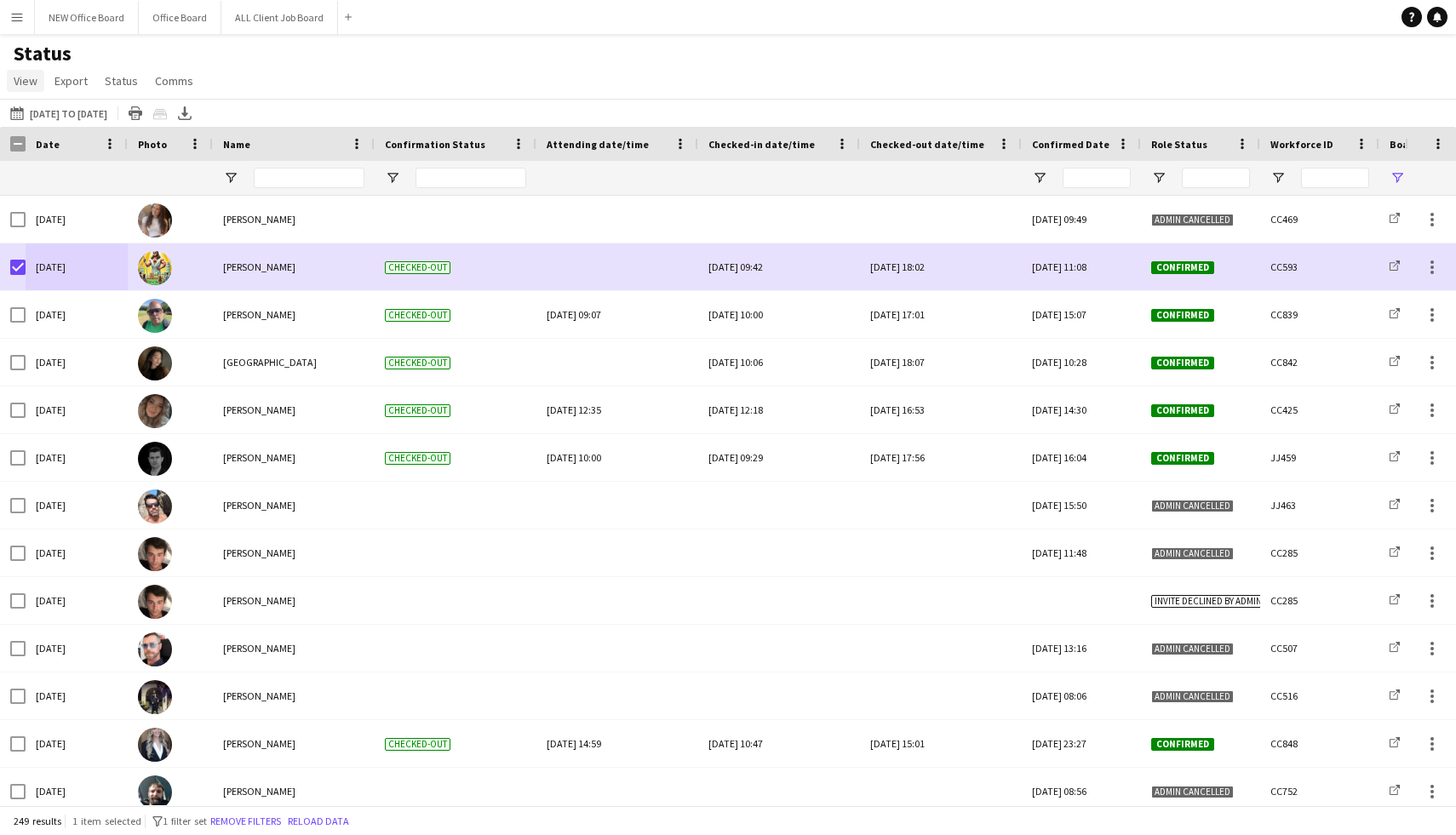
click at [32, 84] on span "View" at bounding box center [25, 81] width 24 height 15
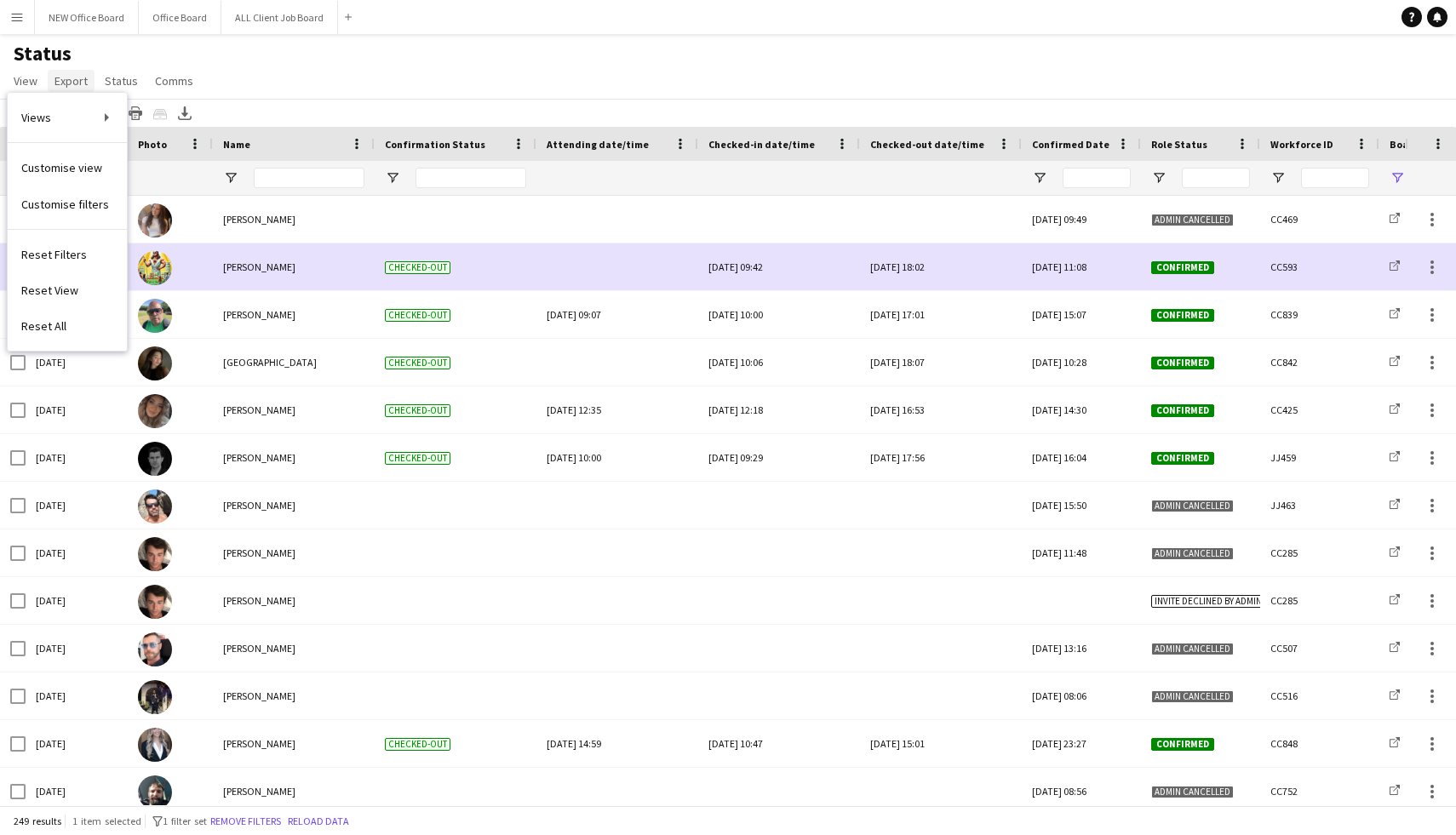
click at [65, 80] on span "Export" at bounding box center [71, 81] width 33 height 15
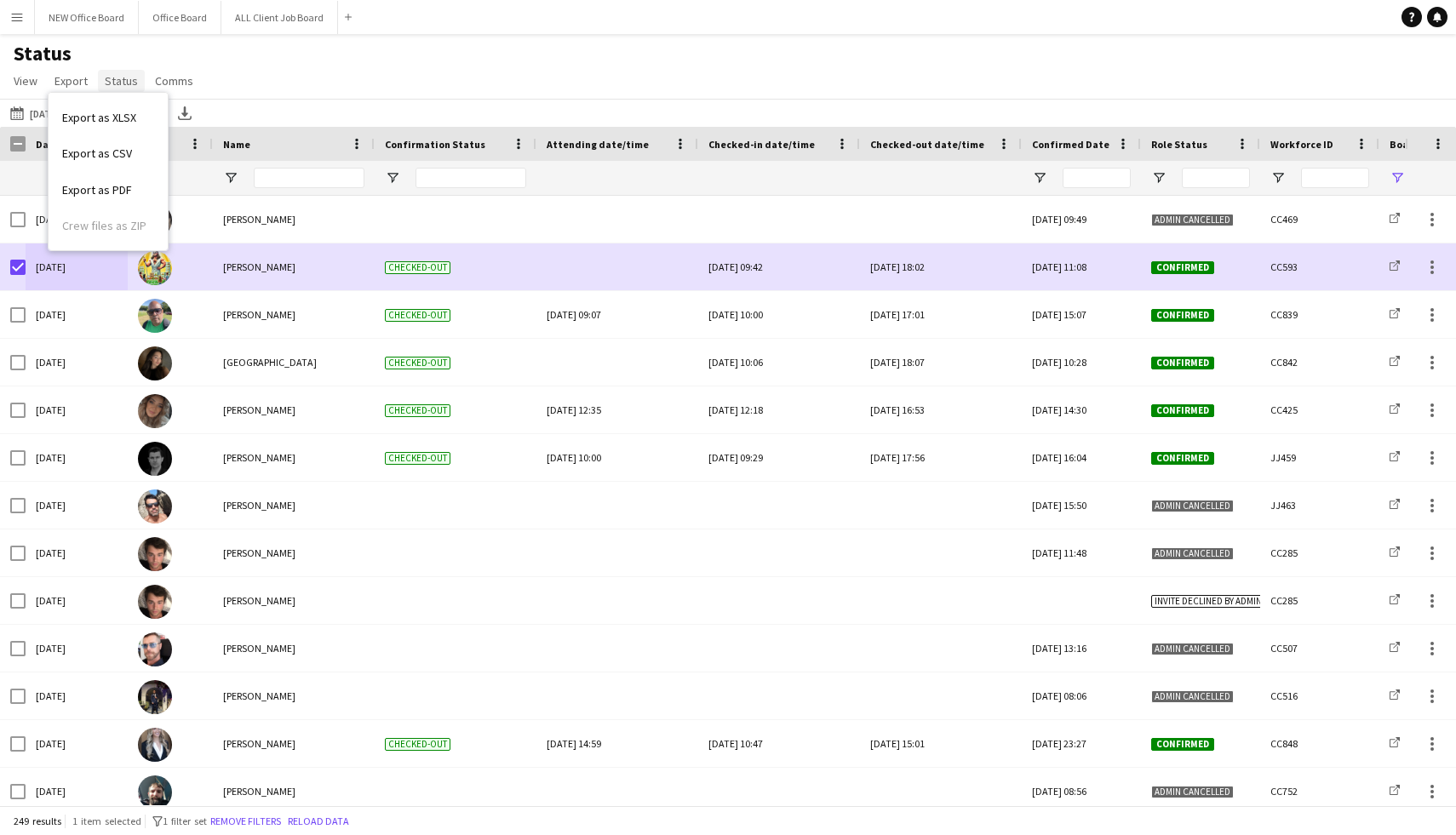
click at [100, 77] on link "Status" at bounding box center [122, 80] width 47 height 22
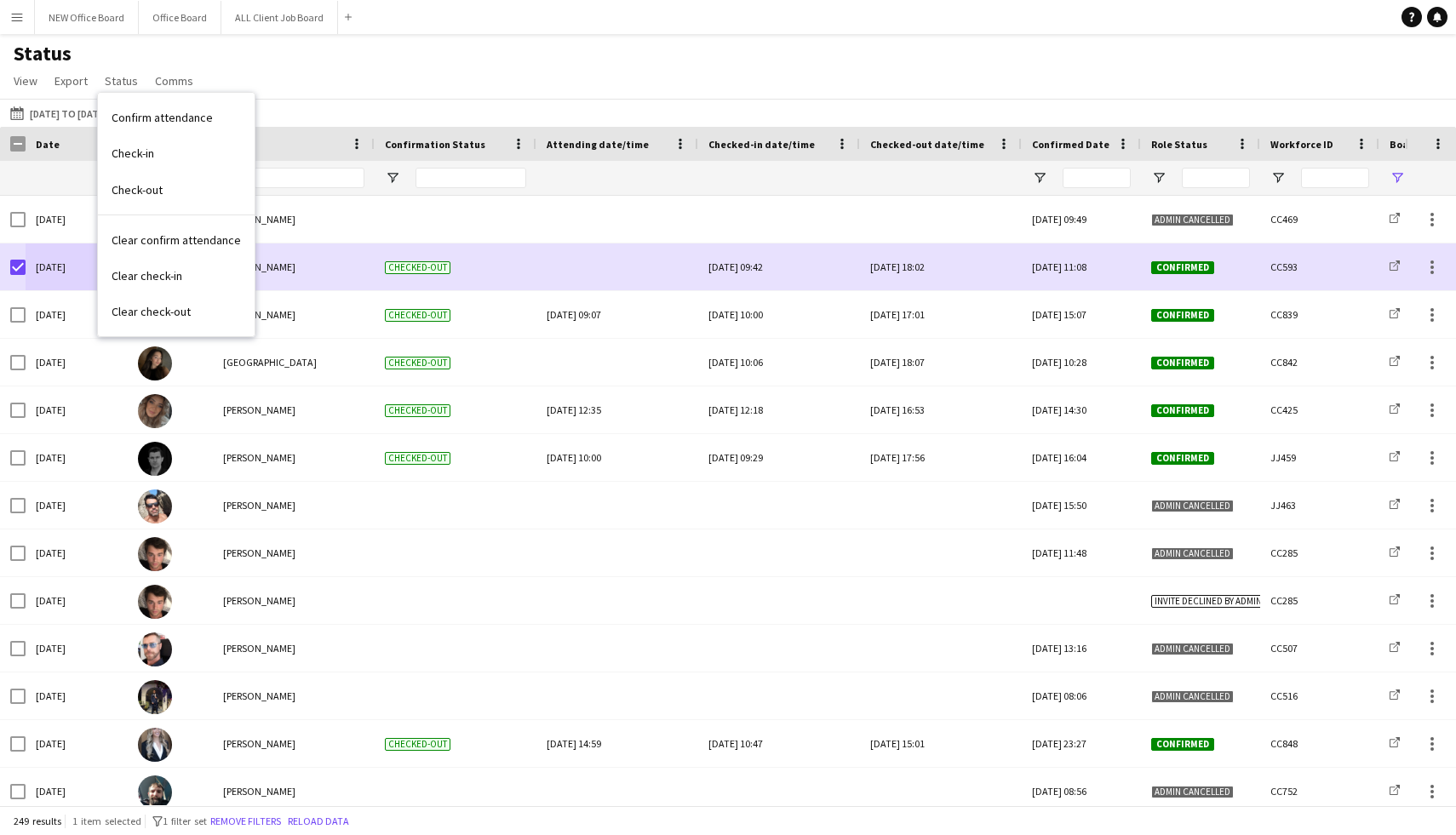
click at [386, 71] on div "Status View Views Default view New view Update view Delete view Edit name Custo…" at bounding box center [728, 69] width 1456 height 58
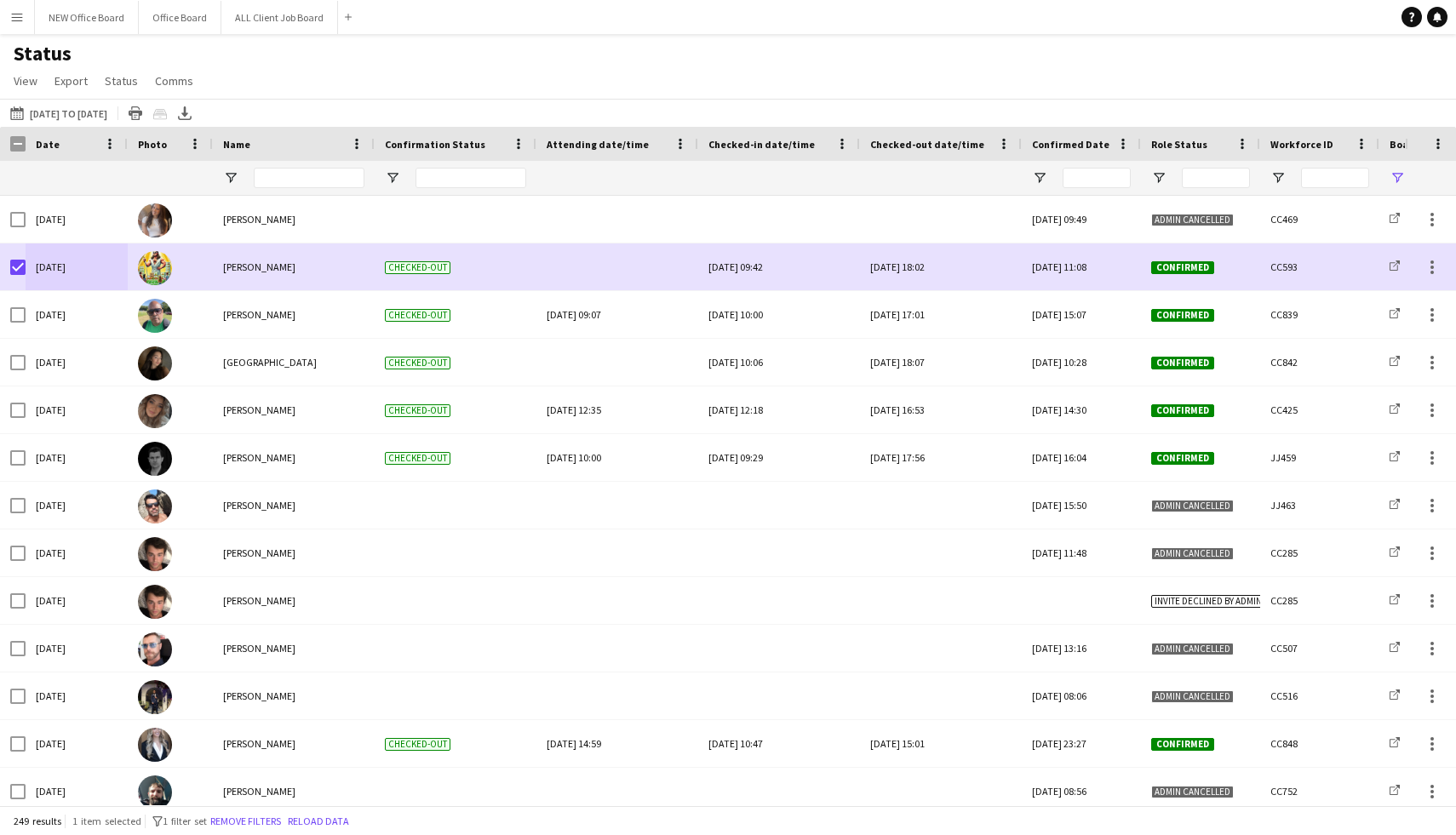
click at [17, 21] on app-icon "Menu" at bounding box center [17, 17] width 13 height 13
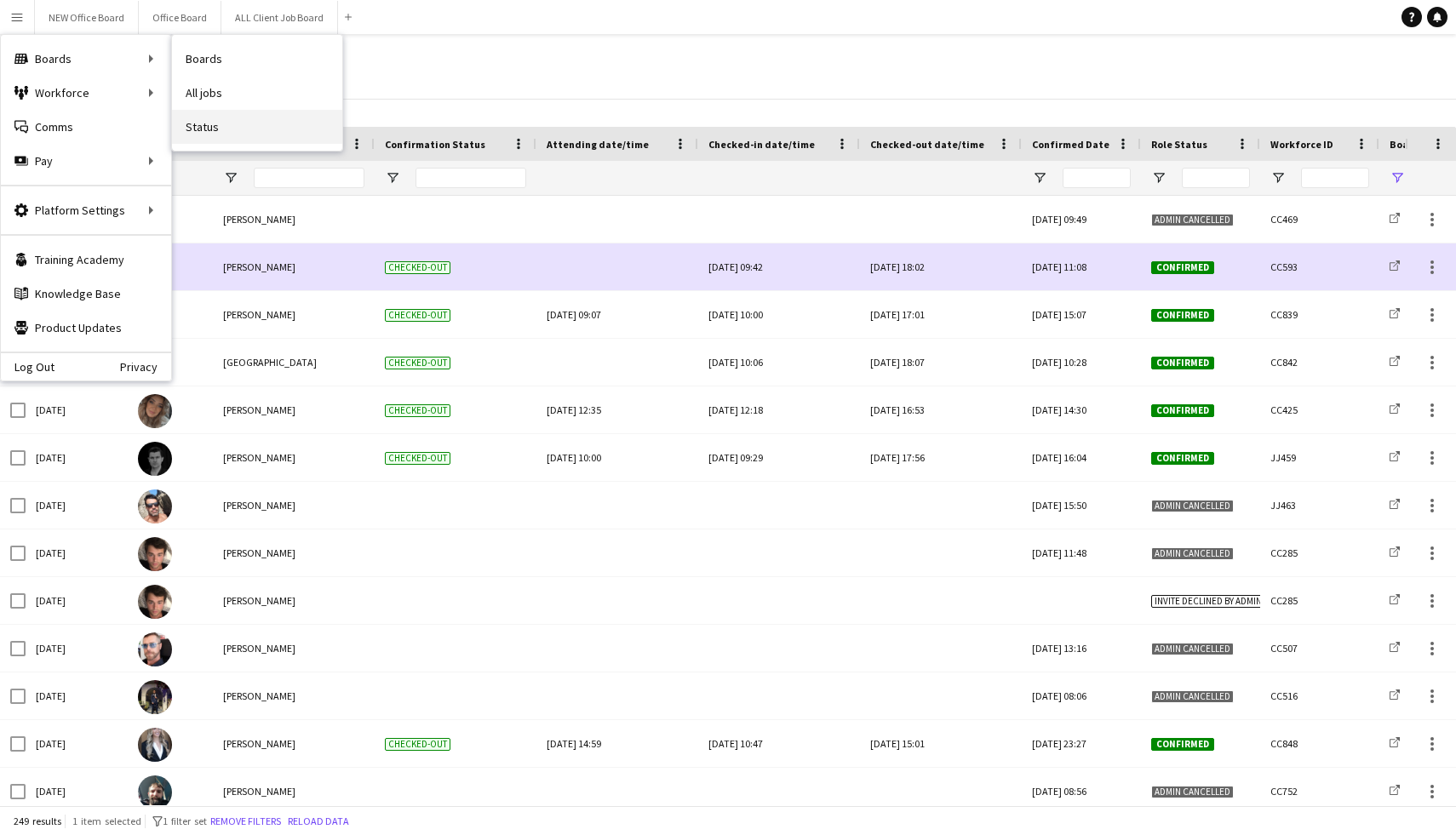
click at [213, 126] on link "Status" at bounding box center [257, 127] width 170 height 34
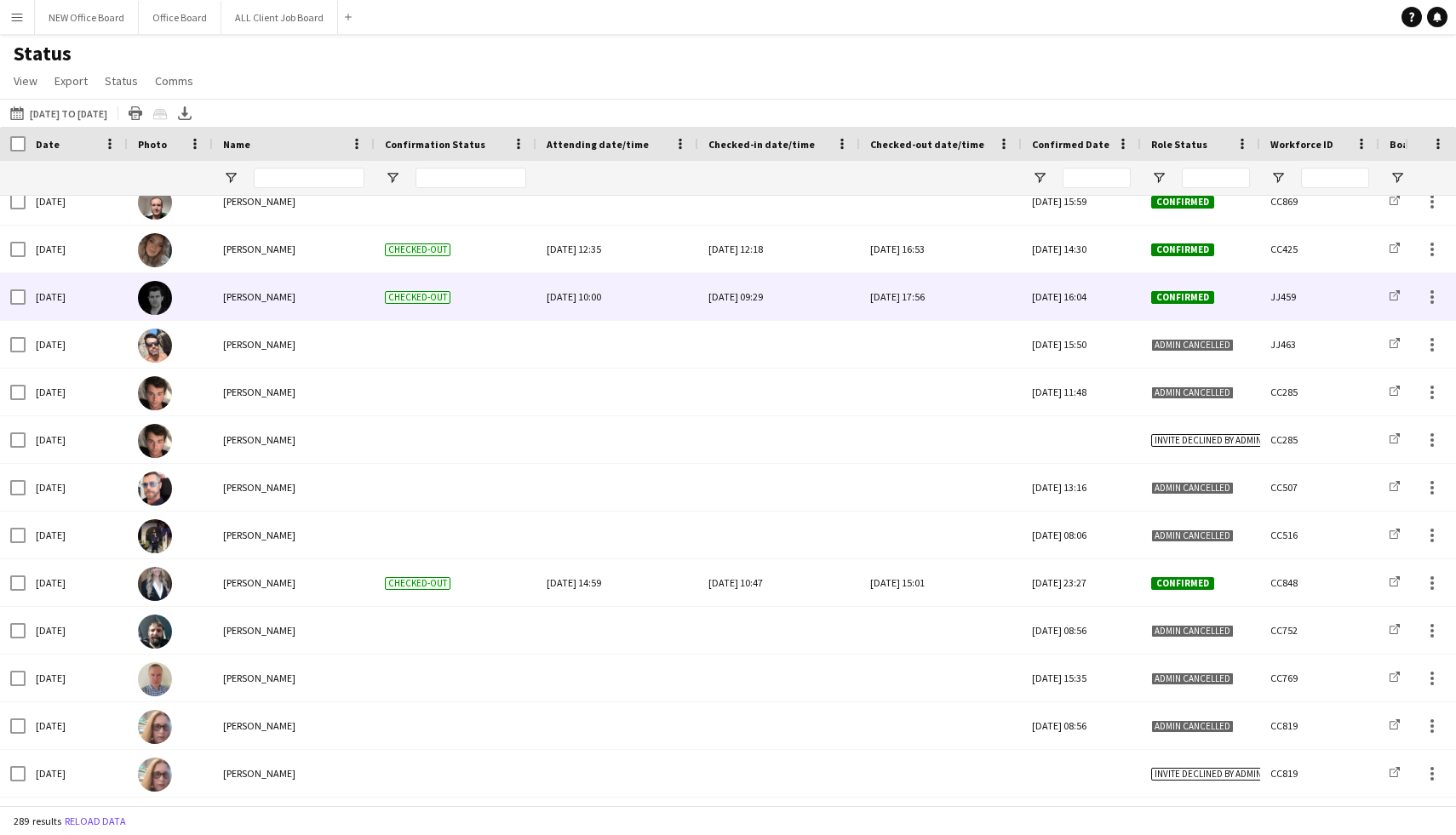
scroll to position [451, 0]
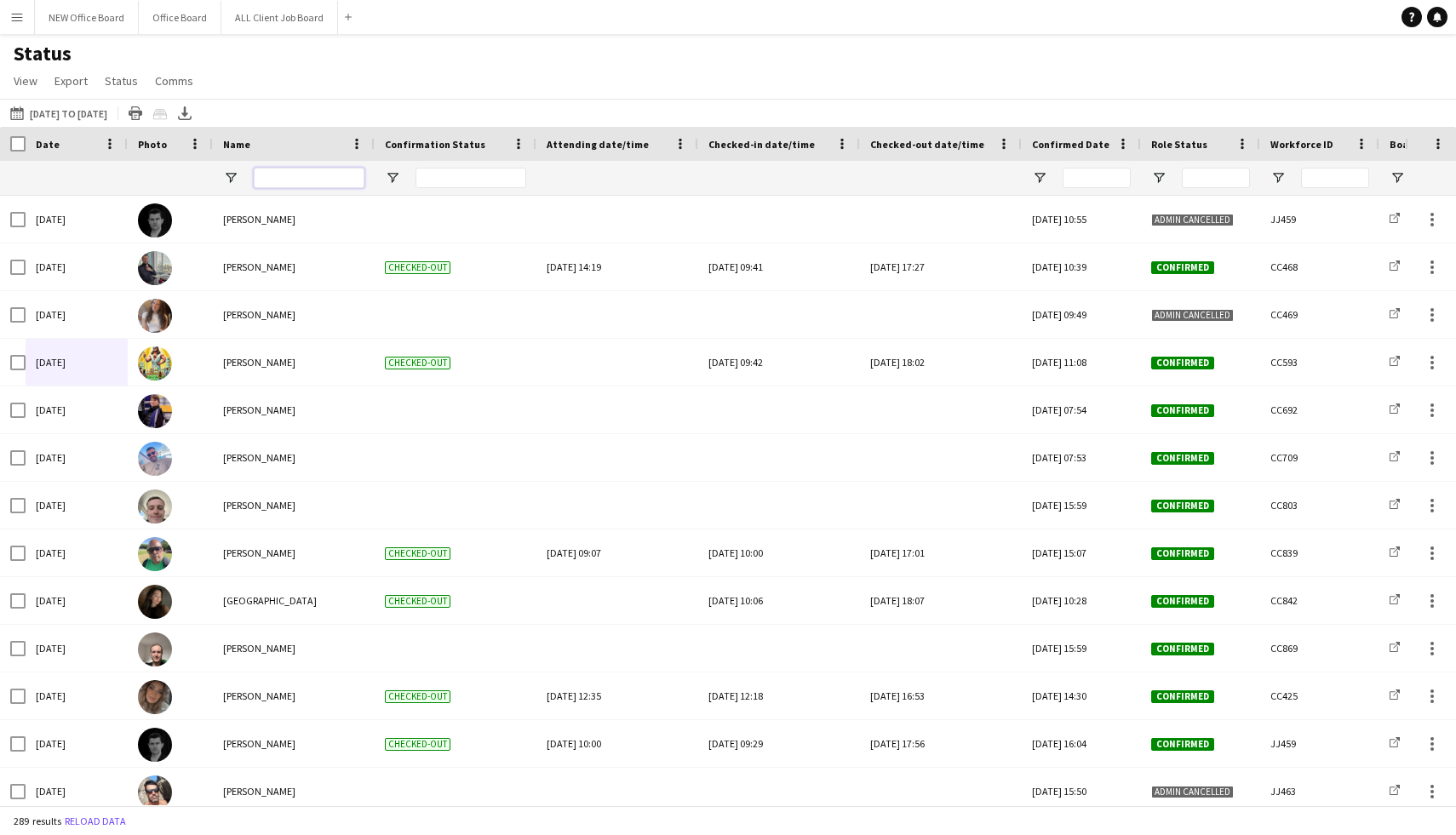
click at [297, 179] on input "Name Filter Input" at bounding box center [309, 179] width 111 height 21
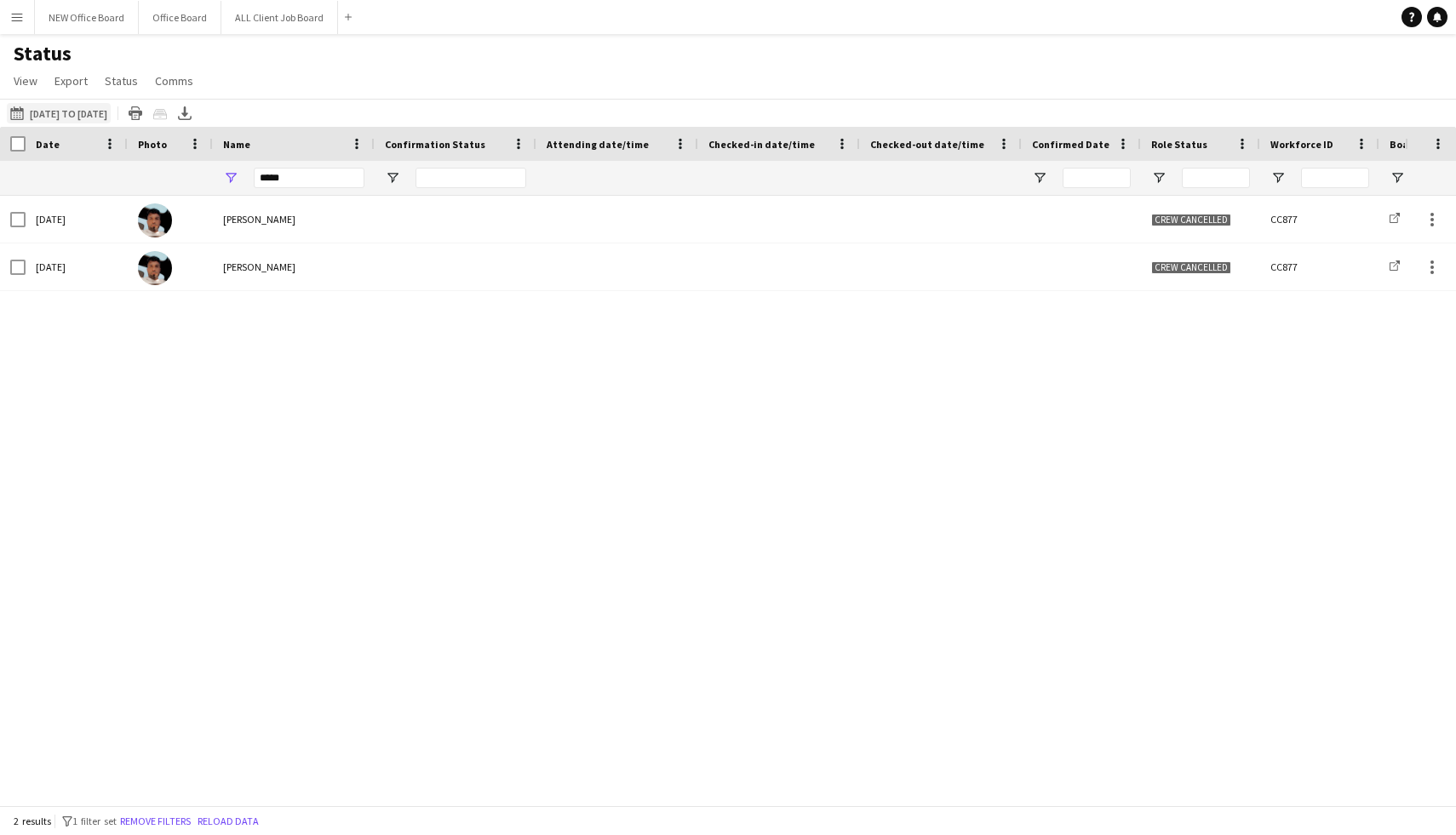
click at [111, 114] on button "This Week 08-09-2025 to 14-09-2025" at bounding box center [59, 113] width 104 height 21
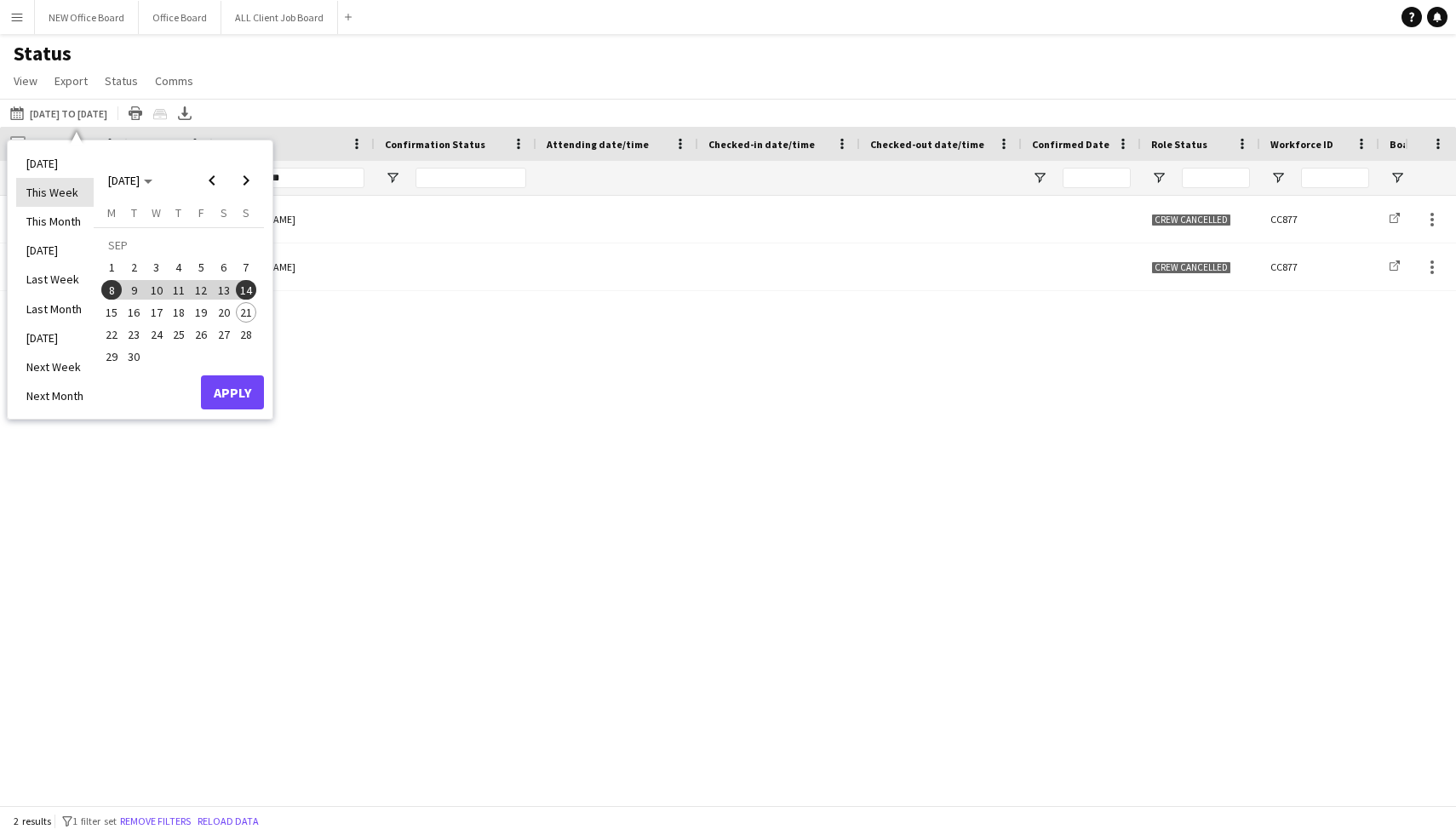
click at [65, 199] on li "This Week" at bounding box center [55, 192] width 77 height 29
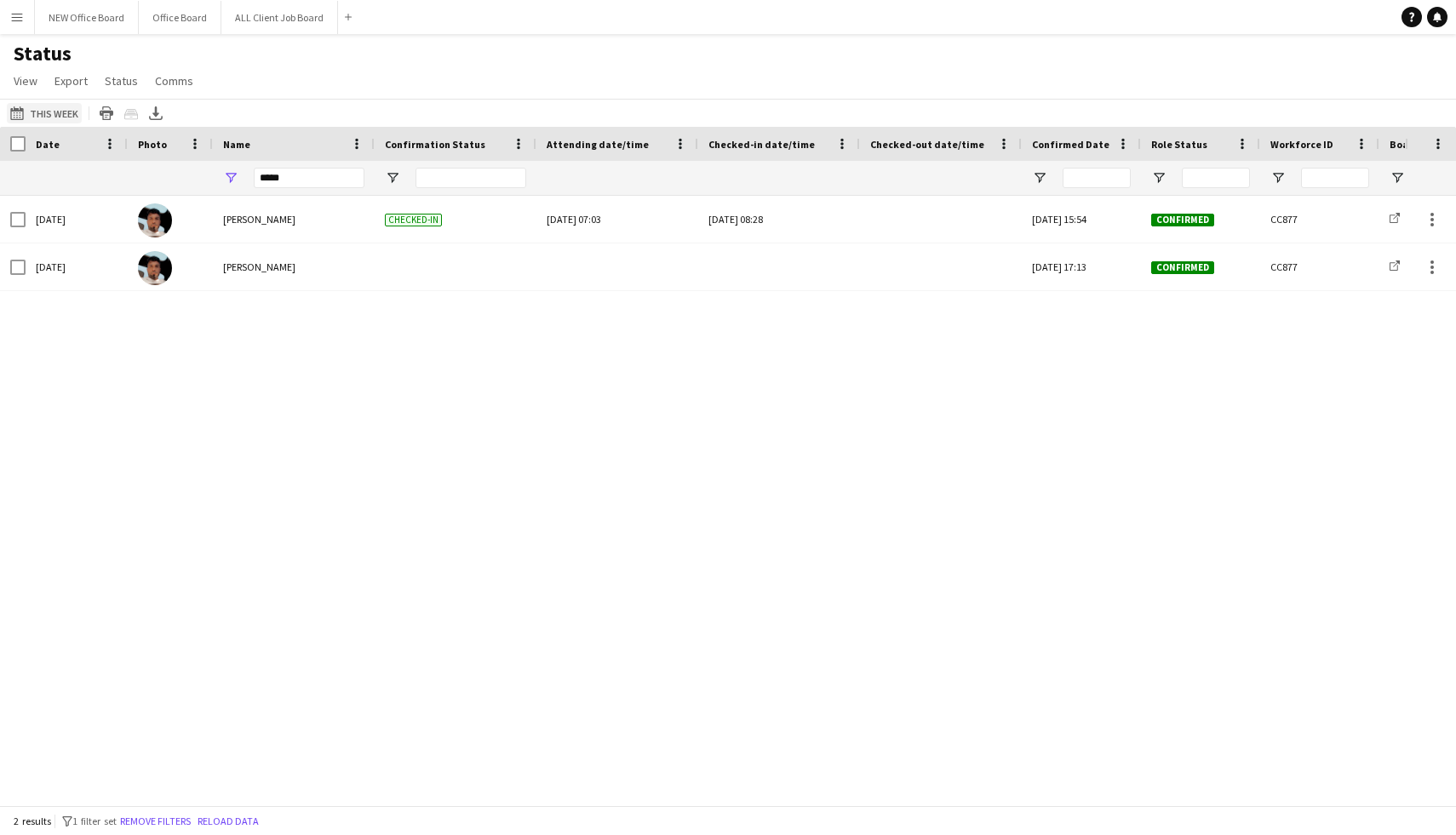
click at [70, 114] on button "This Week This Week" at bounding box center [43, 113] width 75 height 21
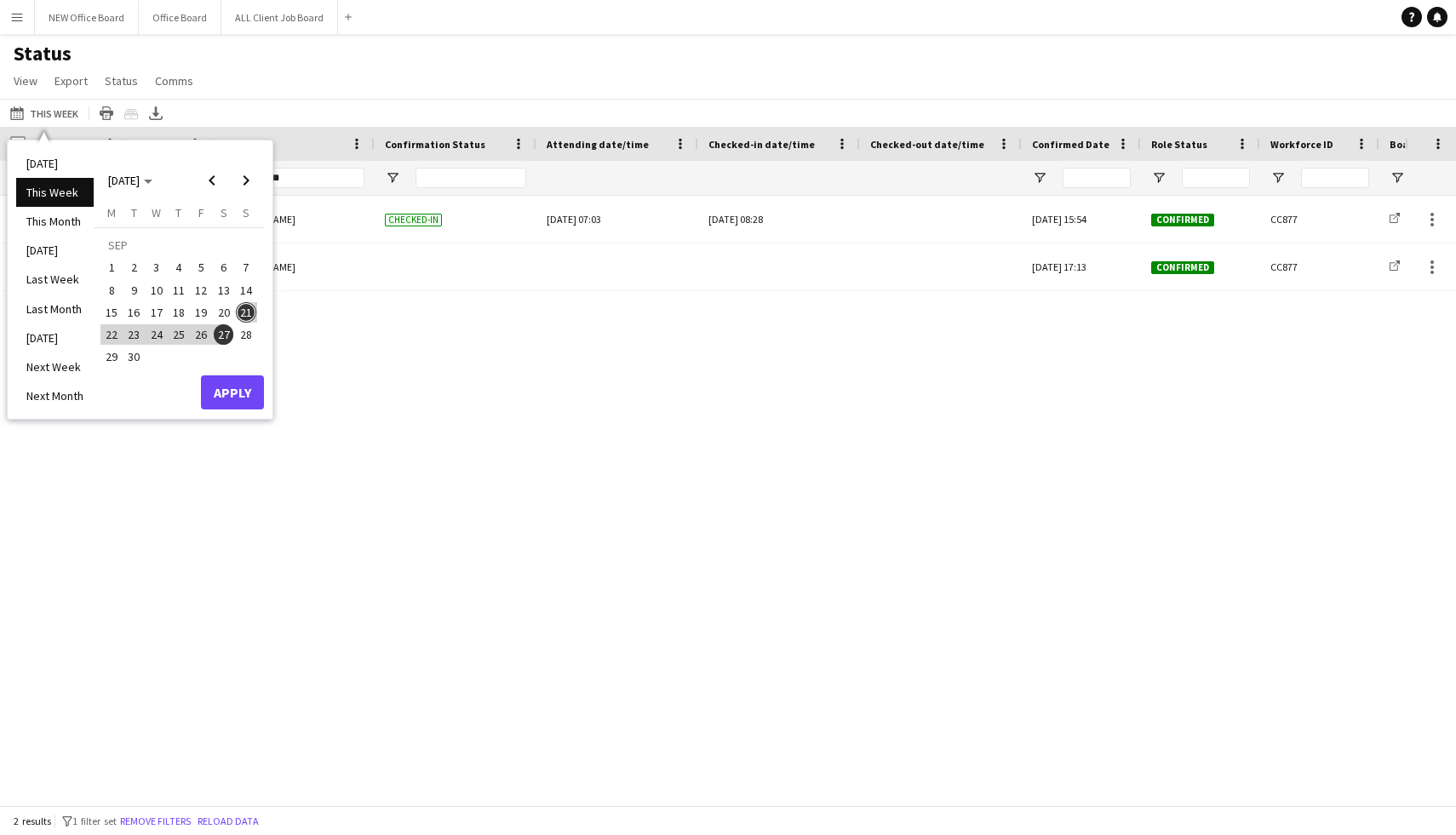
click at [381, 349] on div "Sun, 21 Sep 2025 Akeel Mahmood Checked-in Sun, 21 Sep 2025 07:03 Sun, 21 Sep 20…" at bounding box center [702, 500] width 1405 height 609
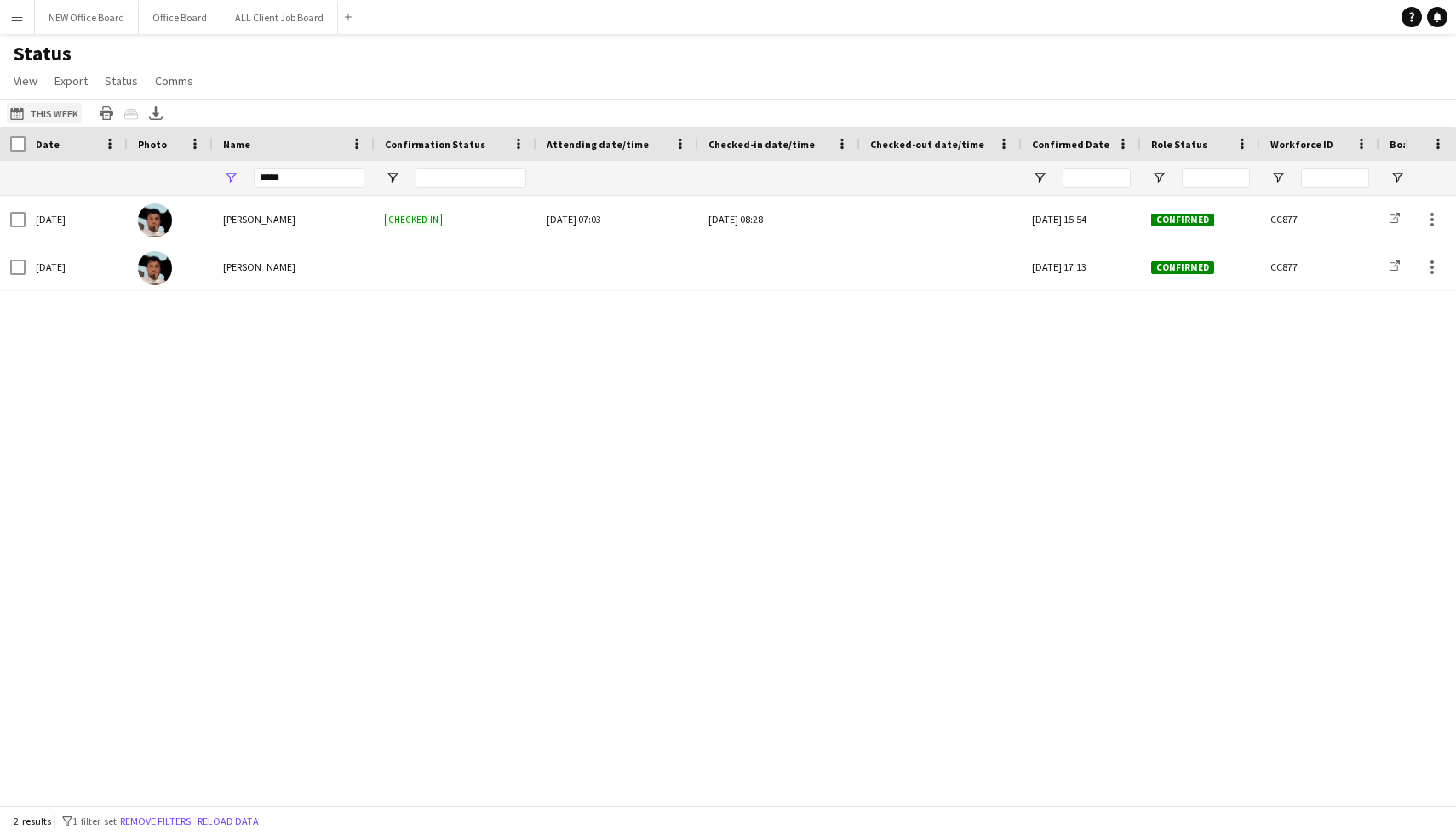
click at [56, 109] on button "This Week This Week" at bounding box center [43, 113] width 75 height 21
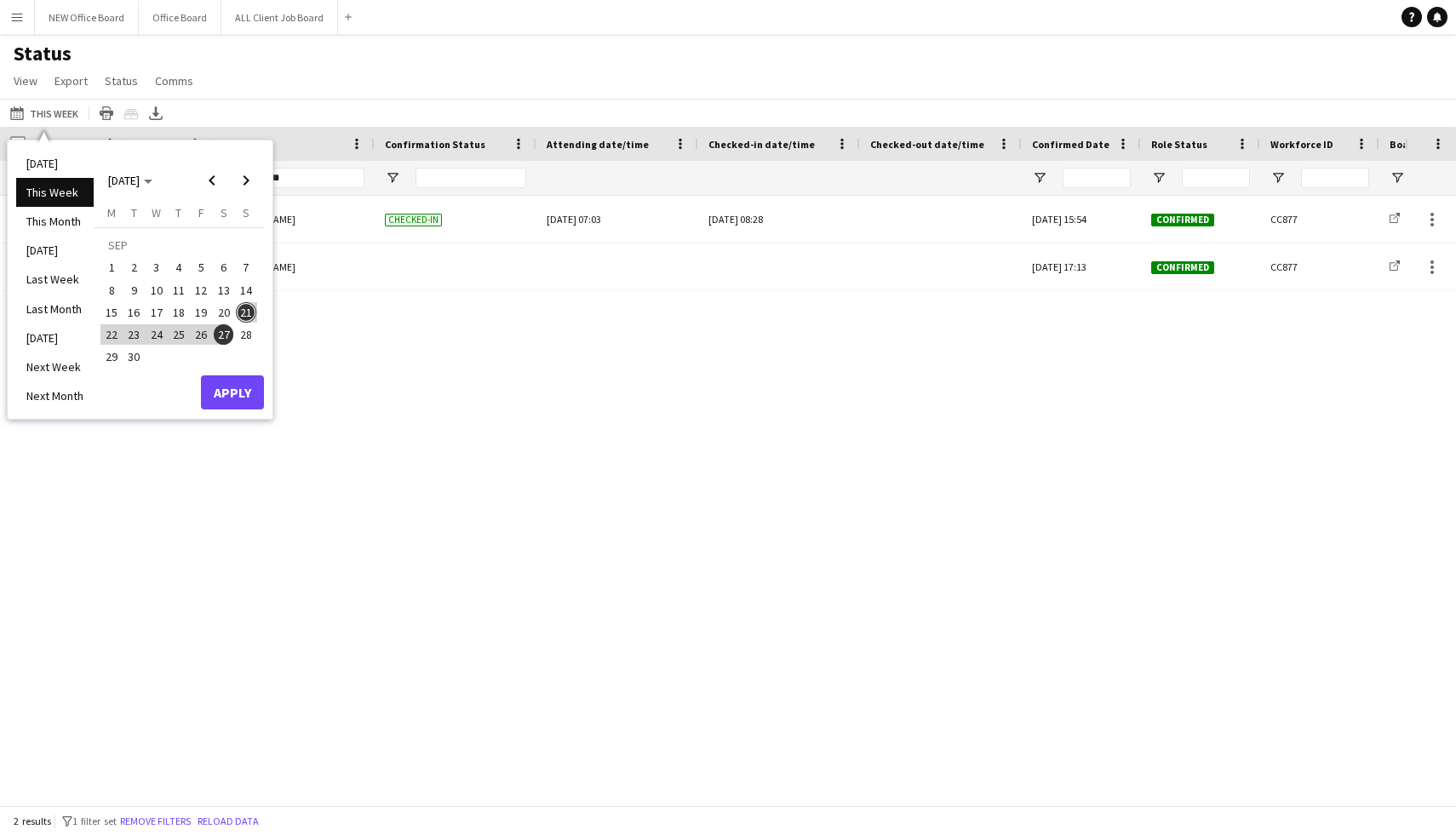
click at [228, 312] on span "20" at bounding box center [224, 313] width 21 height 21
click at [235, 393] on button "Apply" at bounding box center [232, 393] width 63 height 34
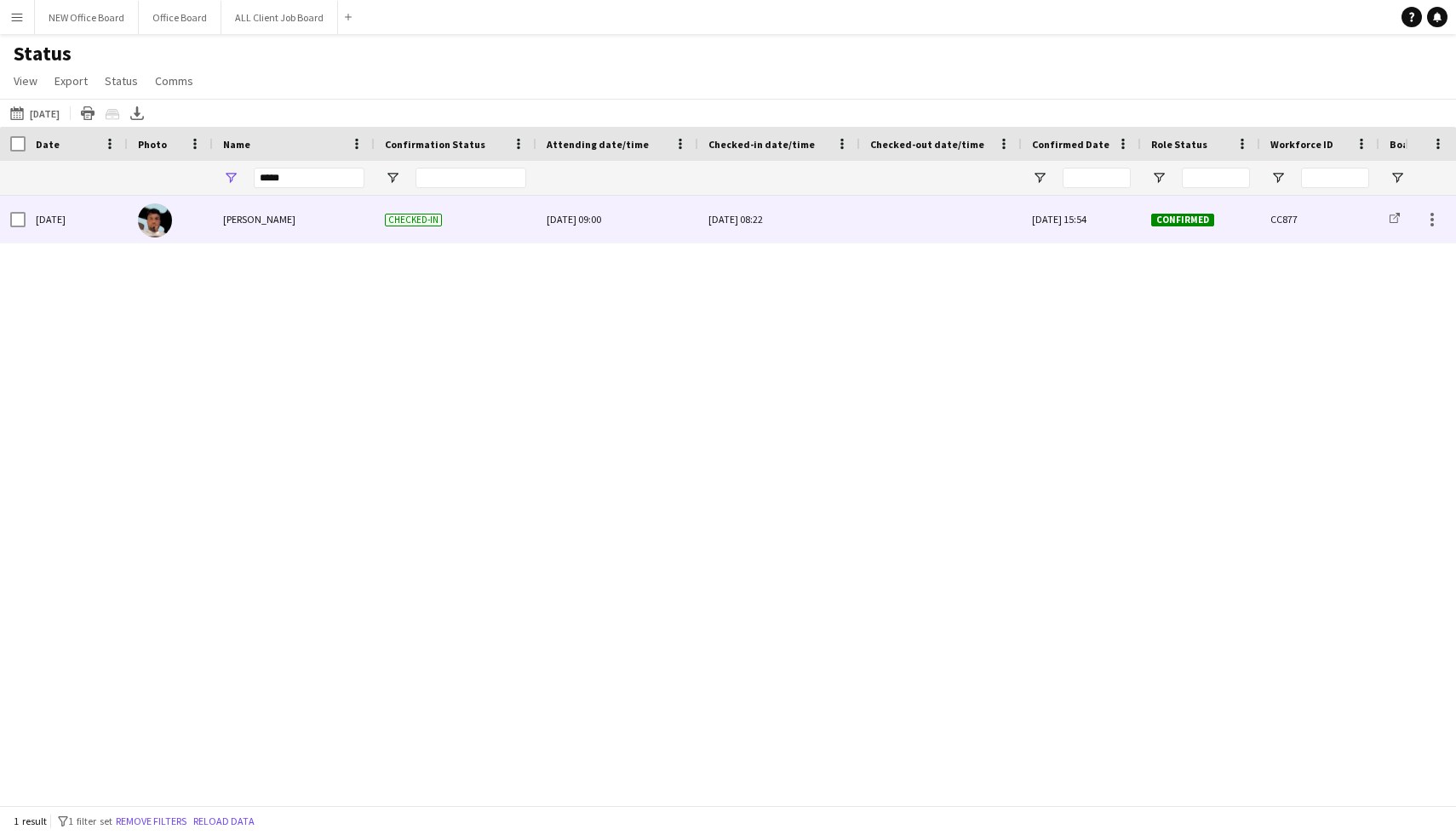
click at [28, 218] on div "Sat, 20 Sep 2025" at bounding box center [77, 219] width 102 height 47
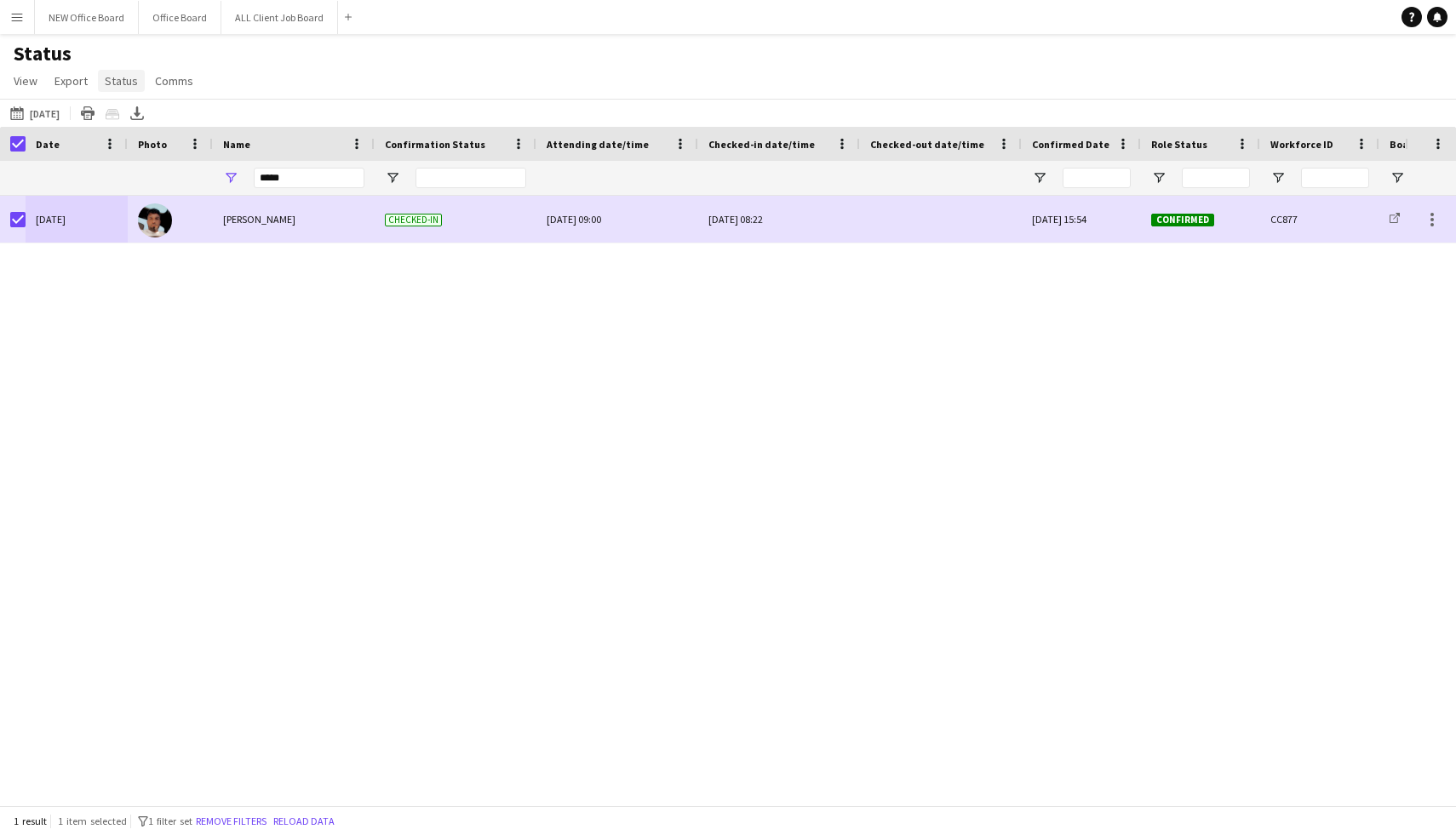
click at [99, 80] on link "Status" at bounding box center [122, 80] width 47 height 22
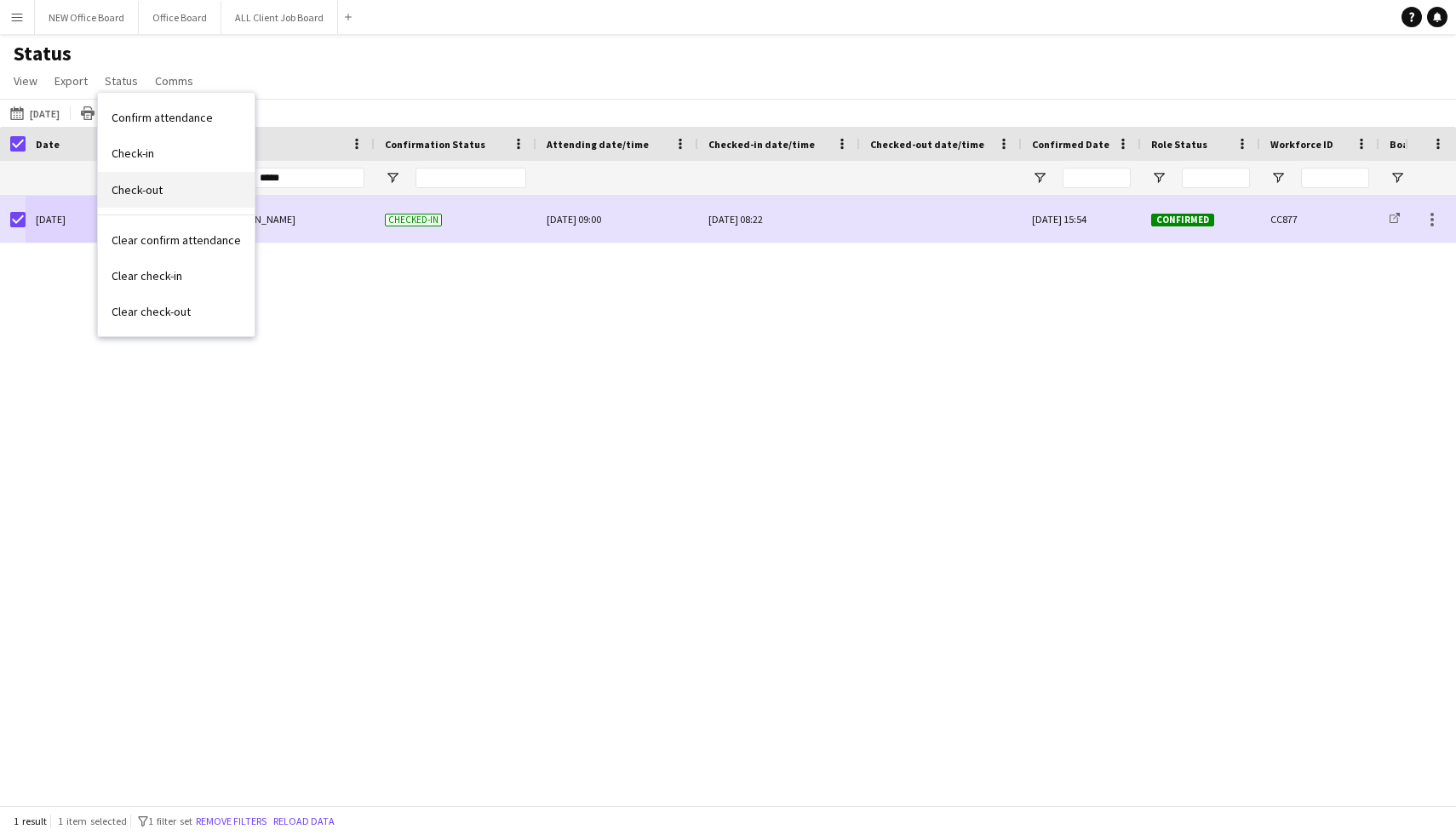
click at [176, 188] on link "Check-out" at bounding box center [177, 190] width 157 height 36
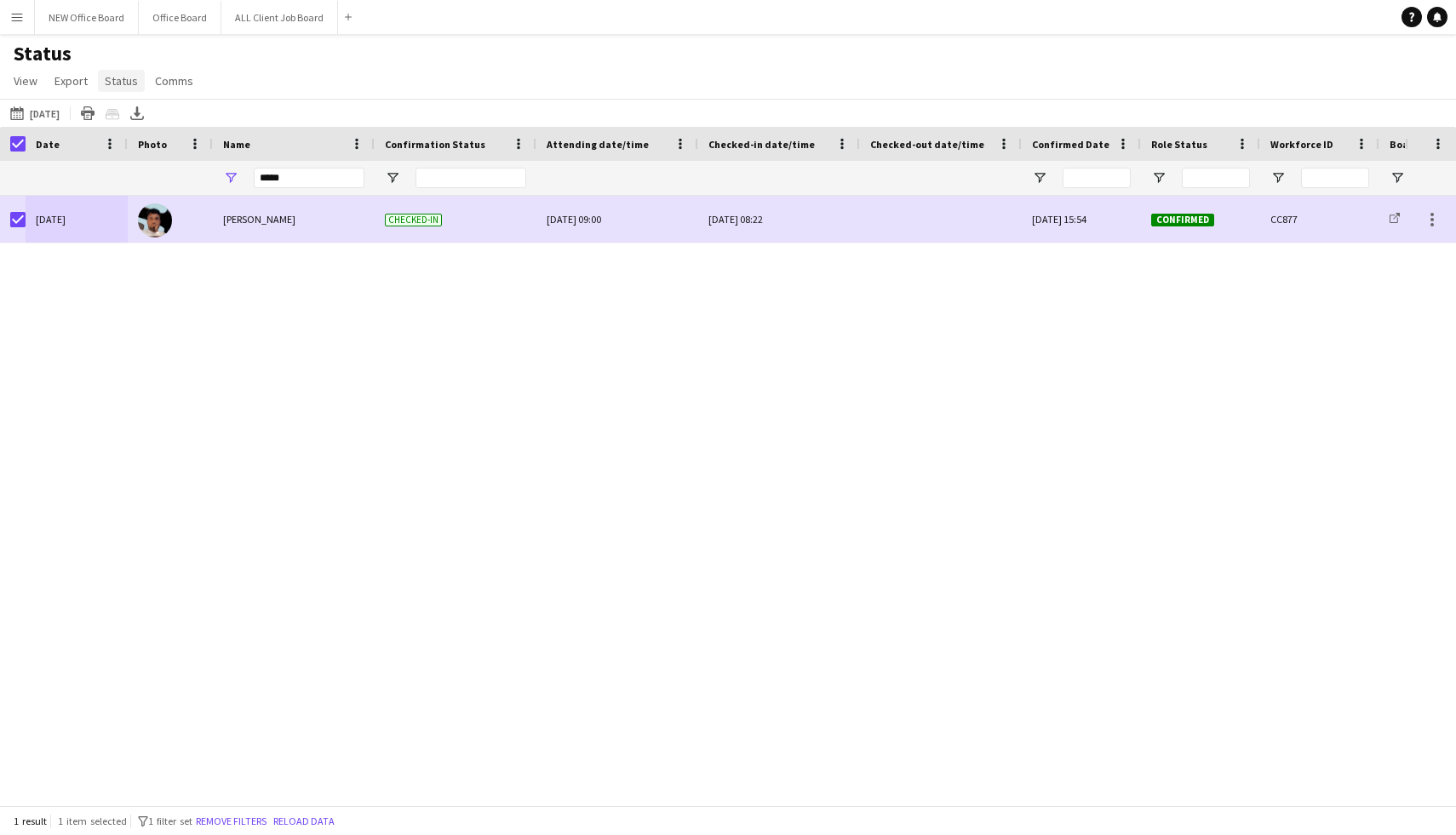
click at [121, 76] on span "Status" at bounding box center [121, 81] width 33 height 15
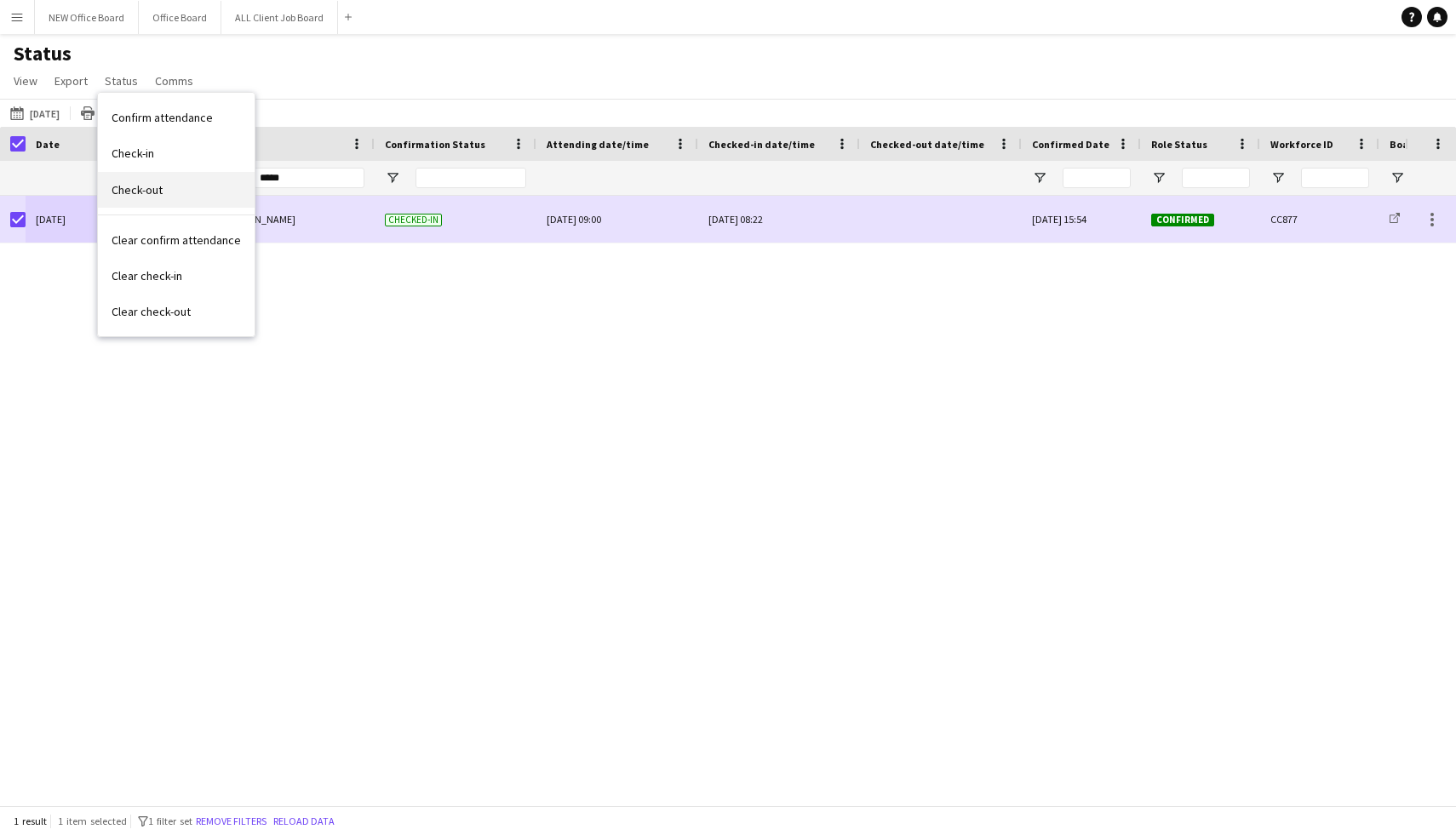
click at [180, 186] on link "Check-out" at bounding box center [177, 190] width 157 height 36
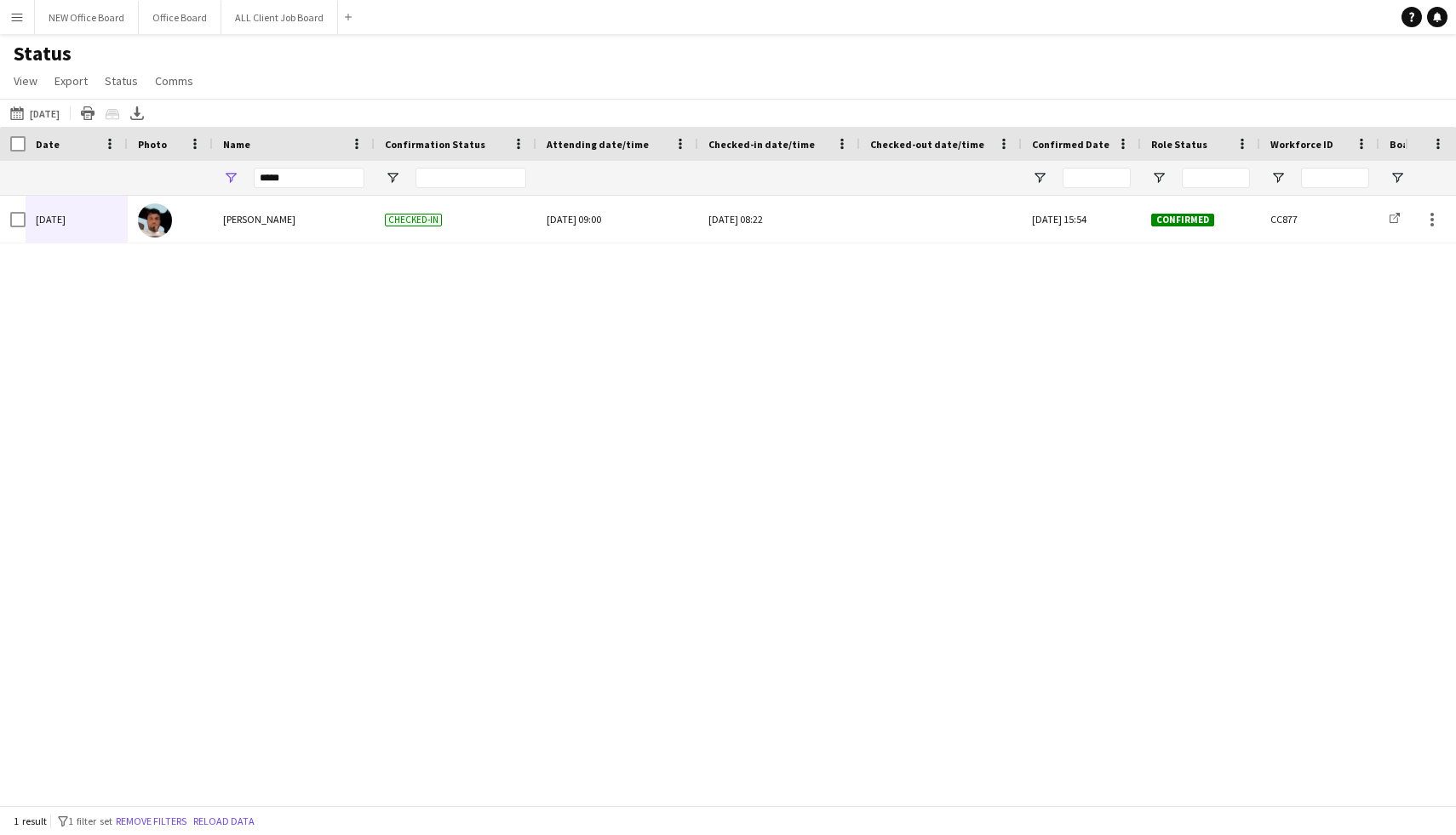
click at [183, 378] on div "Sat, 20 Sep 2025 Akeel Mahmood Checked-in Fri, 19 Sep 2025 09:00 Sat, 20 Sep 20…" at bounding box center [702, 500] width 1405 height 609
click at [333, 179] on input "*****" at bounding box center [309, 179] width 111 height 21
type input "*"
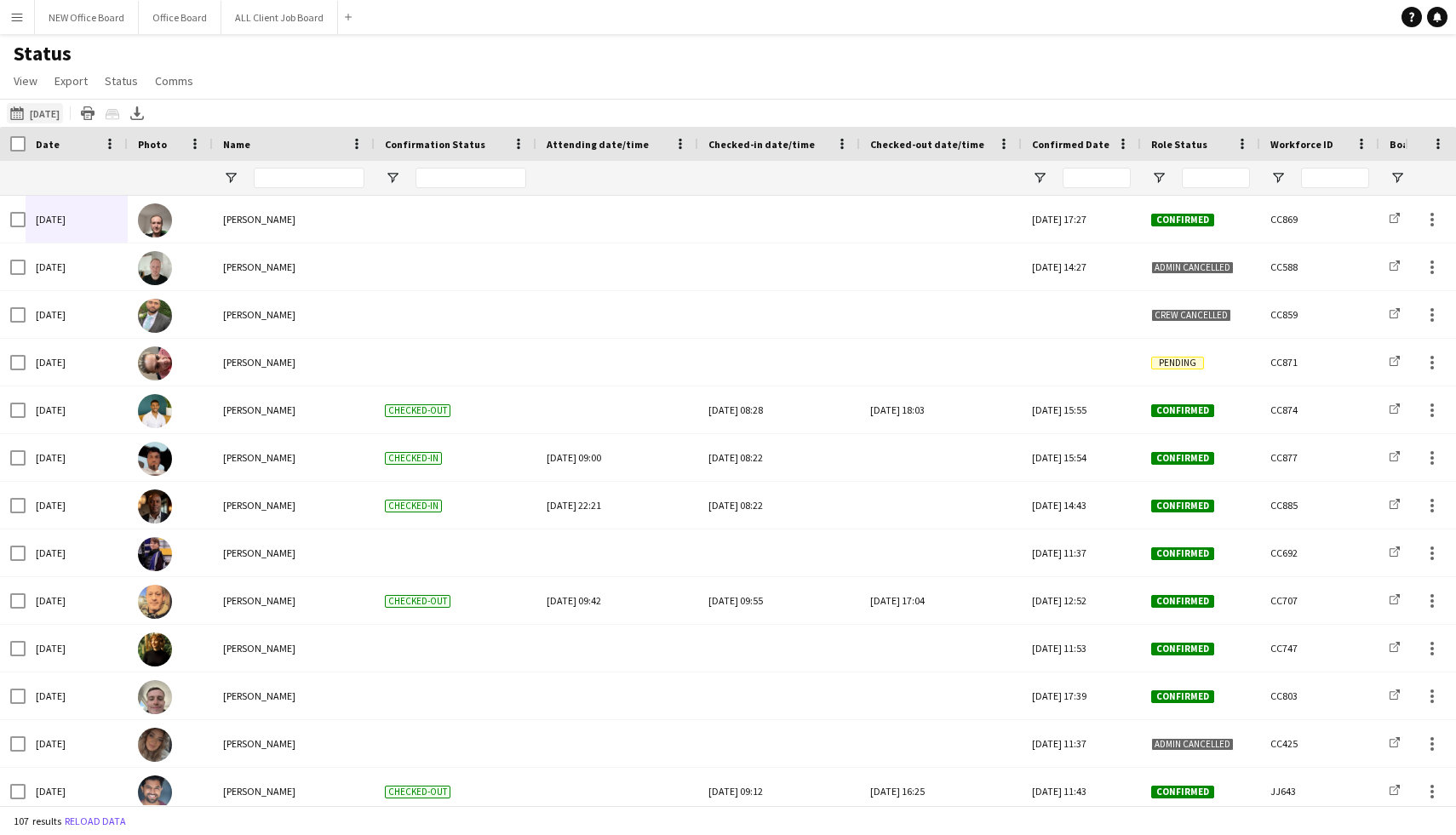
click at [40, 111] on button "This Week Yesterday" at bounding box center [34, 113] width 56 height 21
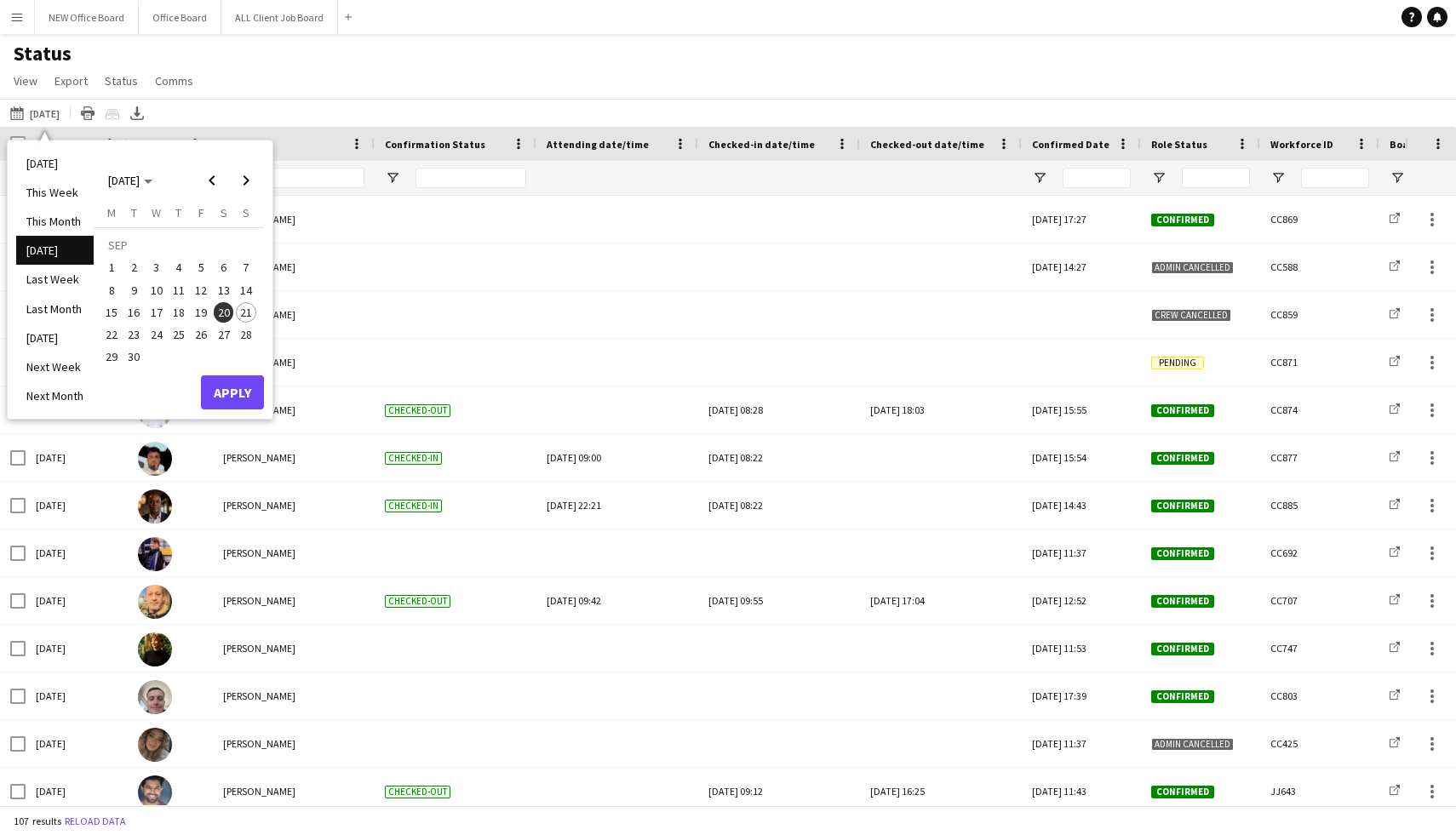
click at [247, 315] on span "21" at bounding box center [247, 313] width 21 height 21
click at [241, 384] on button "Apply" at bounding box center [232, 393] width 63 height 34
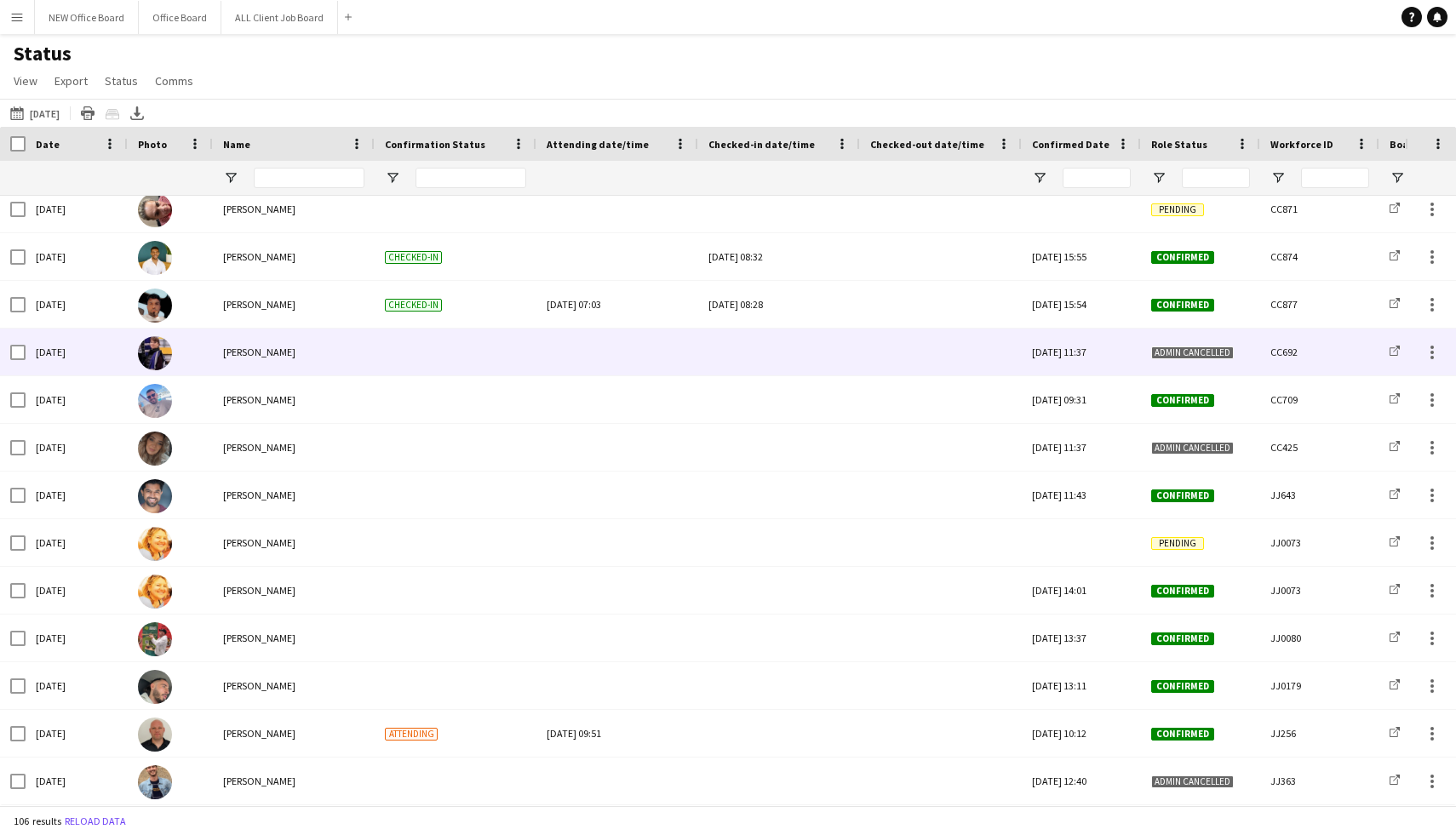
scroll to position [119, 0]
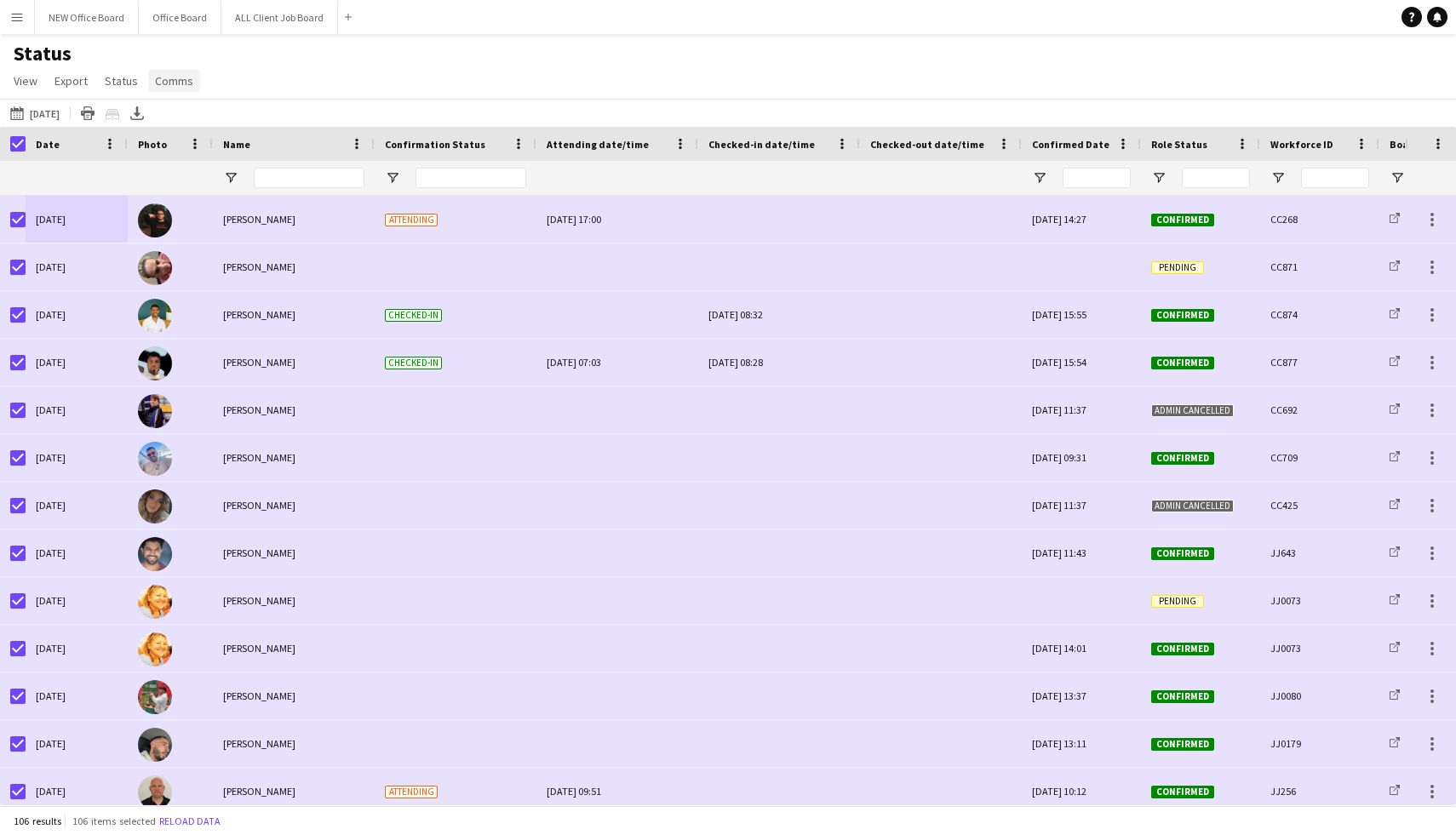
click at [181, 79] on span "Comms" at bounding box center [174, 81] width 39 height 15
click at [312, 80] on div "Status View Views Default view New view Update view Delete view Edit name Custo…" at bounding box center [728, 69] width 1456 height 58
click at [1160, 181] on span "Open Filter Menu" at bounding box center [1159, 178] width 15 height 15
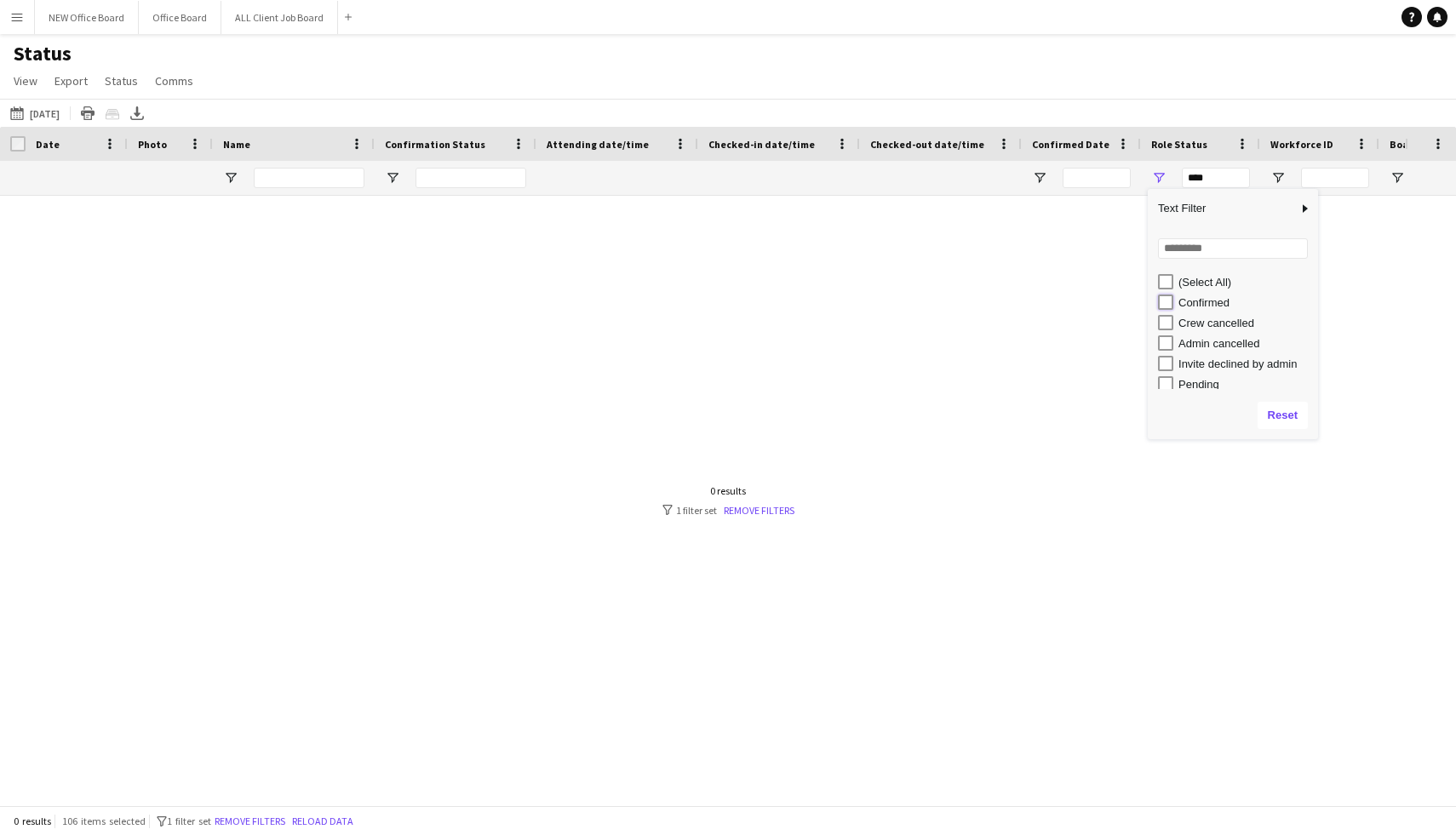
type input "**********"
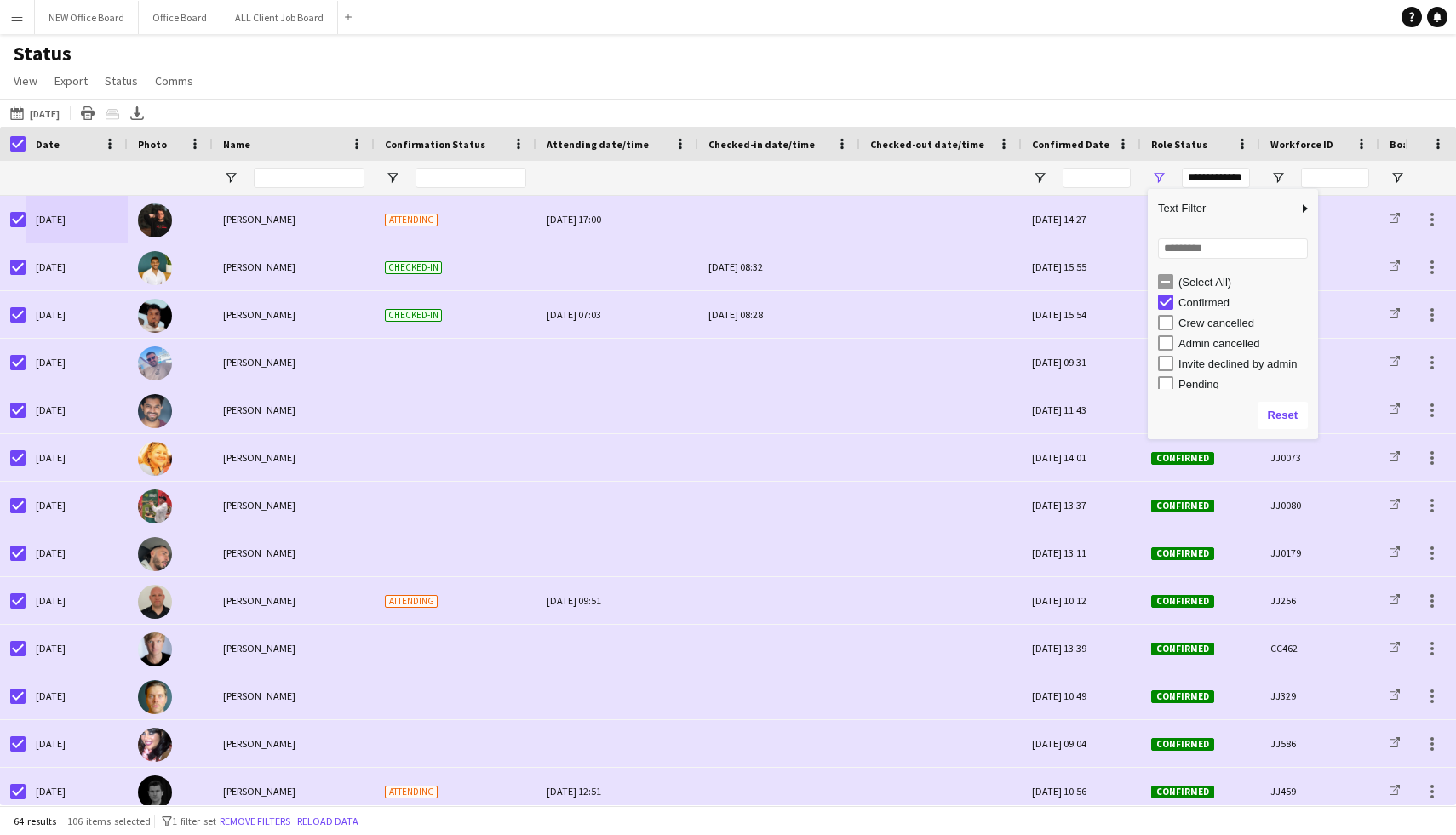
scroll to position [5, 0]
click at [1075, 119] on div "This Week Today Today This Week This Month Yesterday Last Week Last Month Tomor…" at bounding box center [728, 113] width 1456 height 28
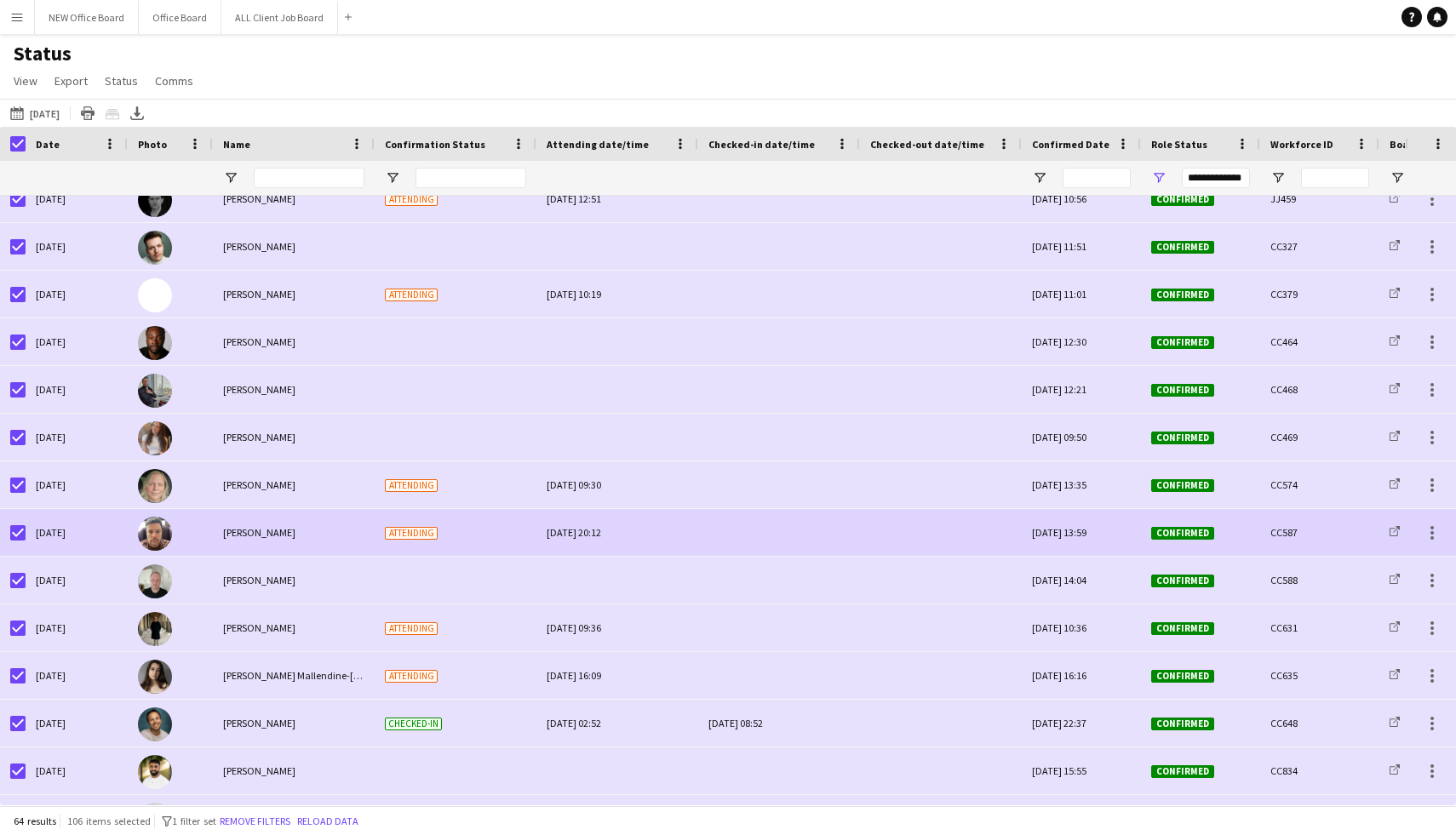
scroll to position [0, 0]
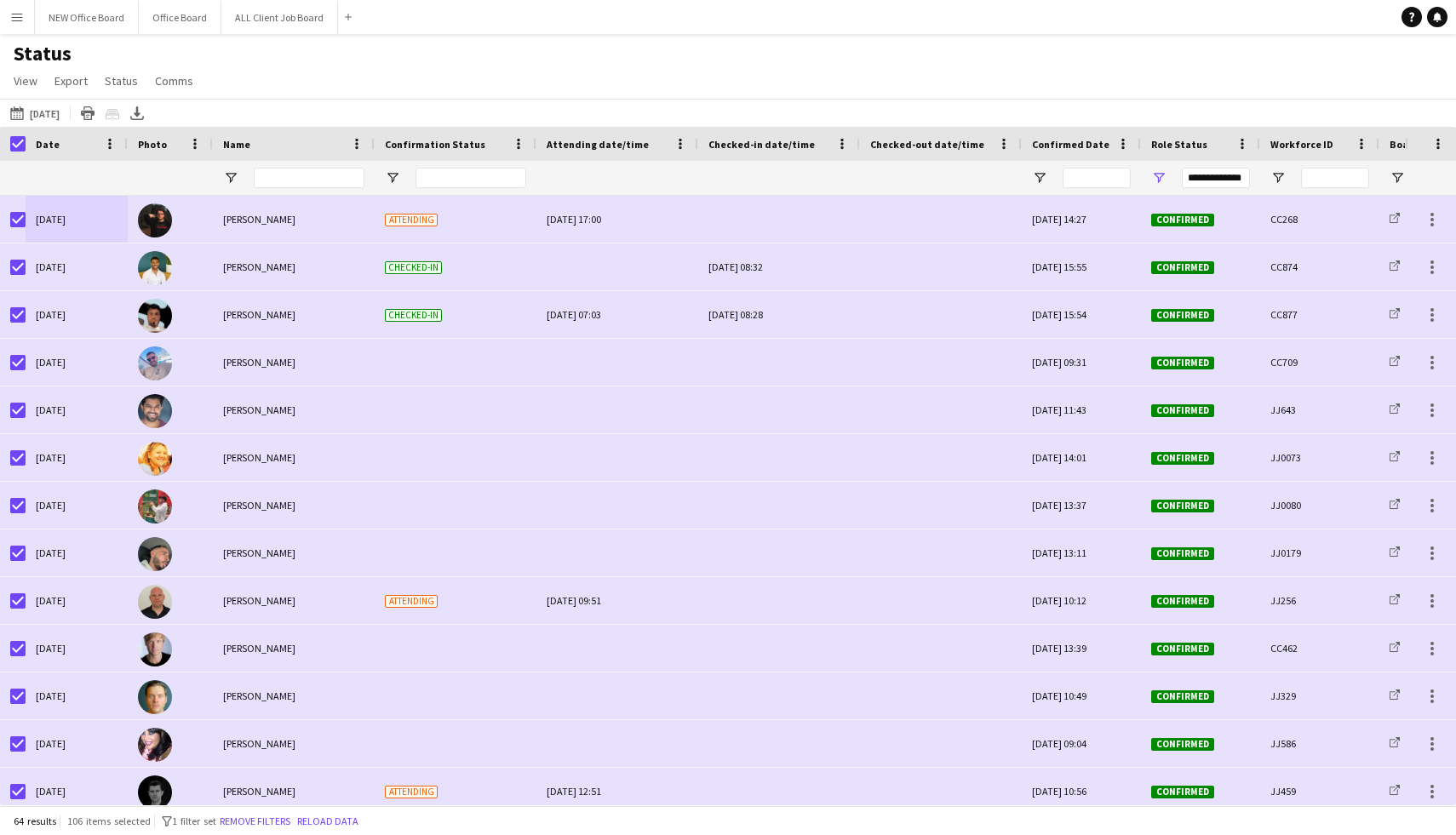
click at [508, 148] on div "Confirmation Status" at bounding box center [455, 144] width 142 height 34
click at [398, 181] on span "Open Filter Menu" at bounding box center [392, 178] width 15 height 15
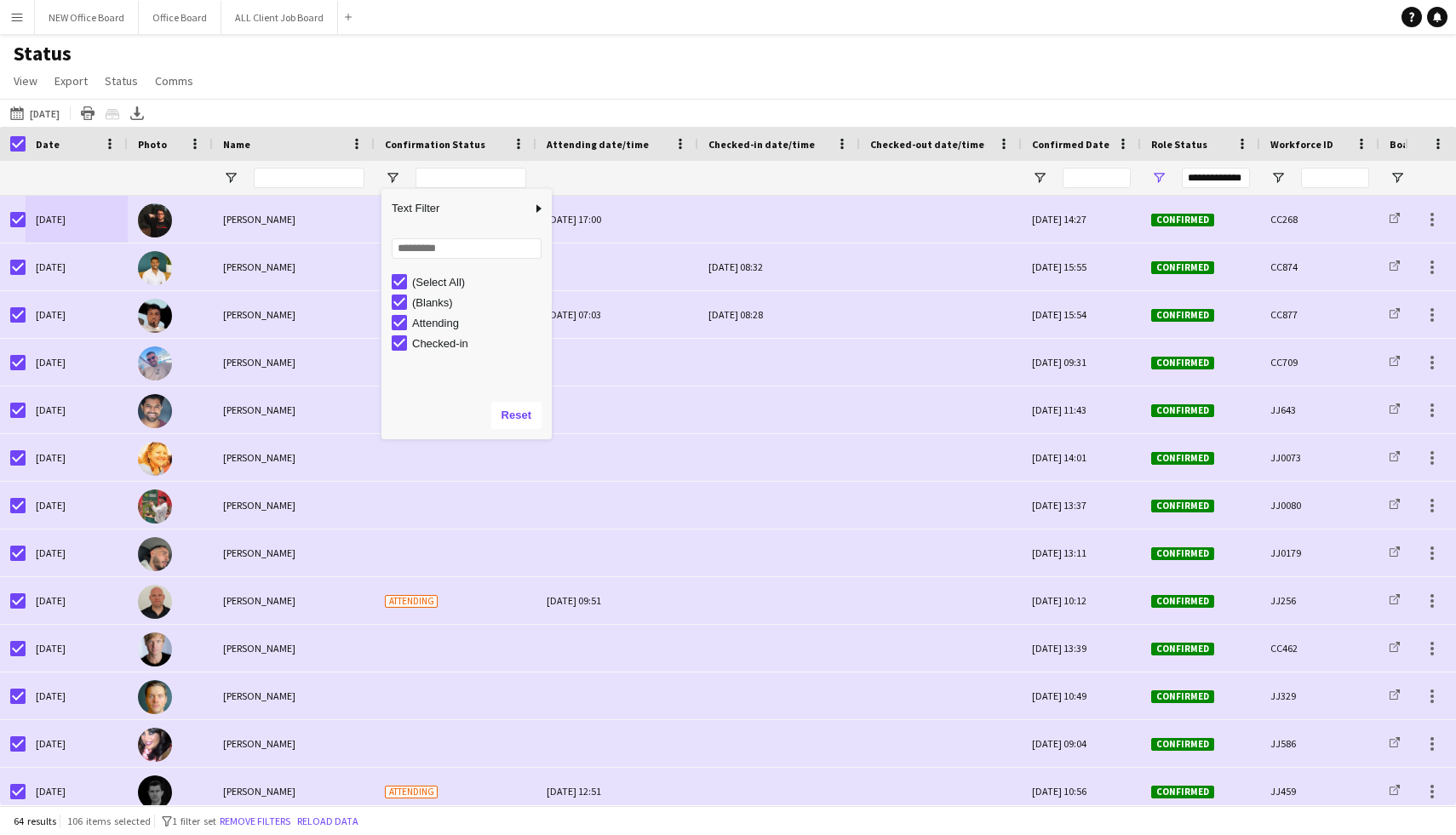
click at [407, 276] on div "(Select All)" at bounding box center [471, 282] width 160 height 21
type input "***"
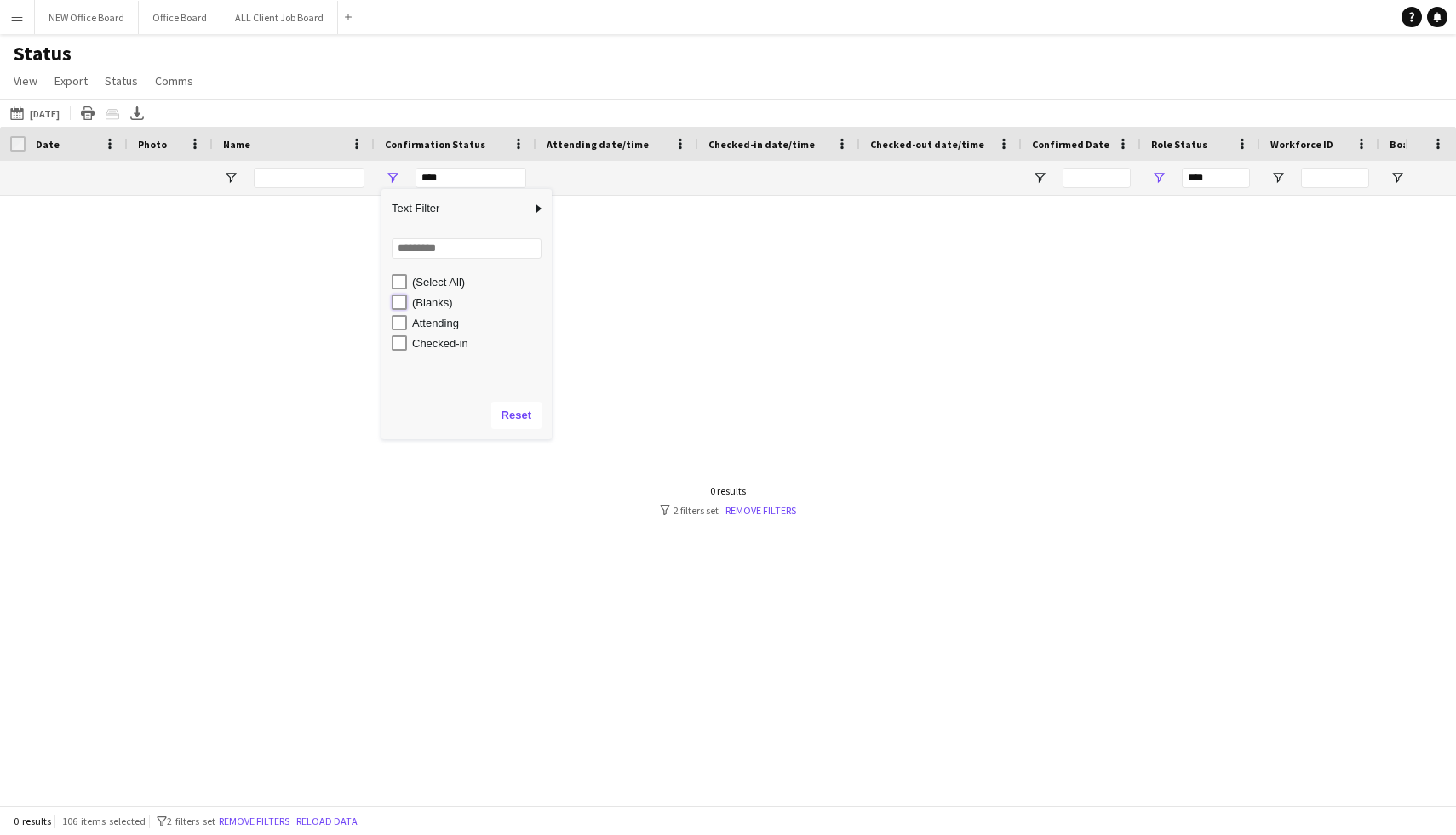
type input "**********"
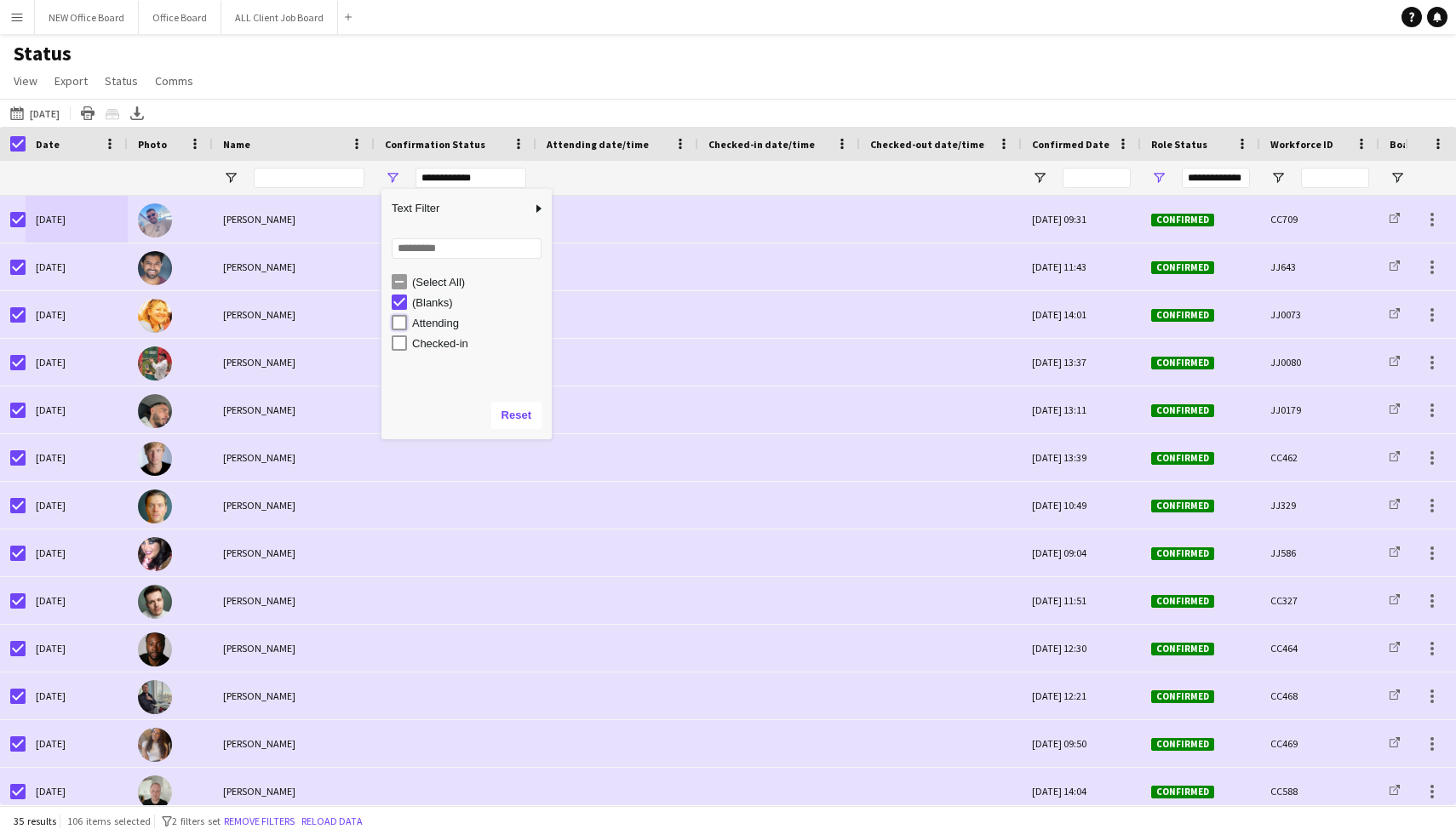
type input "**********"
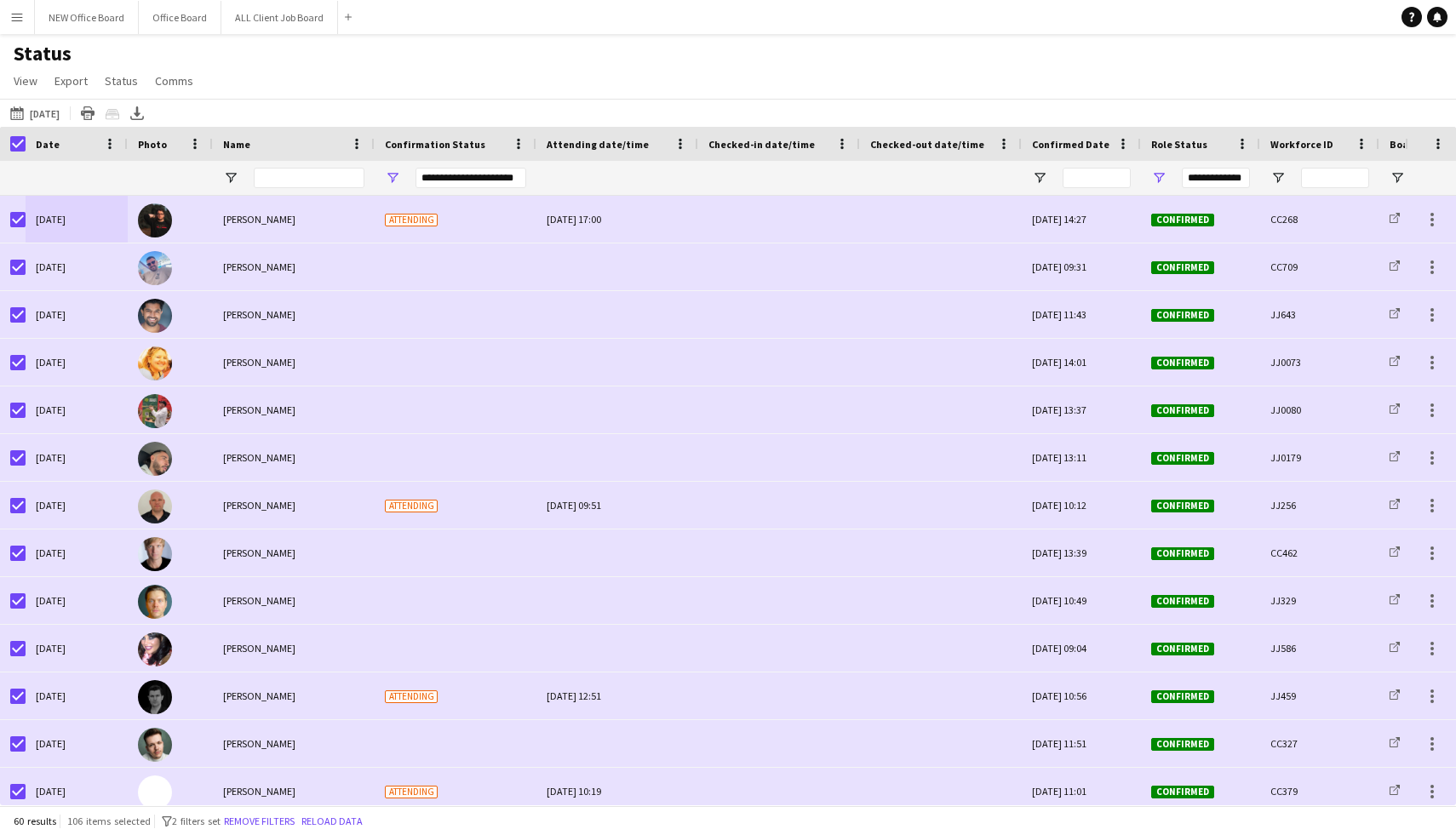
click at [562, 30] on app-navbar "Menu Boards Boards Boards All jobs Status Workforce Workforce My Workforce Recr…" at bounding box center [728, 17] width 1456 height 34
click at [172, 69] on app-page-menu "View Views Default view New view Update view Delete view Edit name Customise vi…" at bounding box center [105, 82] width 211 height 32
click at [169, 77] on span "Comms" at bounding box center [174, 81] width 39 height 15
click at [197, 115] on span "Send notification" at bounding box center [203, 117] width 87 height 15
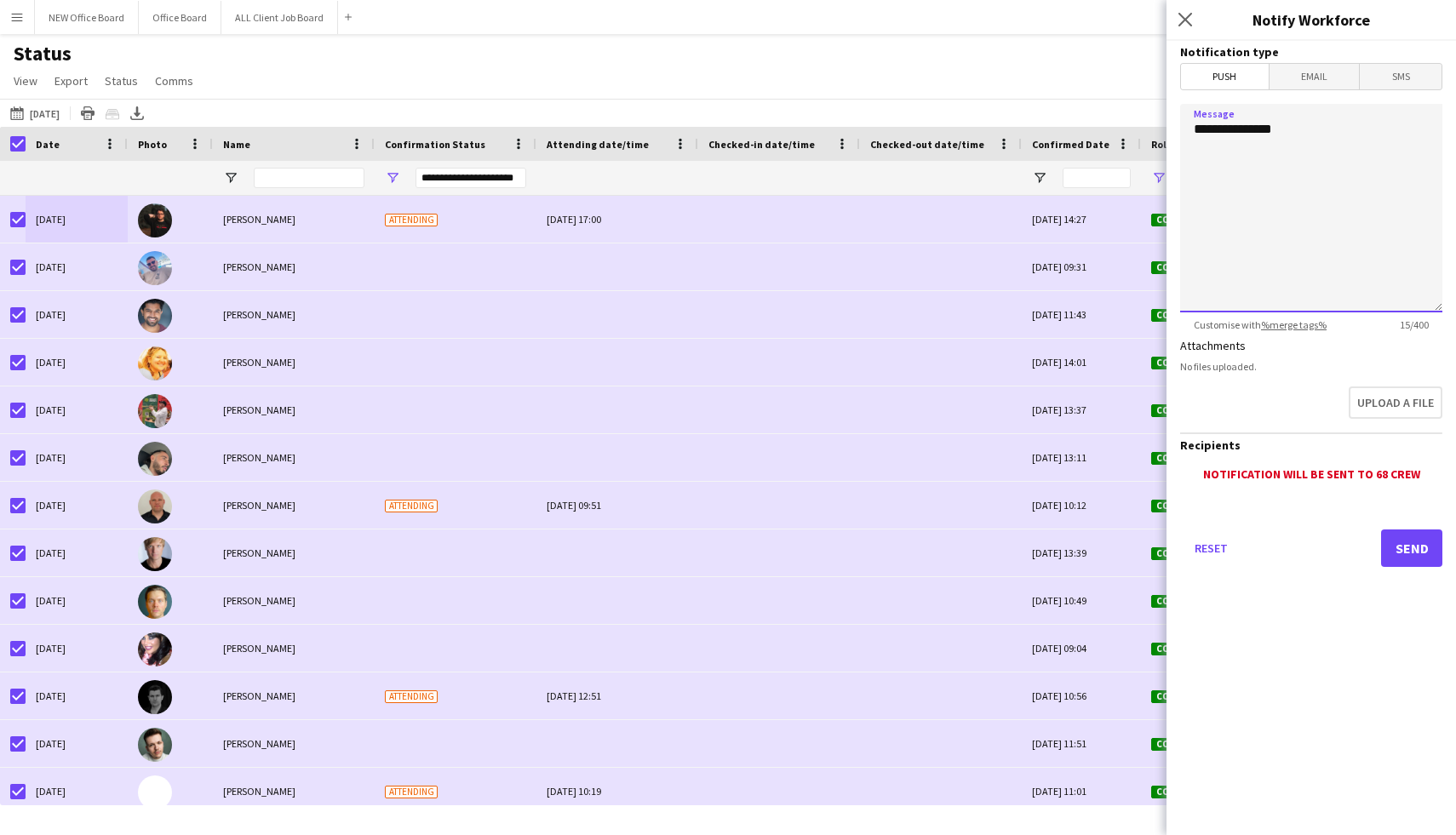
click at [1301, 150] on textarea "**********" at bounding box center [1311, 208] width 263 height 209
click at [1413, 67] on span "SMS" at bounding box center [1401, 77] width 82 height 26
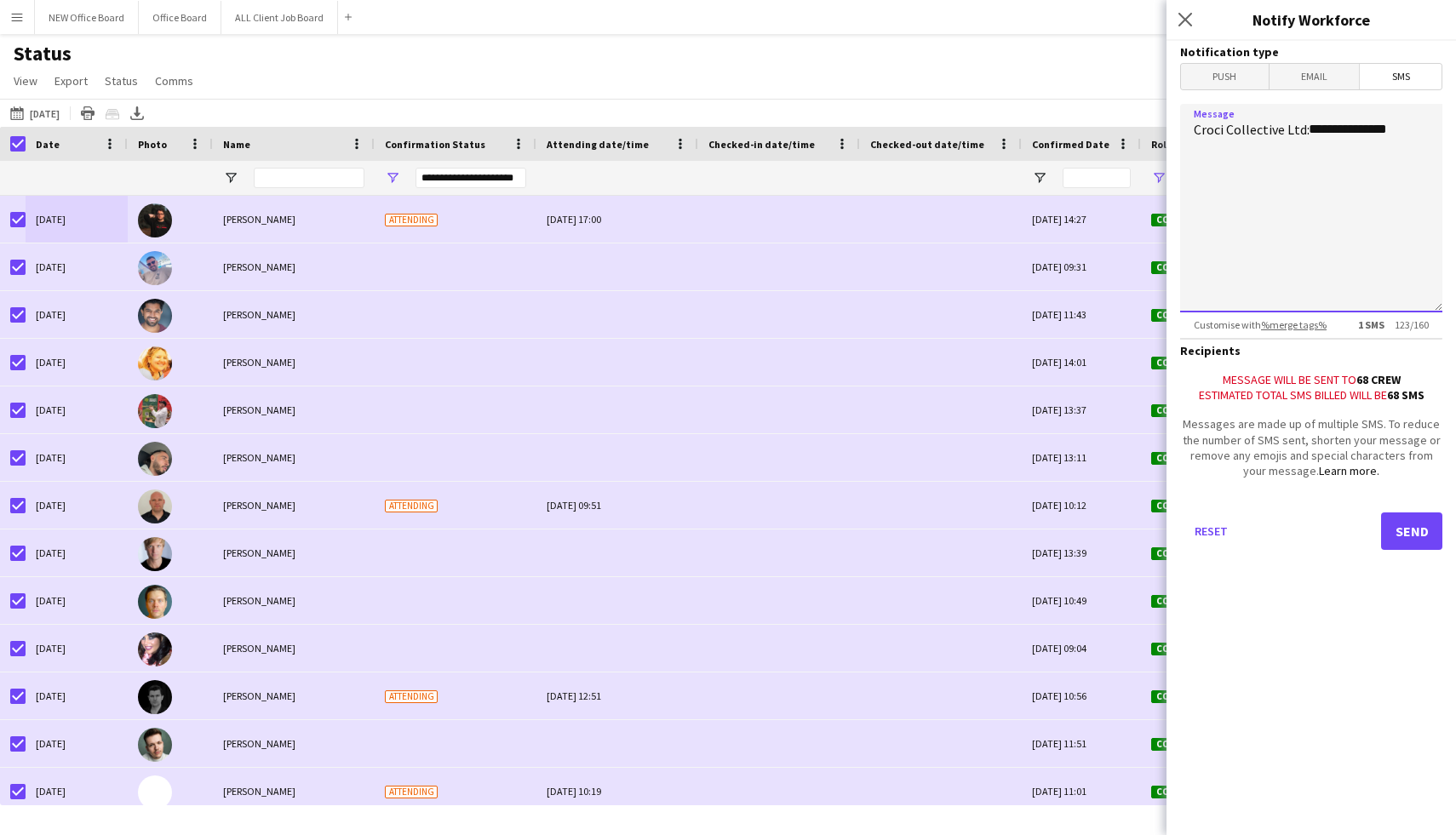
click at [1413, 128] on textarea "**********" at bounding box center [1311, 208] width 263 height 209
click at [1409, 130] on textarea "**********" at bounding box center [1311, 208] width 263 height 209
type textarea "**********"
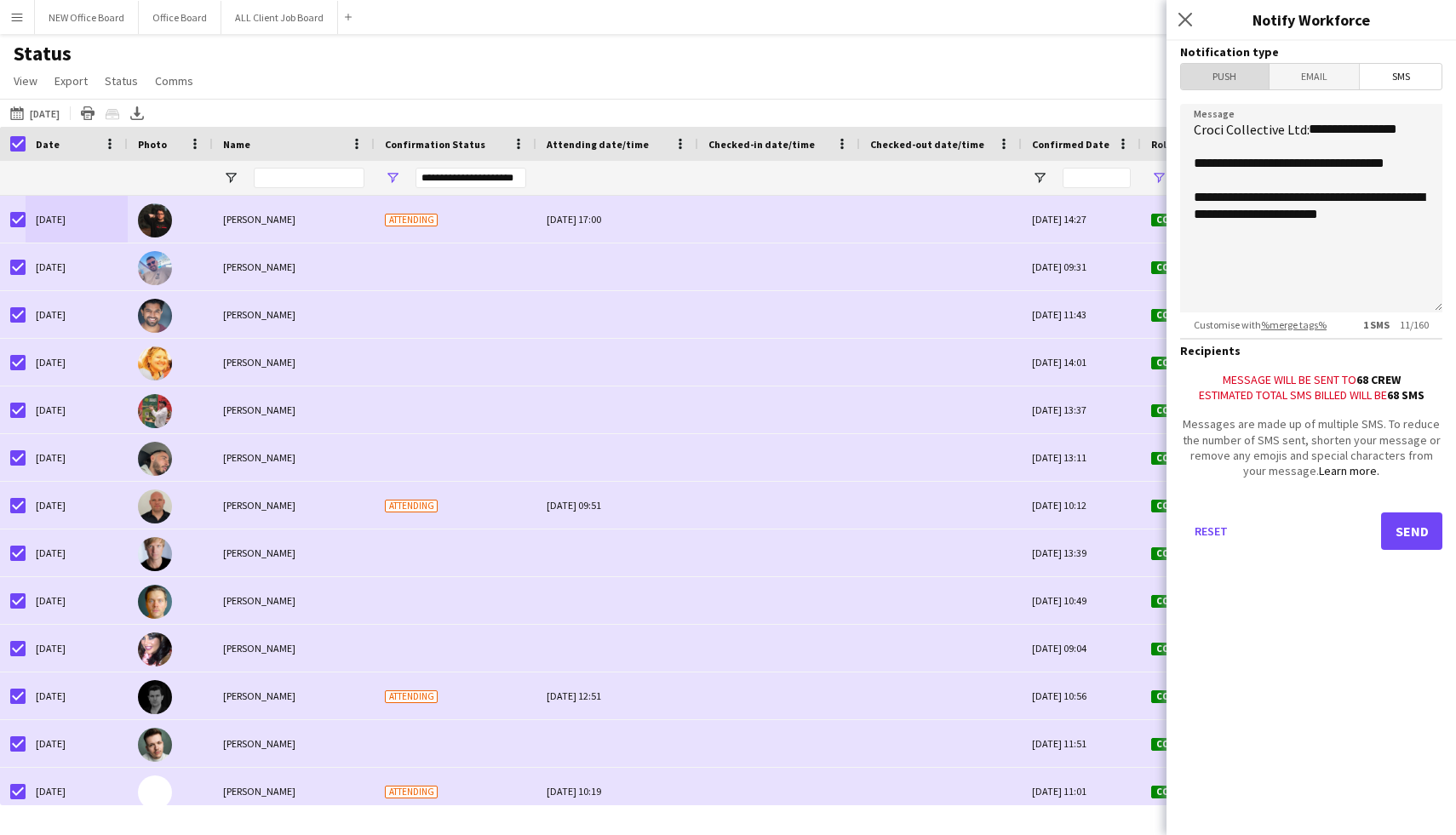
click at [1223, 81] on span "Push" at bounding box center [1225, 77] width 88 height 26
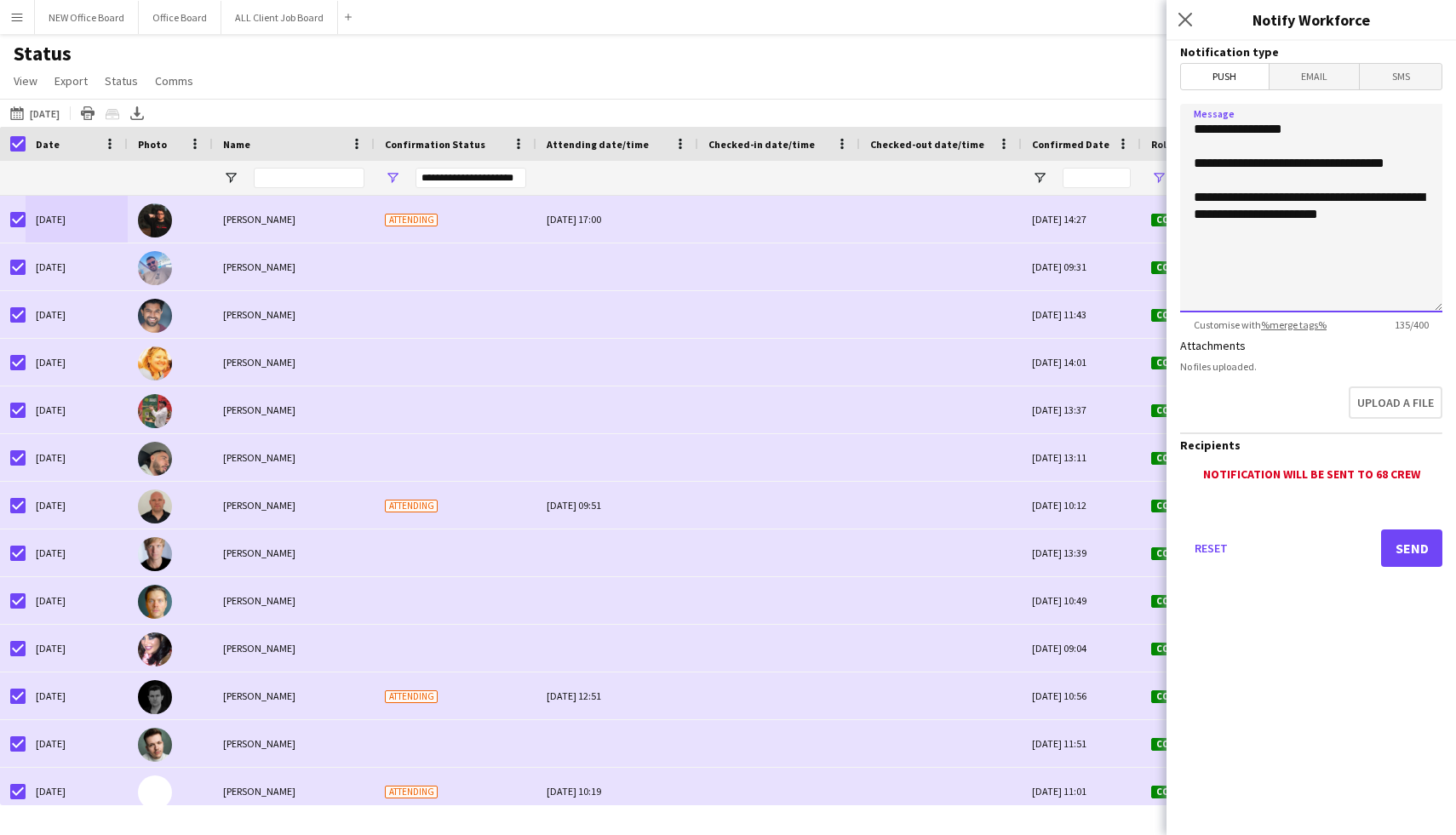
click at [1283, 253] on textarea "**********" at bounding box center [1311, 208] width 263 height 209
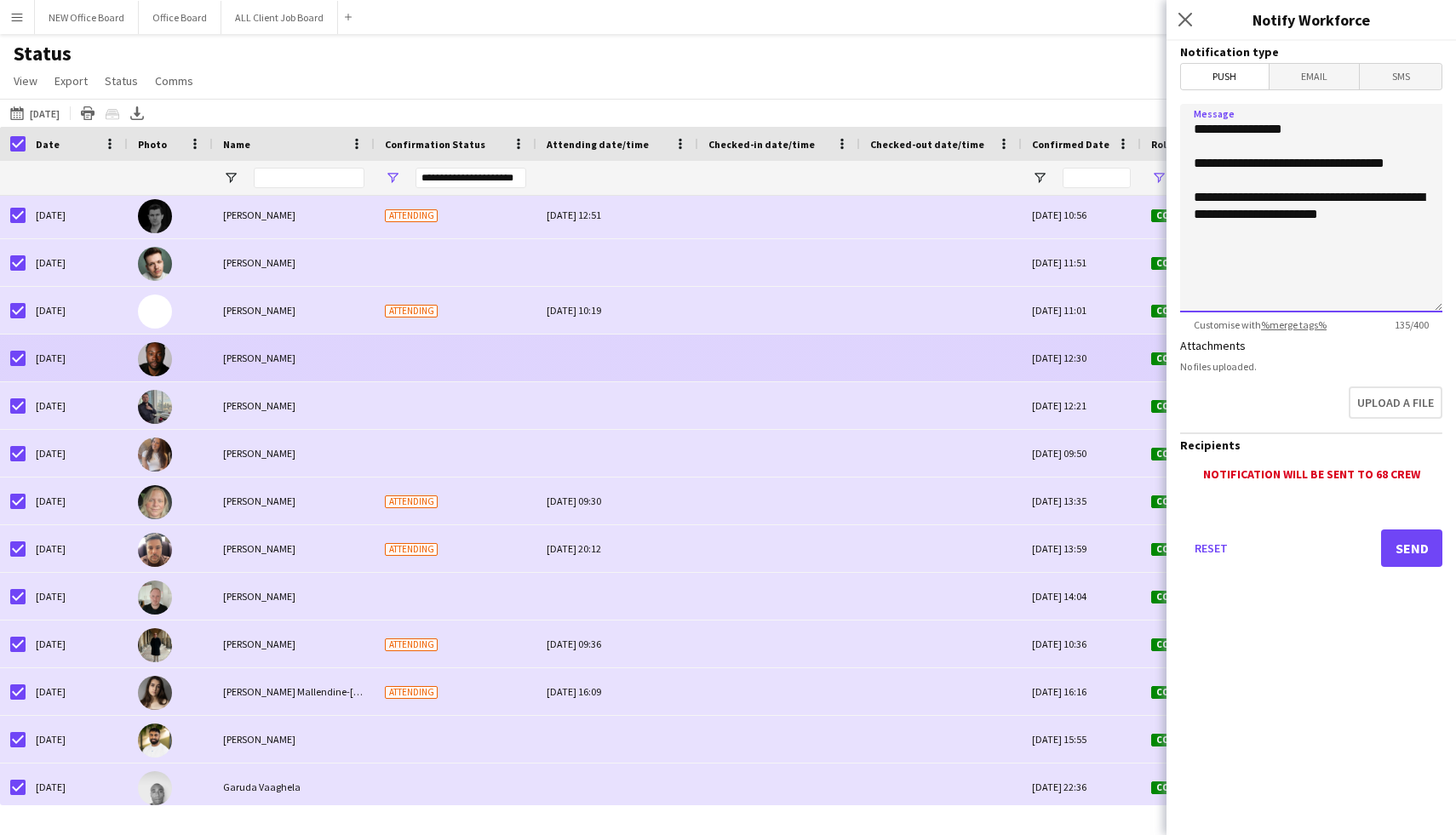
scroll to position [593, 0]
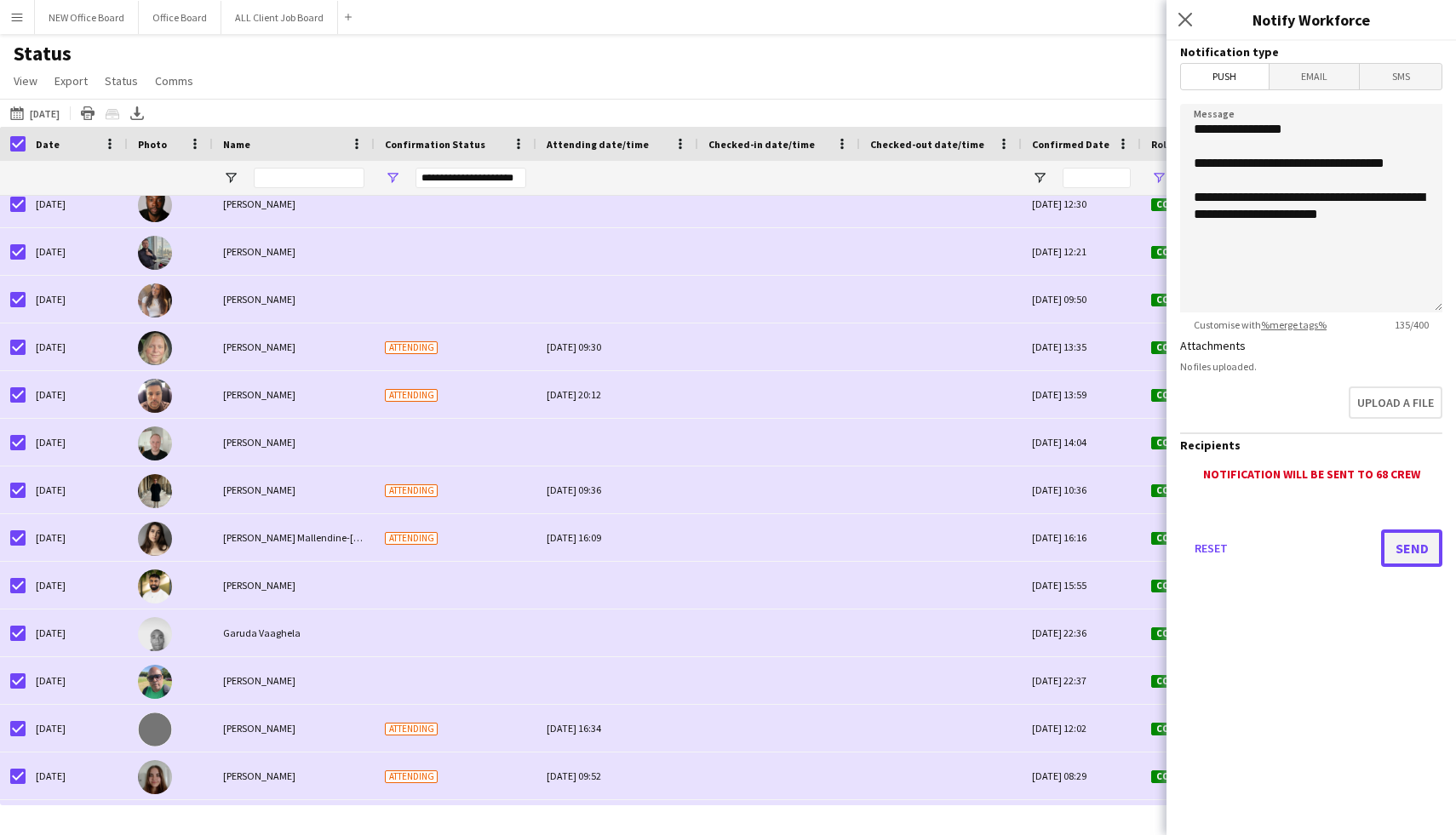
click at [1406, 550] on button "Send" at bounding box center [1412, 549] width 61 height 38
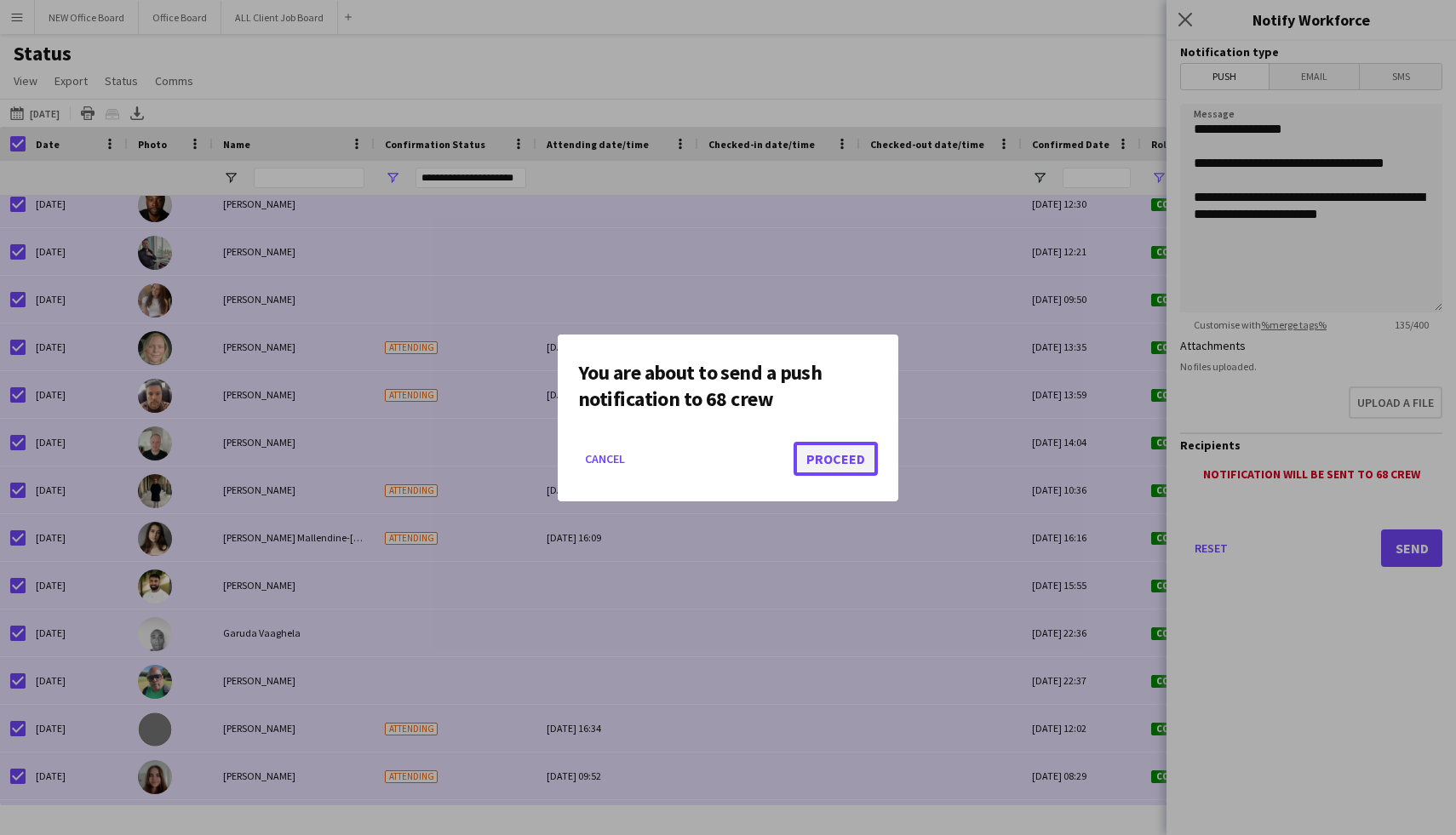
click at [850, 468] on button "Proceed" at bounding box center [835, 459] width 84 height 34
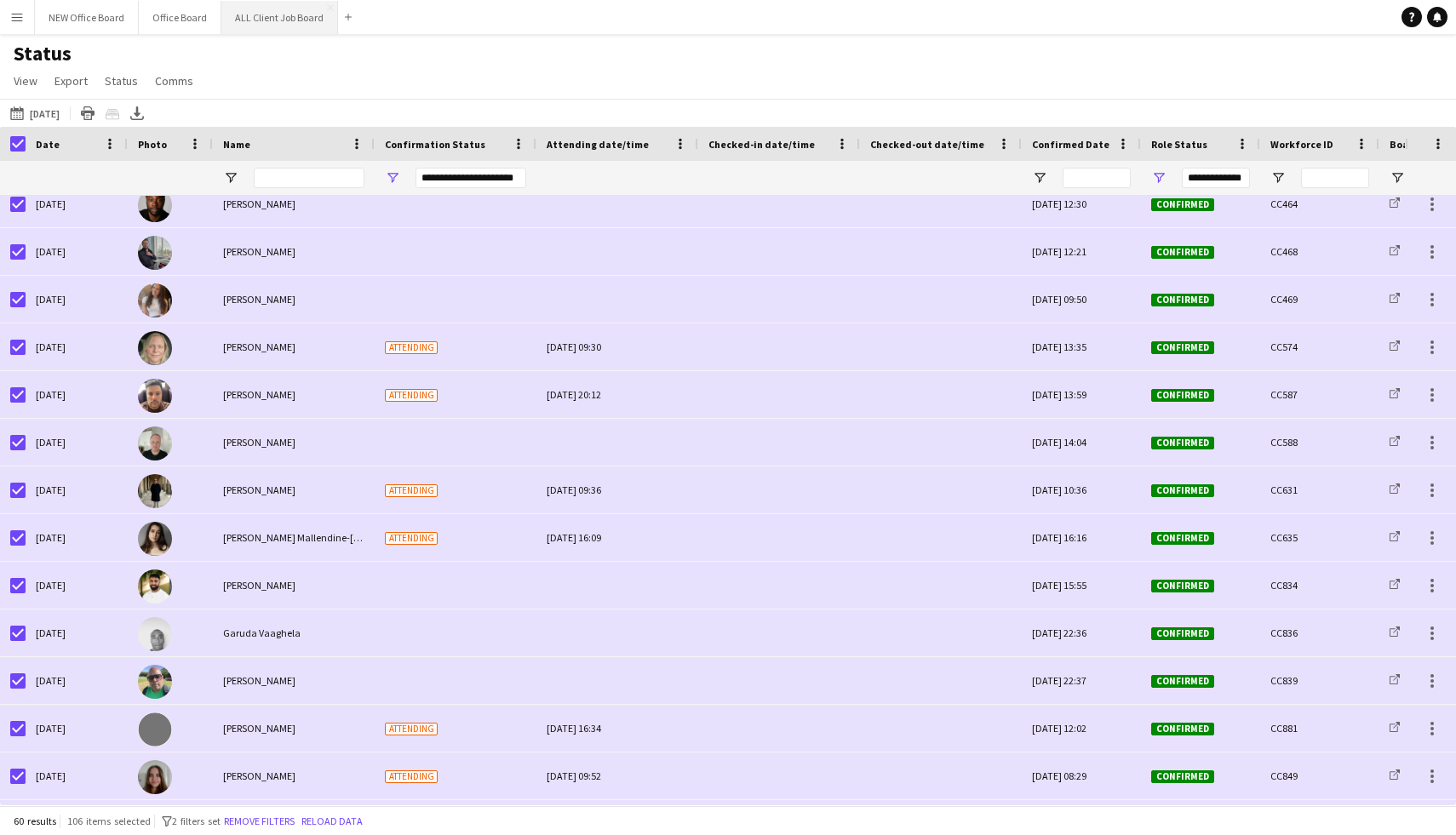
click at [245, 22] on button "ALL Client Job Board Close" at bounding box center [279, 17] width 116 height 33
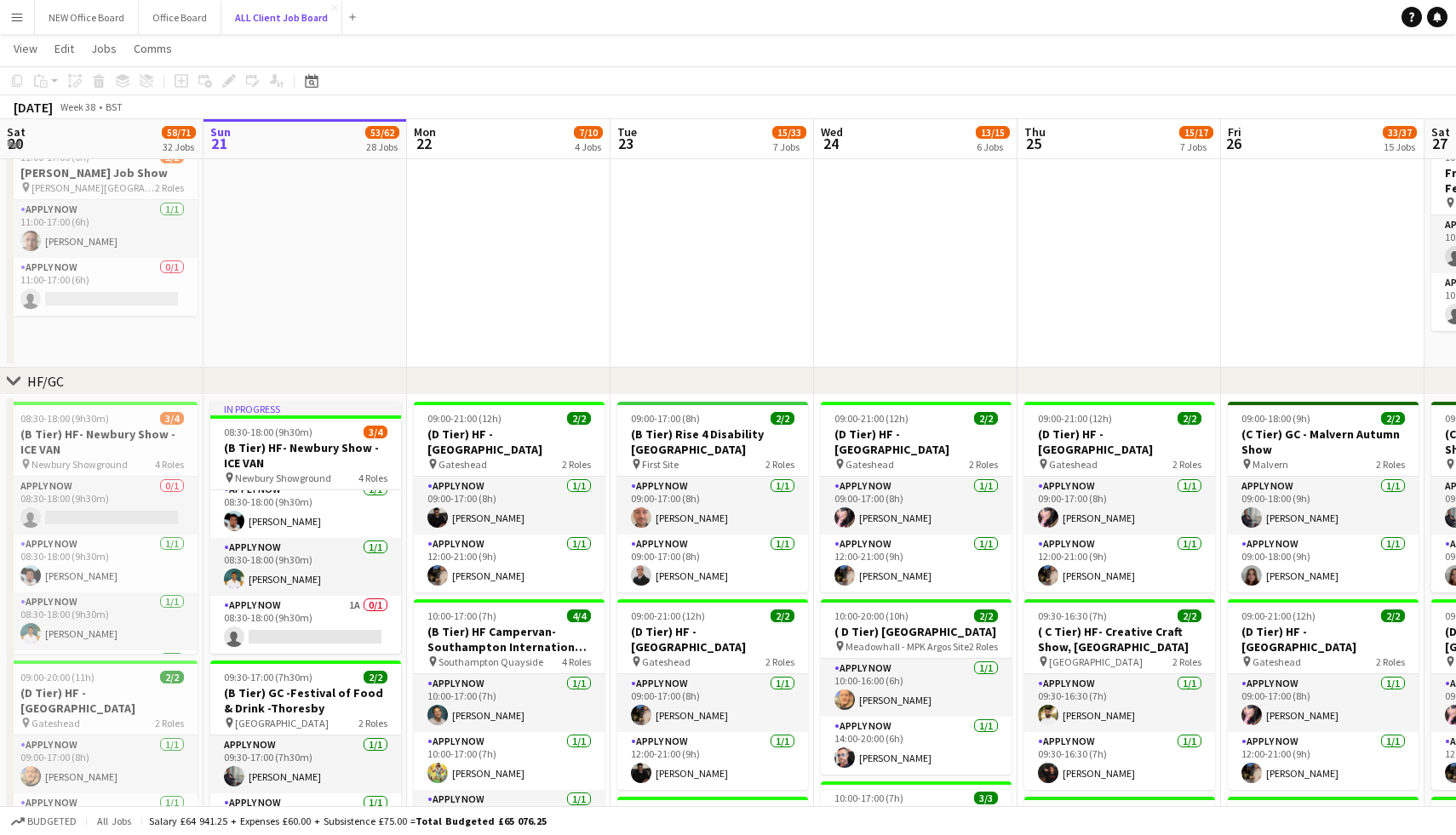
scroll to position [253, 0]
click at [453, 256] on app-date-cell "09:30-17:00 (7h30m) 0/2 Free Stand - Southampton International Boat Show pin So…" at bounding box center [508, 153] width 203 height 432
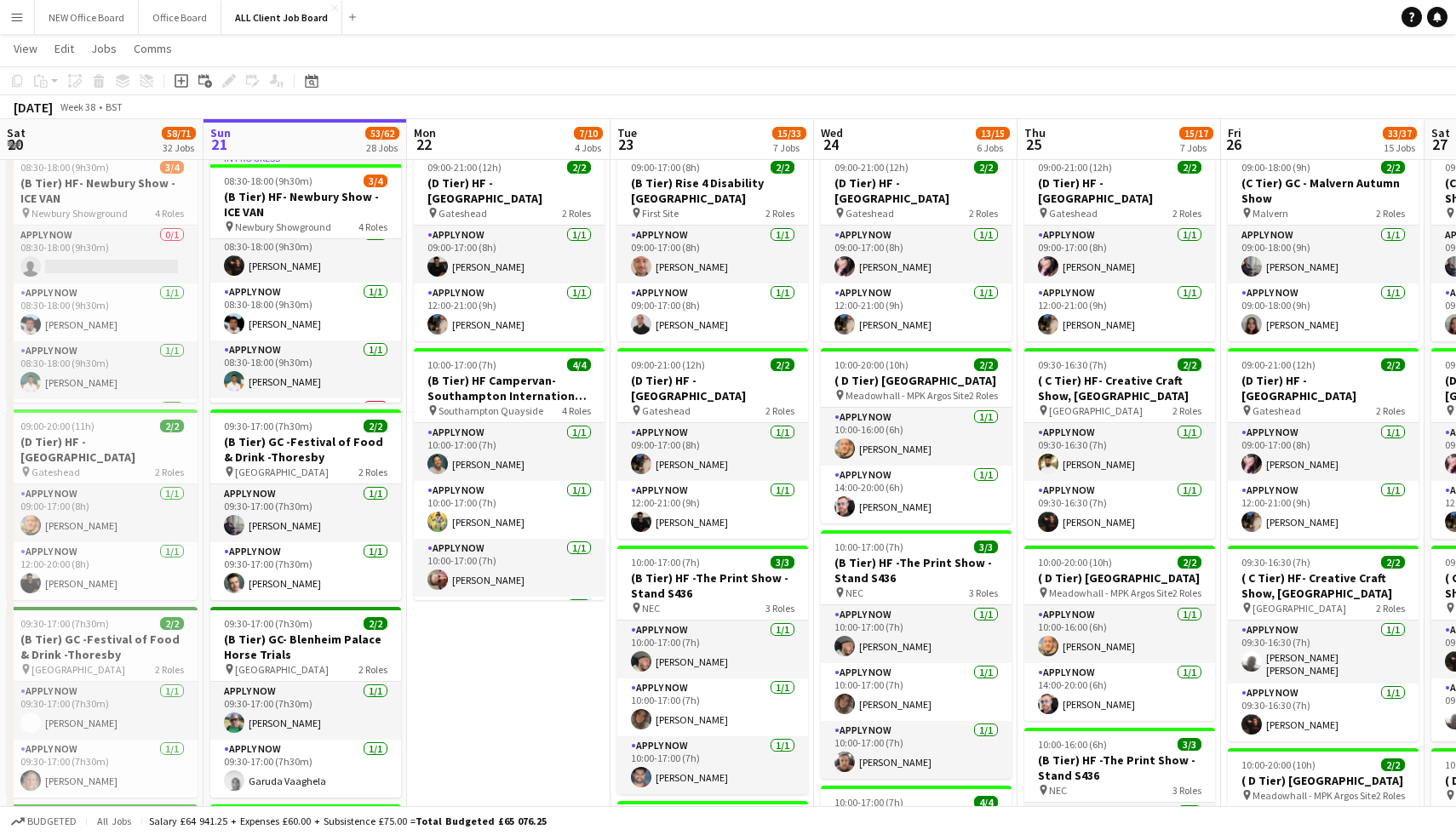
scroll to position [0, 0]
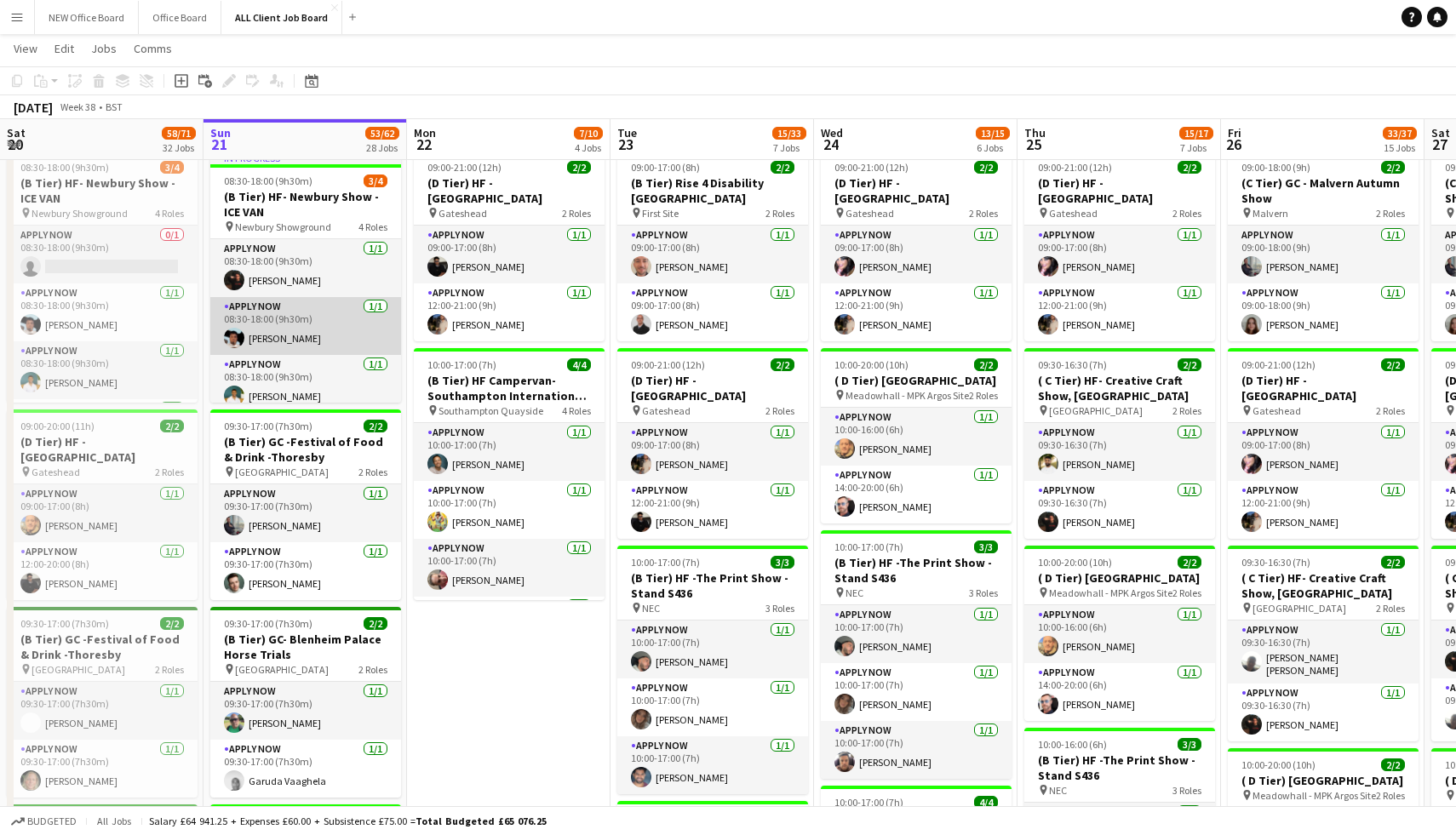
click at [371, 306] on app-card-role "APPLY NOW 1/1 08:30-18:00 (9h30m) Akeel Mahmood" at bounding box center [306, 326] width 191 height 58
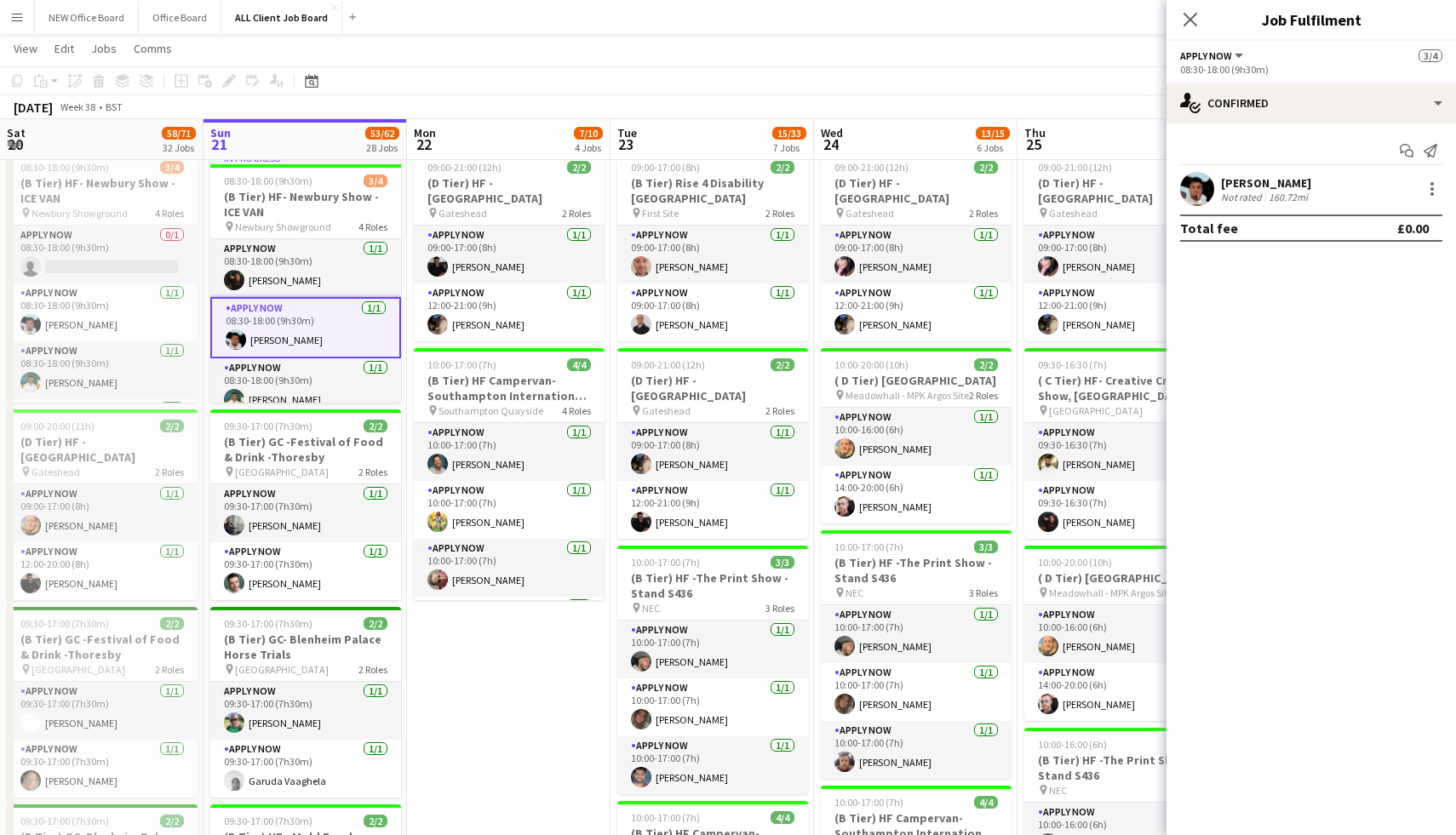
click at [500, 93] on app-toolbar "Copy Paste Paste Command V Paste with crew Command Shift V Paste linked Job Del…" at bounding box center [728, 80] width 1456 height 29
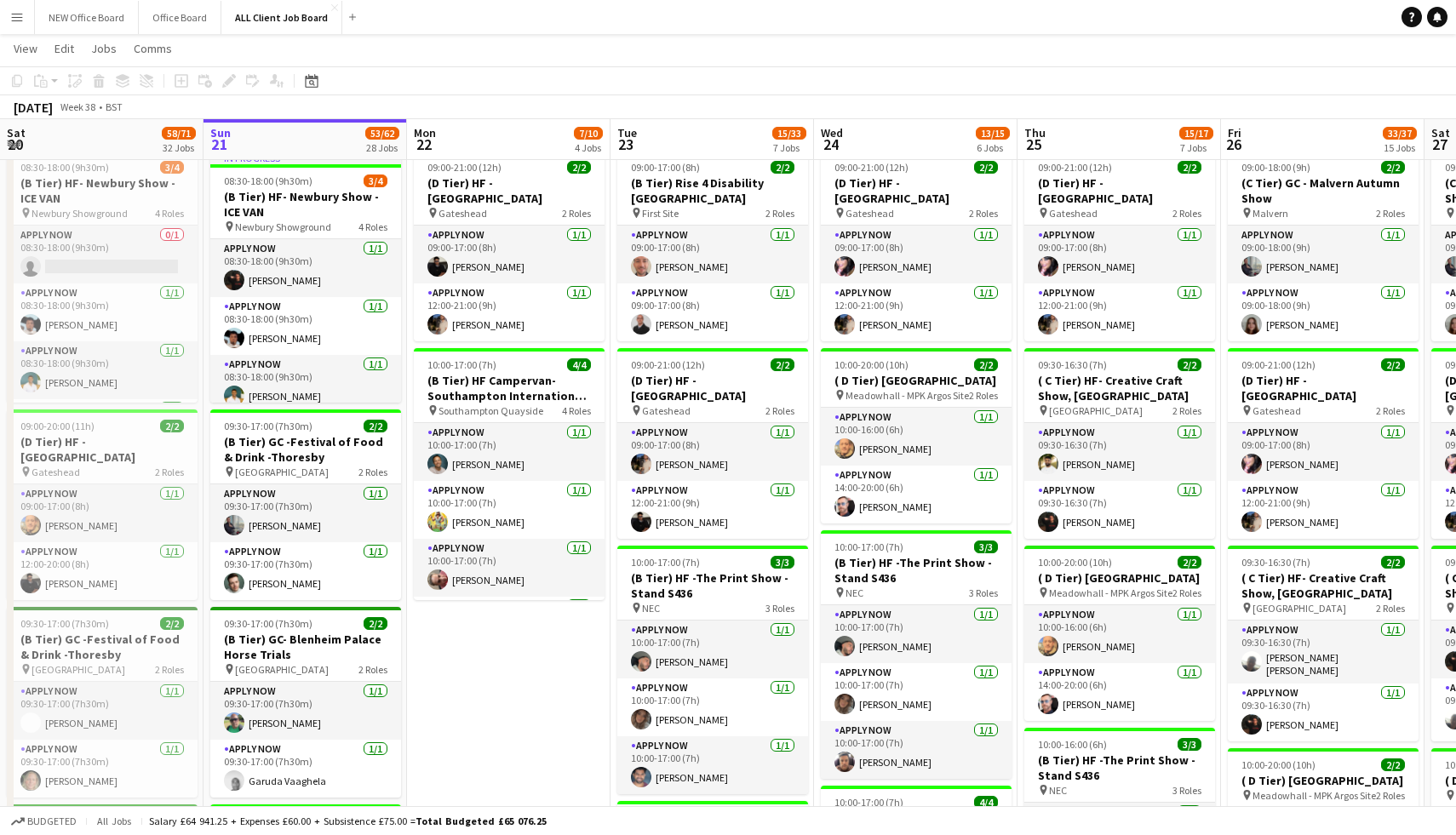
click at [24, 18] on button "Menu" at bounding box center [17, 17] width 34 height 34
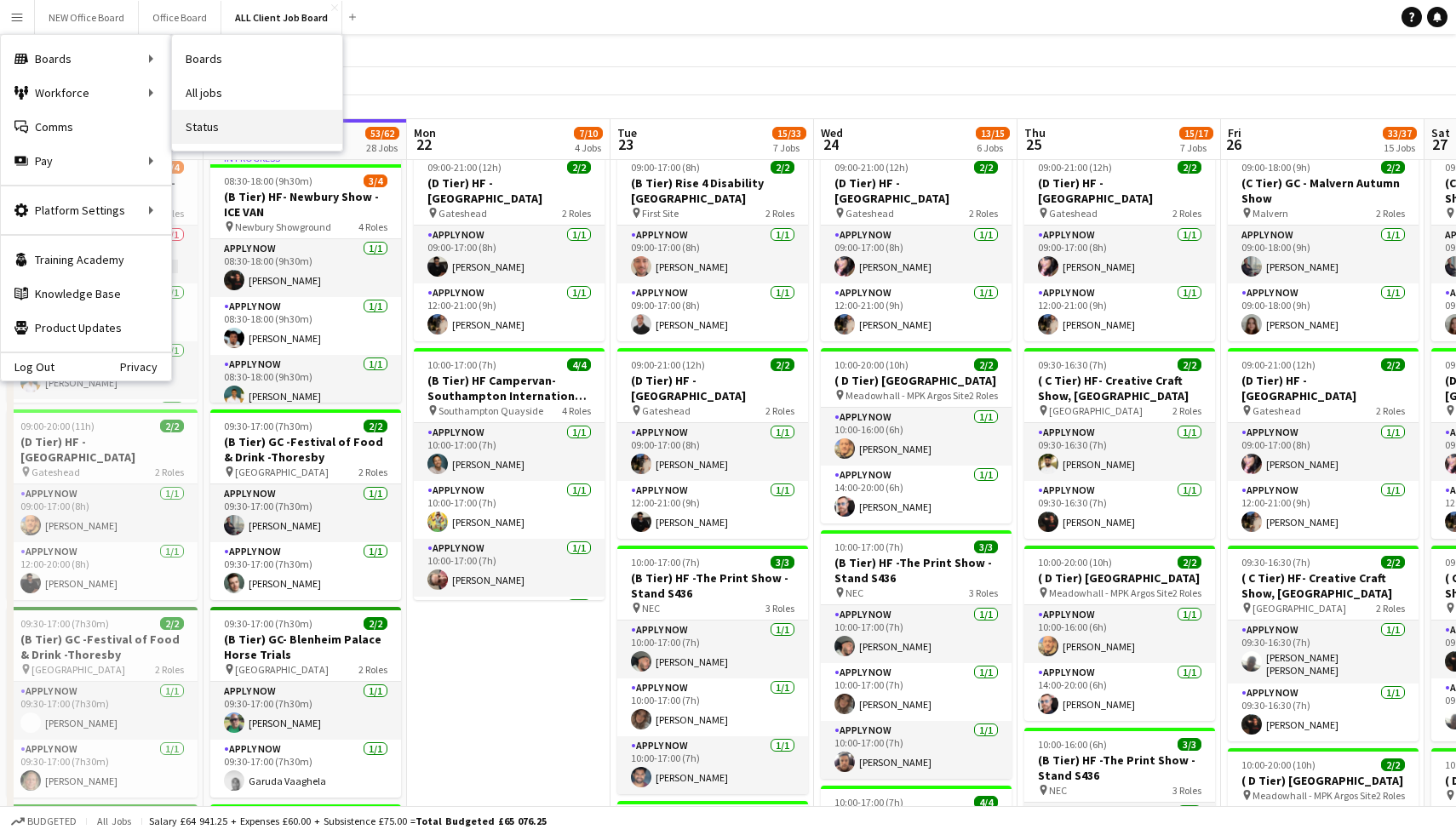
click at [218, 114] on link "Status" at bounding box center [257, 127] width 170 height 34
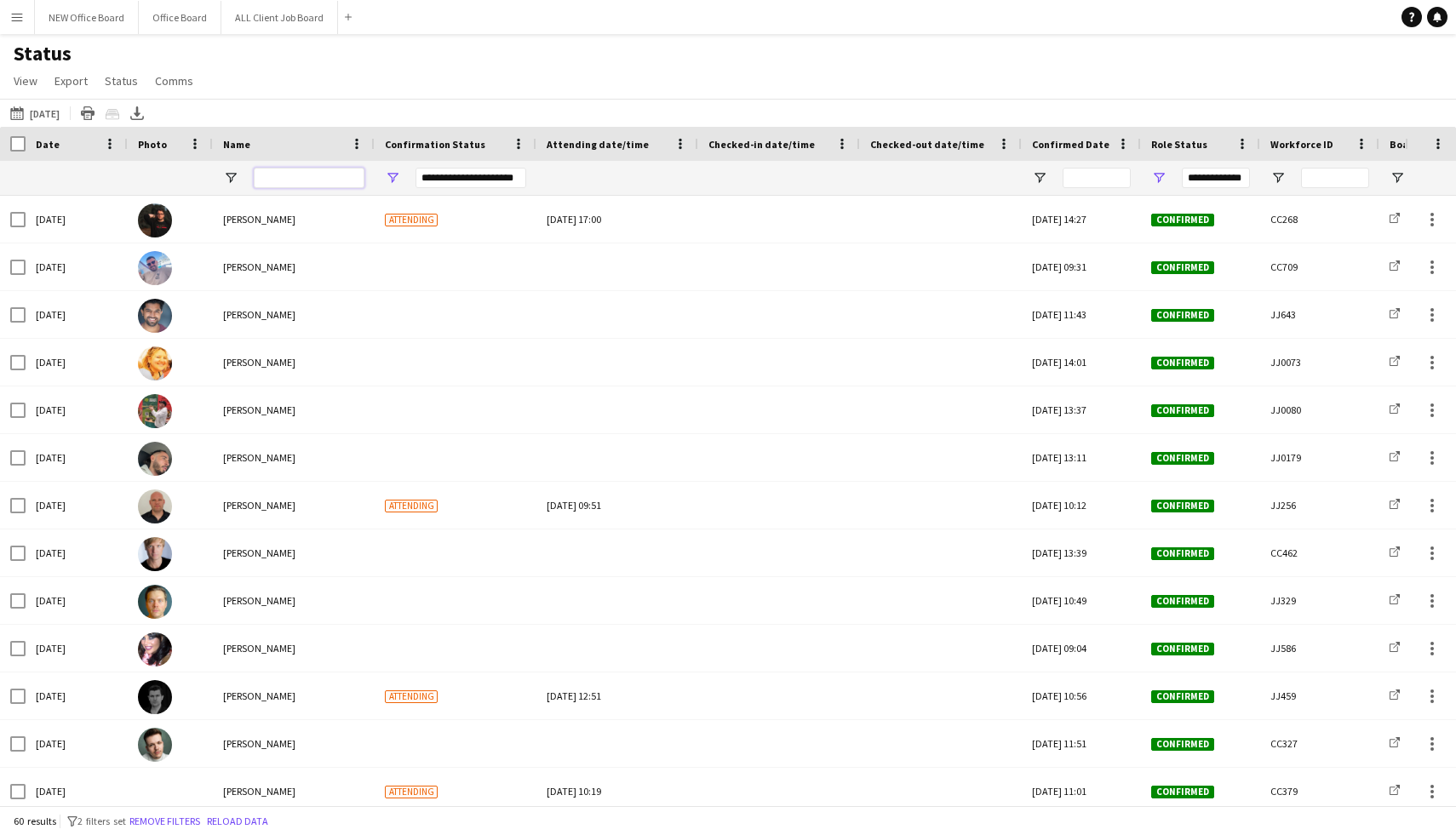
click at [284, 178] on input "Name Filter Input" at bounding box center [309, 179] width 111 height 21
type input "*****"
type input "***"
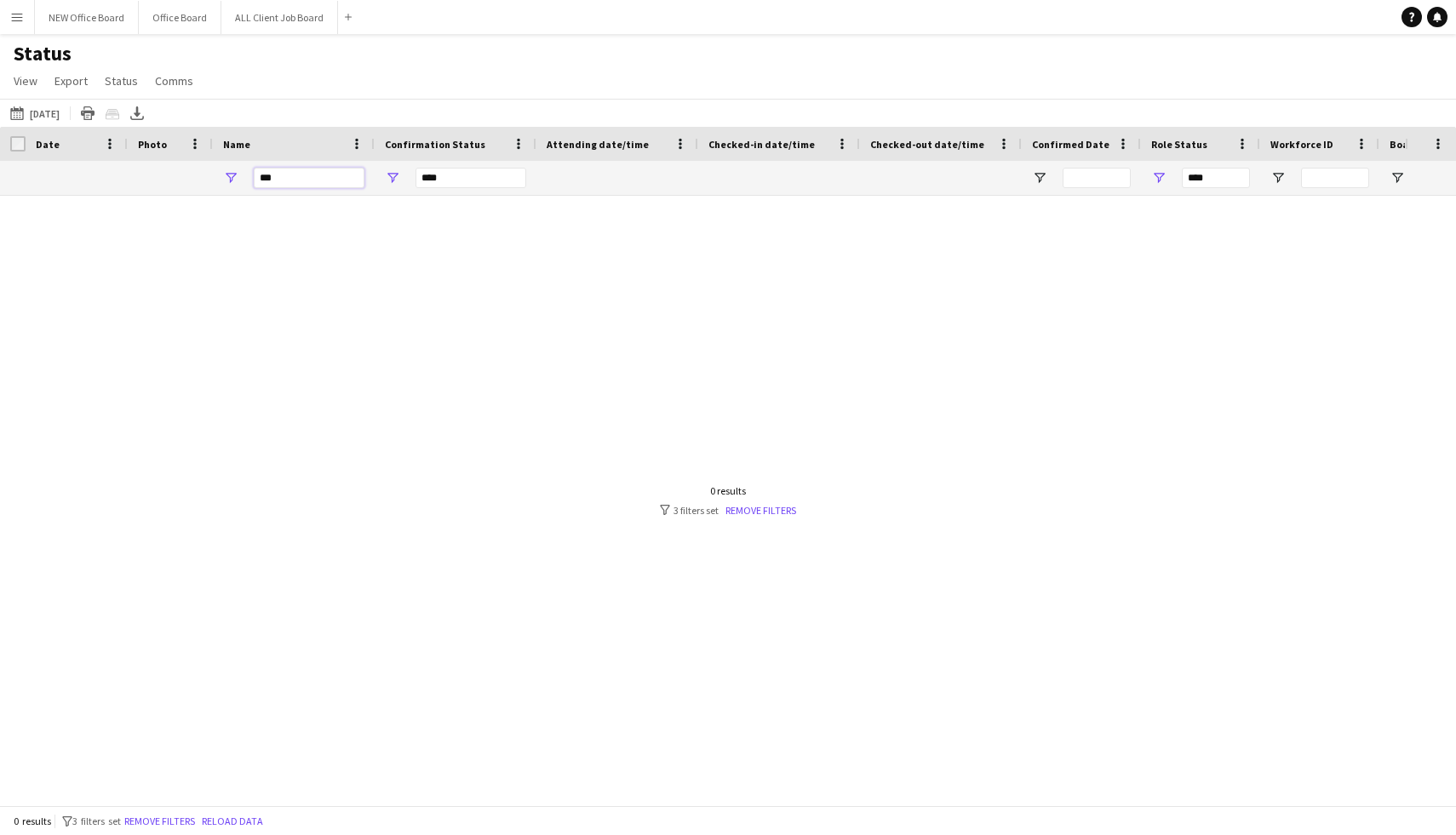
type input "***"
click at [448, 182] on div "***" at bounding box center [471, 179] width 111 height 21
type input "**********"
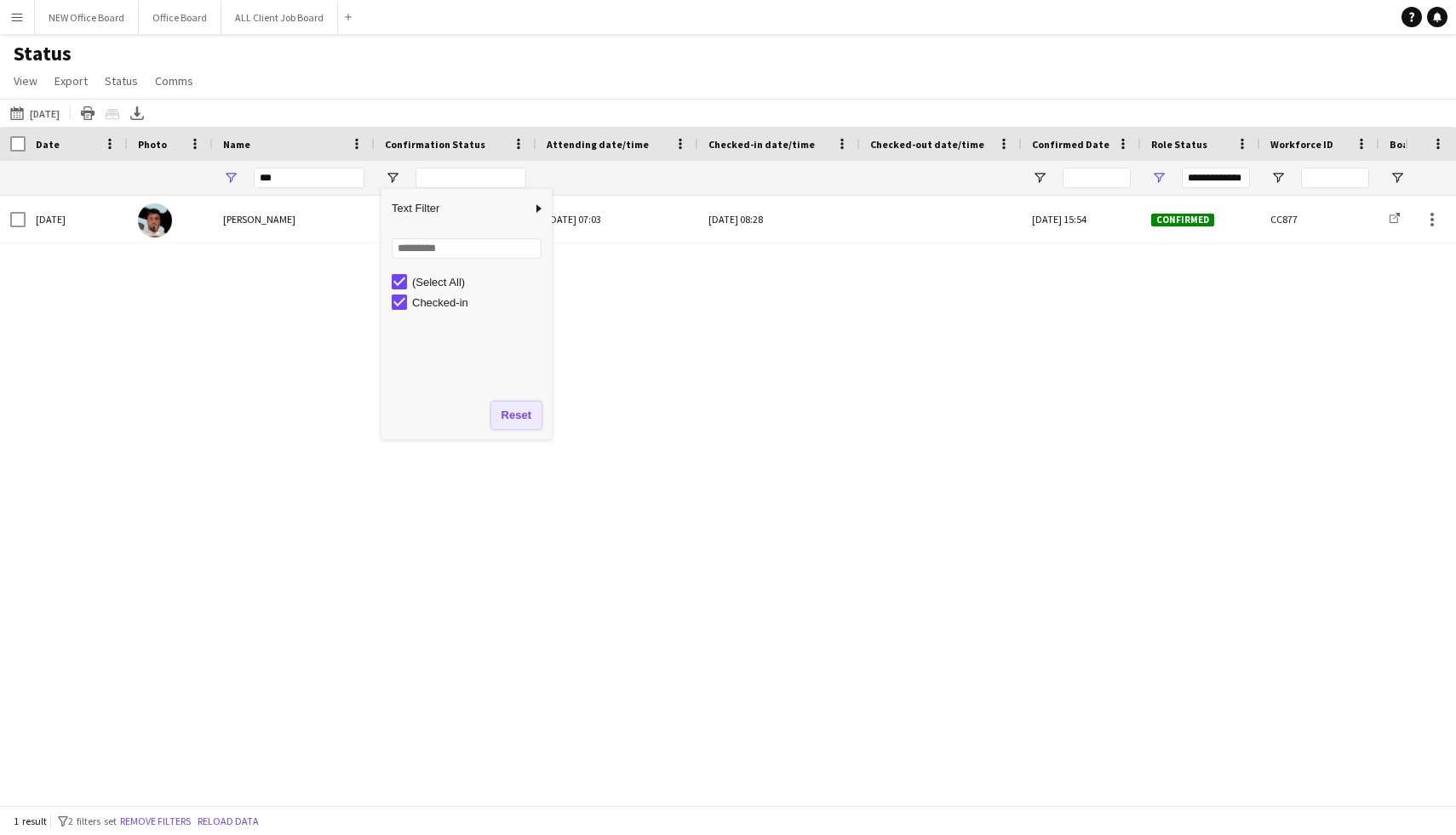
click at [524, 420] on button "Reset" at bounding box center [516, 415] width 50 height 27
click at [613, 351] on div "Sun, 21 Sep 2025 Akeel Mahmood Checked-in Sun, 21 Sep 2025 07:03 Sun, 21 Sep 20…" at bounding box center [702, 500] width 1405 height 609
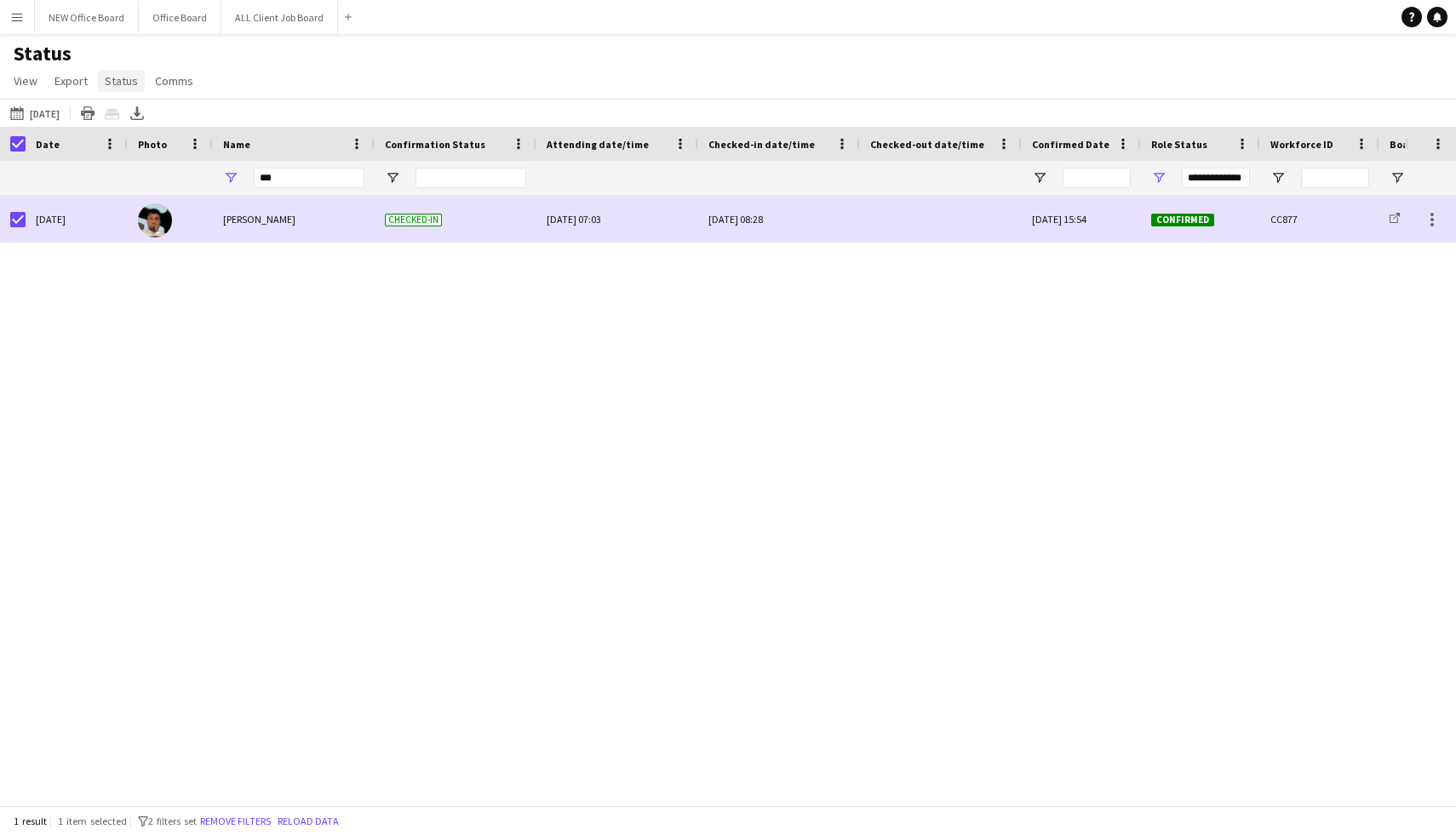
click at [116, 85] on span "Status" at bounding box center [121, 81] width 33 height 15
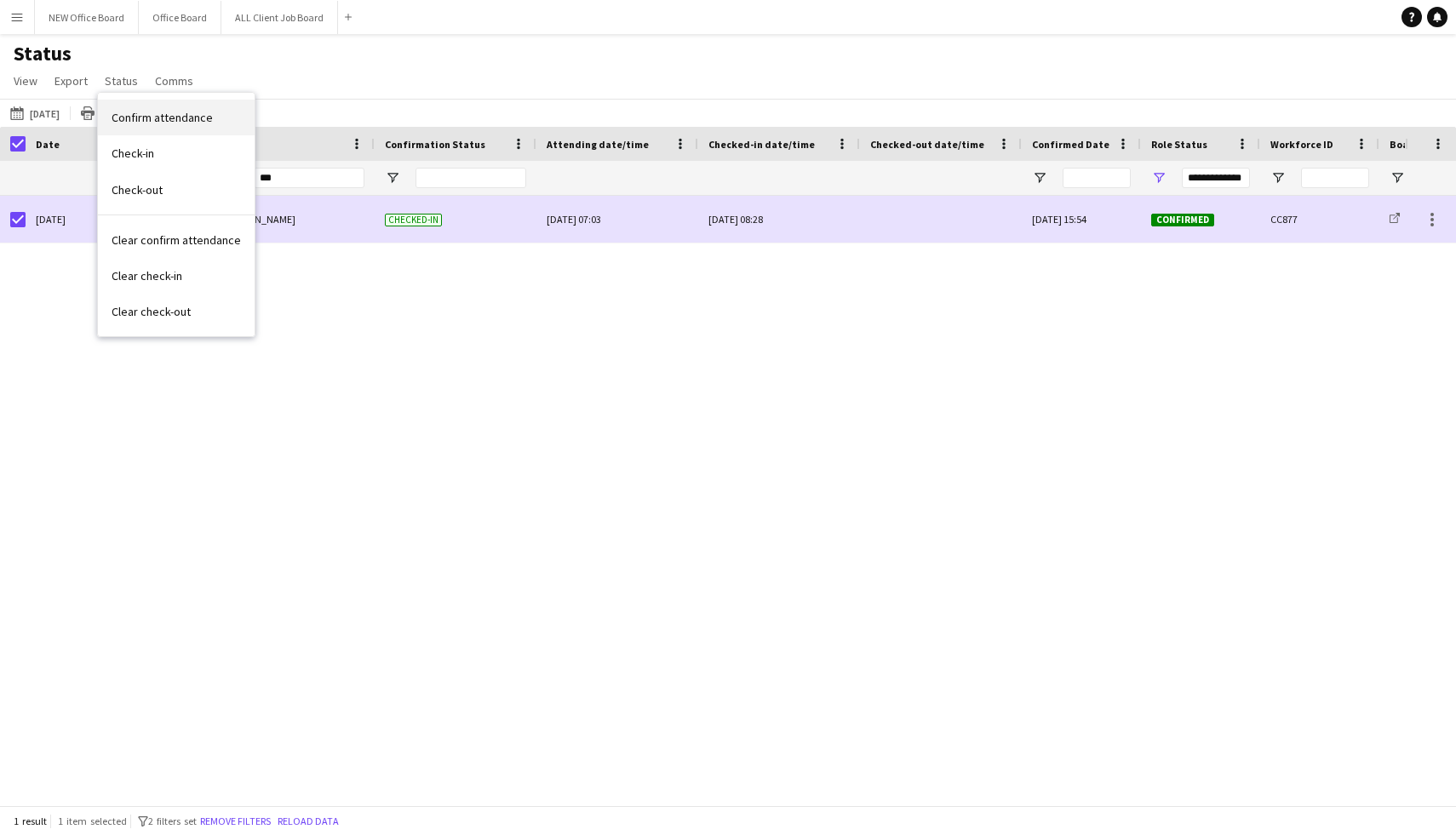
click at [182, 127] on link "Confirm attendance" at bounding box center [177, 117] width 157 height 36
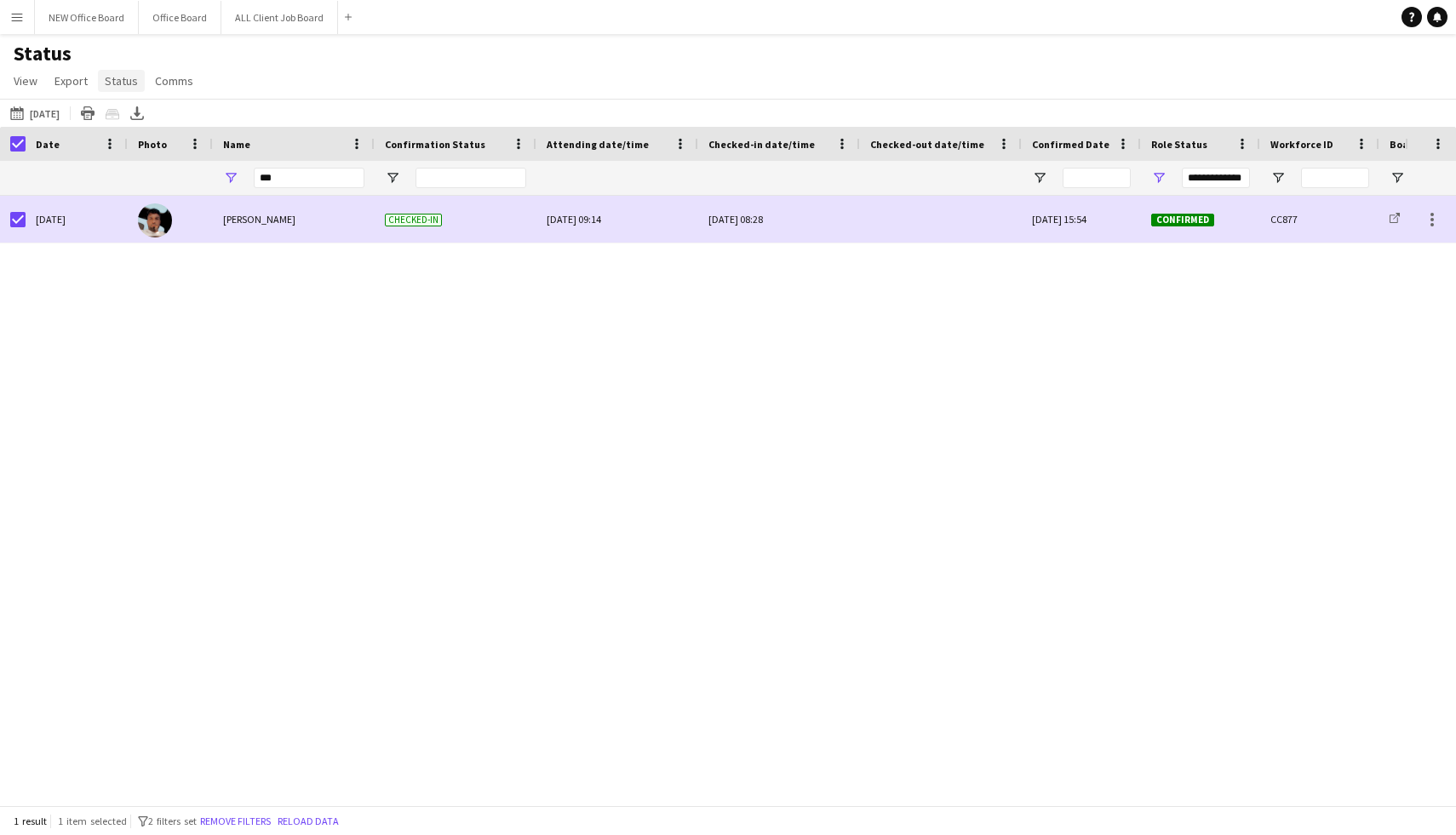
click at [131, 79] on span "Status" at bounding box center [121, 81] width 33 height 15
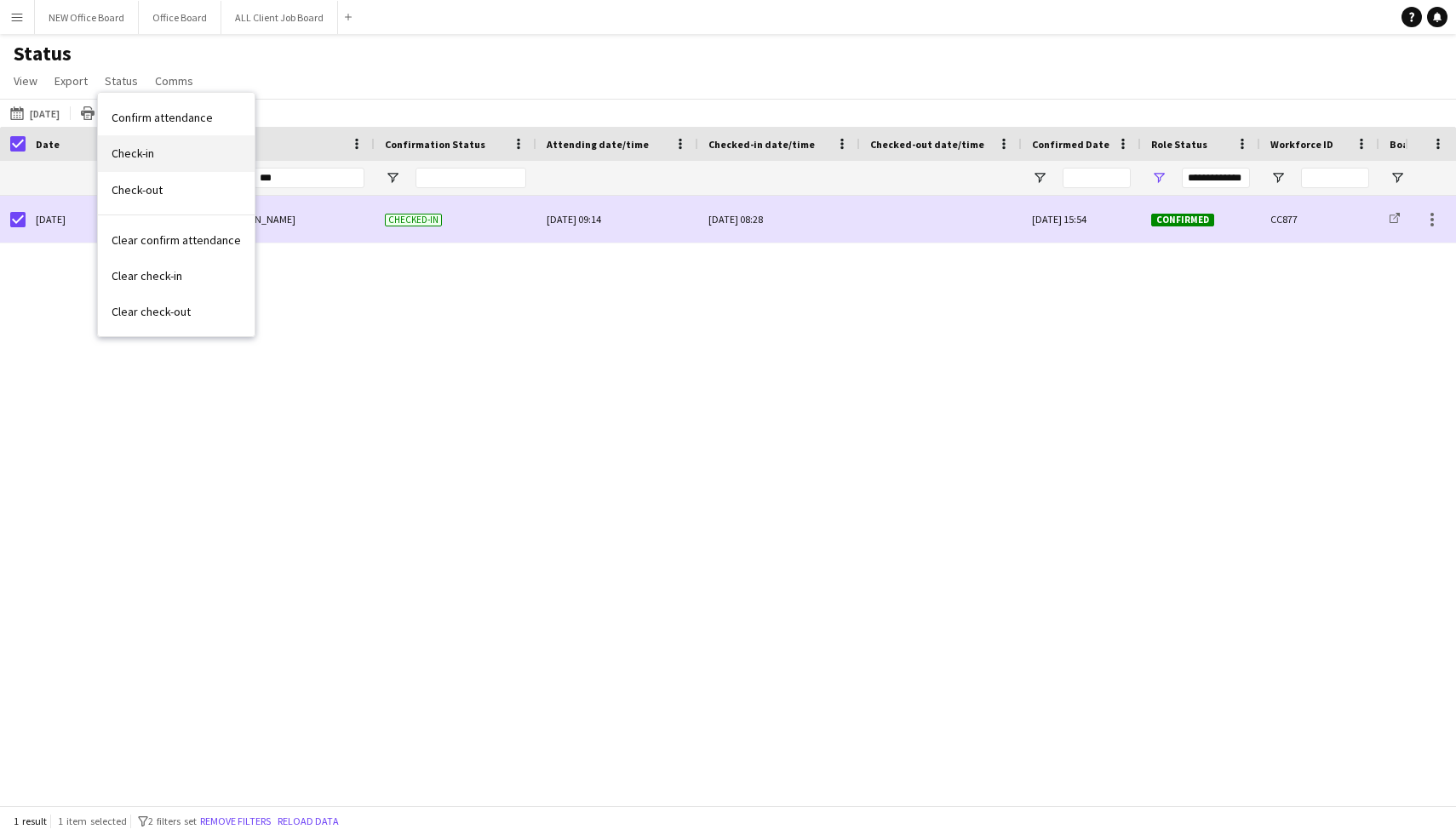
click at [146, 156] on span "Check-in" at bounding box center [132, 153] width 43 height 15
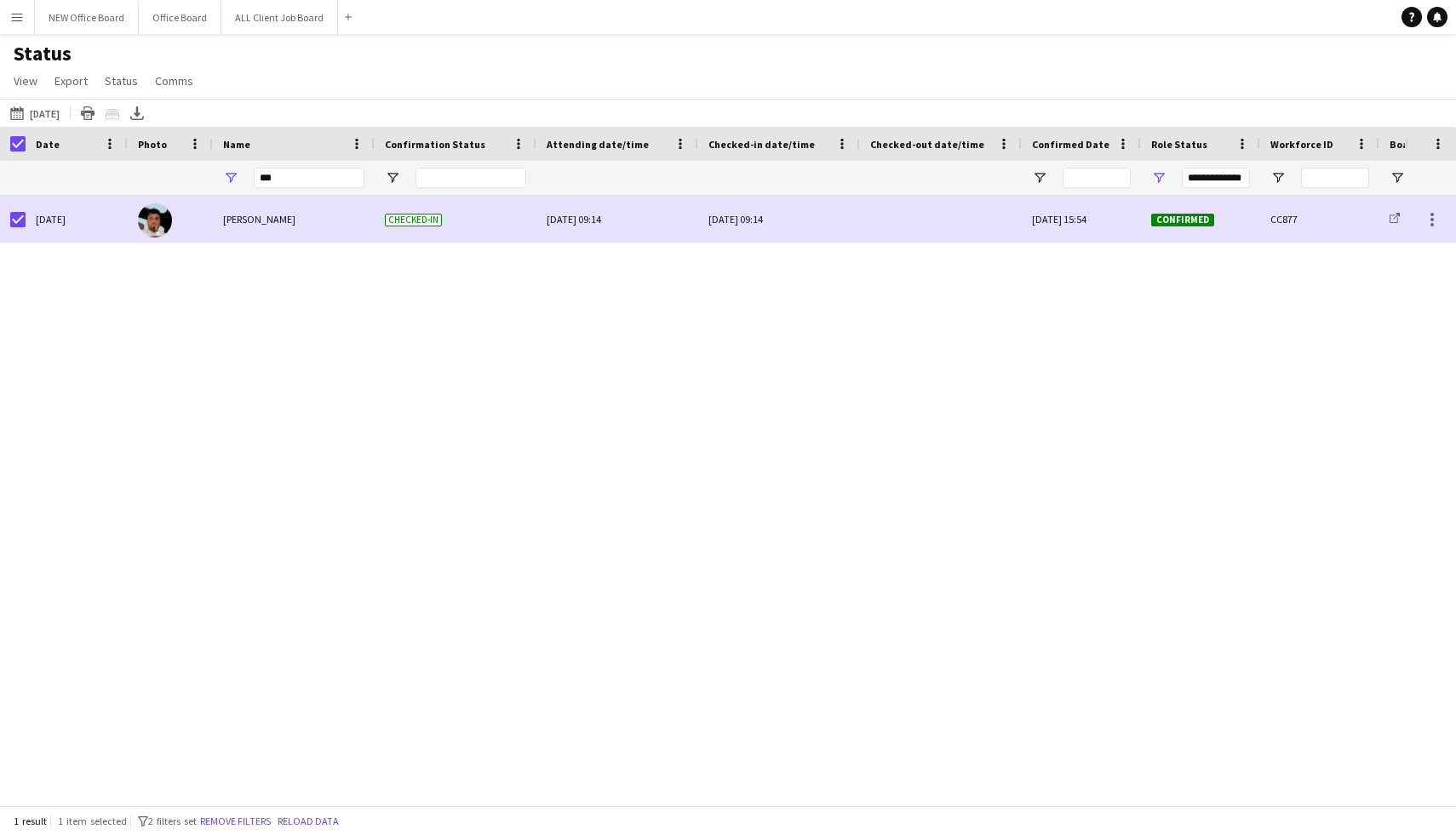
click at [291, 305] on div "Sun, 21 Sep 2025 Akeel Mahmood Checked-in Sun, 21 Sep 2025 09:14 Sun, 21 Sep 20…" at bounding box center [702, 500] width 1405 height 609
click at [289, 188] on div "***" at bounding box center [309, 178] width 111 height 34
click at [297, 174] on input "***" at bounding box center [309, 179] width 111 height 21
type input "*"
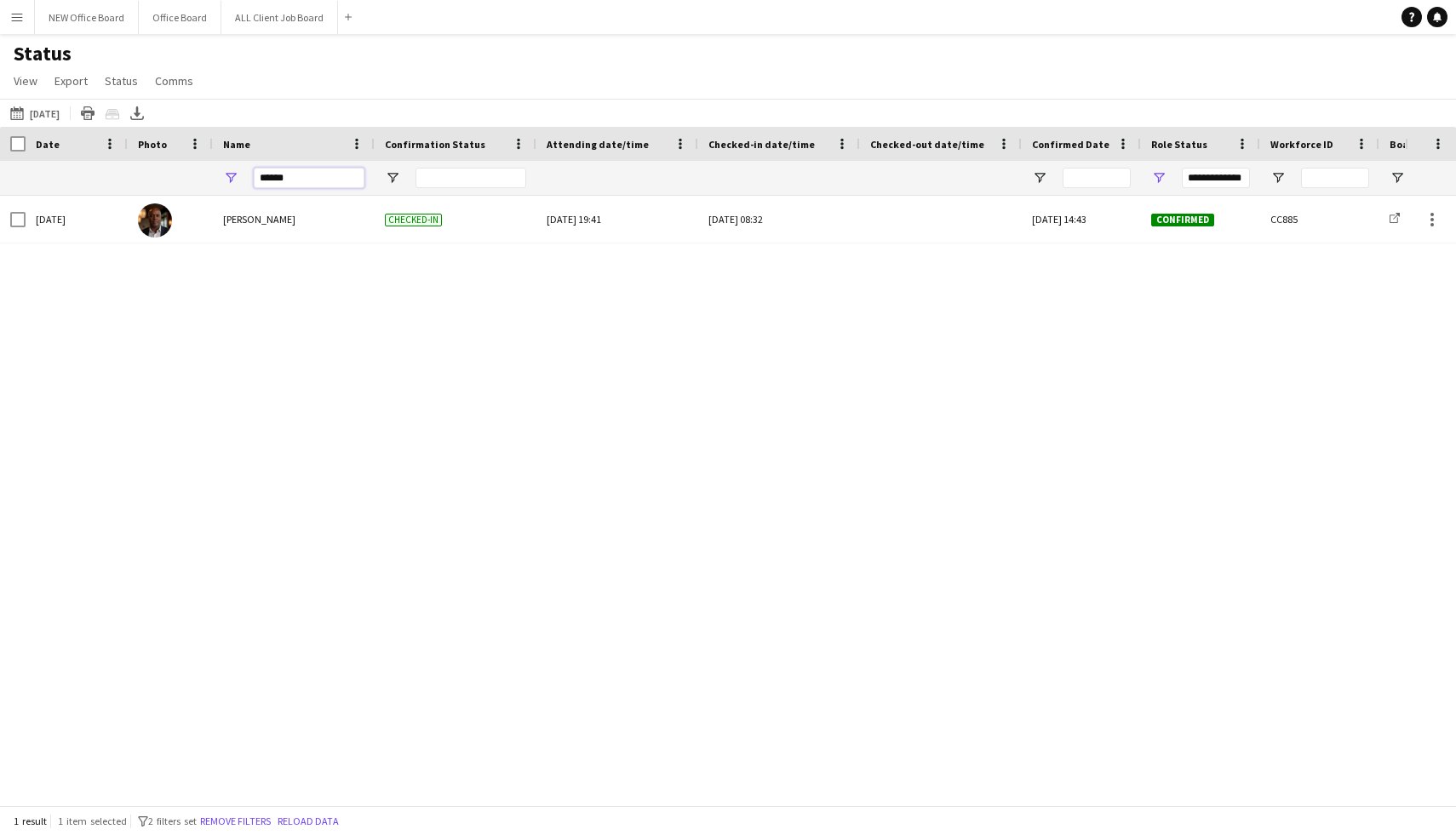
click at [300, 186] on input "******" at bounding box center [309, 179] width 111 height 21
type input "*"
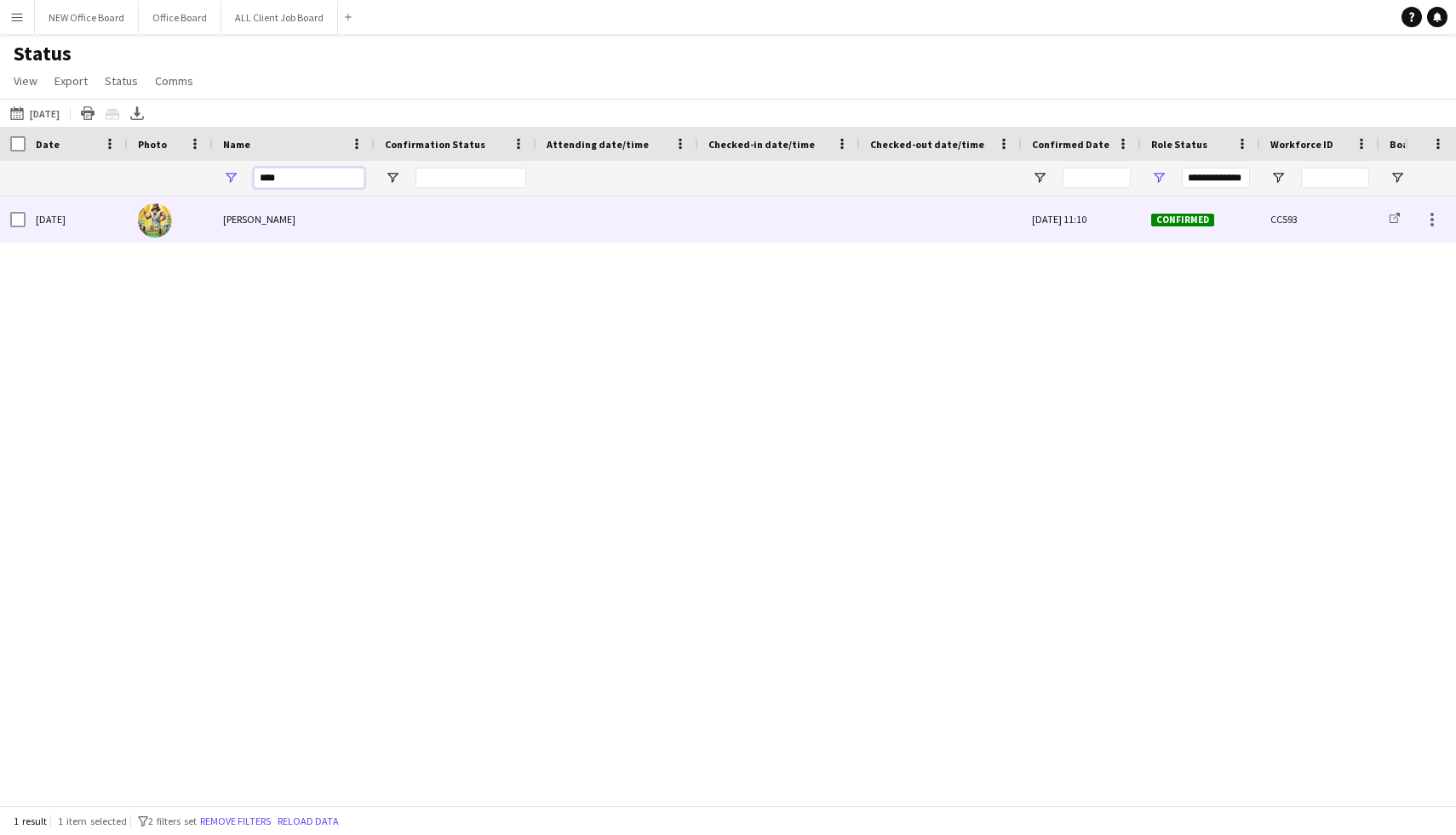
type input "****"
click at [283, 220] on span "Alex Waddingham" at bounding box center [259, 219] width 73 height 13
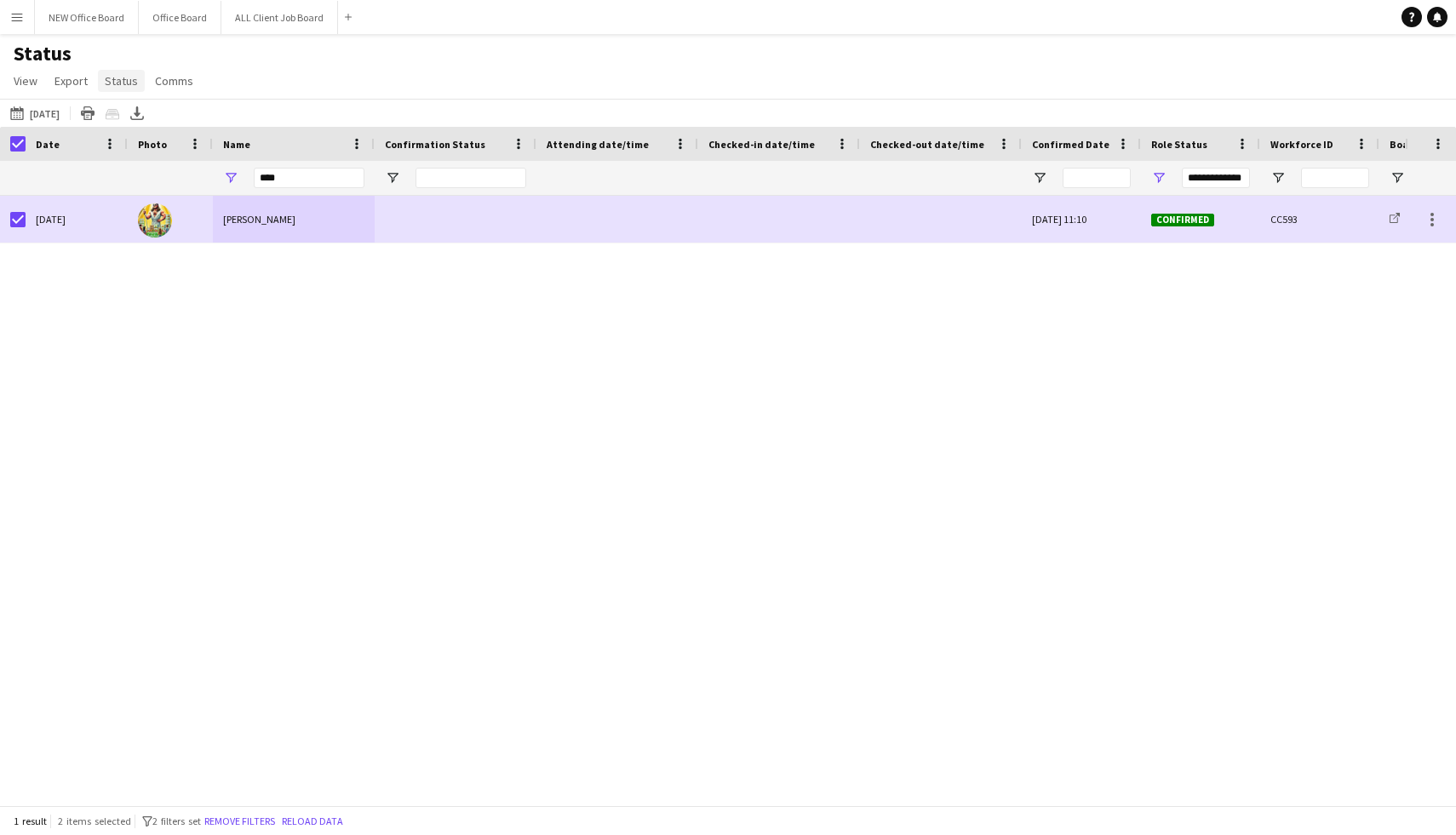
click at [117, 83] on span "Status" at bounding box center [121, 81] width 33 height 15
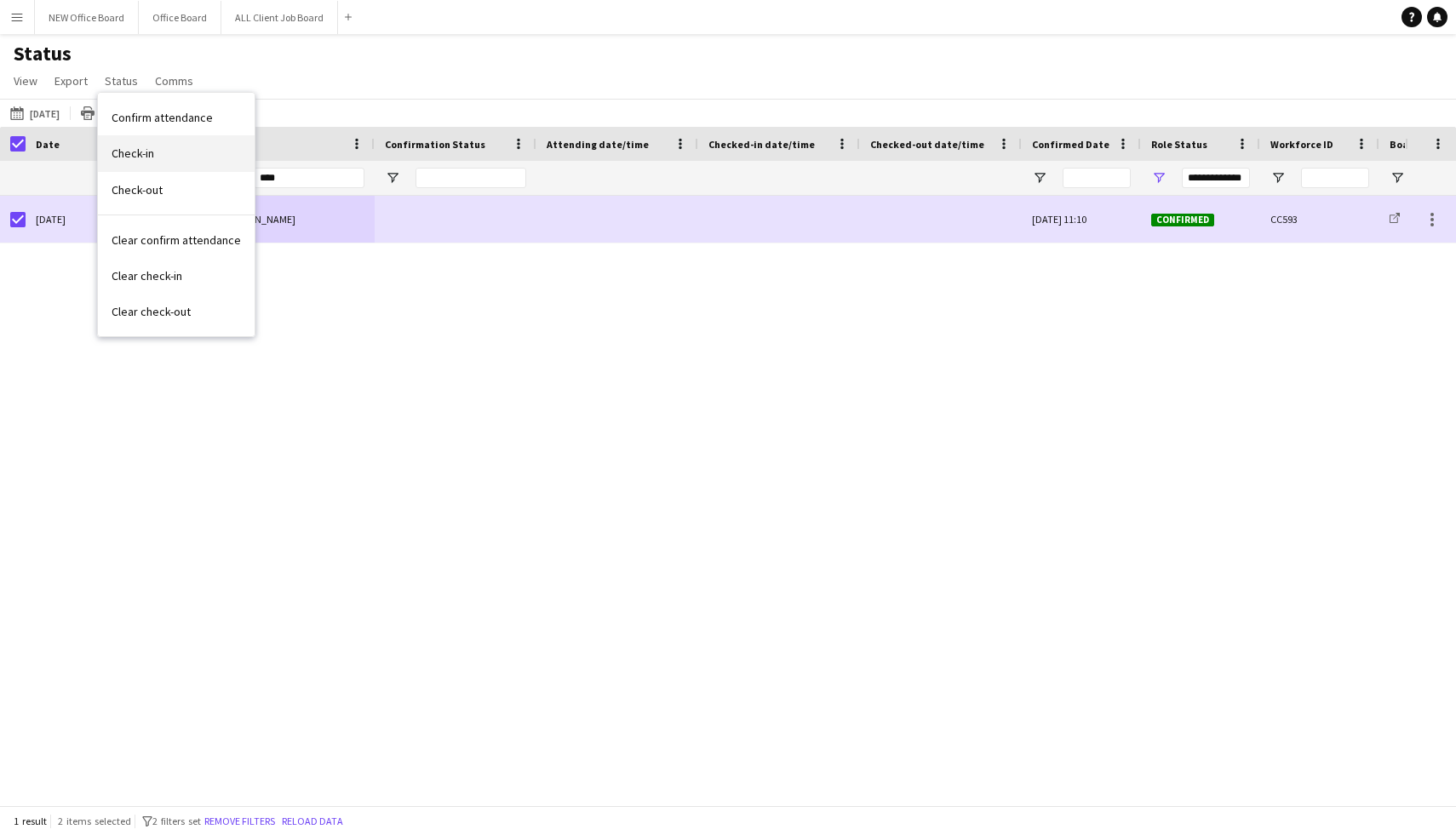
click at [142, 148] on span "Check-in" at bounding box center [132, 153] width 43 height 15
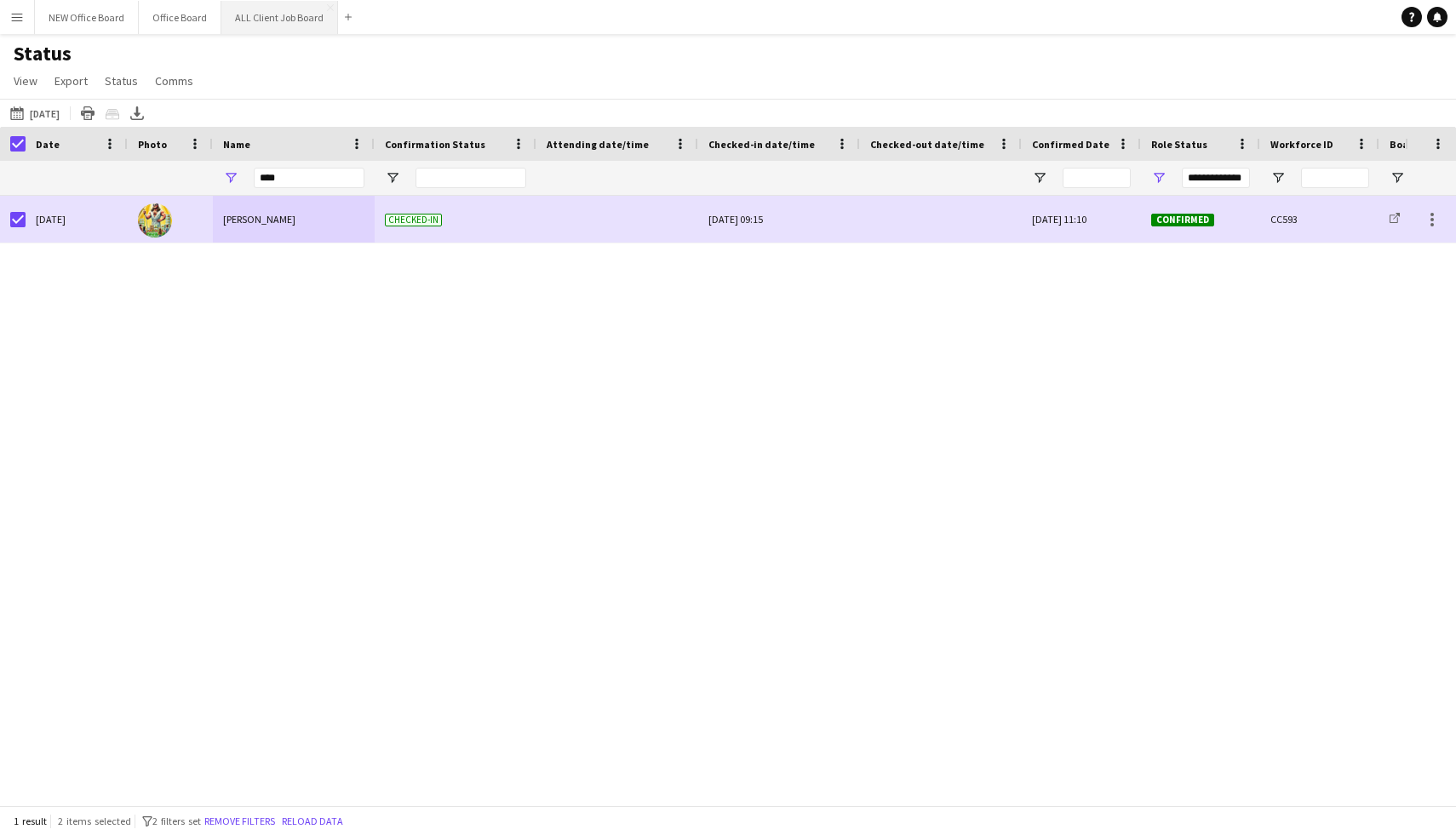
click at [274, 22] on button "ALL Client Job Board Close" at bounding box center [279, 17] width 116 height 33
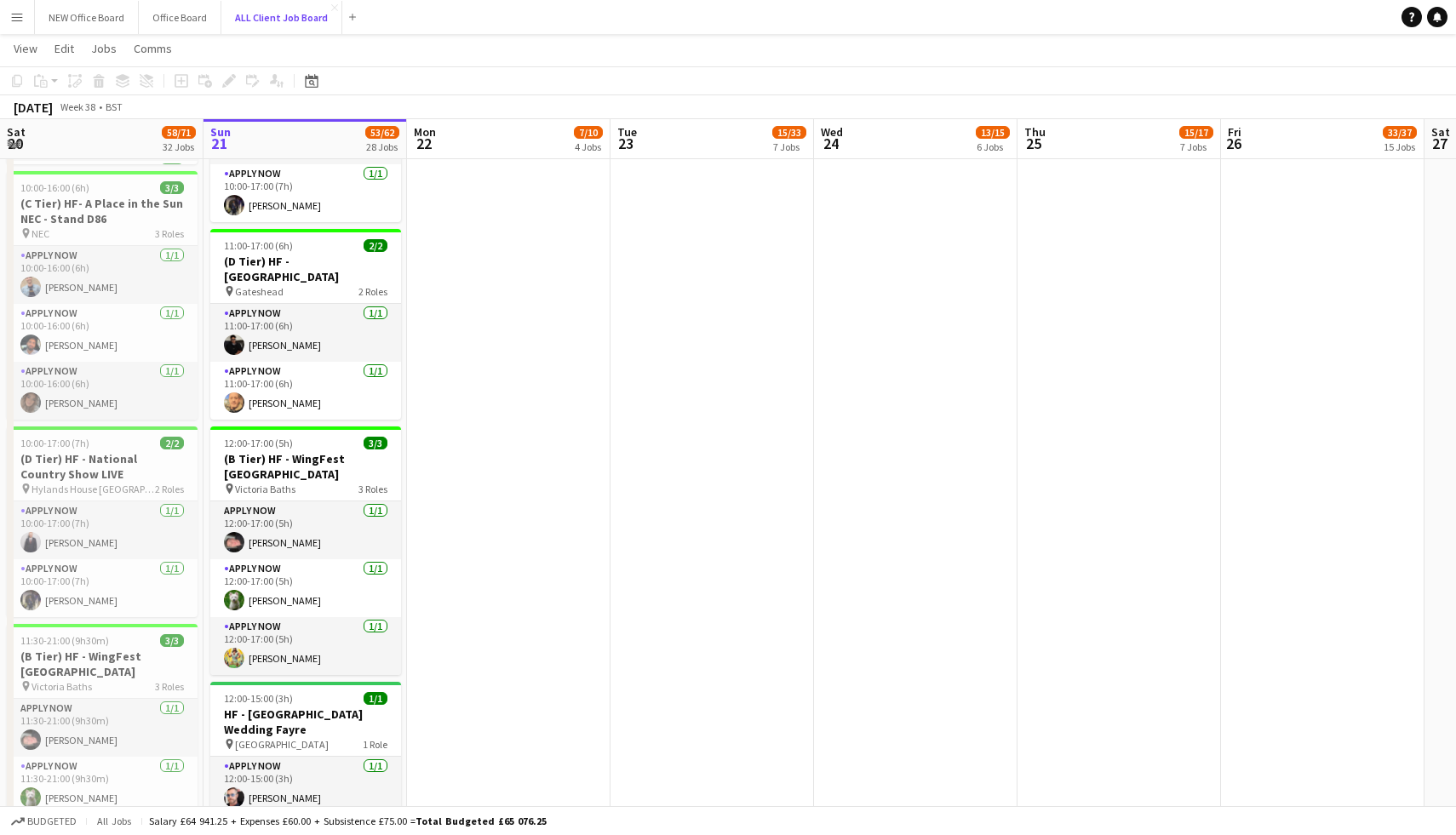
scroll to position [3740, 0]
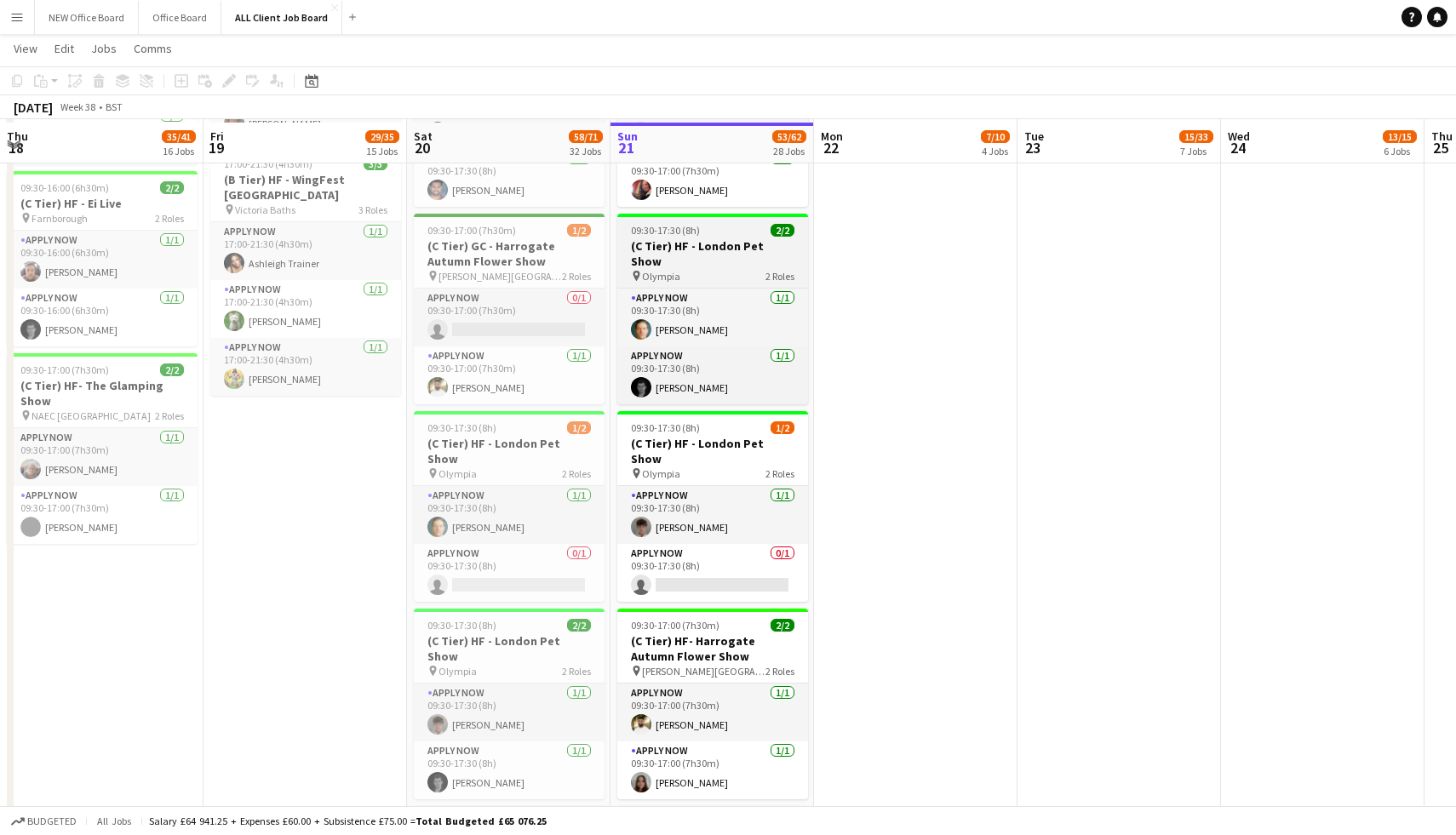
scroll to position [2272, 0]
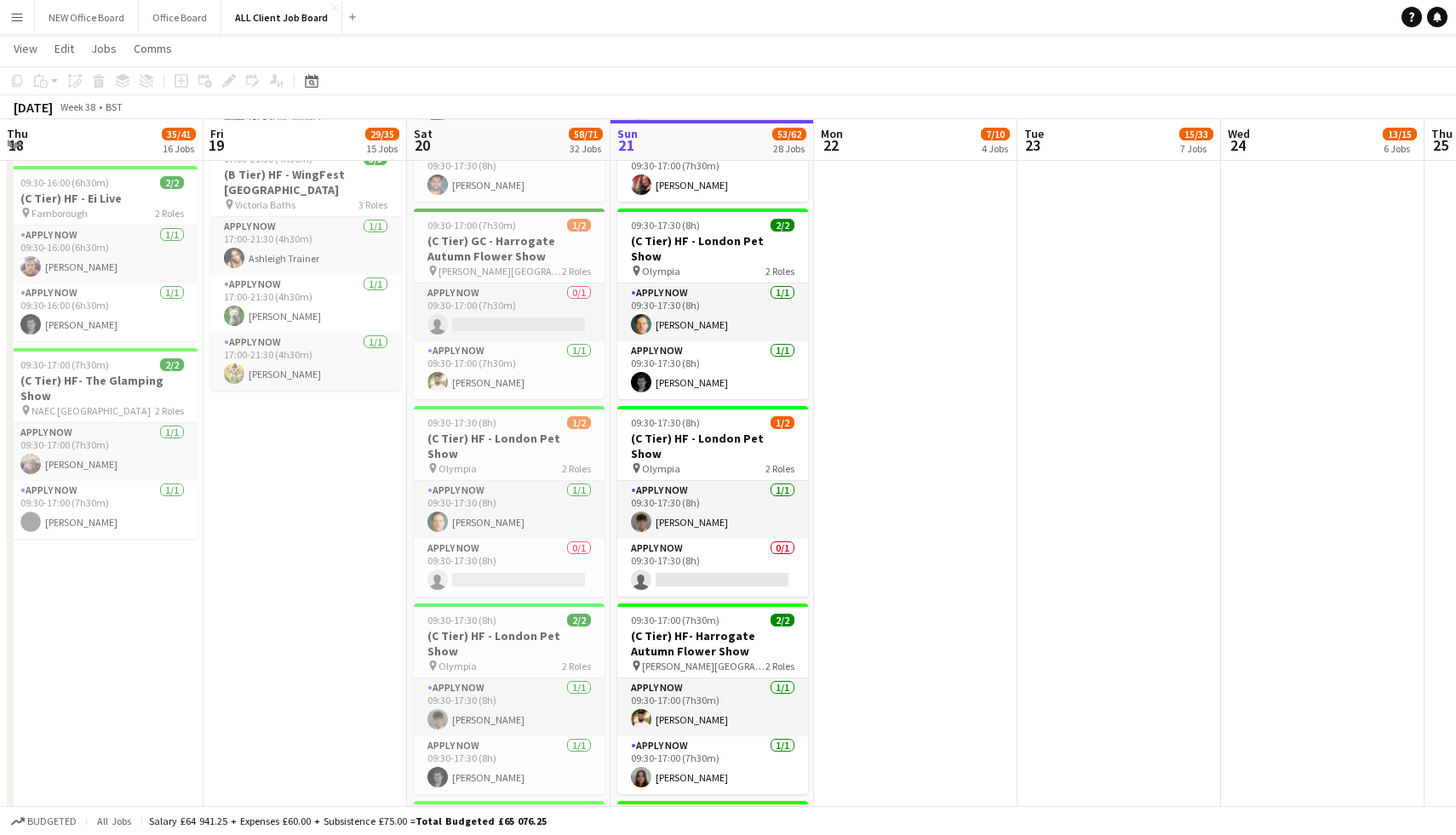
click at [14, 13] on app-icon "Menu" at bounding box center [17, 17] width 13 height 13
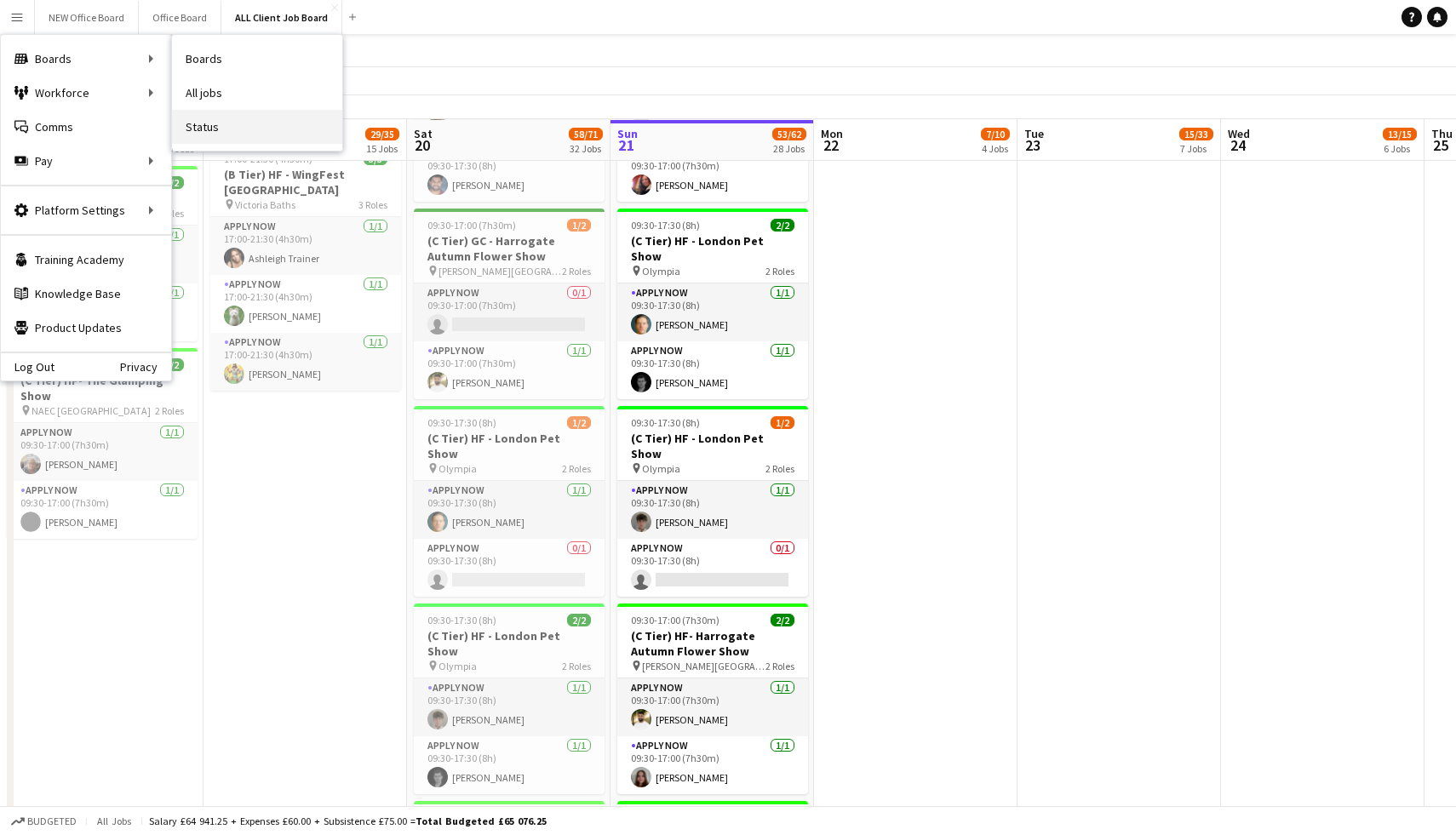
click at [210, 131] on link "Status" at bounding box center [257, 127] width 170 height 34
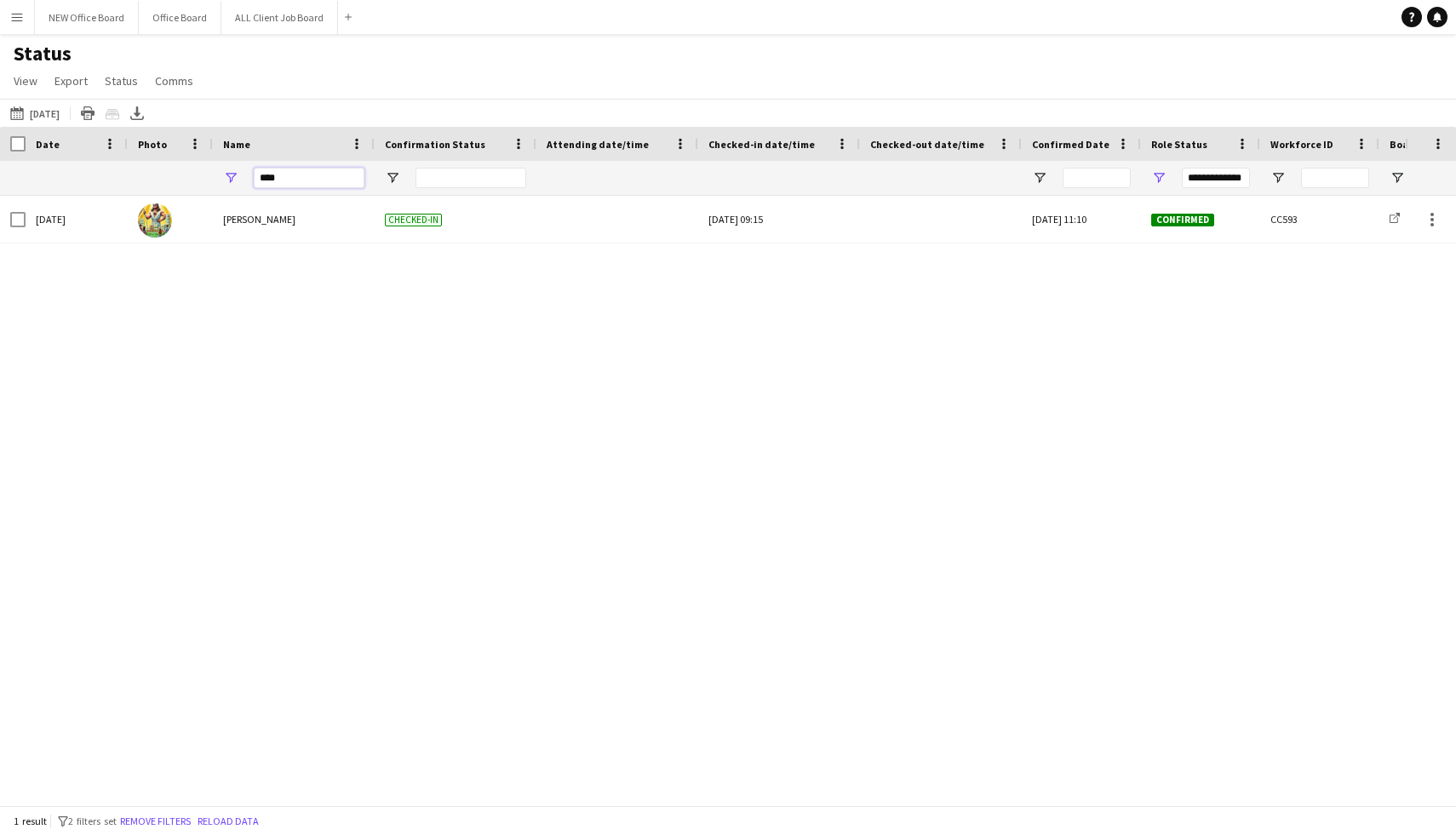
click at [299, 180] on input "****" at bounding box center [309, 179] width 111 height 21
type input "*"
type input "****"
click at [265, 27] on button "ALL Client Job Board Close" at bounding box center [279, 17] width 116 height 33
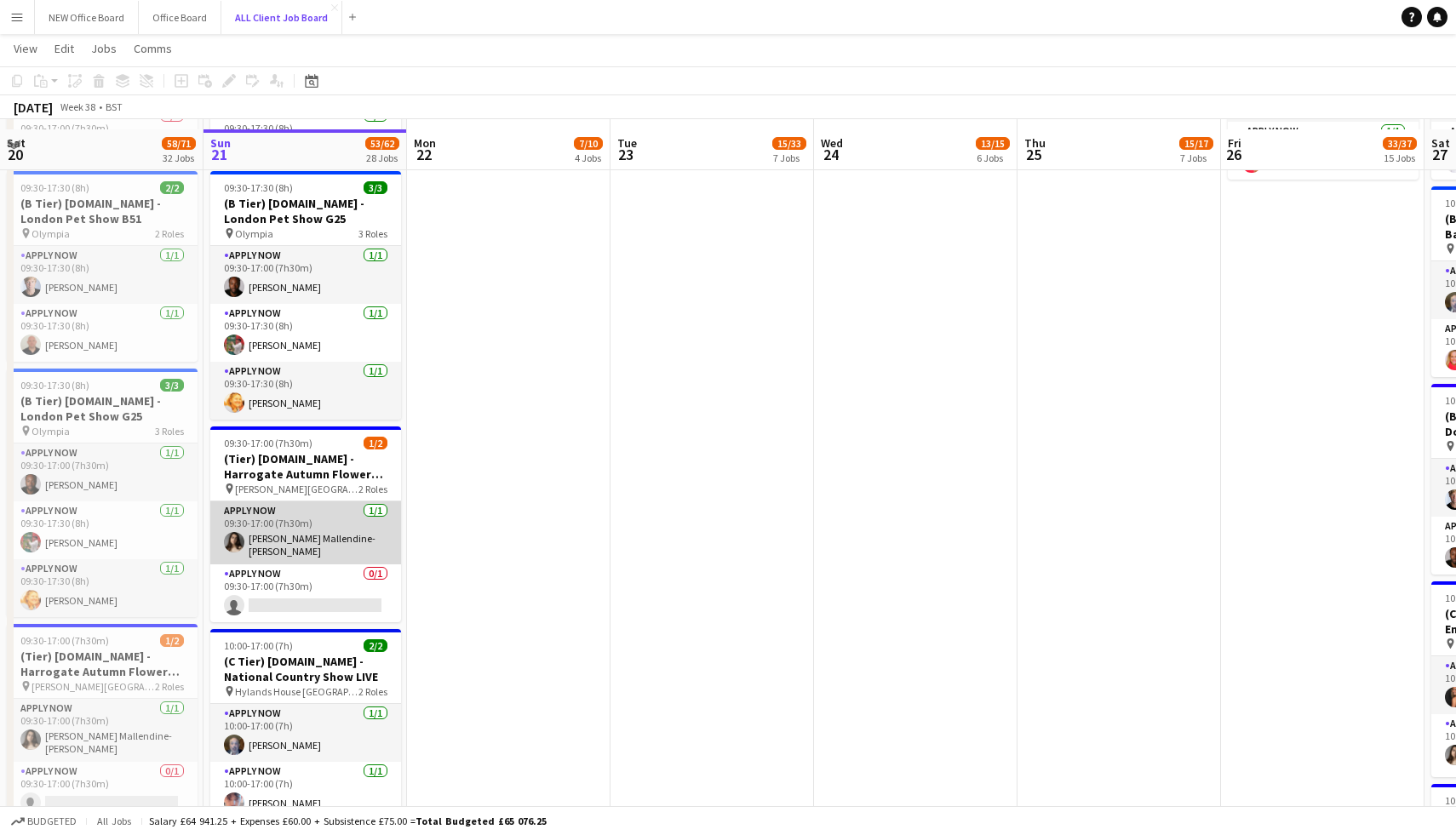
scroll to position [6850, 0]
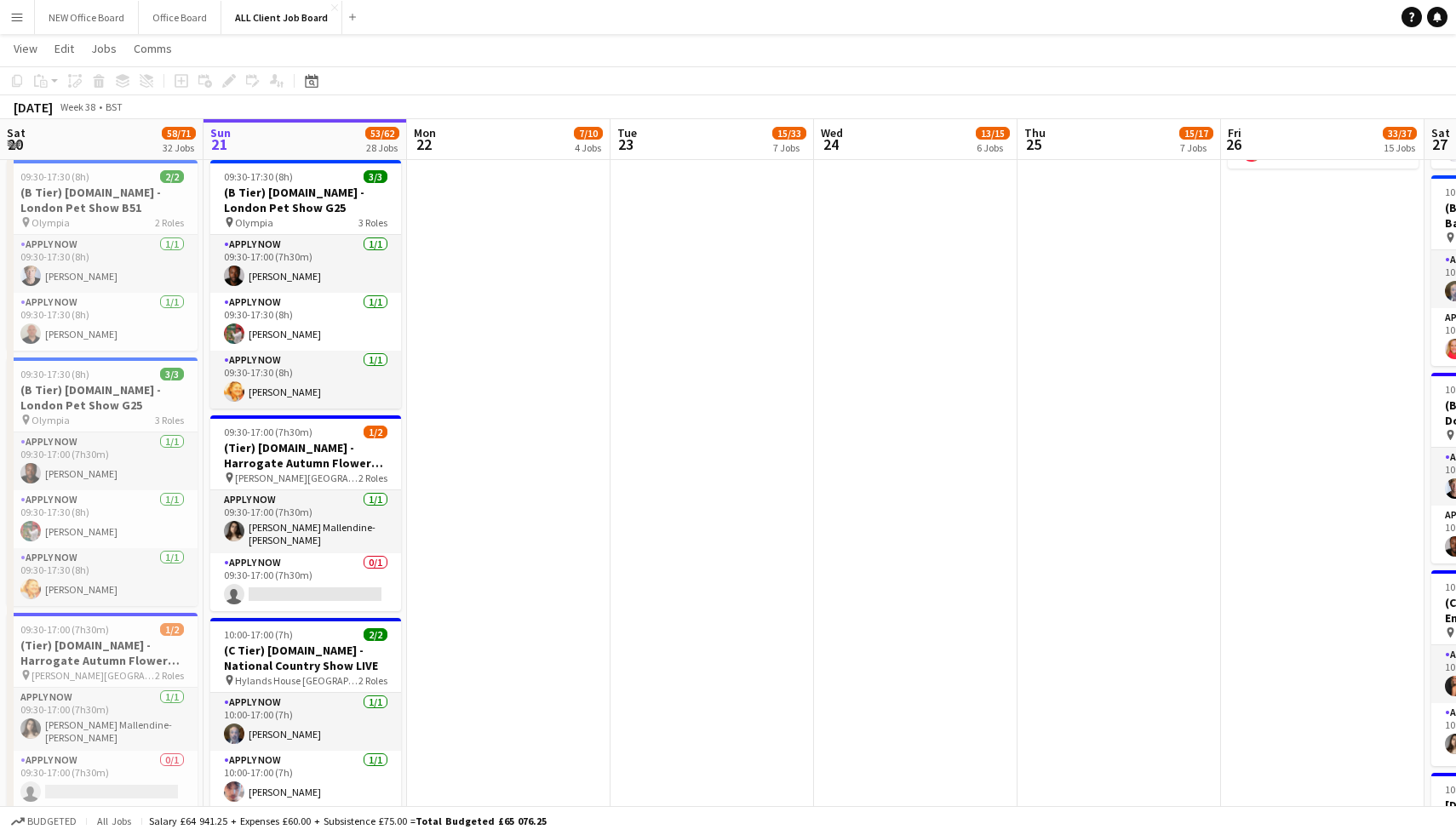
click at [26, 13] on button "Menu" at bounding box center [17, 17] width 34 height 34
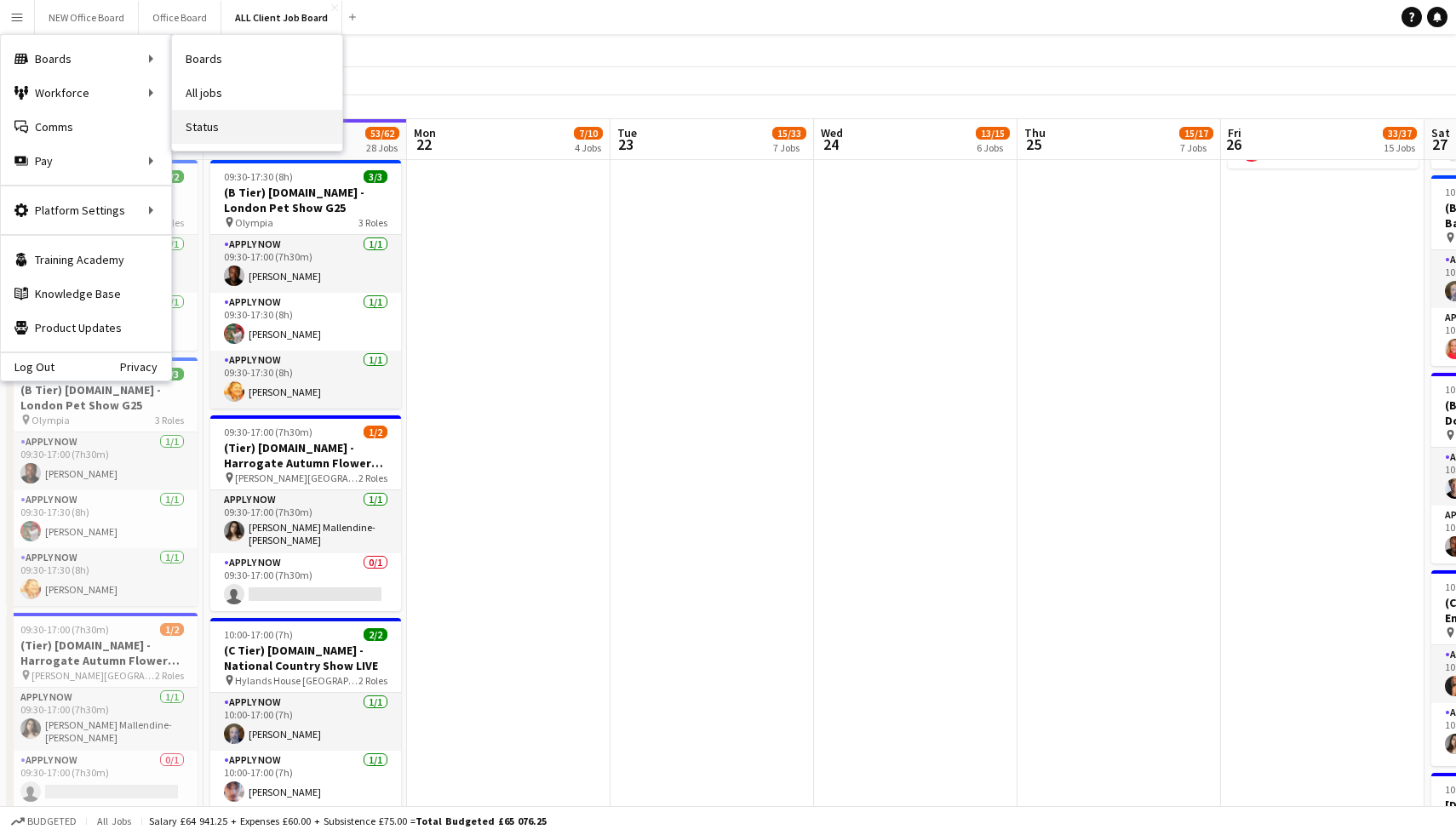
click at [205, 125] on link "Status" at bounding box center [257, 127] width 170 height 34
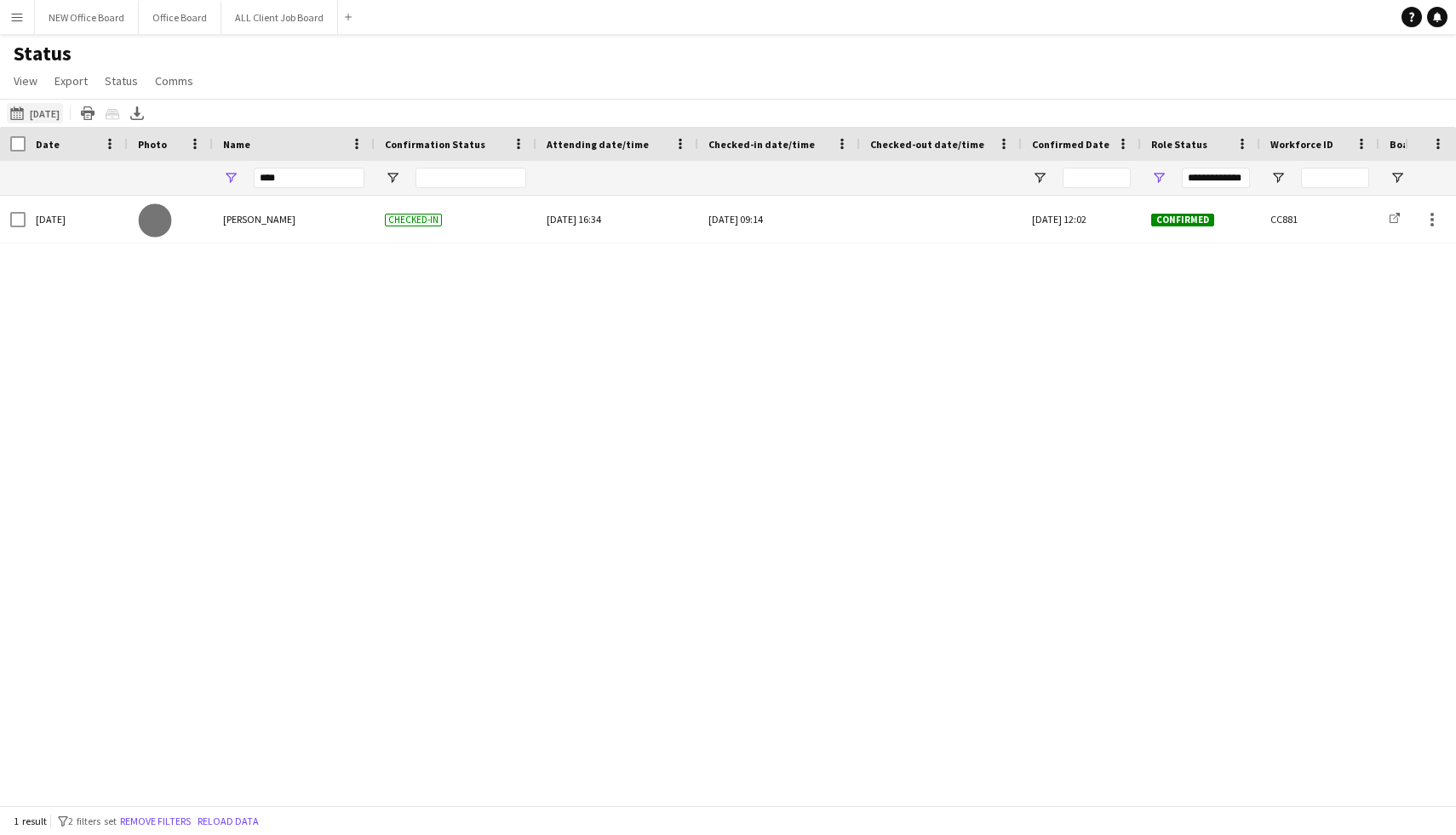
click at [47, 105] on button "Today Today" at bounding box center [34, 113] width 56 height 21
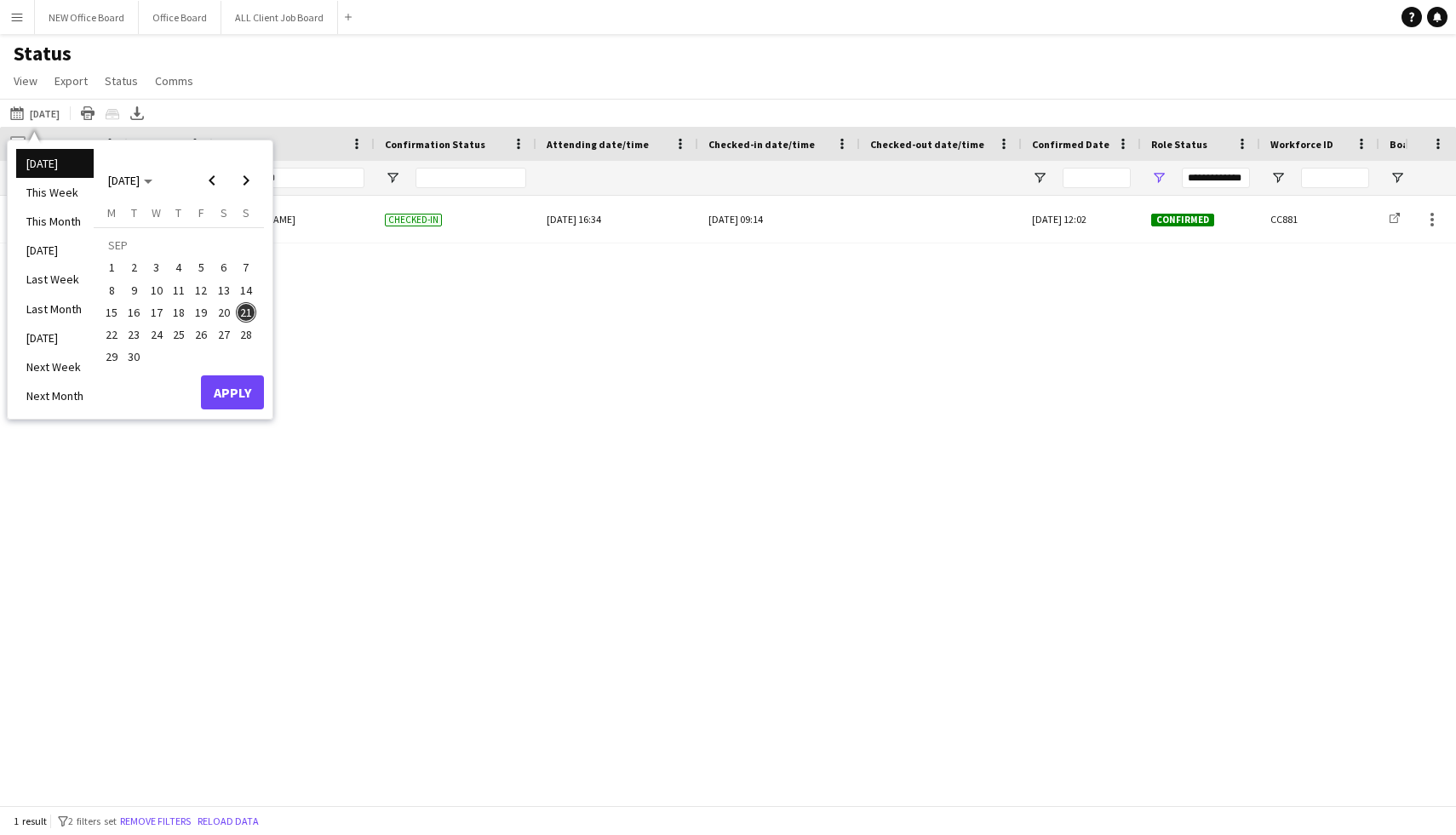
click at [220, 312] on span "20" at bounding box center [224, 313] width 21 height 21
click at [247, 393] on button "Apply" at bounding box center [232, 393] width 63 height 34
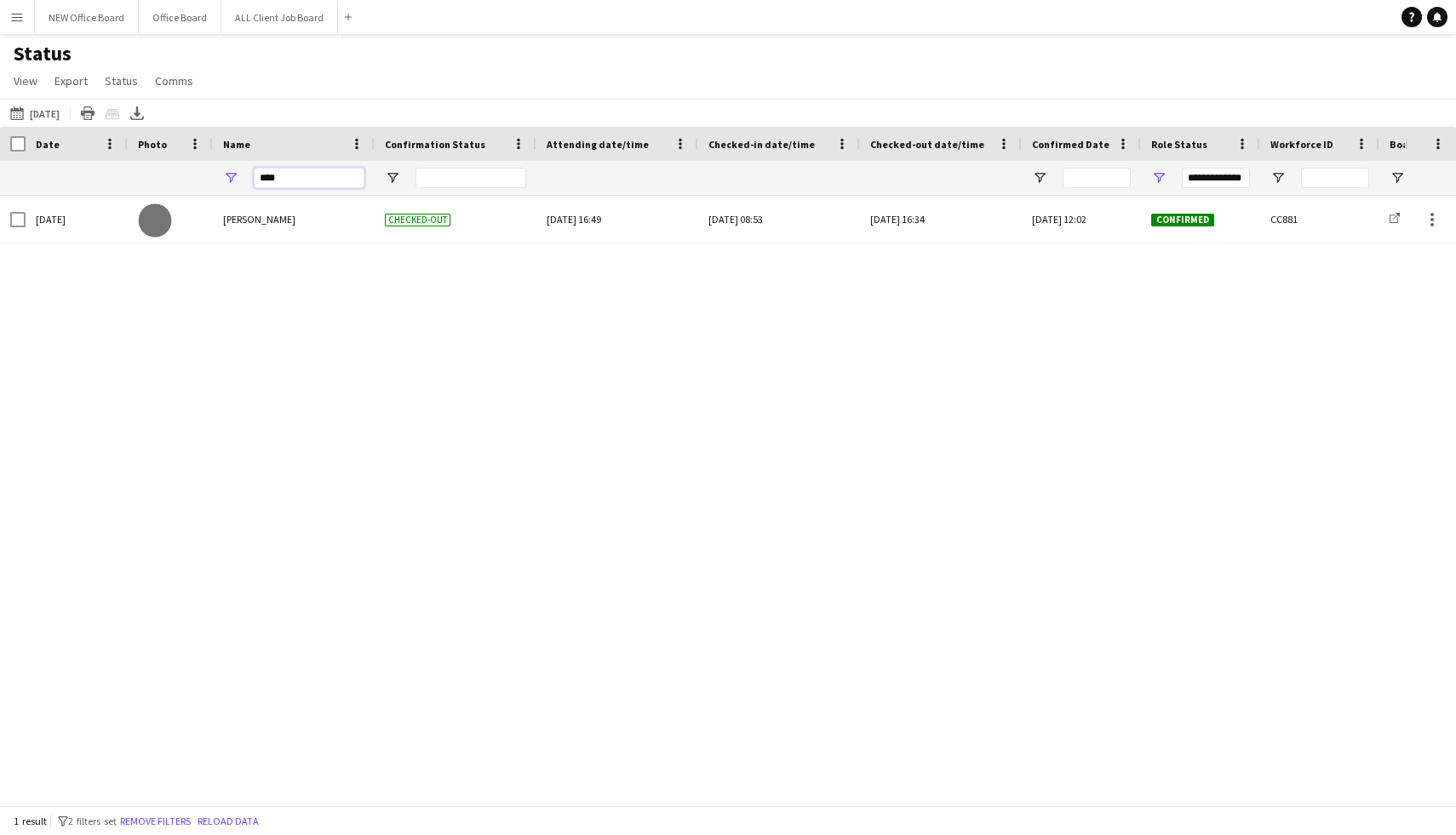
click at [299, 173] on input "****" at bounding box center [309, 179] width 111 height 21
type input "*"
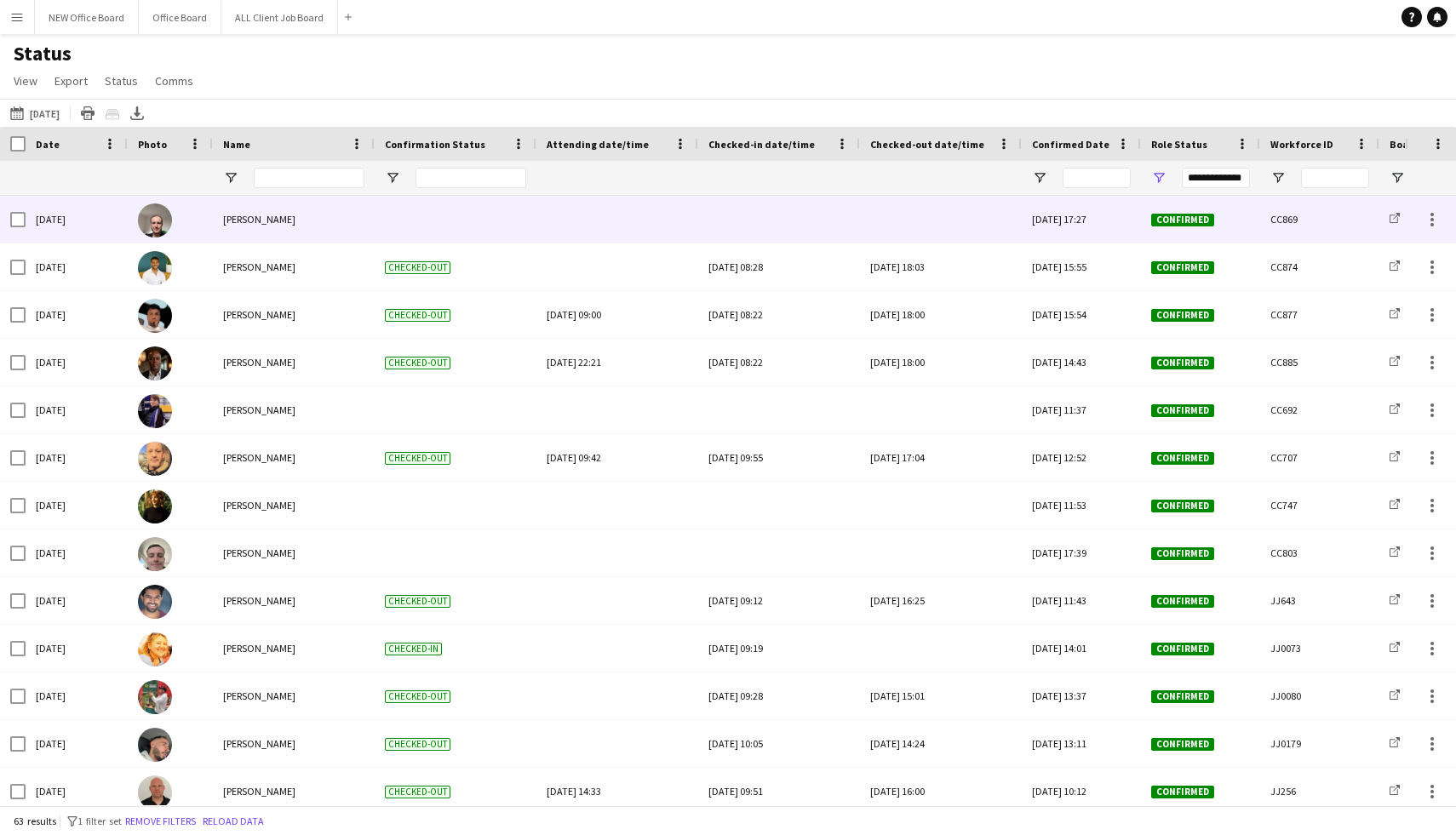
click at [923, 220] on div at bounding box center [941, 219] width 142 height 47
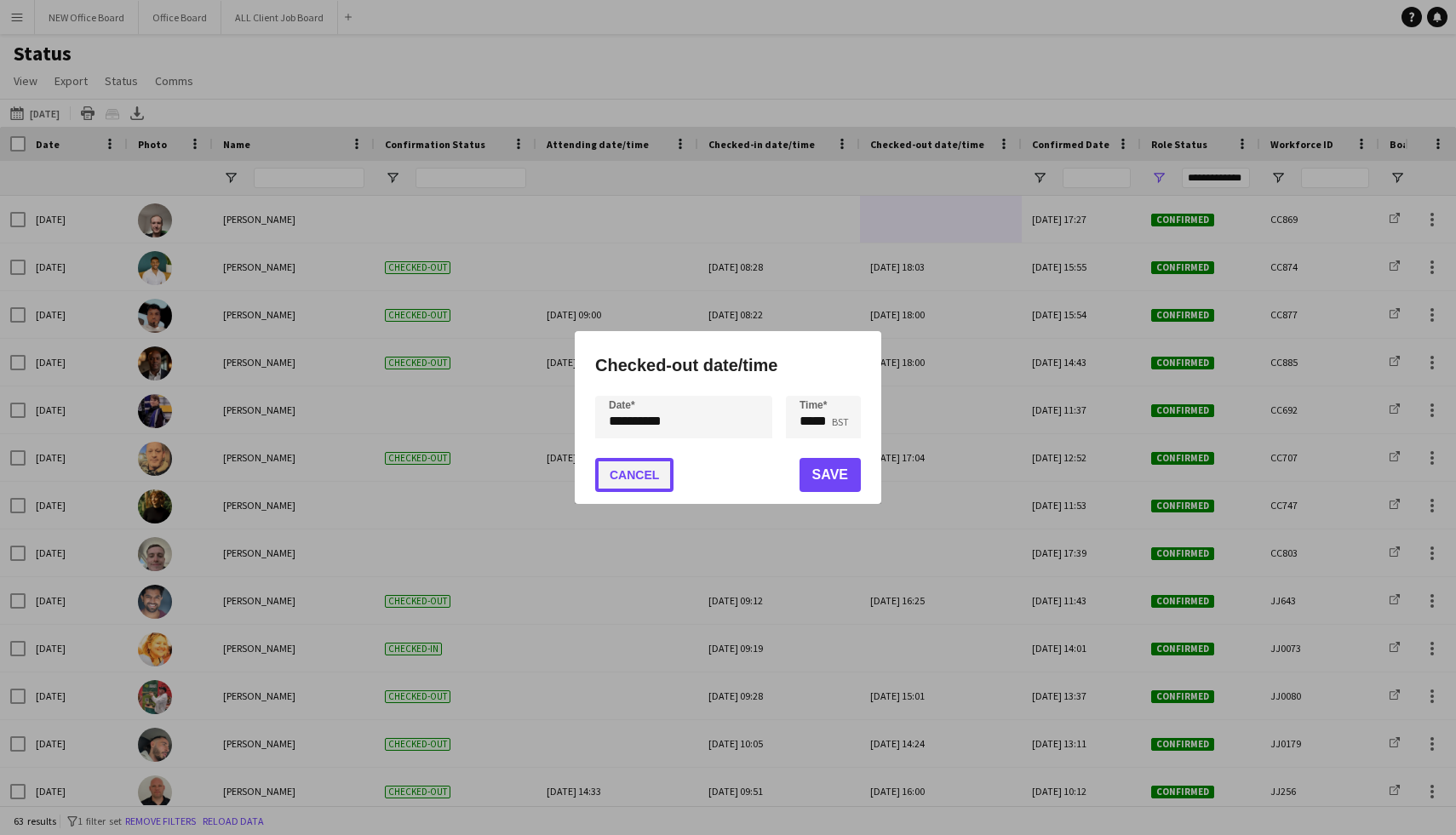
click at [630, 488] on button "Cancel" at bounding box center [634, 475] width 78 height 34
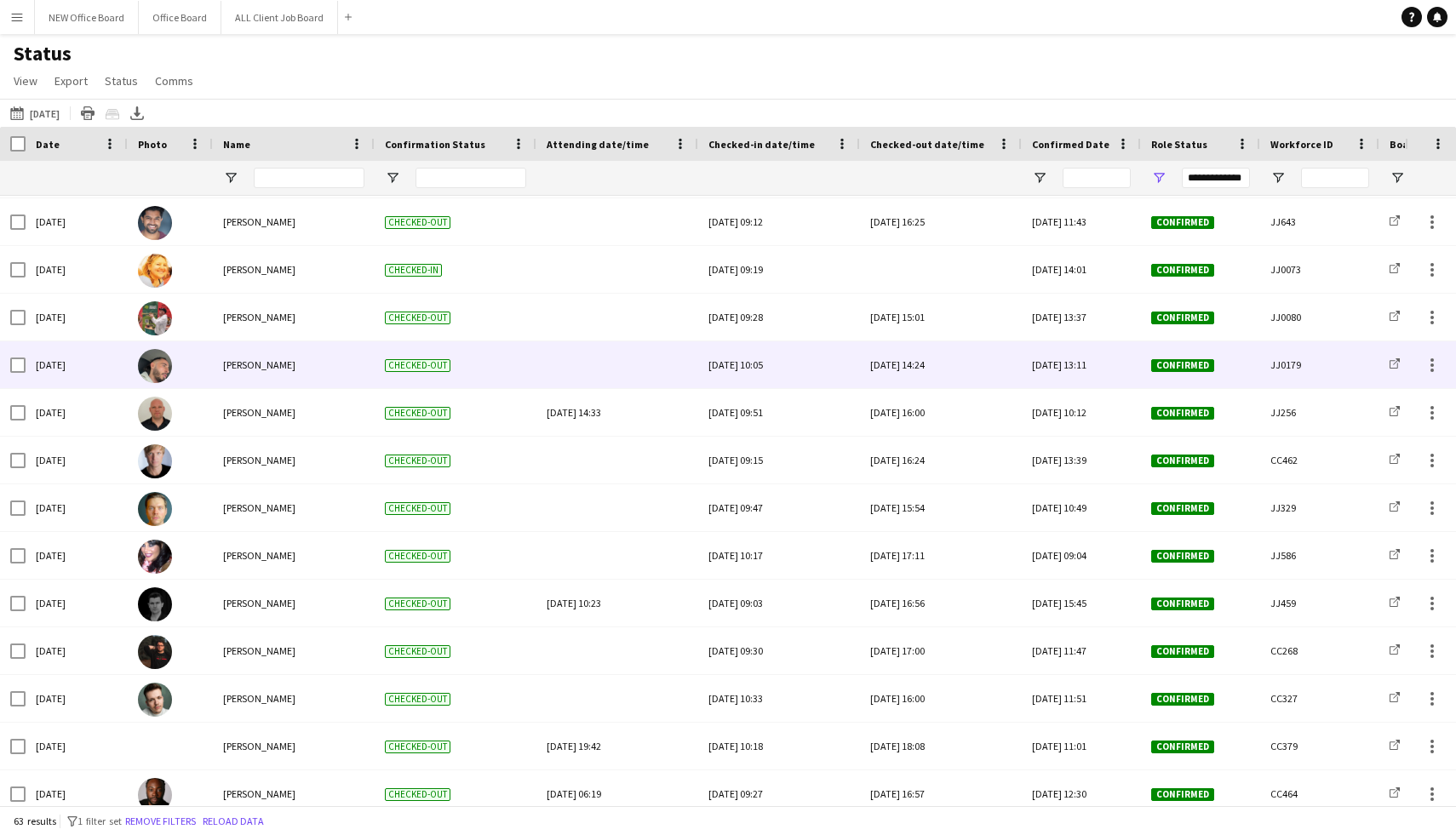
scroll to position [393, 0]
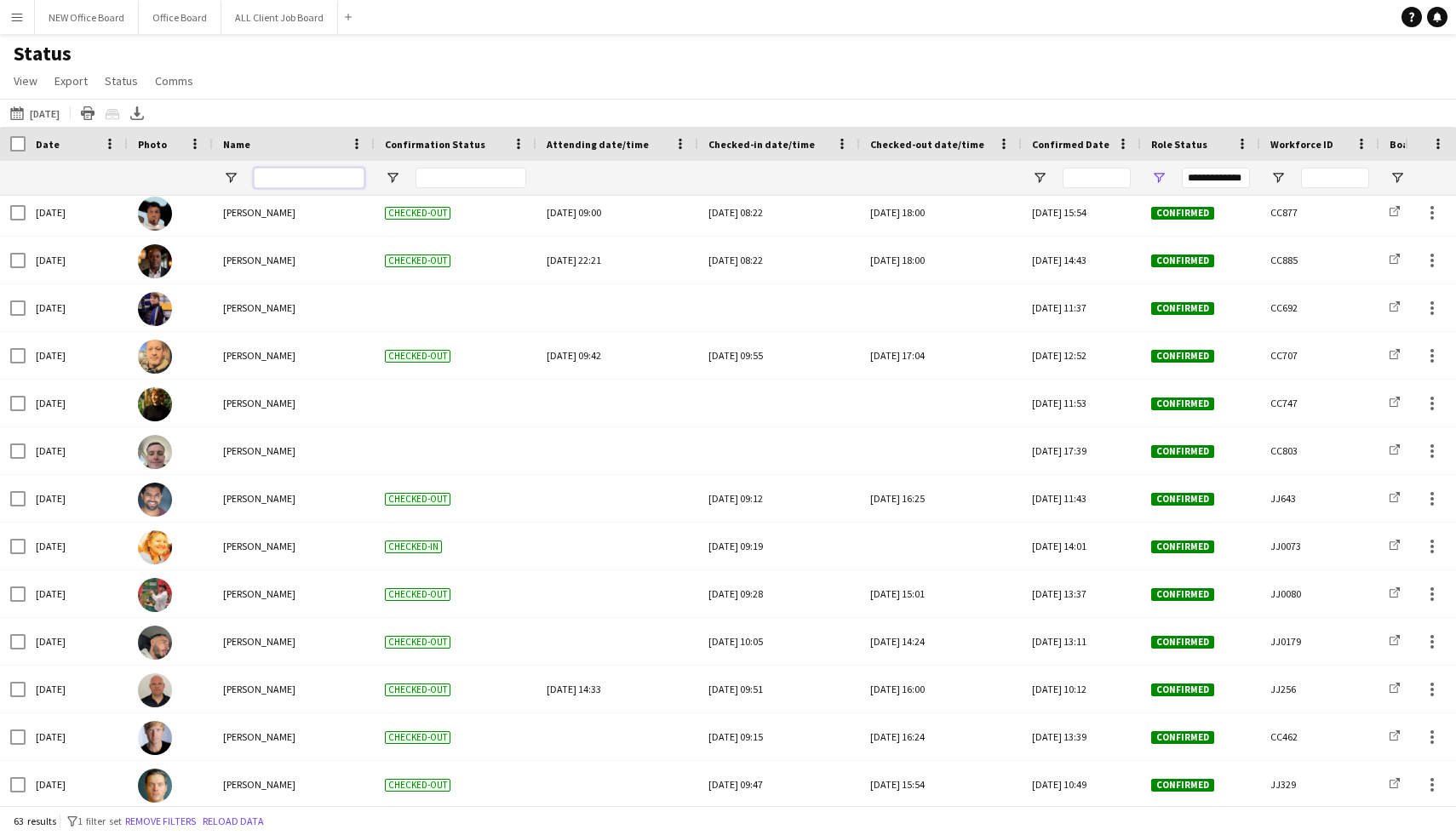
click at [311, 185] on input "Name Filter Input" at bounding box center [309, 179] width 111 height 21
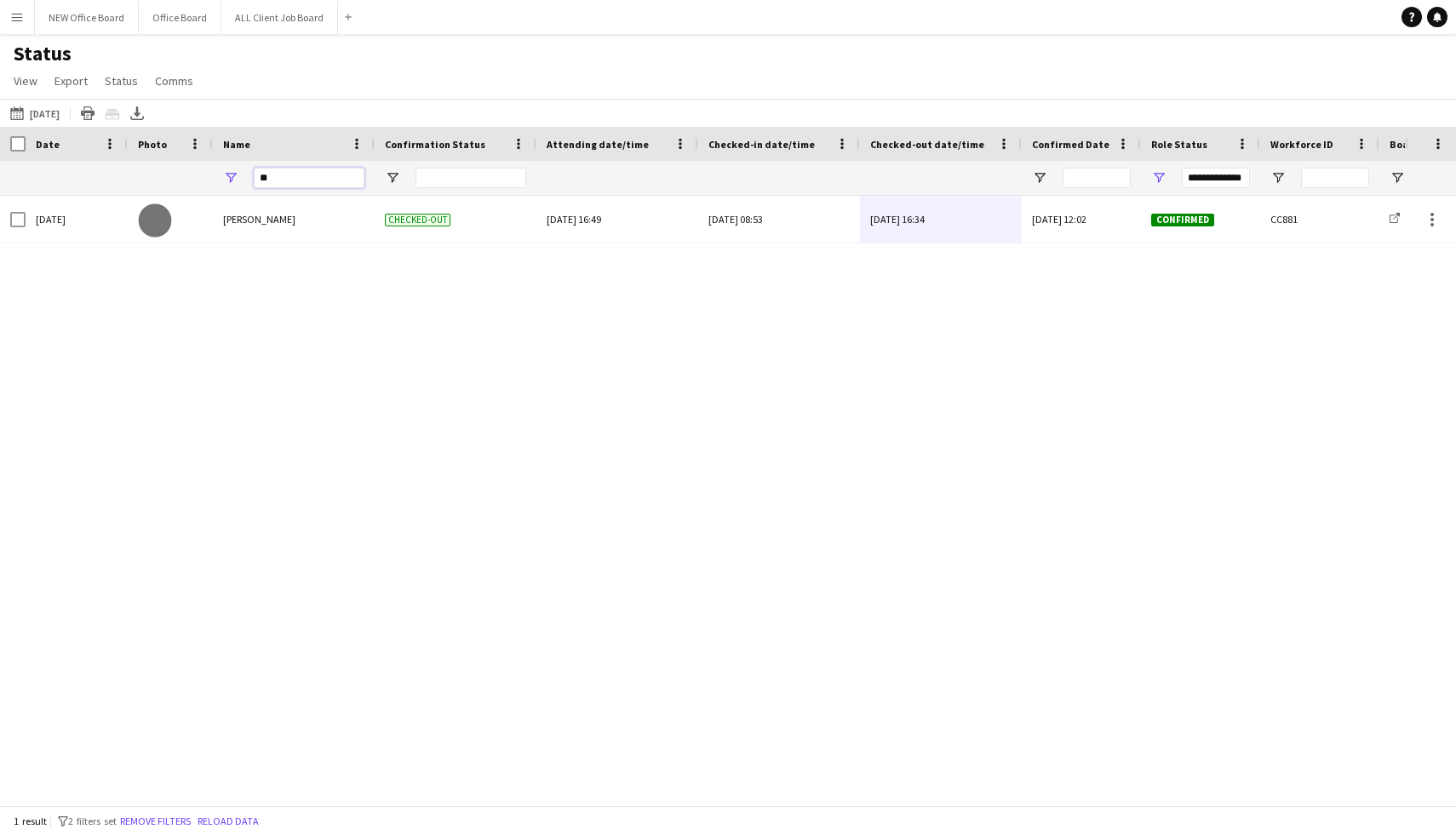
type input "*"
click at [331, 175] on input "****" at bounding box center [309, 179] width 111 height 21
type input "*"
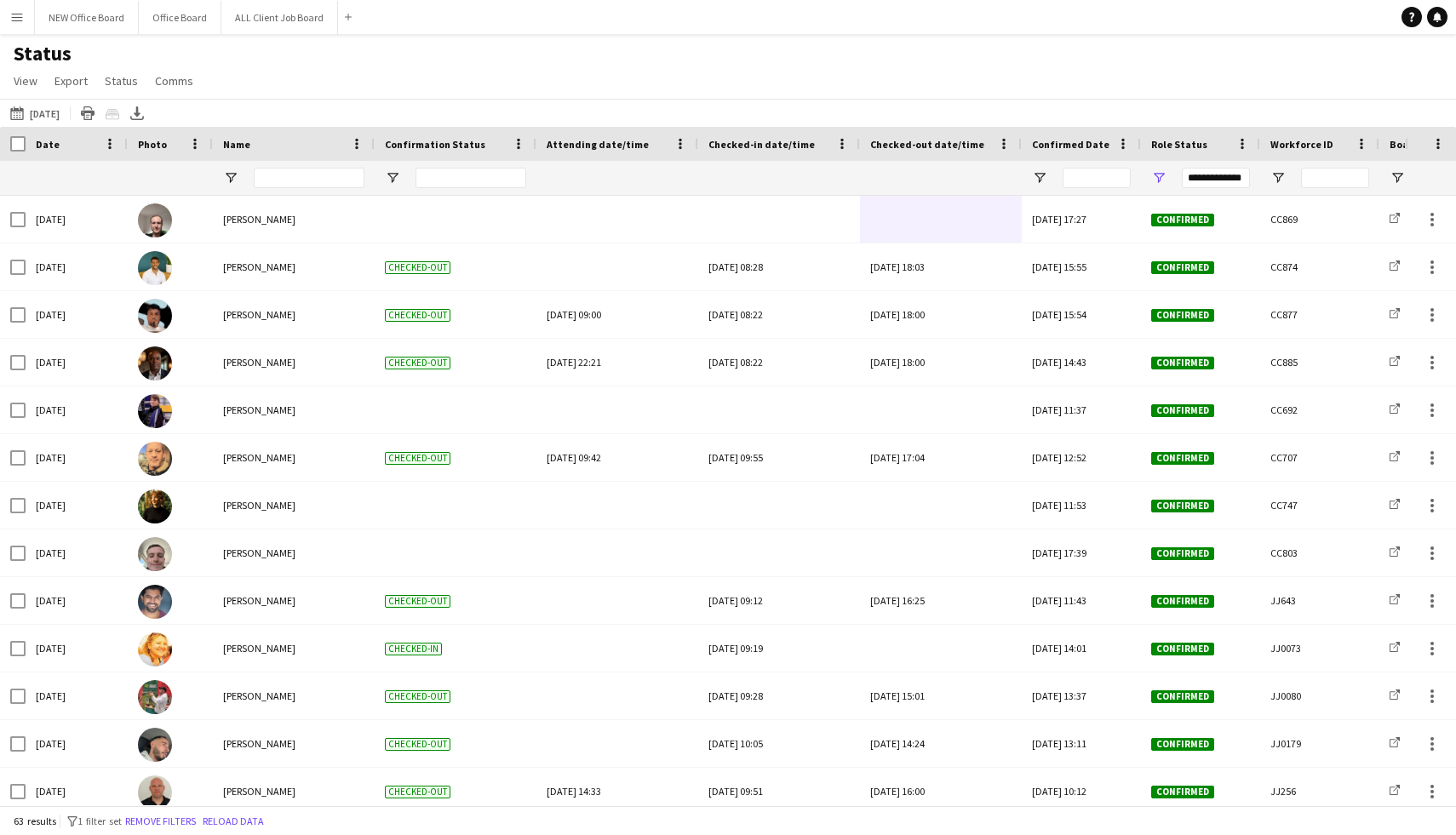
click at [14, 21] on app-icon "Menu" at bounding box center [17, 17] width 13 height 13
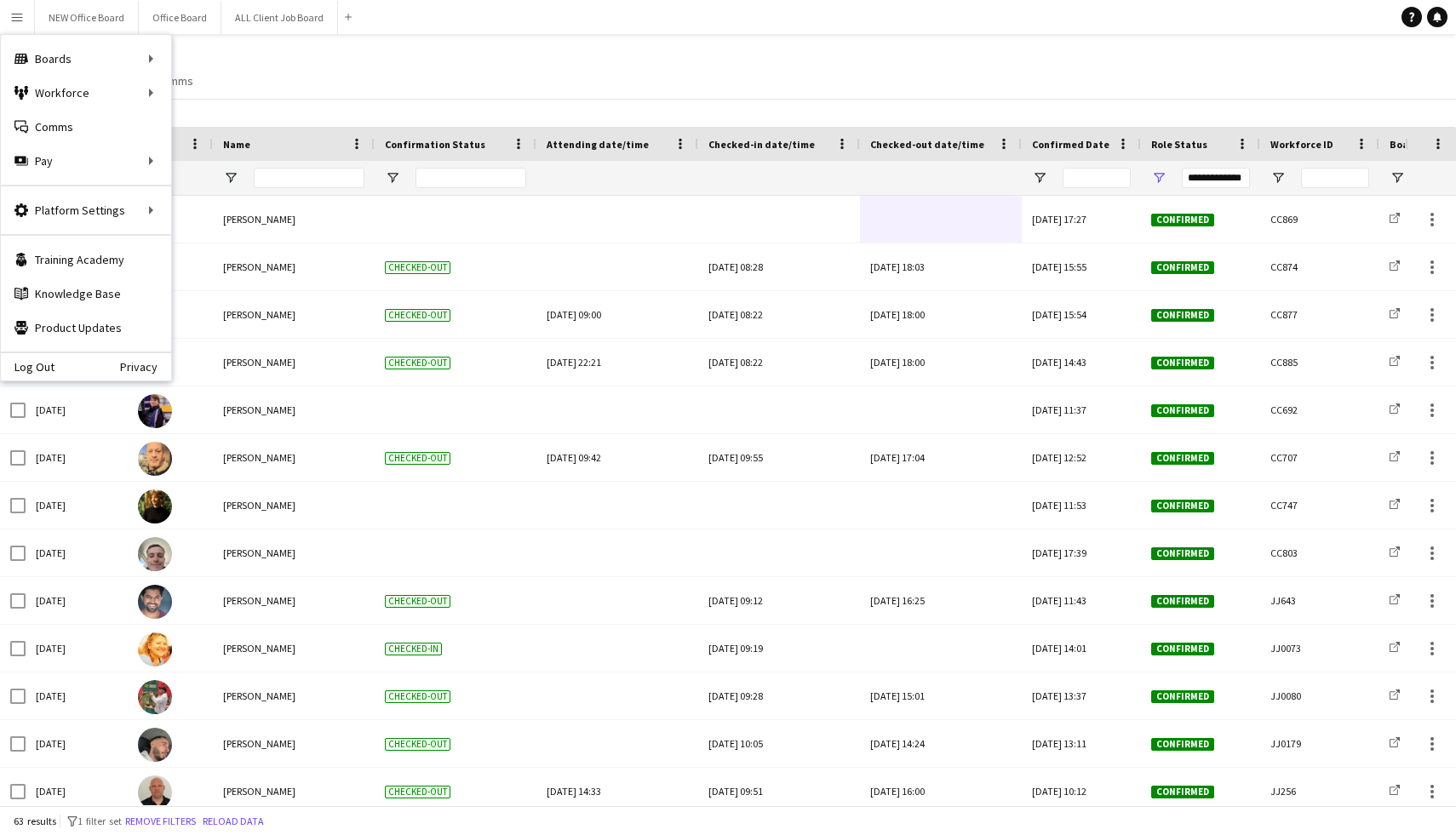
click at [409, 84] on div "Status View Views Default view New view Update view Delete view Edit name Custo…" at bounding box center [728, 69] width 1456 height 58
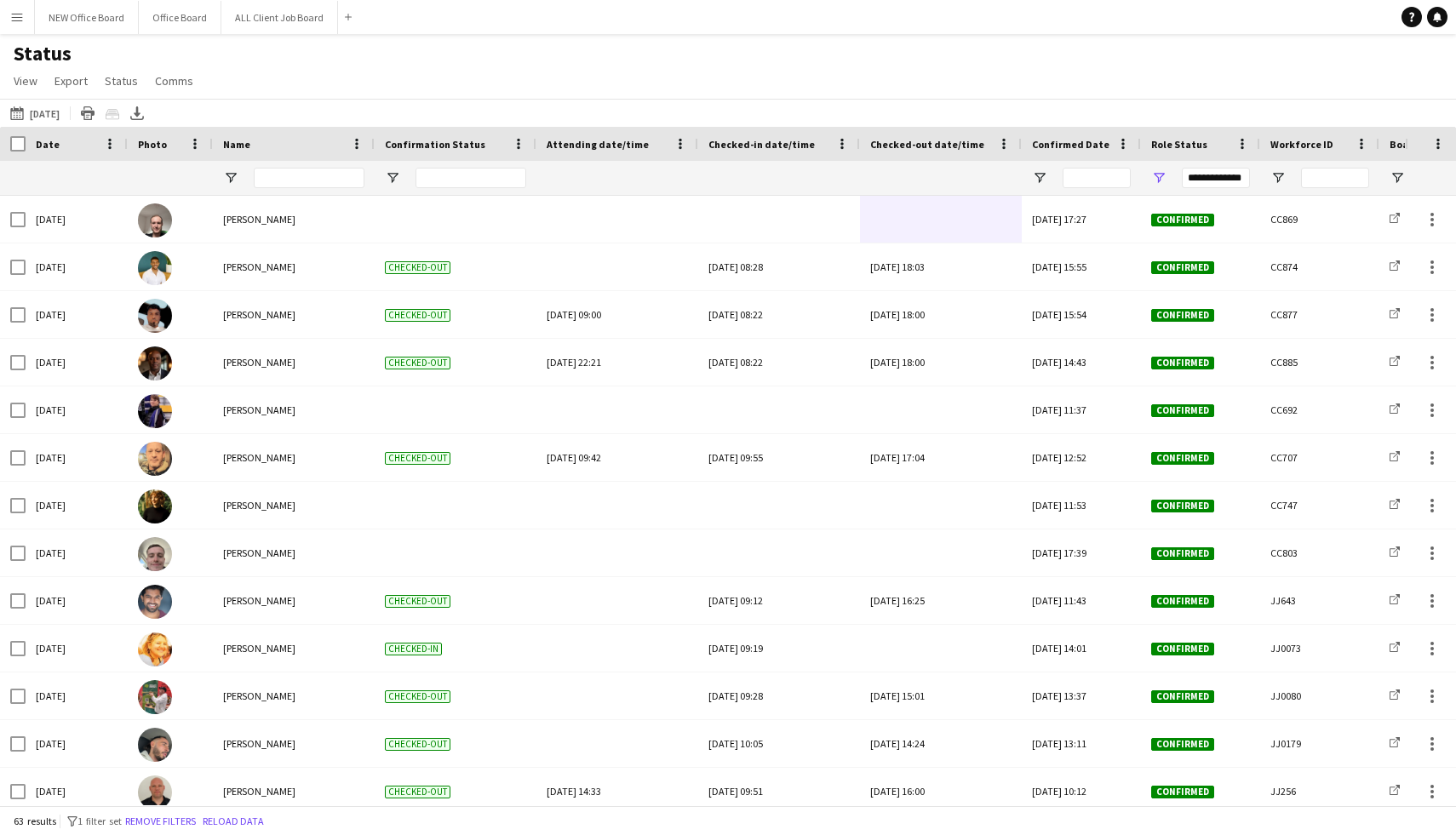
click at [764, 151] on div "Checked-in date/time" at bounding box center [769, 144] width 121 height 26
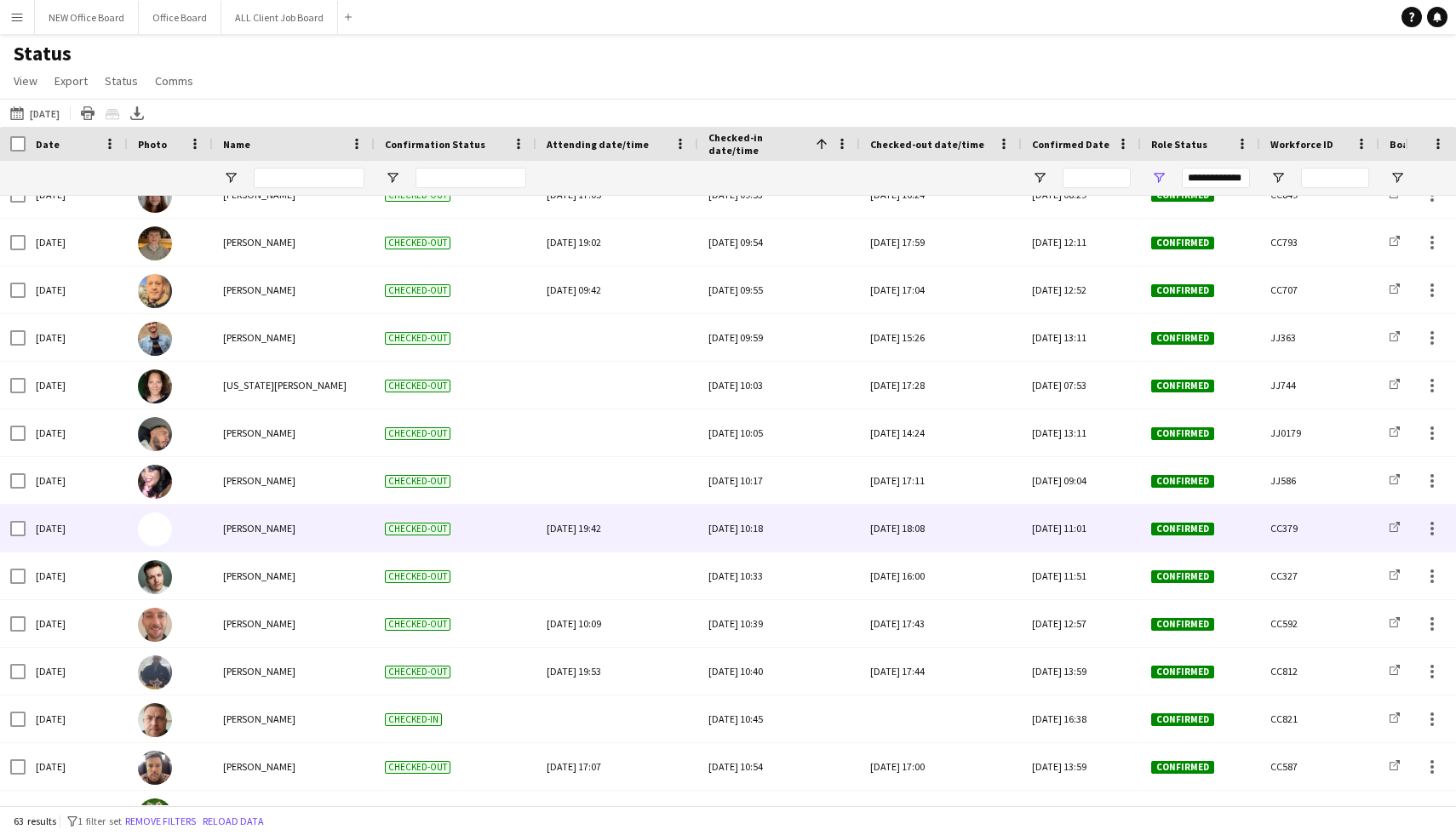
scroll to position [2156, 0]
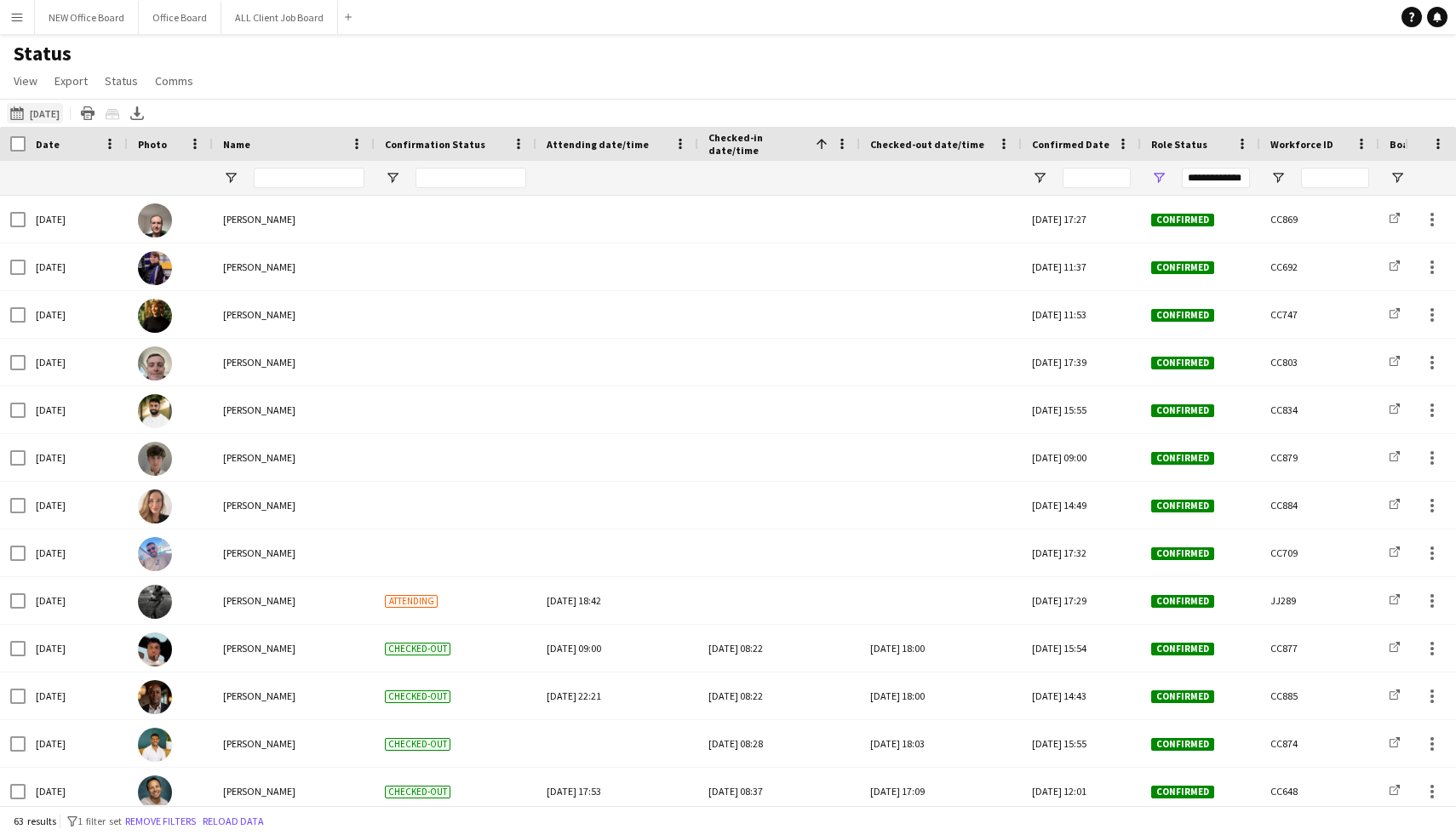
click at [63, 115] on button "This Week Yesterday" at bounding box center [34, 113] width 56 height 21
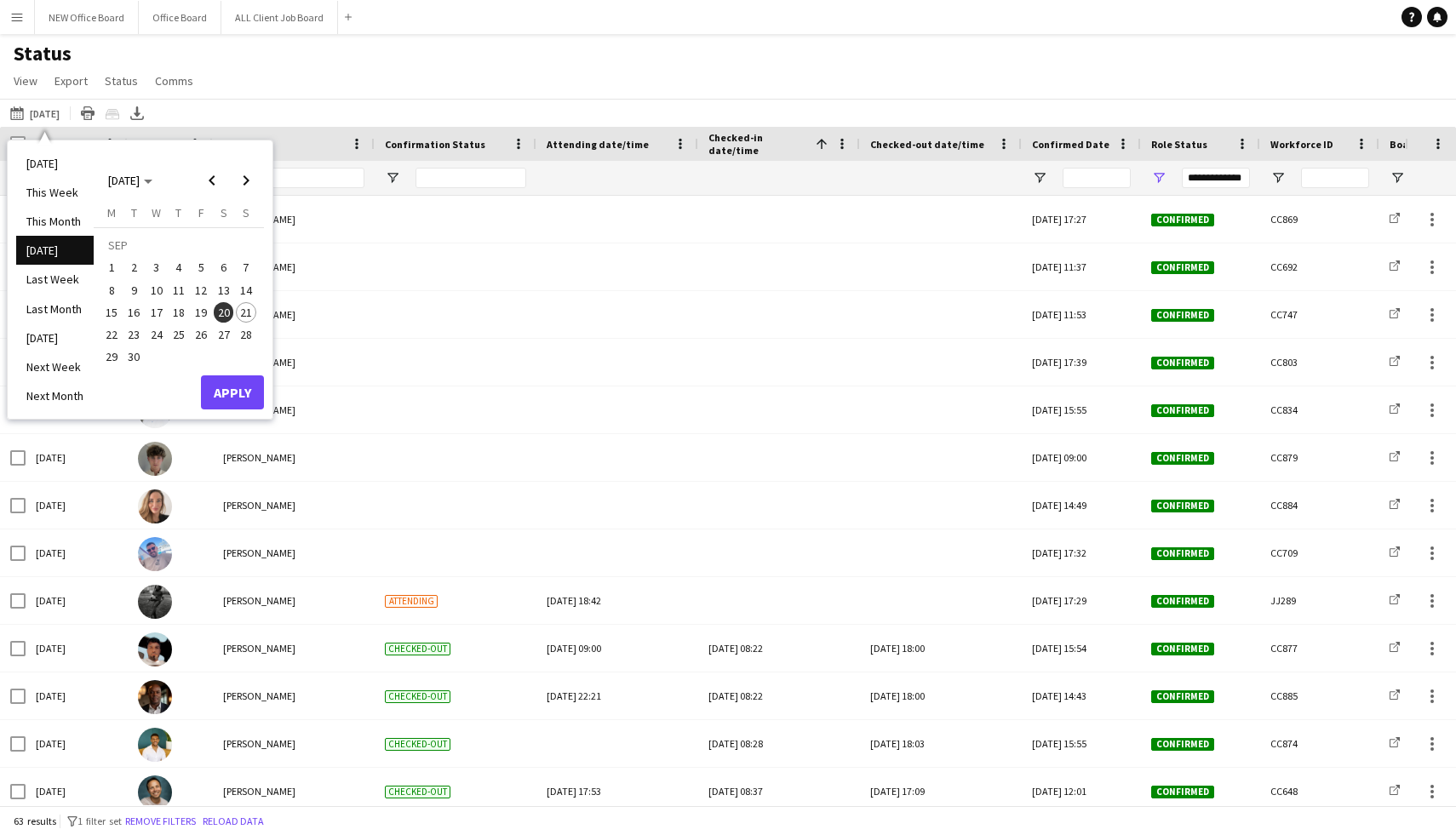
click at [244, 310] on span "21" at bounding box center [247, 313] width 21 height 21
click at [323, 81] on div "Status View Views Default view New view Update view Delete view Edit name Custo…" at bounding box center [728, 69] width 1456 height 58
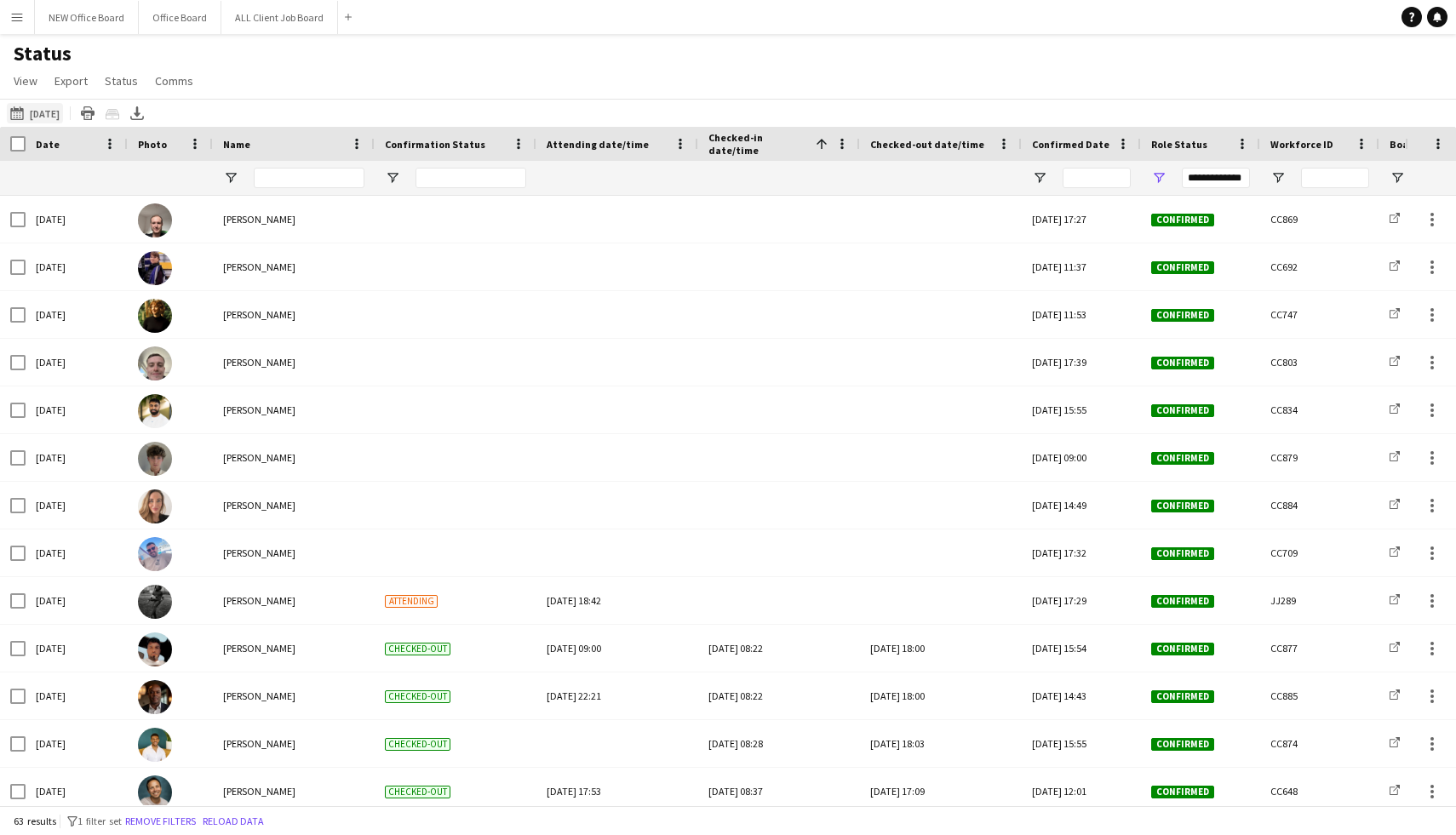
click at [63, 109] on button "This Week Yesterday" at bounding box center [34, 113] width 56 height 21
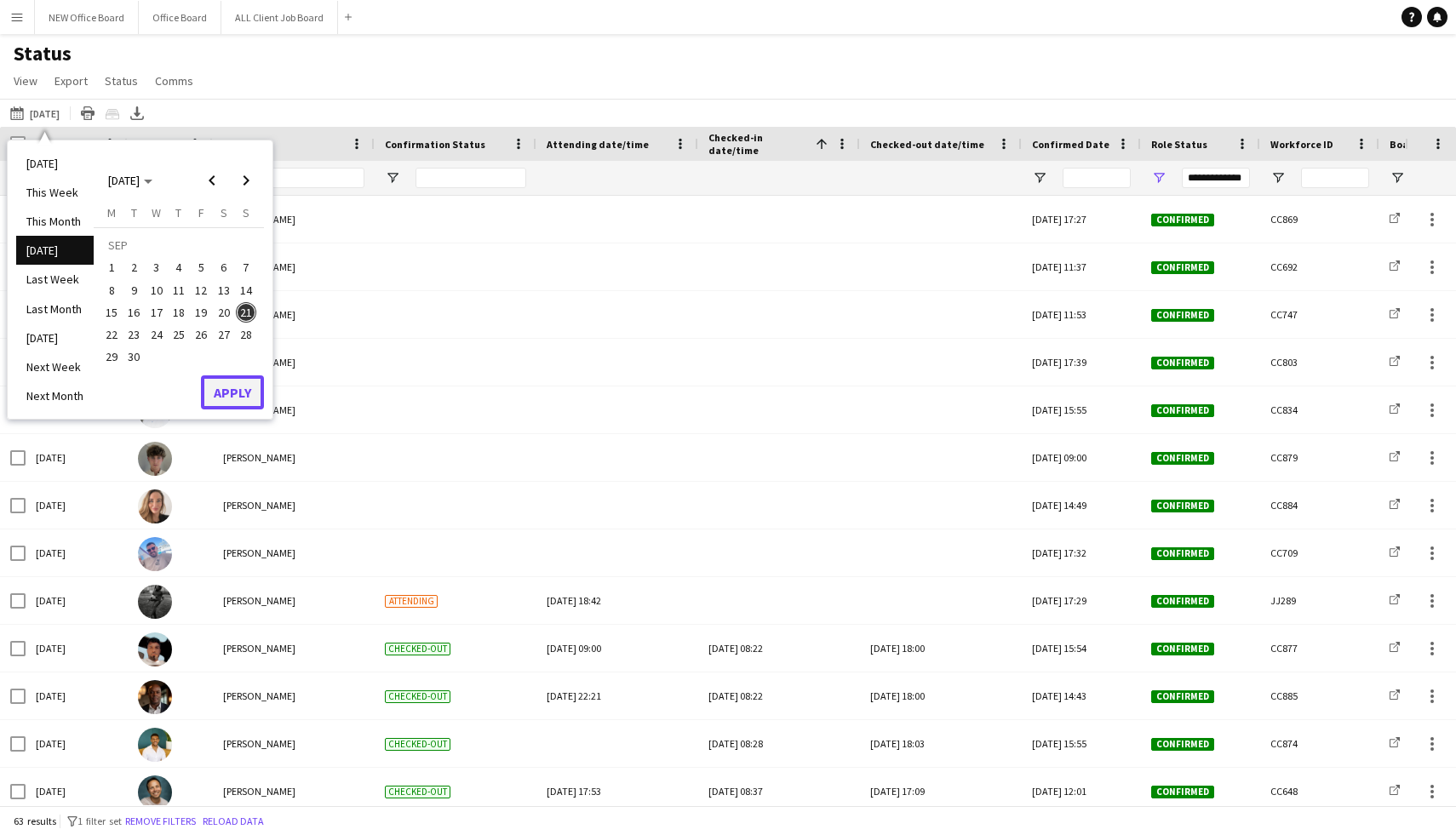
click at [252, 383] on button "Apply" at bounding box center [232, 393] width 63 height 34
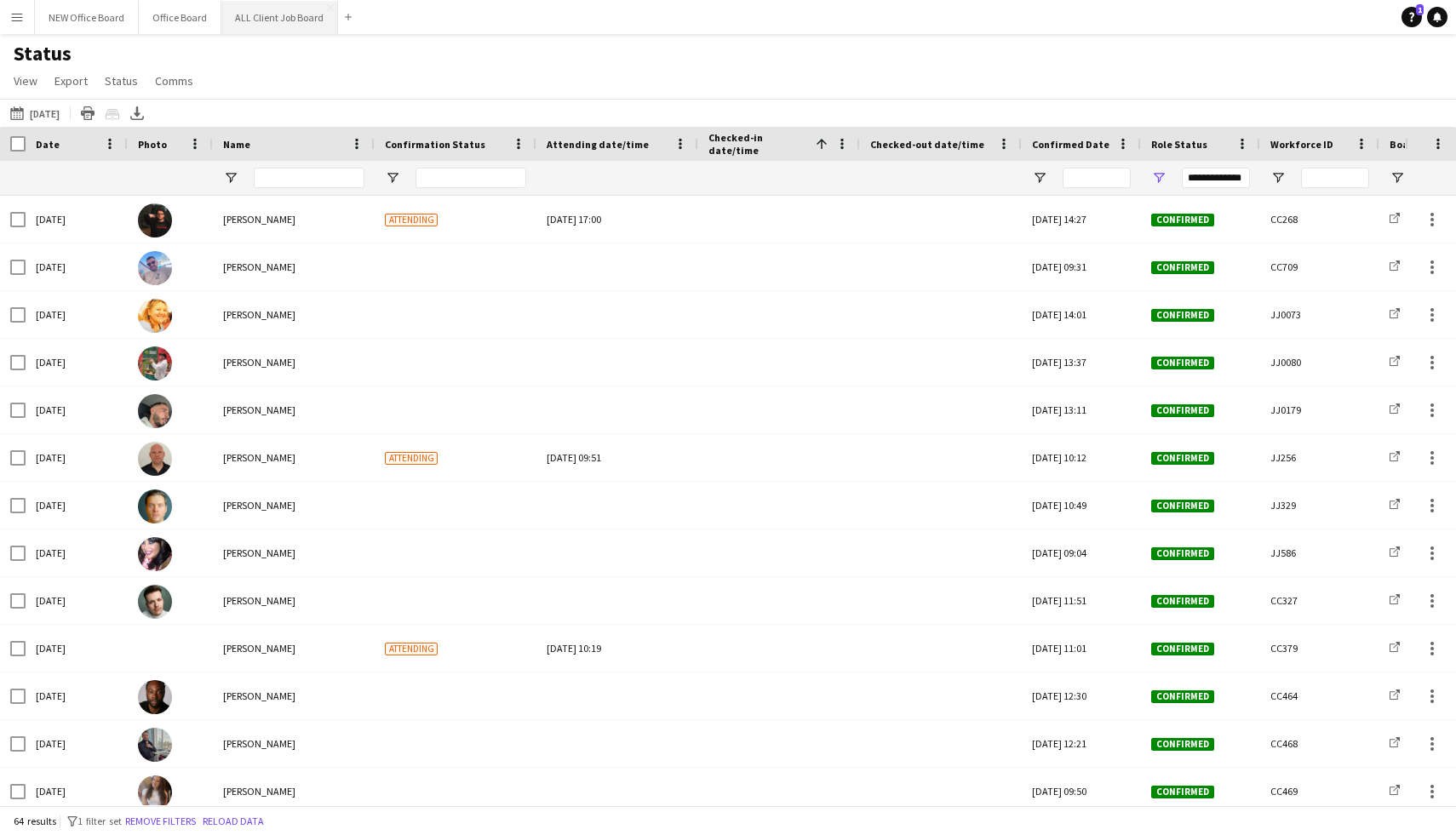
click at [239, 22] on button "ALL Client Job Board Close" at bounding box center [279, 17] width 116 height 33
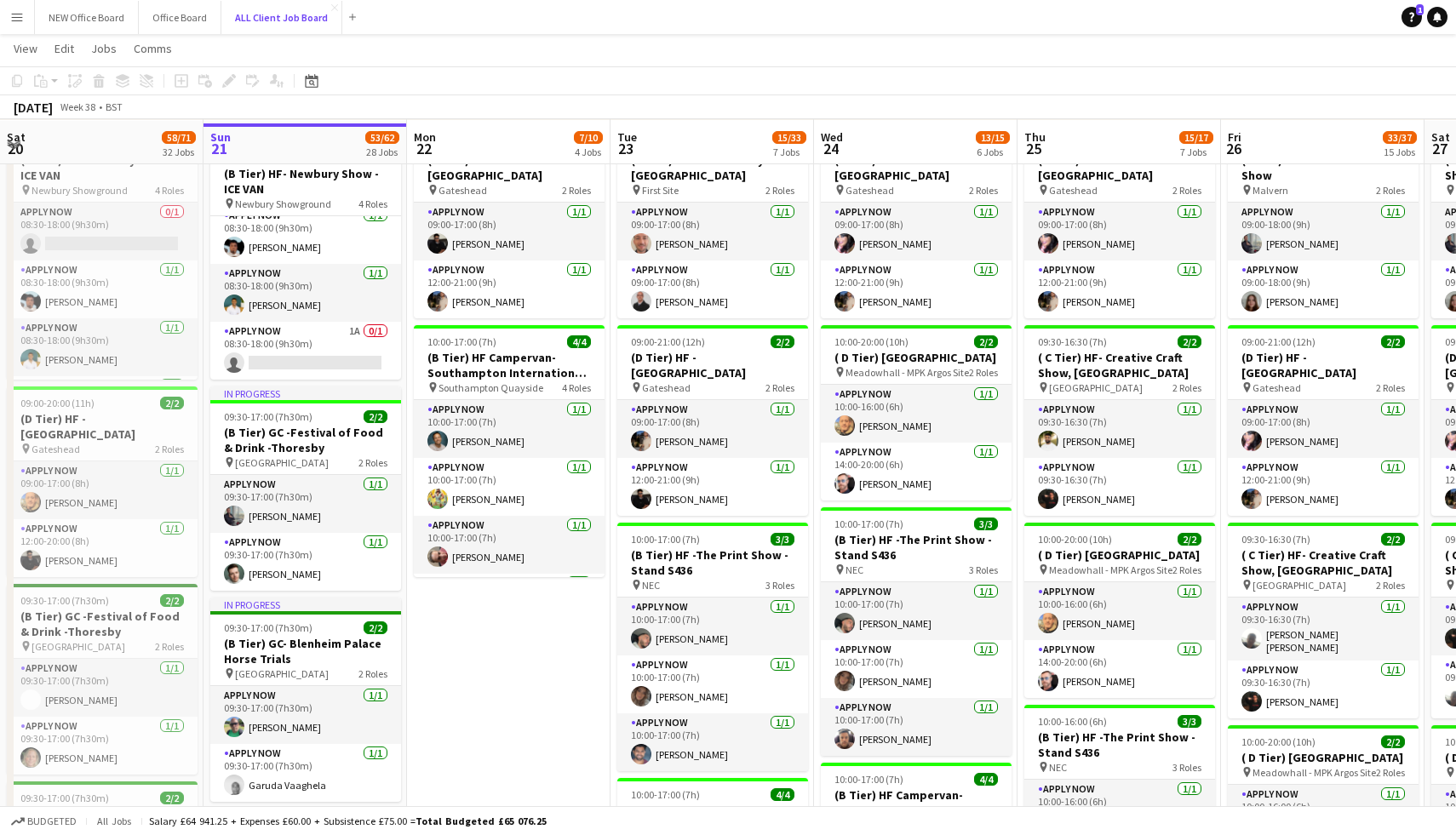
scroll to position [528, 0]
